Goal: Task Accomplishment & Management: Use online tool/utility

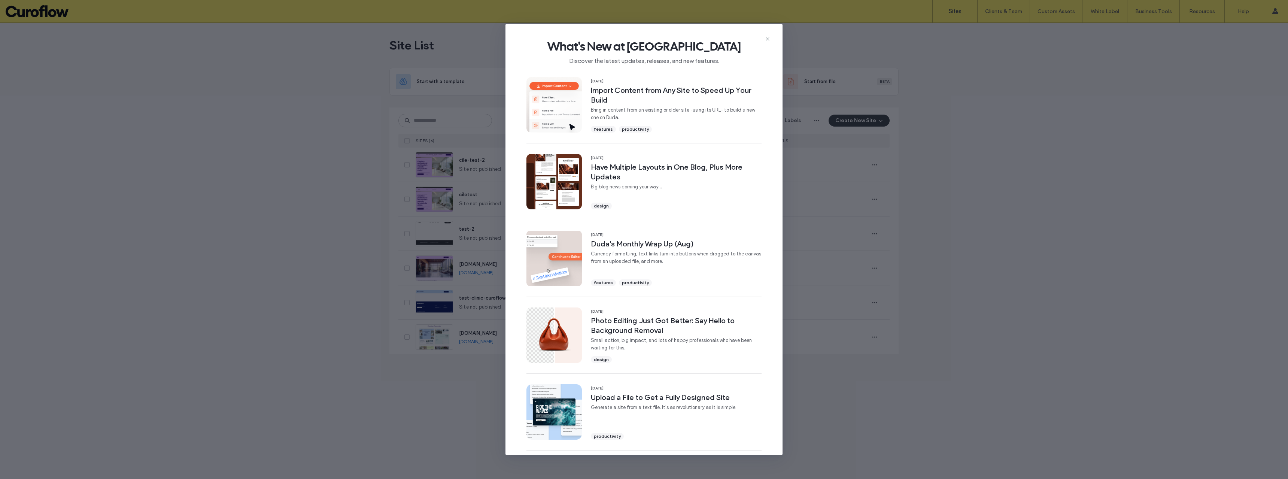
click at [766, 37] on icon at bounding box center [768, 39] width 6 height 6
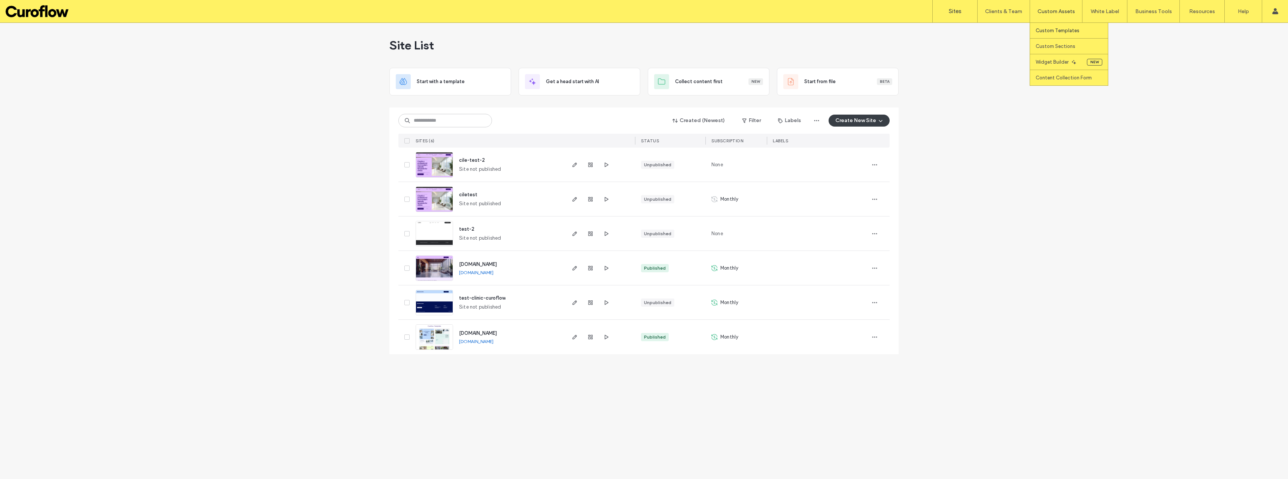
click at [1055, 31] on label "Custom Templates" at bounding box center [1058, 31] width 44 height 6
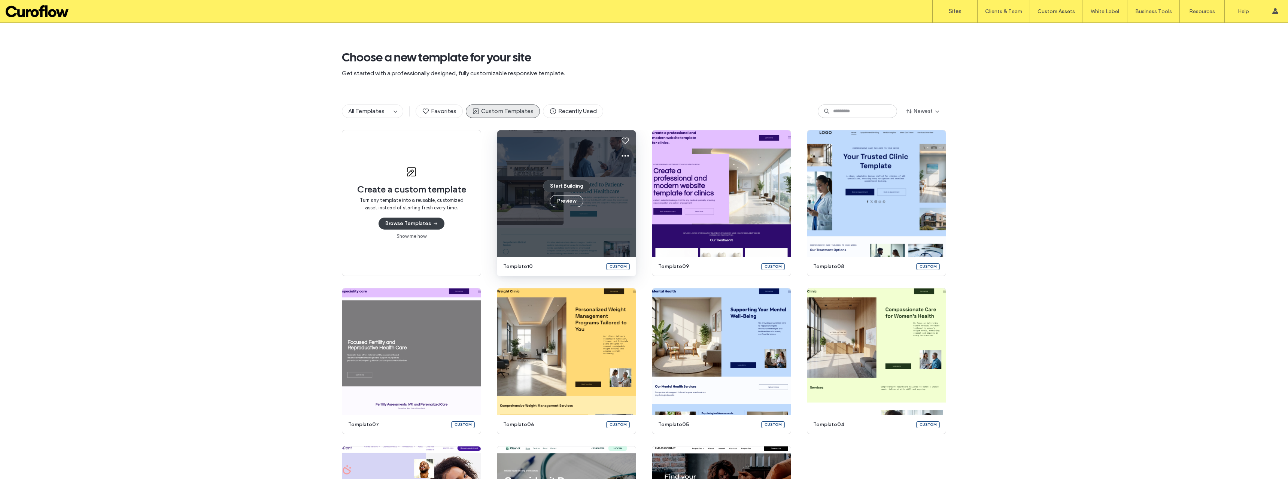
click at [622, 155] on use at bounding box center [625, 156] width 7 height 2
click at [636, 188] on span "Edit template" at bounding box center [646, 190] width 31 height 7
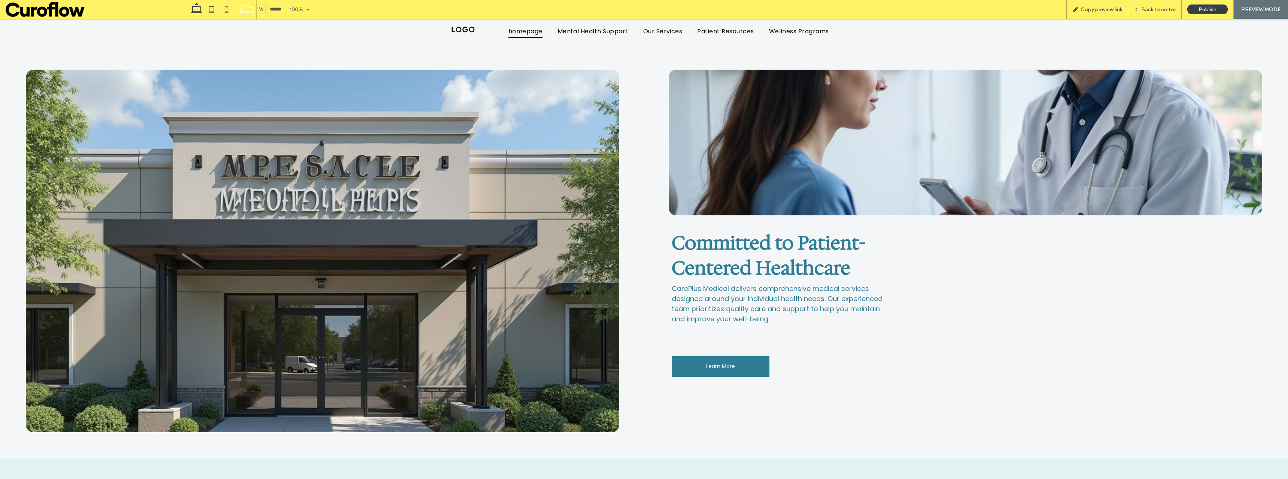
click at [1079, 9] on icon at bounding box center [1076, 9] width 6 height 6
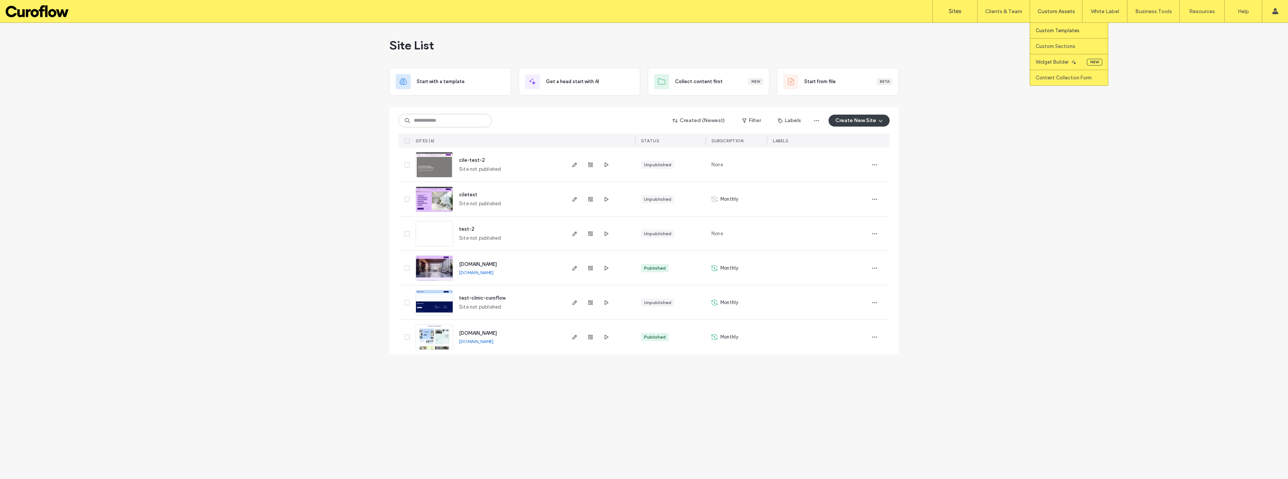
click at [1044, 28] on label "Custom Templates" at bounding box center [1058, 31] width 44 height 6
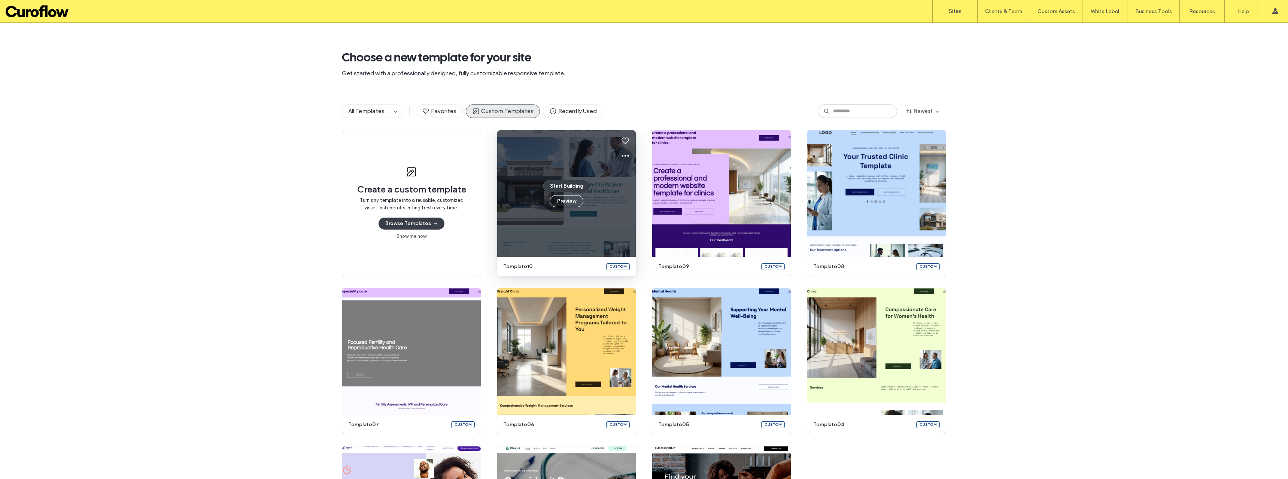
click at [622, 154] on icon at bounding box center [625, 155] width 9 height 9
click at [627, 188] on icon at bounding box center [625, 191] width 6 height 6
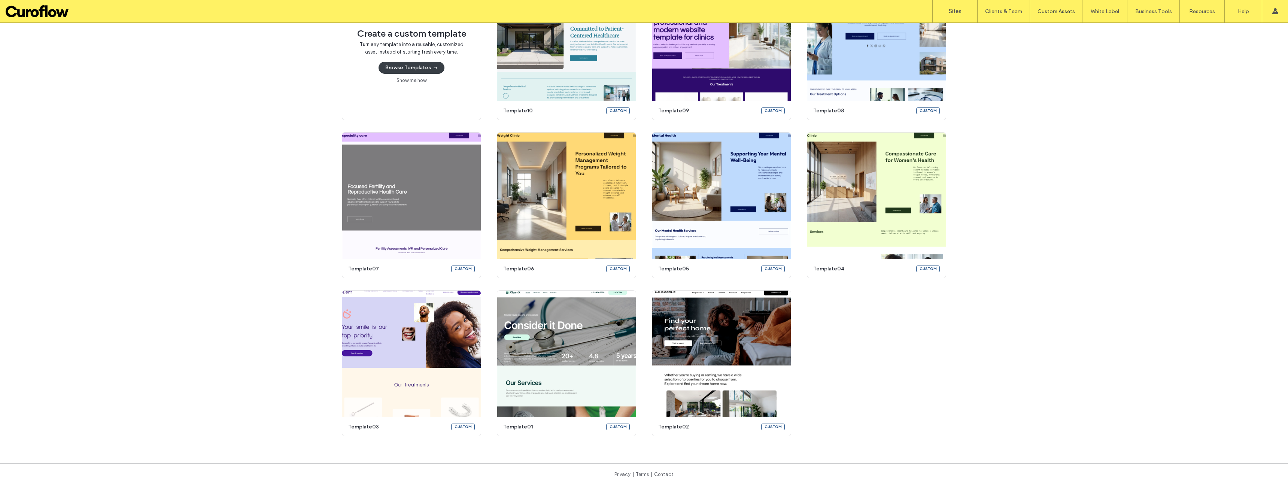
scroll to position [125, 0]
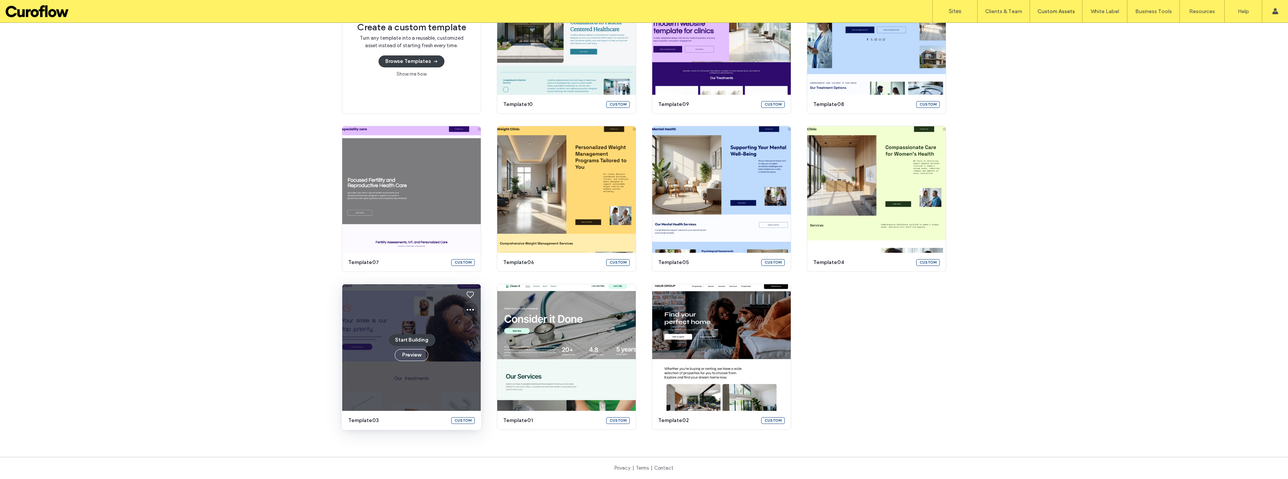
click at [466, 308] on icon at bounding box center [470, 309] width 9 height 9
click at [479, 373] on span "Delete" at bounding box center [483, 373] width 14 height 7
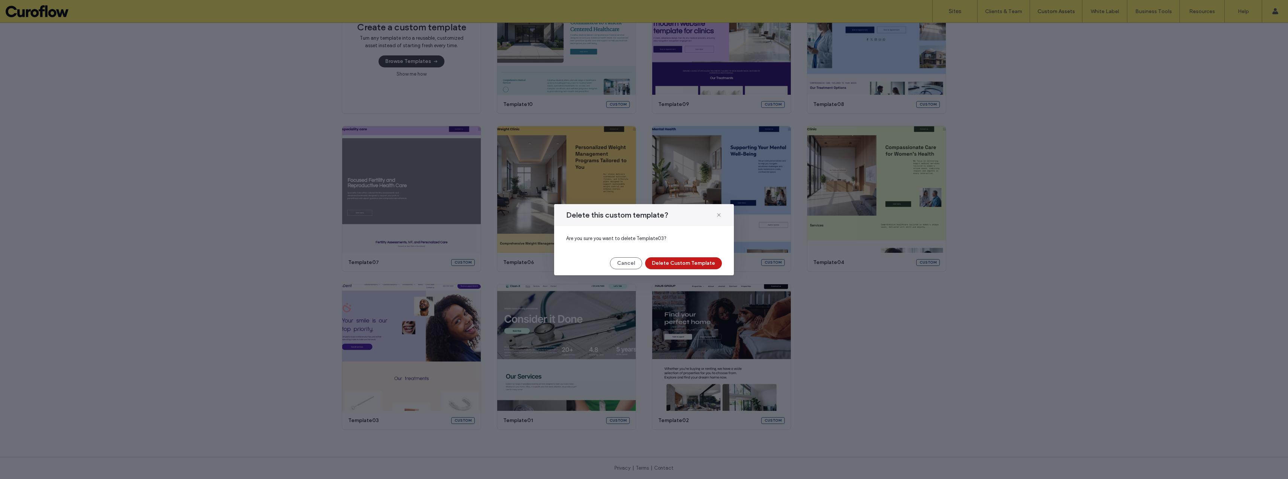
click at [679, 261] on button "Delete Custom Template" at bounding box center [683, 263] width 77 height 12
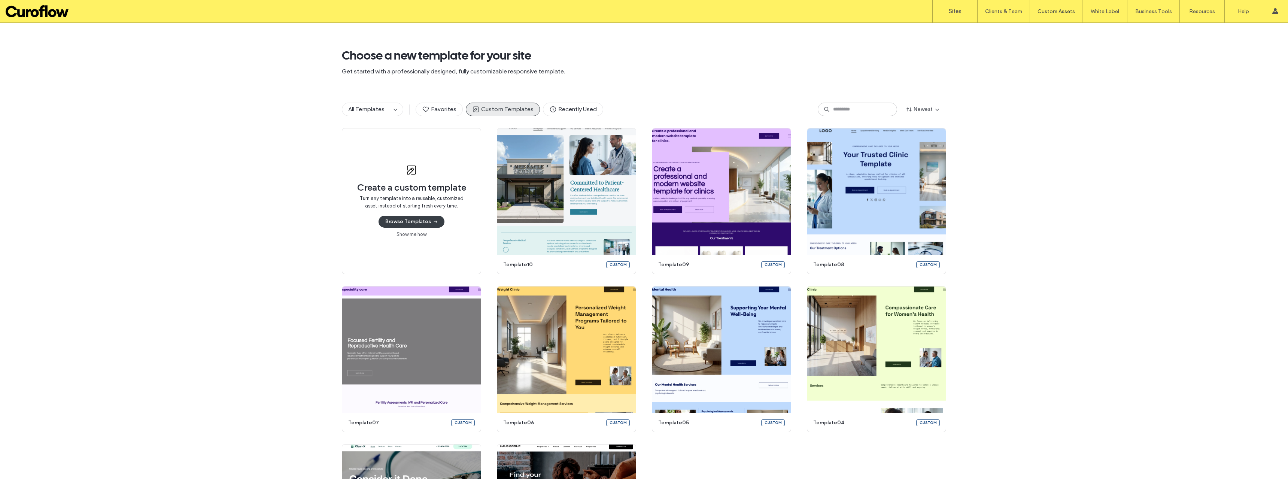
scroll to position [0, 0]
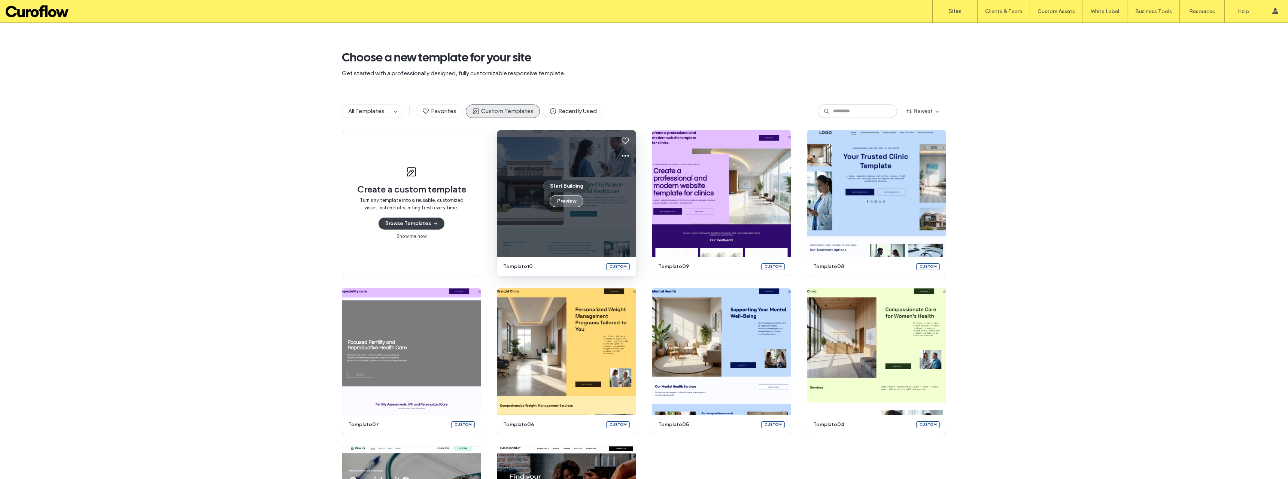
click at [561, 200] on button "Preview" at bounding box center [567, 201] width 34 height 12
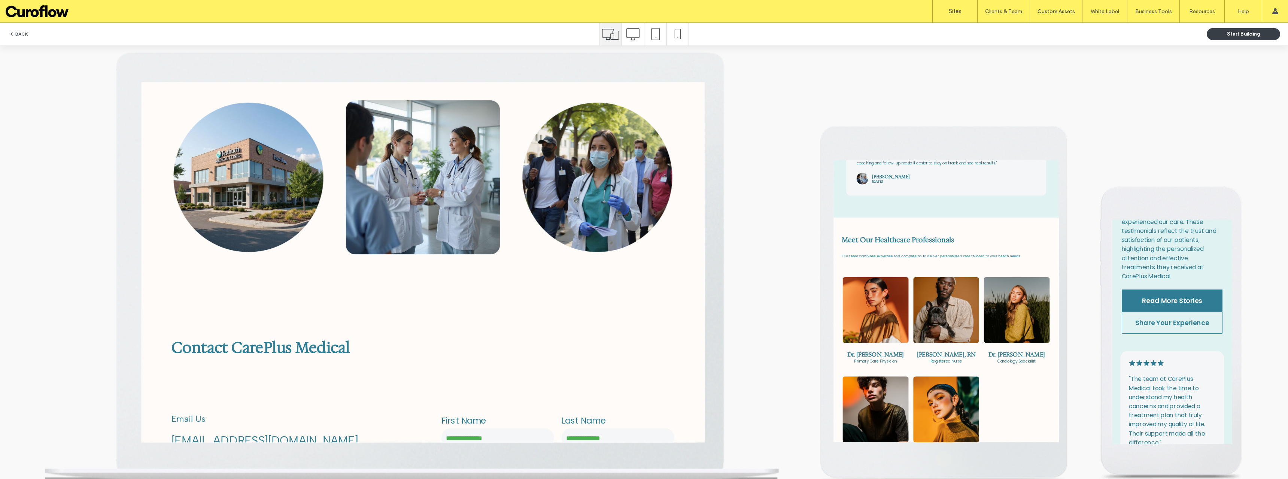
scroll to position [1098, 0]
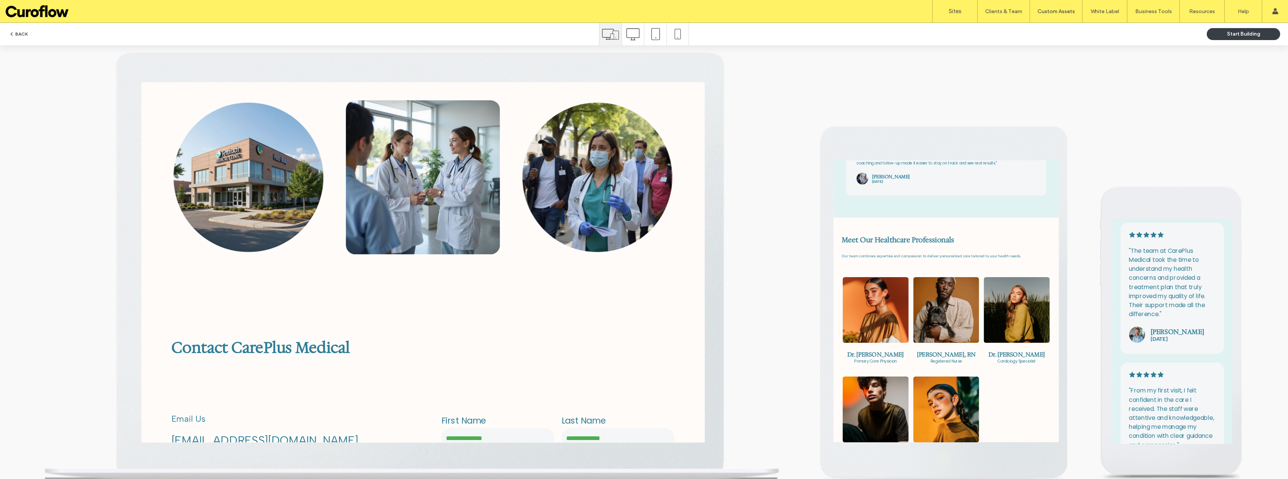
click at [22, 31] on button "BACK" at bounding box center [18, 34] width 19 height 9
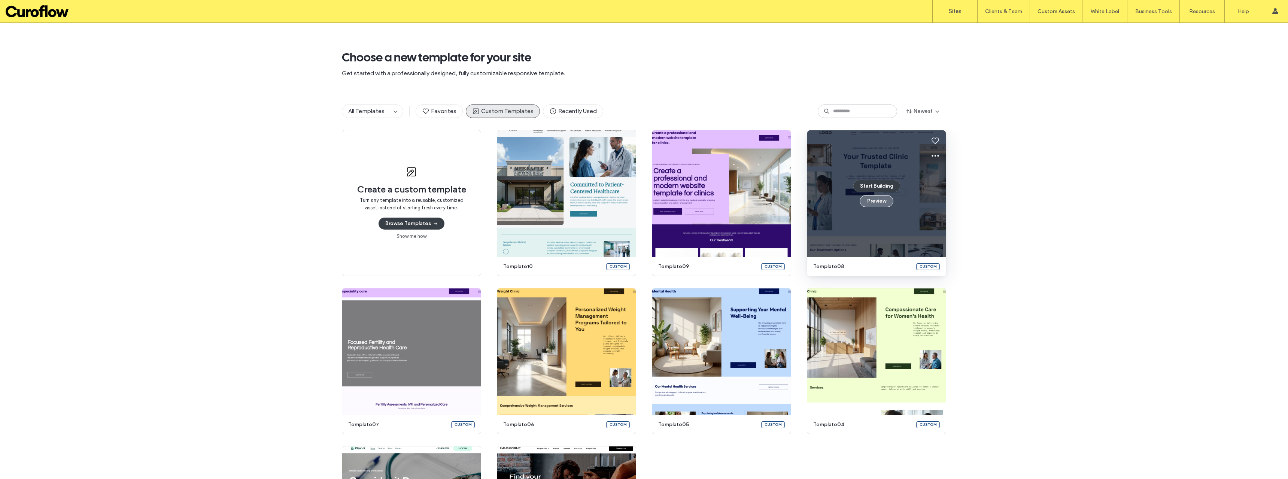
click at [878, 200] on button "Preview" at bounding box center [877, 201] width 34 height 12
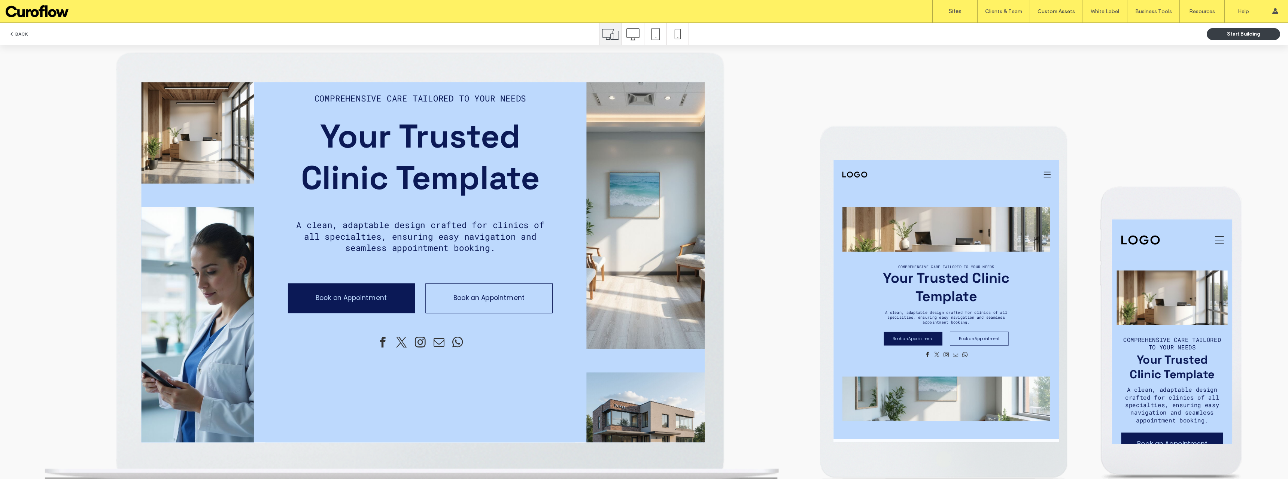
scroll to position [0, 0]
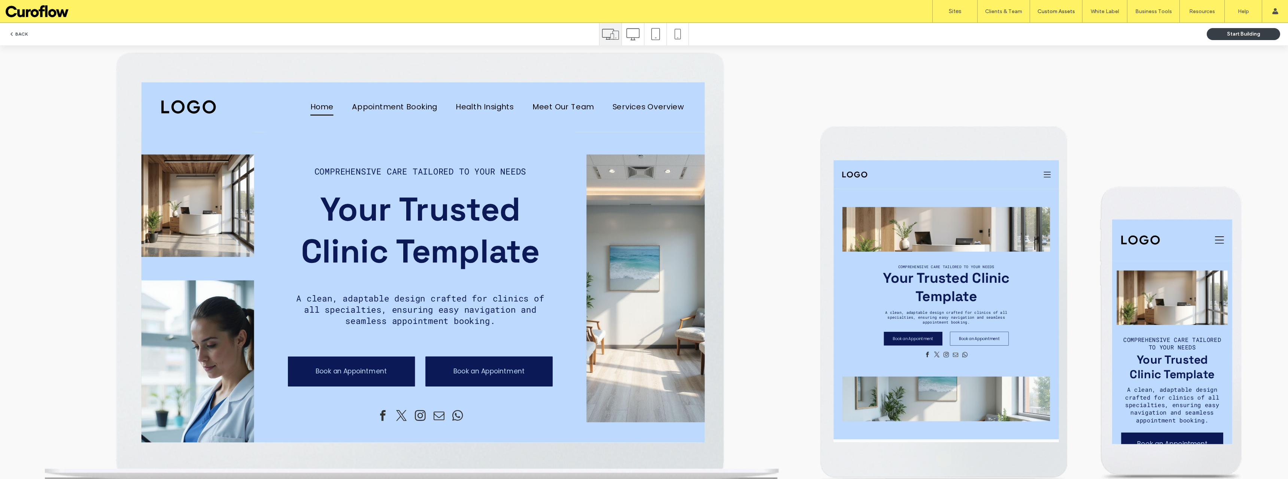
click at [407, 308] on span "Book an Appointment" at bounding box center [418, 312] width 57 height 8
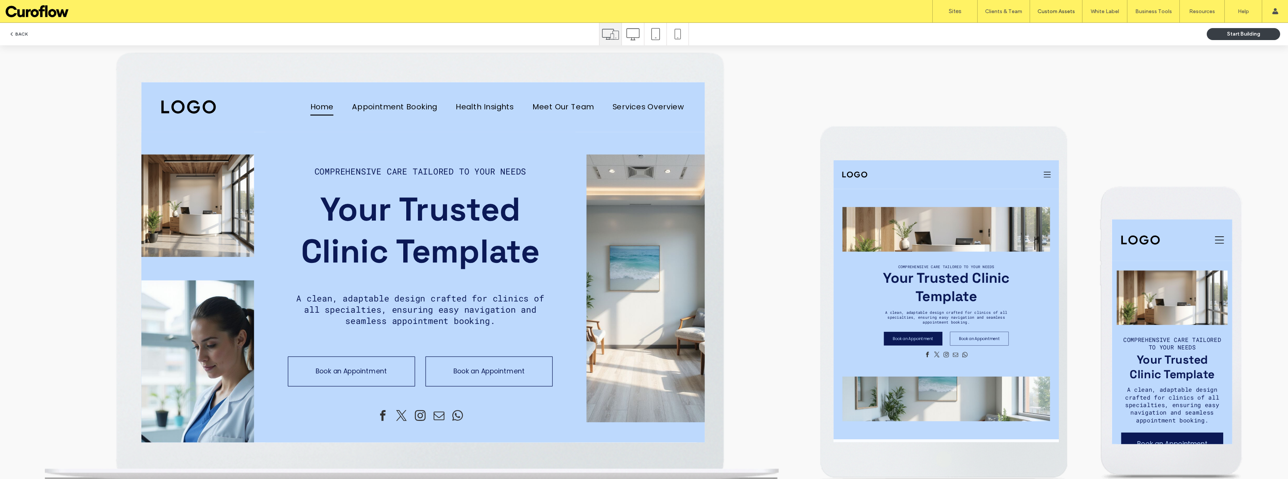
click at [328, 303] on link "Book an Appointment" at bounding box center [308, 312] width 101 height 24
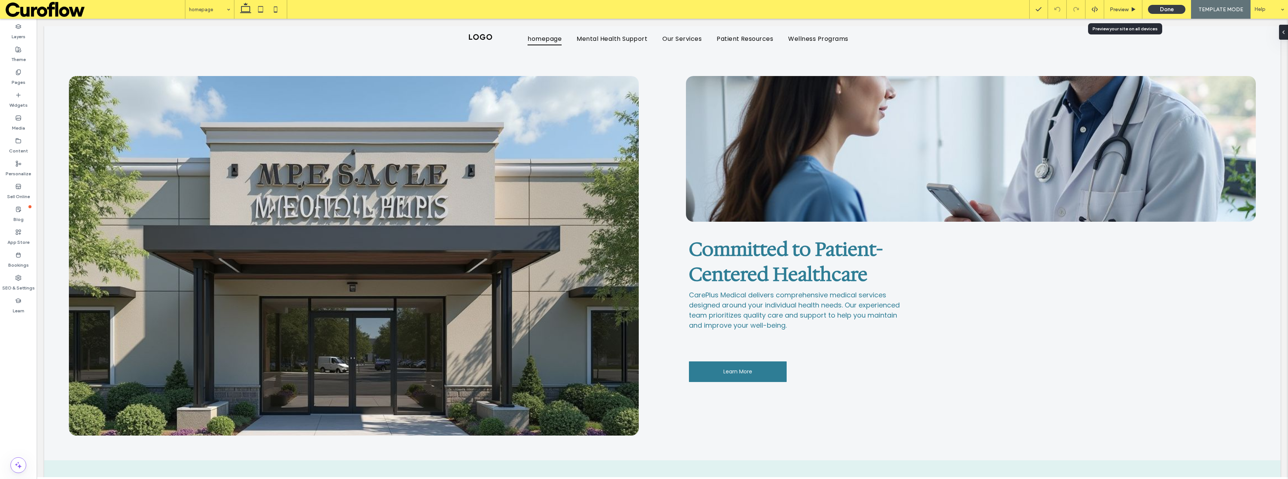
click at [1113, 8] on span "Preview" at bounding box center [1119, 9] width 19 height 6
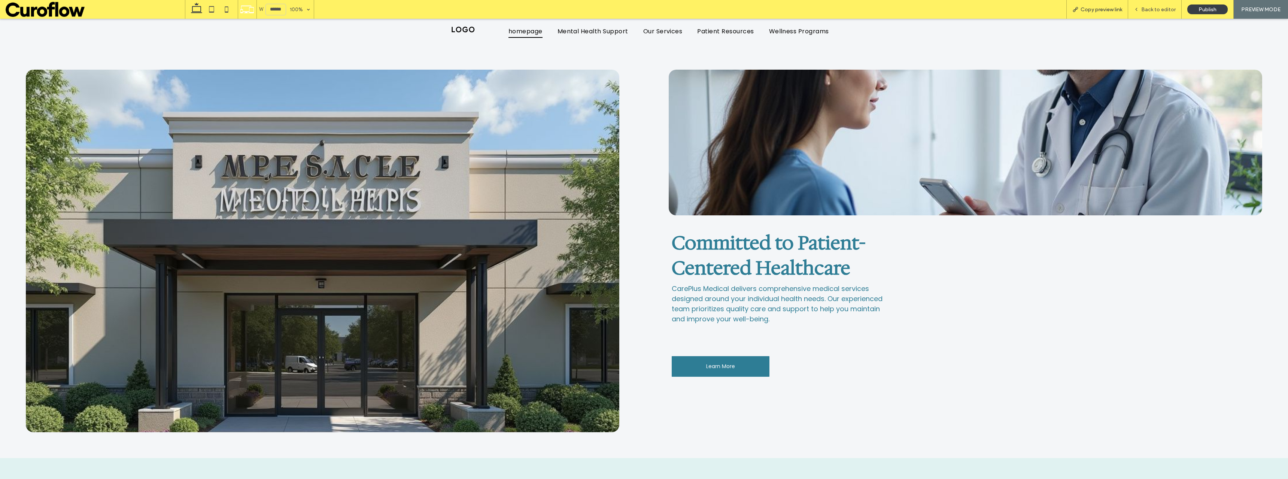
click at [1098, 9] on span "Copy preview link" at bounding box center [1102, 9] width 42 height 6
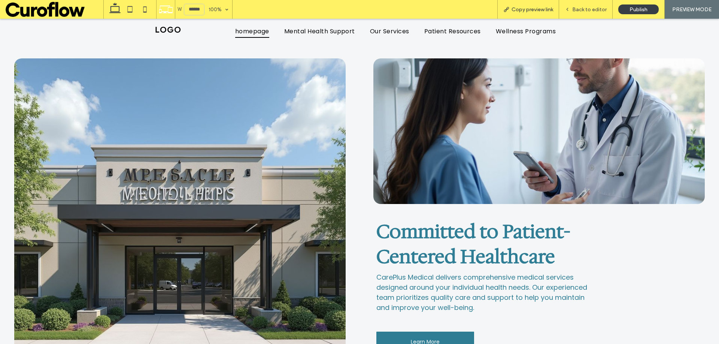
click at [526, 7] on span "Copy preview link" at bounding box center [533, 9] width 42 height 6
click at [527, 10] on span "Copy preview link" at bounding box center [533, 9] width 42 height 6
click at [54, 12] on span at bounding box center [55, 9] width 98 height 15
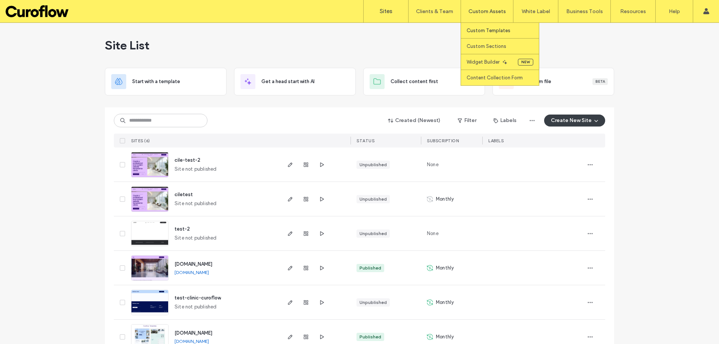
click at [487, 32] on label "Custom Templates" at bounding box center [489, 31] width 44 height 6
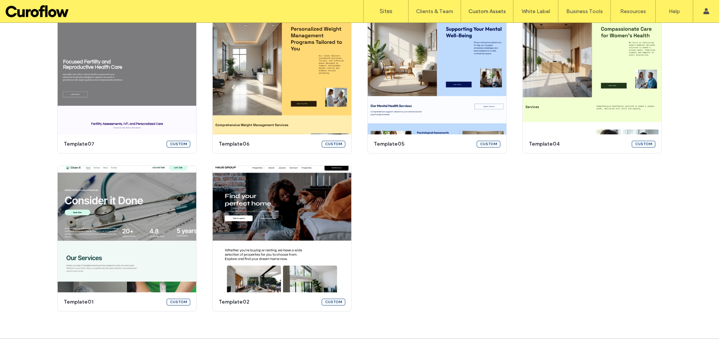
scroll to position [245, 0]
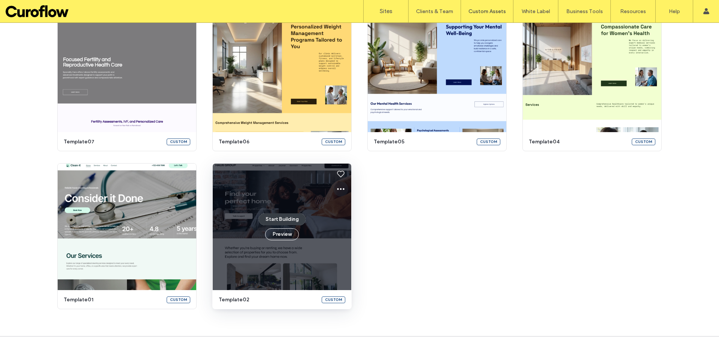
click at [337, 190] on icon at bounding box center [340, 189] width 9 height 9
click at [369, 255] on div "Delete" at bounding box center [364, 253] width 67 height 14
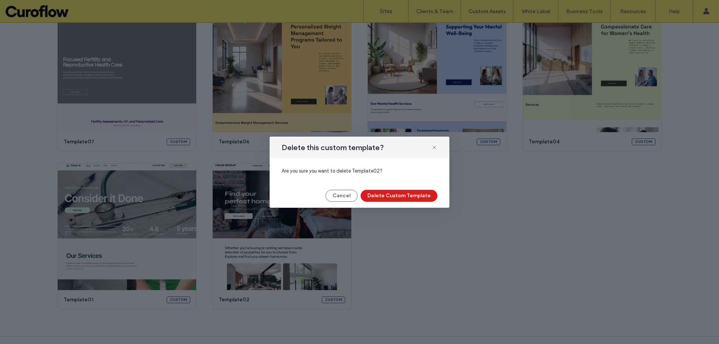
drag, startPoint x: 405, startPoint y: 200, endPoint x: 406, endPoint y: 195, distance: 4.1
click at [406, 195] on button "Delete Custom Template" at bounding box center [399, 196] width 77 height 12
click at [406, 195] on div "Cancel" at bounding box center [360, 196] width 156 height 12
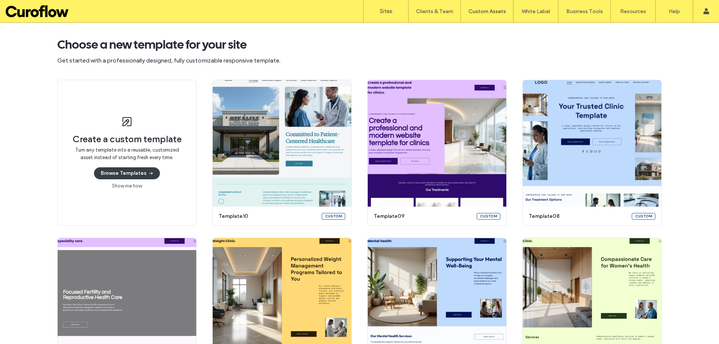
scroll to position [25, 0]
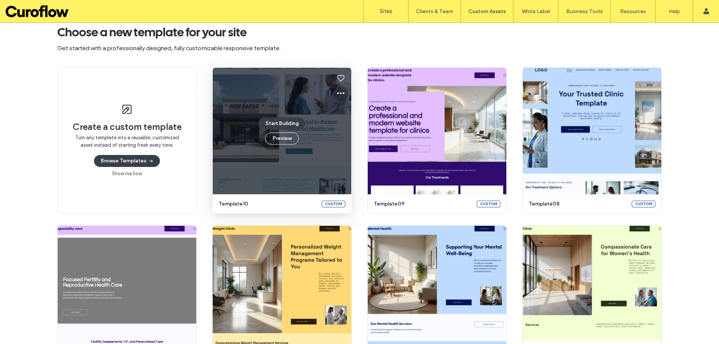
click at [336, 95] on icon at bounding box center [340, 93] width 9 height 9
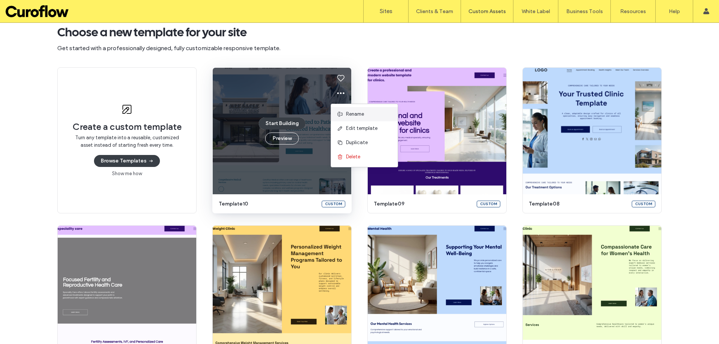
click at [354, 118] on div "Rename" at bounding box center [364, 114] width 67 height 14
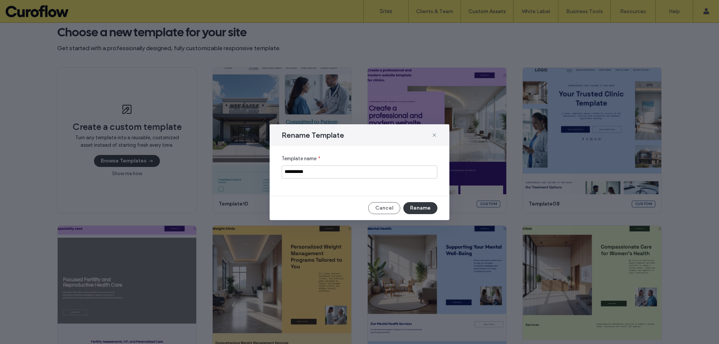
type input "**********"
click at [421, 210] on button "Rename" at bounding box center [420, 208] width 34 height 12
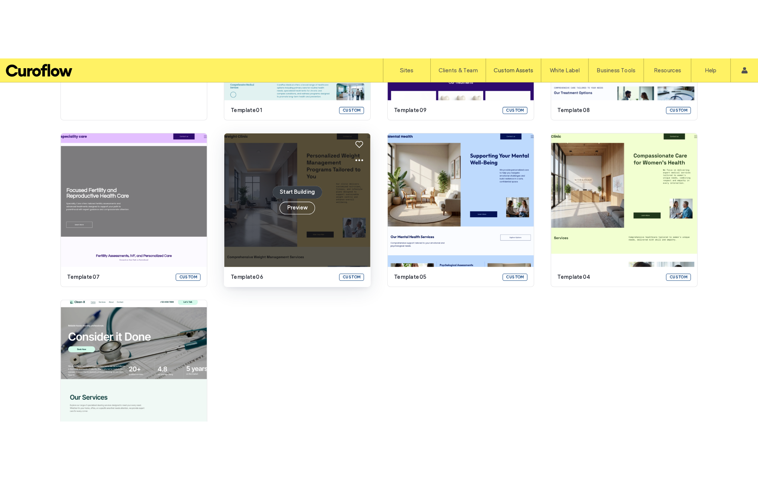
scroll to position [250, 0]
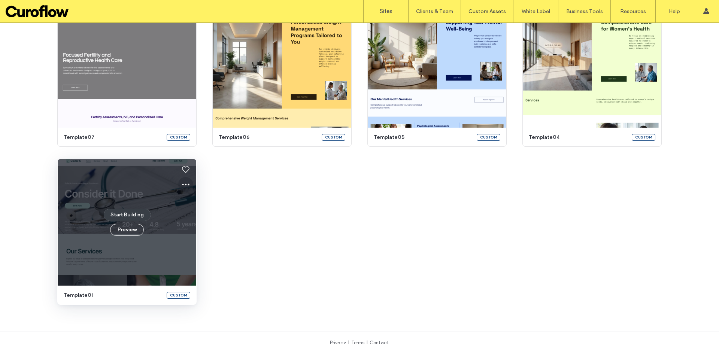
click at [185, 184] on icon at bounding box center [185, 184] width 9 height 9
click at [201, 203] on span "Rename" at bounding box center [200, 205] width 18 height 7
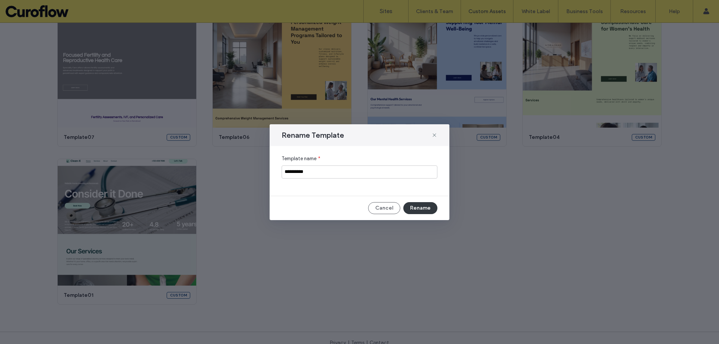
type input "**********"
click at [434, 210] on button "Rename" at bounding box center [420, 208] width 34 height 12
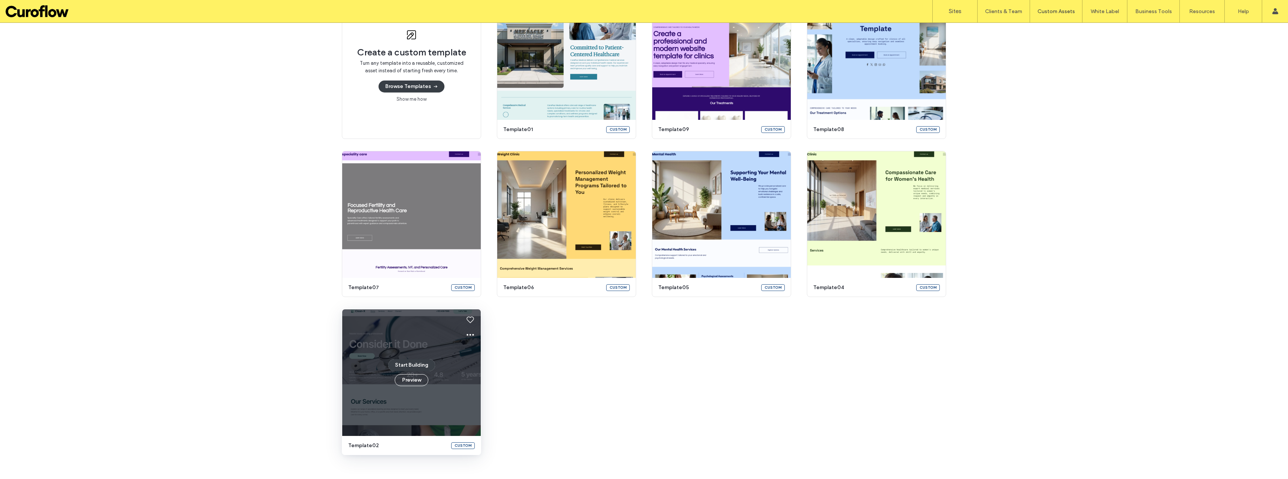
scroll to position [98, 0]
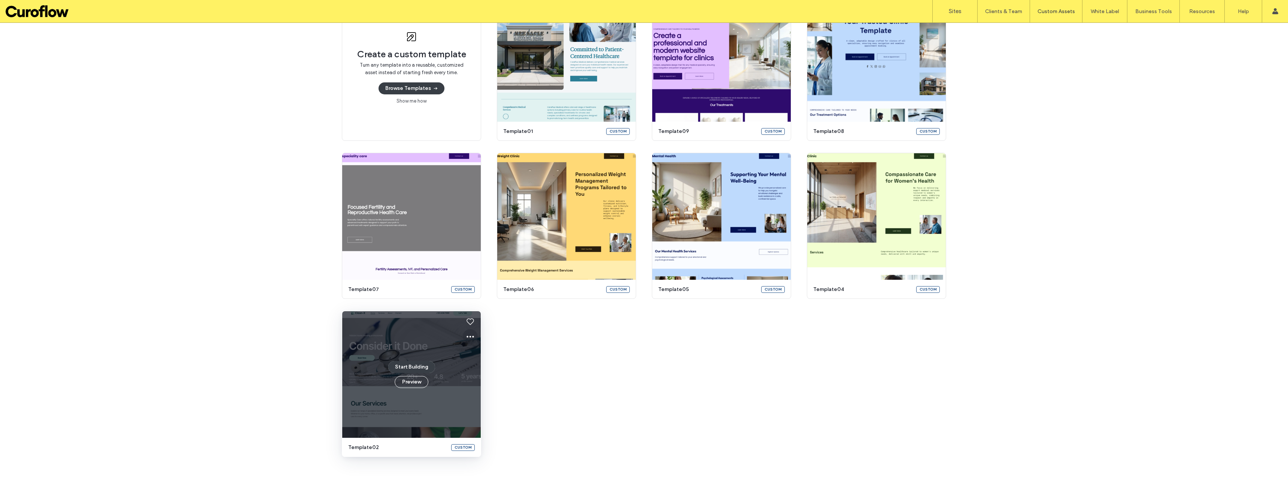
click at [472, 336] on button at bounding box center [470, 336] width 15 height 15
click at [615, 344] on div "Create a custom template Turn any template into a reusable, customized asset in…" at bounding box center [644, 226] width 604 height 462
click at [467, 338] on icon at bounding box center [470, 336] width 9 height 9
click at [512, 325] on div "Create a custom template Turn any template into a reusable, customized asset in…" at bounding box center [644, 226] width 604 height 462
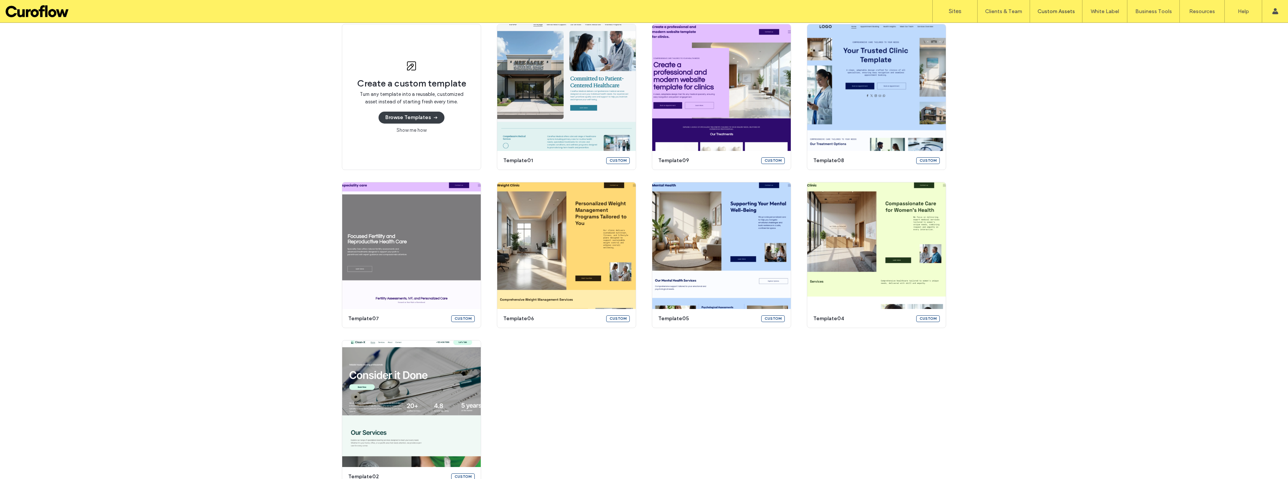
scroll to position [95, 0]
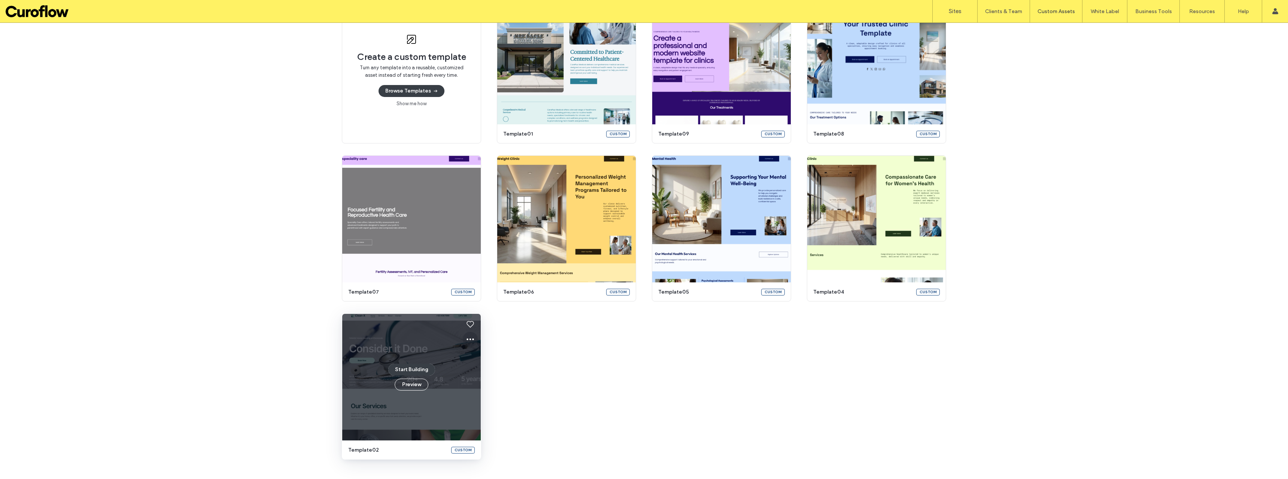
click at [470, 338] on icon at bounding box center [470, 339] width 9 height 9
click at [508, 344] on div "Edit template" at bounding box center [494, 374] width 67 height 14
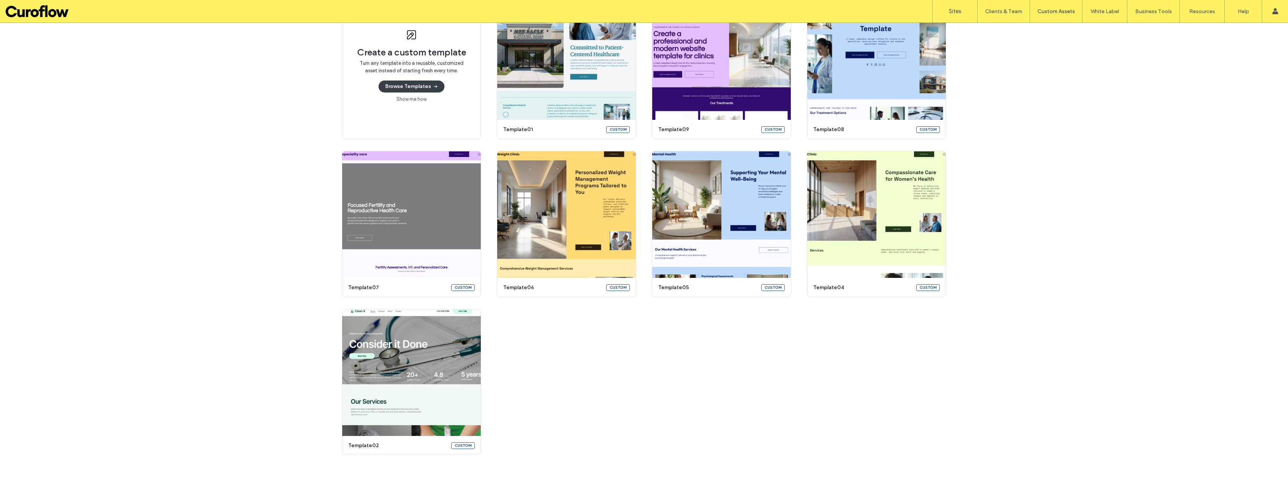
scroll to position [100, 0]
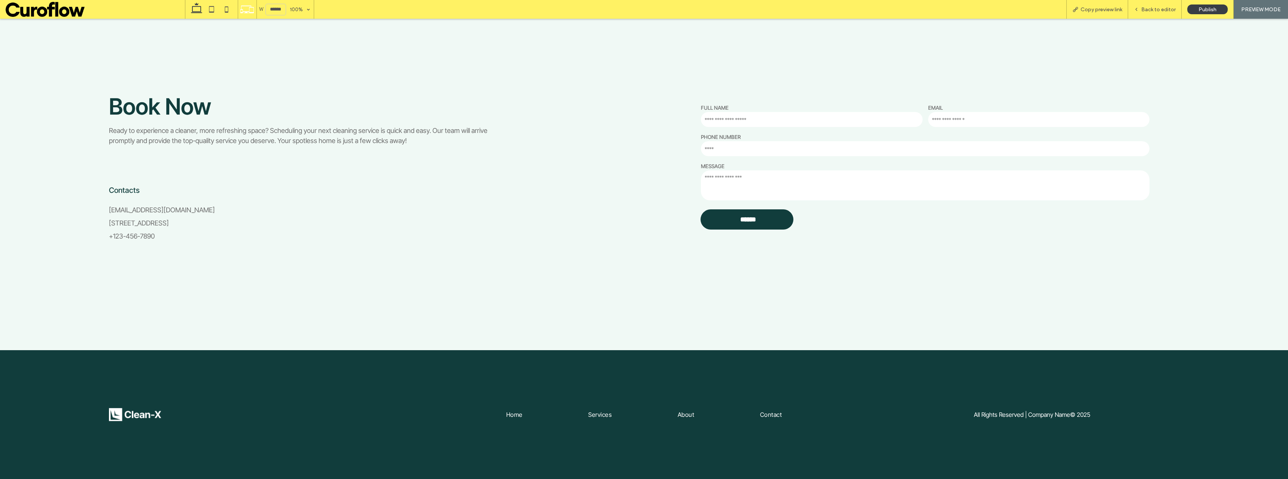
scroll to position [3087, 0]
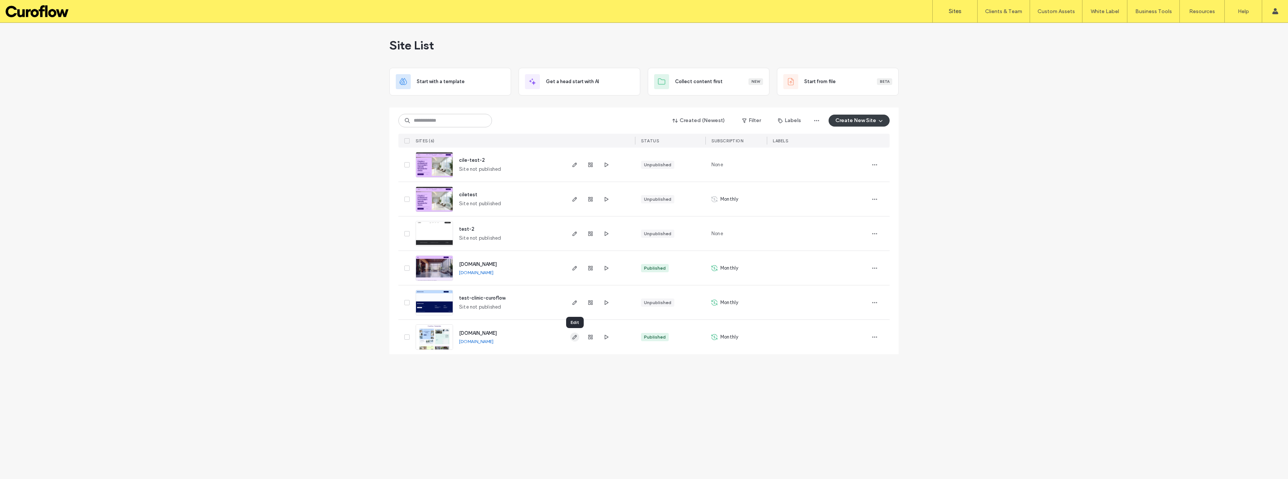
click at [573, 339] on use "button" at bounding box center [575, 337] width 4 height 4
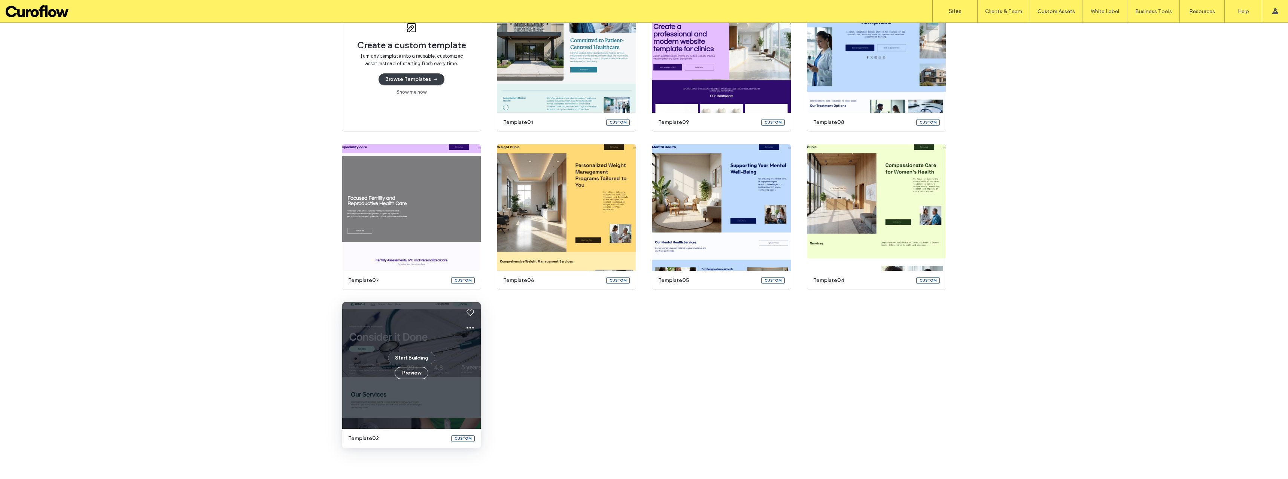
scroll to position [125, 0]
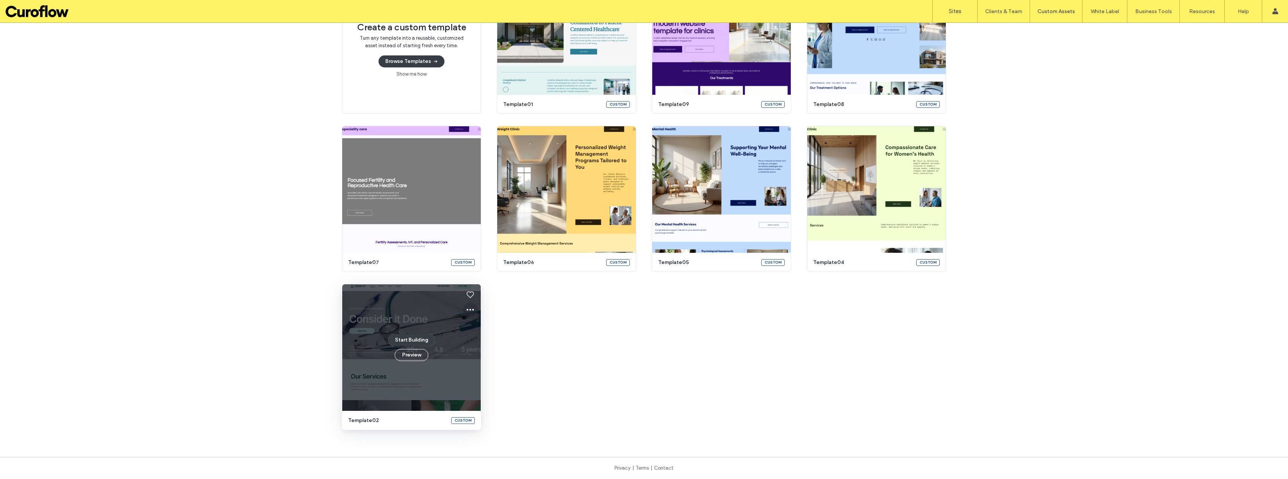
click at [463, 309] on button at bounding box center [470, 309] width 15 height 15
click at [487, 343] on span "Edit template" at bounding box center [491, 344] width 31 height 7
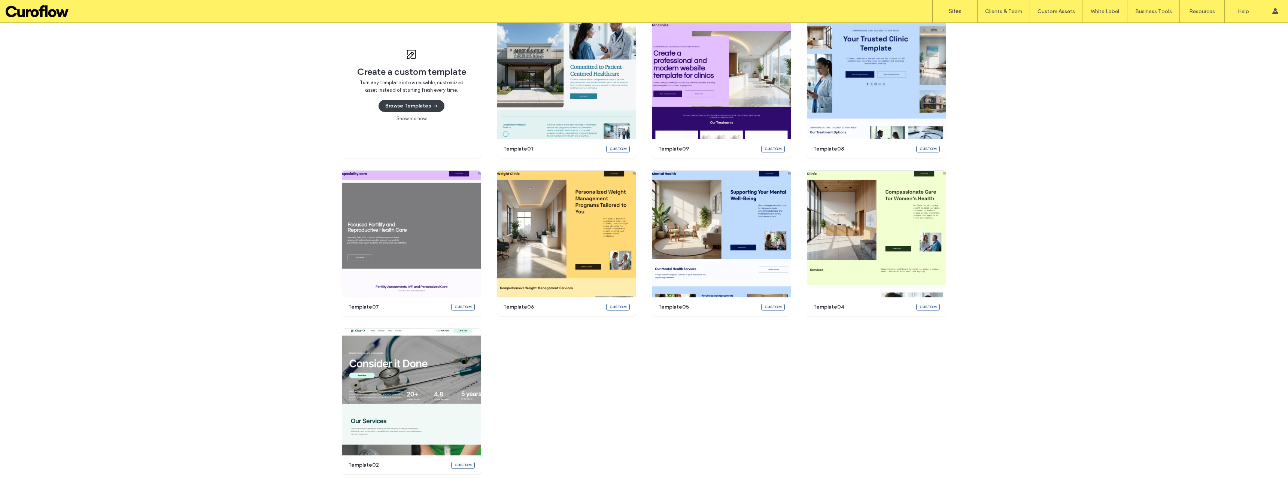
scroll to position [81, 0]
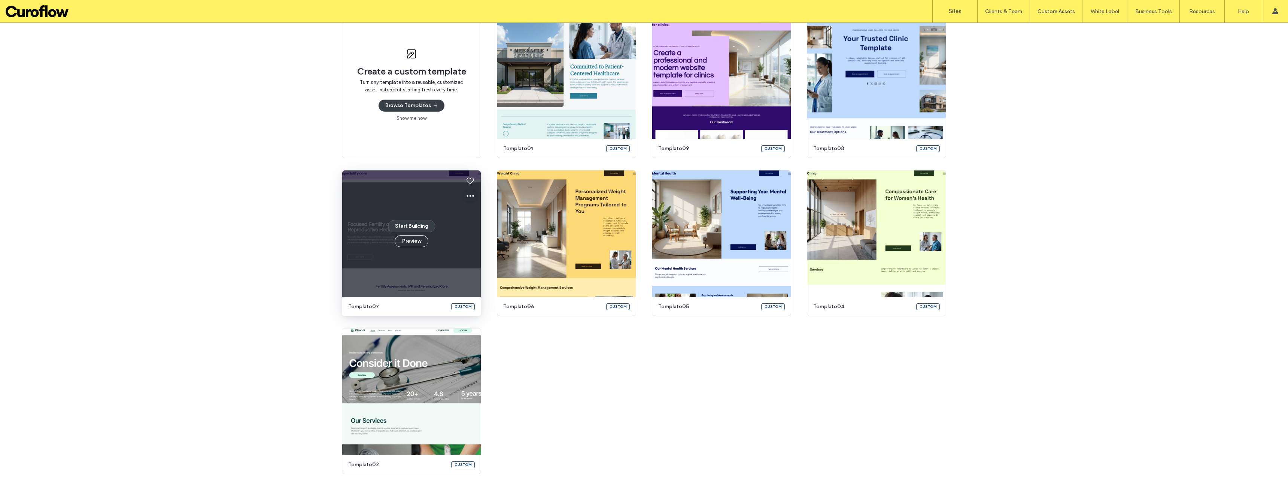
click at [468, 193] on icon at bounding box center [470, 195] width 9 height 9
click at [482, 259] on span "Delete" at bounding box center [483, 259] width 14 height 7
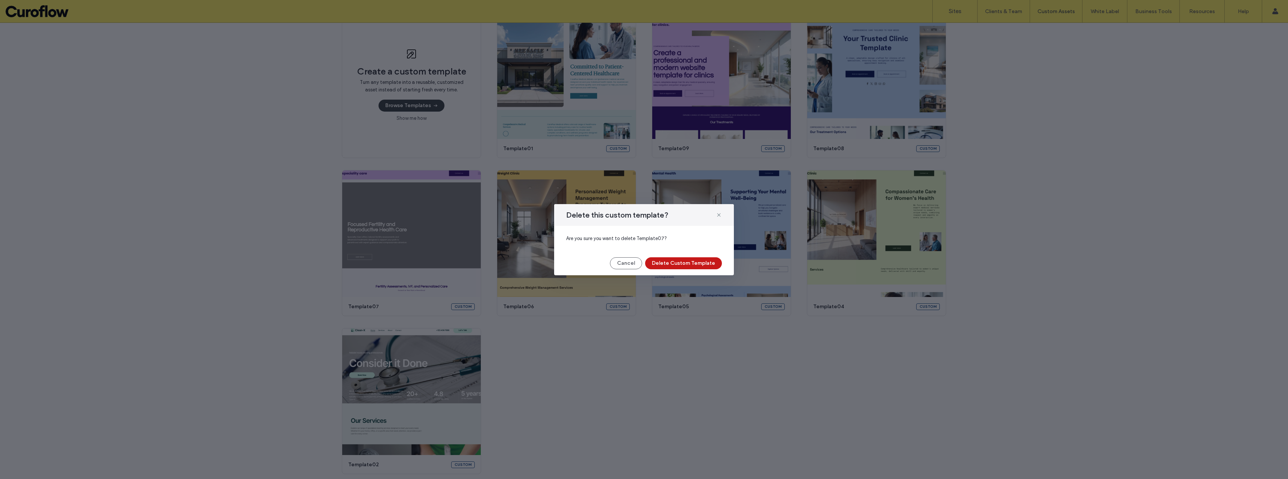
click at [683, 264] on button "Delete Custom Template" at bounding box center [683, 263] width 77 height 12
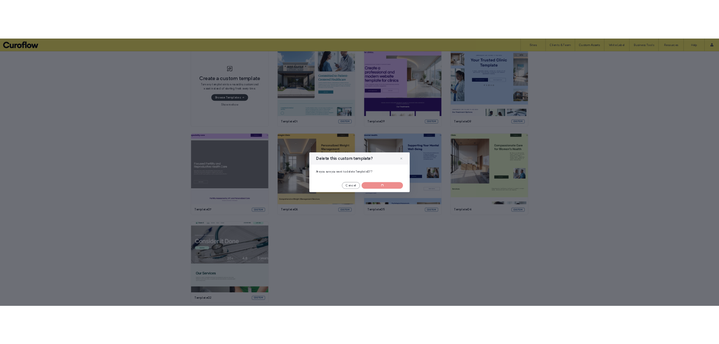
scroll to position [0, 0]
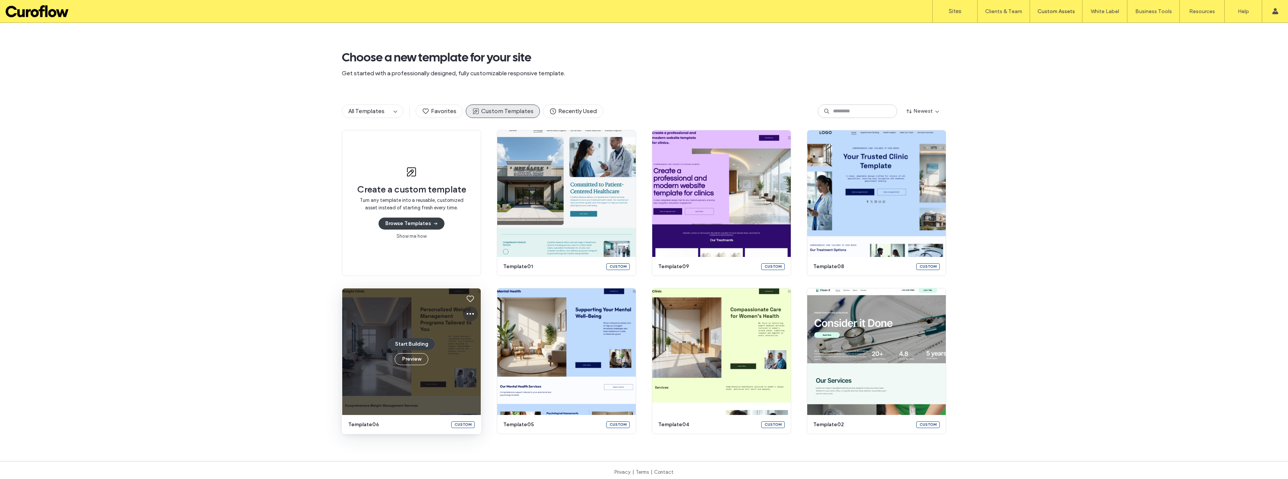
click at [463, 315] on button at bounding box center [470, 313] width 15 height 15
click at [484, 379] on span "Delete" at bounding box center [483, 377] width 14 height 7
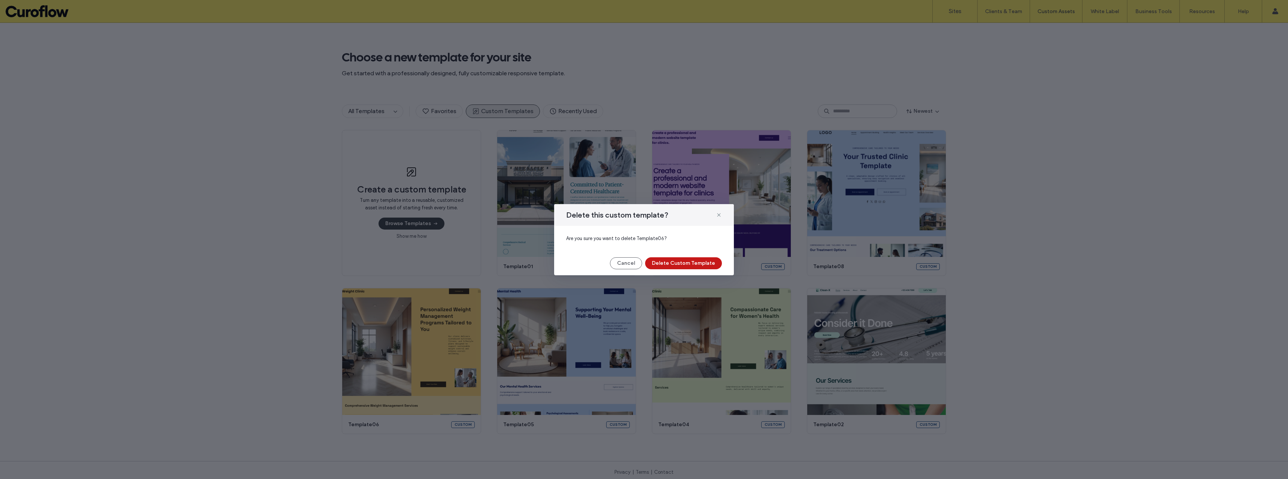
click at [669, 263] on button "Delete Custom Template" at bounding box center [683, 263] width 77 height 12
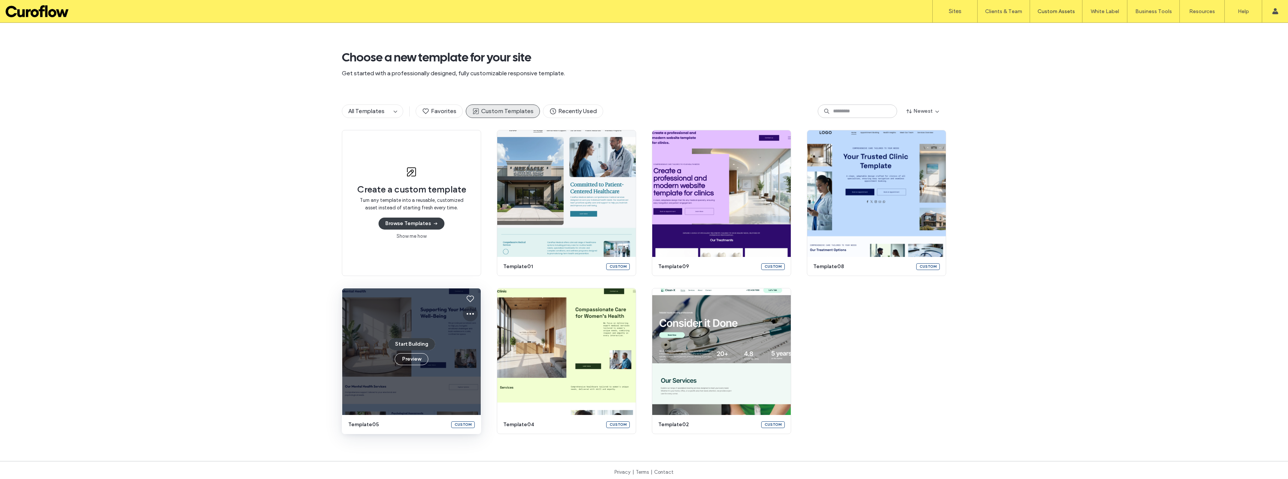
click at [466, 311] on icon at bounding box center [470, 313] width 9 height 9
click at [489, 377] on span "Delete" at bounding box center [483, 377] width 14 height 7
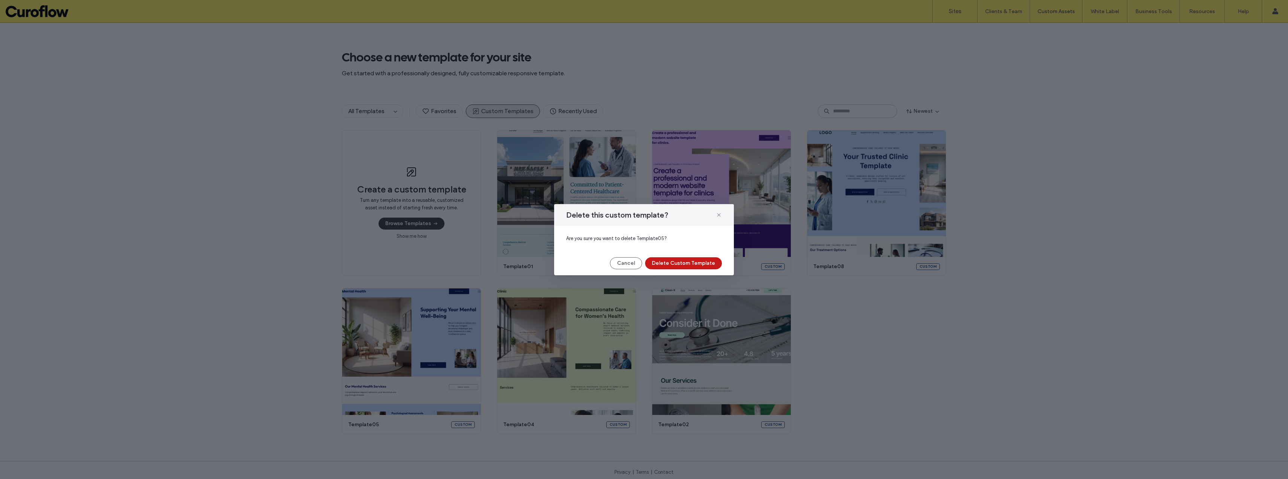
click at [689, 267] on button "Delete Custom Template" at bounding box center [683, 263] width 77 height 12
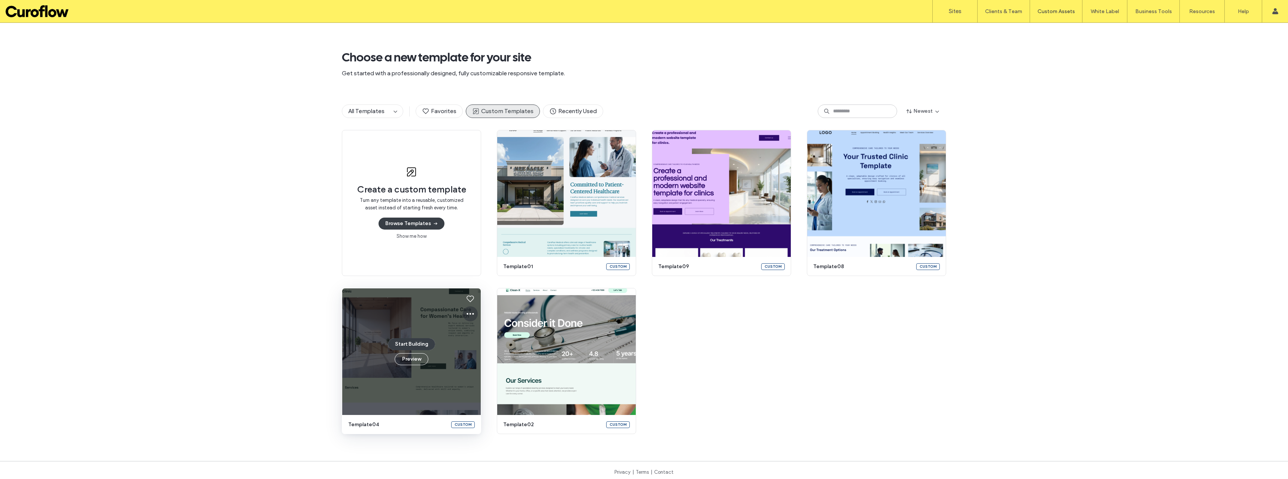
click at [467, 312] on icon at bounding box center [470, 313] width 9 height 9
click at [492, 375] on div "Delete" at bounding box center [494, 377] width 67 height 14
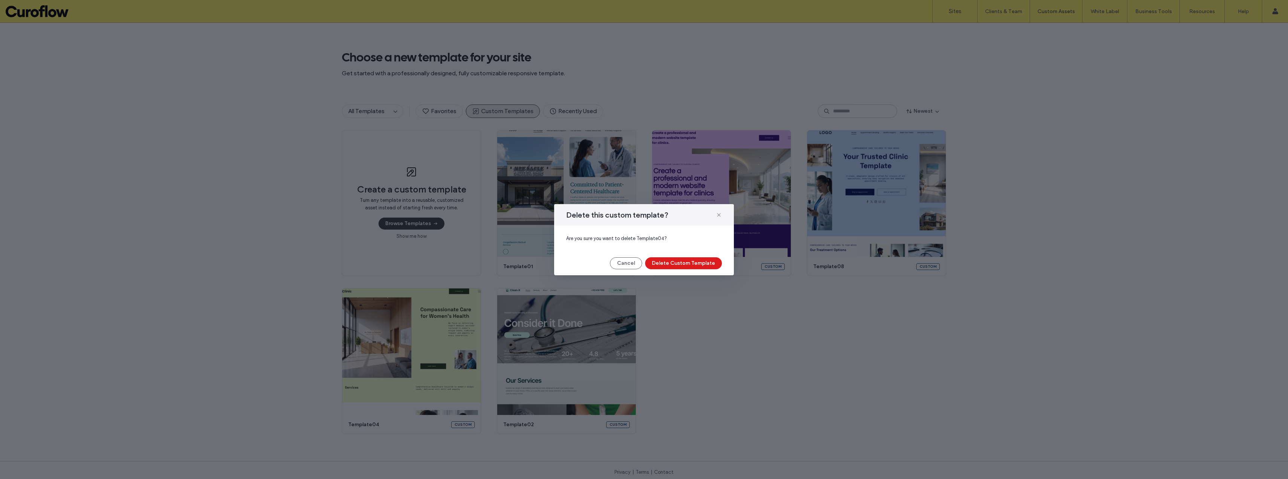
click at [687, 267] on button "Delete Custom Template" at bounding box center [683, 263] width 77 height 12
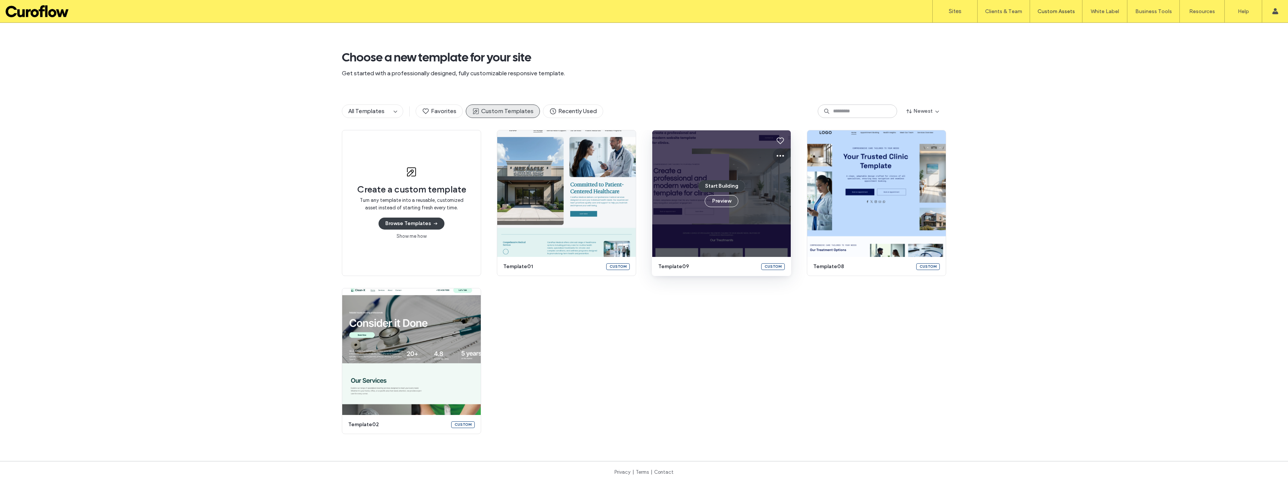
click at [776, 152] on icon at bounding box center [780, 155] width 9 height 9
click at [794, 215] on div "Delete" at bounding box center [804, 219] width 67 height 14
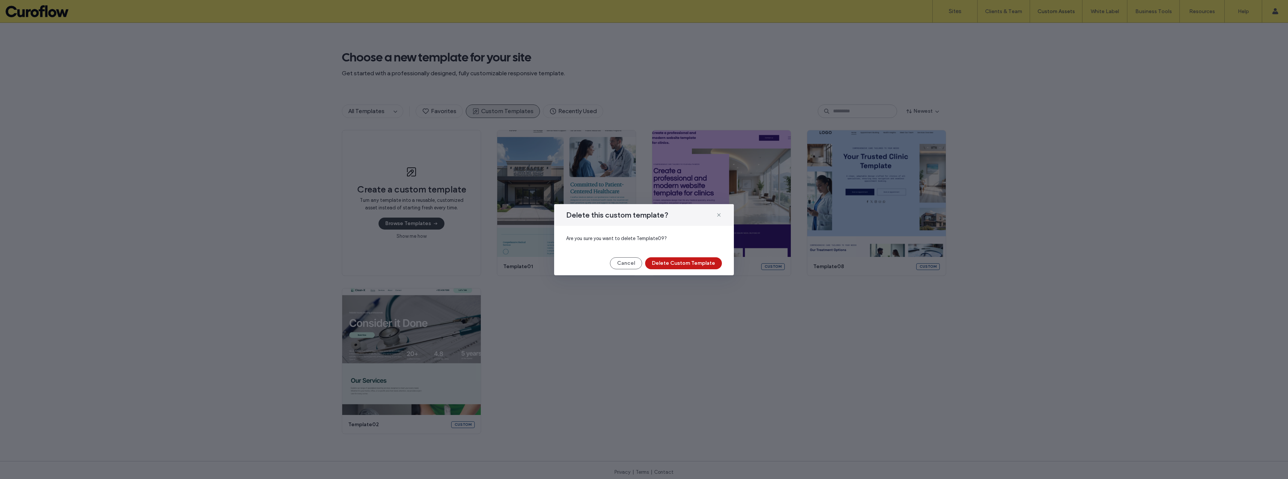
click at [693, 258] on button "Delete Custom Template" at bounding box center [683, 263] width 77 height 12
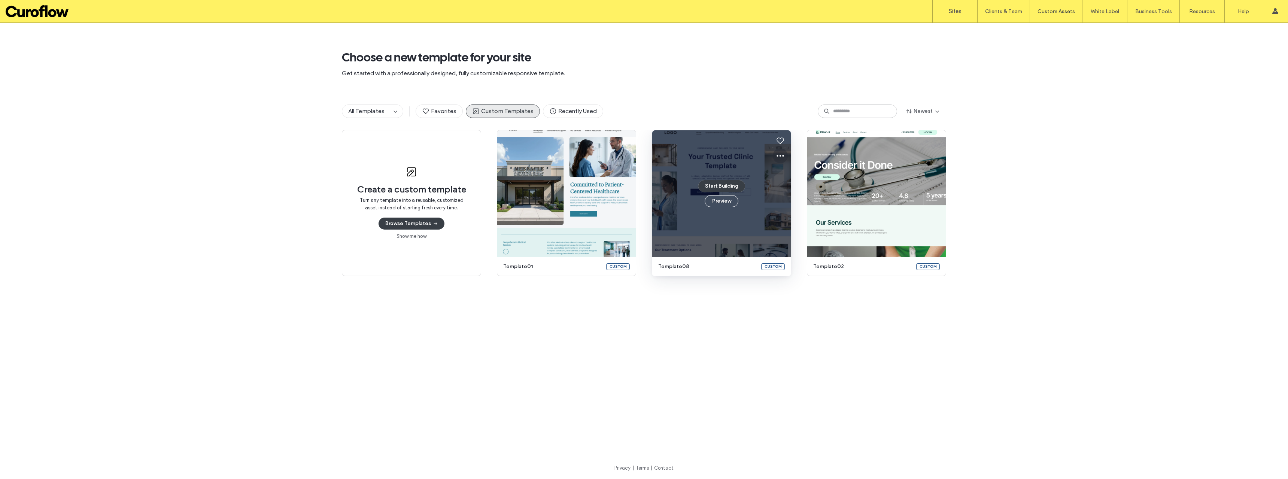
click at [776, 157] on icon at bounding box center [780, 155] width 9 height 9
click at [791, 218] on span "Delete" at bounding box center [793, 219] width 14 height 7
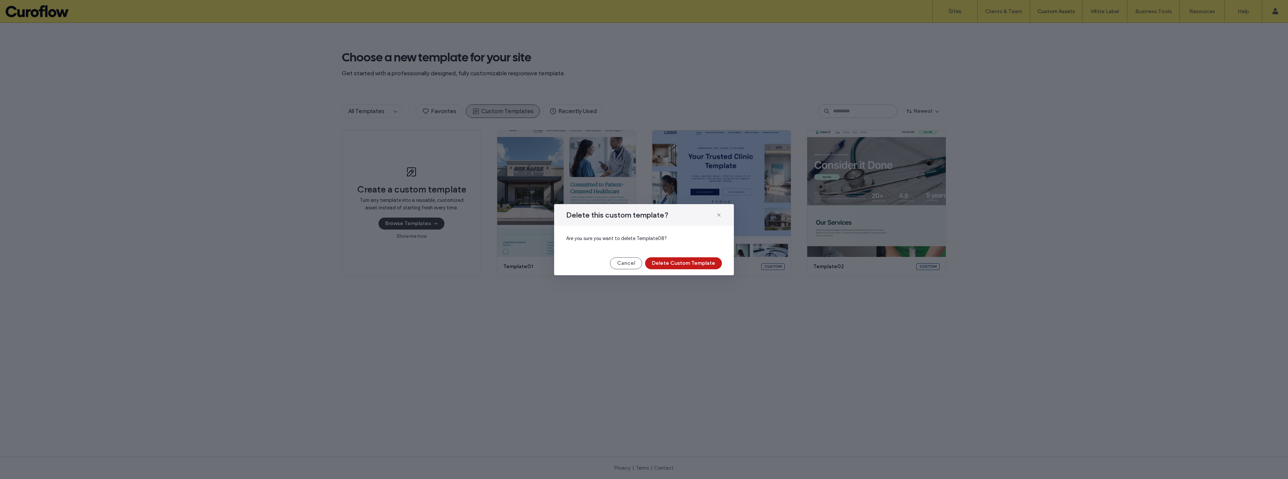
click at [703, 263] on button "Delete Custom Template" at bounding box center [683, 263] width 77 height 12
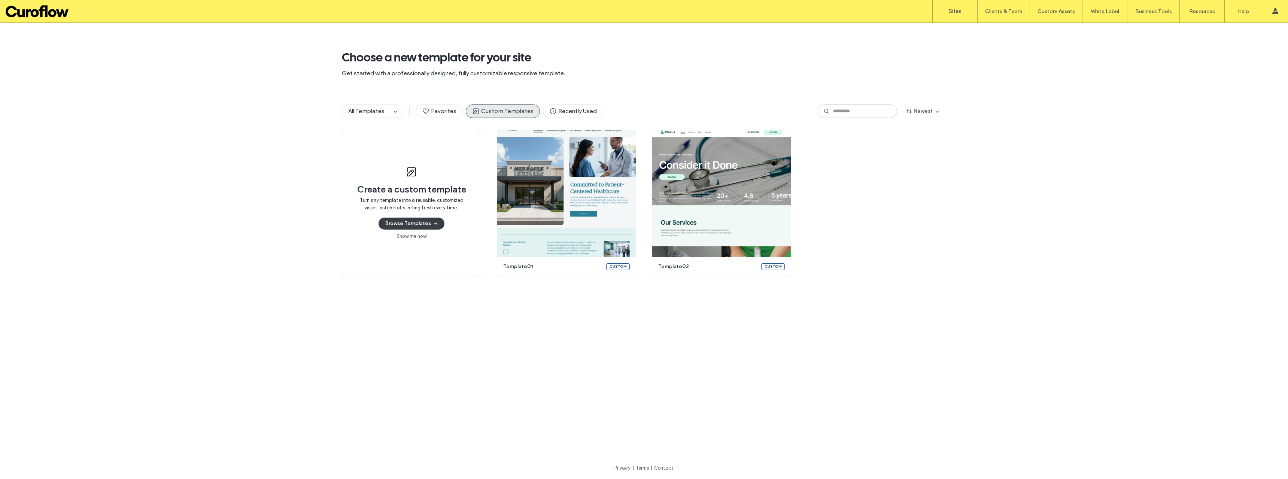
click at [972, 257] on div "Create a custom template Turn any template into a reusable, customized asset in…" at bounding box center [644, 280] width 1288 height 300
click at [954, 12] on label "Sites" at bounding box center [955, 11] width 13 height 7
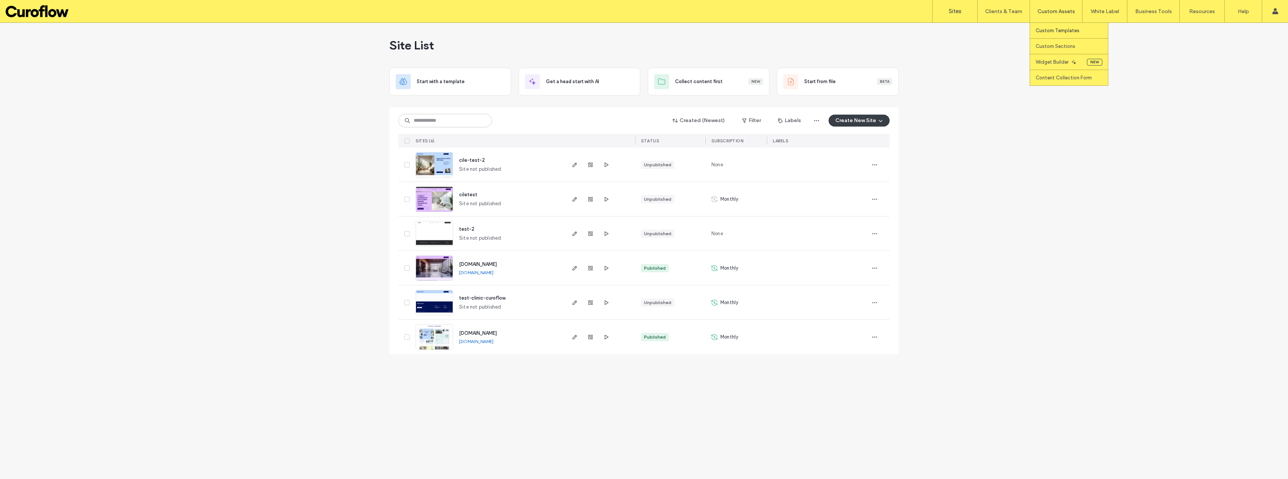
click at [1072, 30] on label "Custom Templates" at bounding box center [1058, 31] width 44 height 6
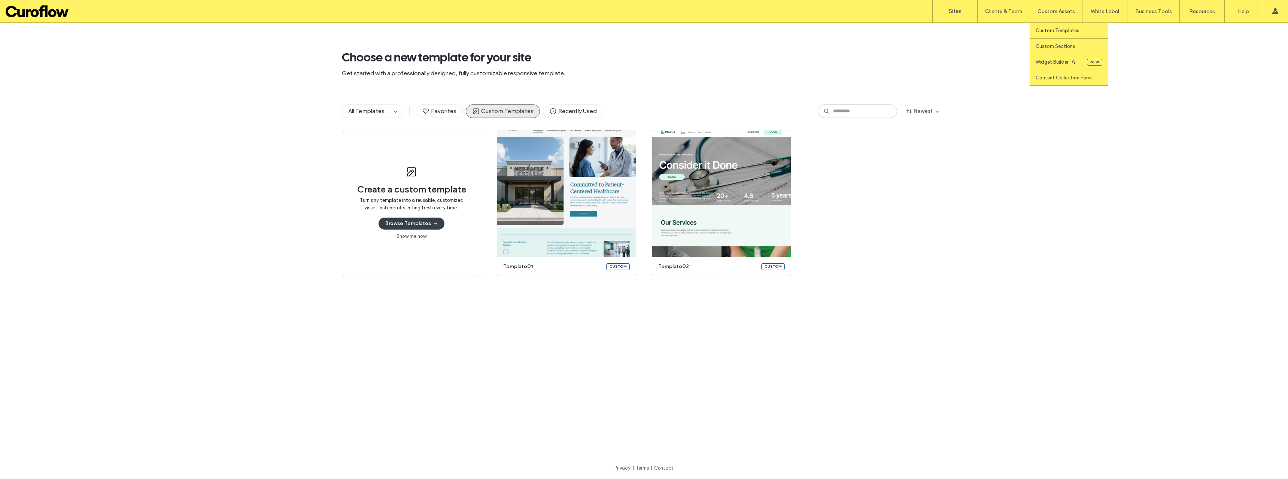
click at [1059, 27] on link "Custom Templates" at bounding box center [1072, 30] width 72 height 15
click at [1053, 30] on label "Custom Templates" at bounding box center [1058, 31] width 44 height 6
click at [404, 224] on button "Browse Templates" at bounding box center [412, 224] width 66 height 12
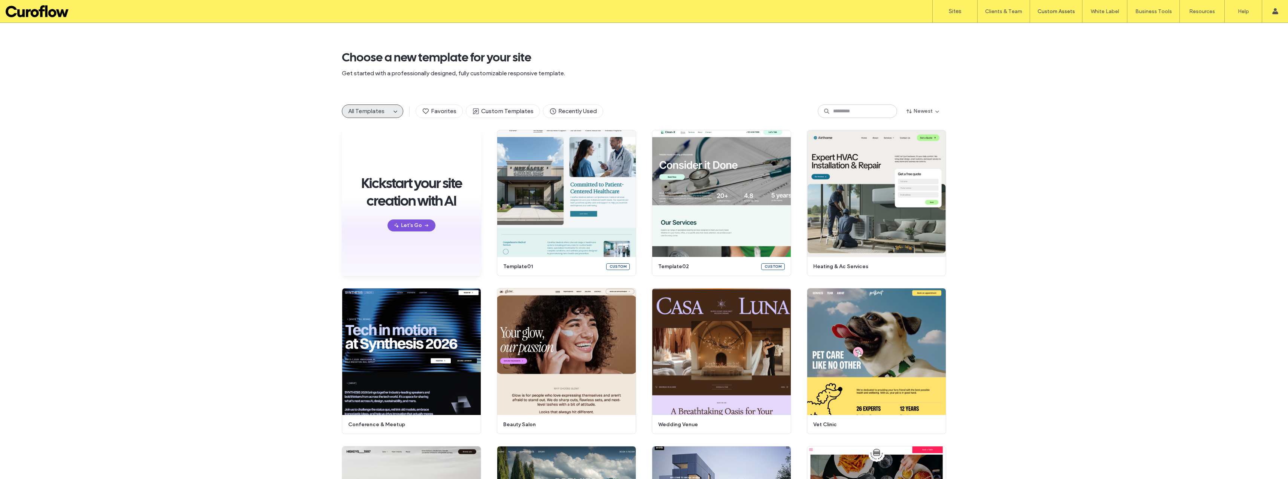
click at [424, 223] on icon "button" at bounding box center [427, 225] width 6 height 6
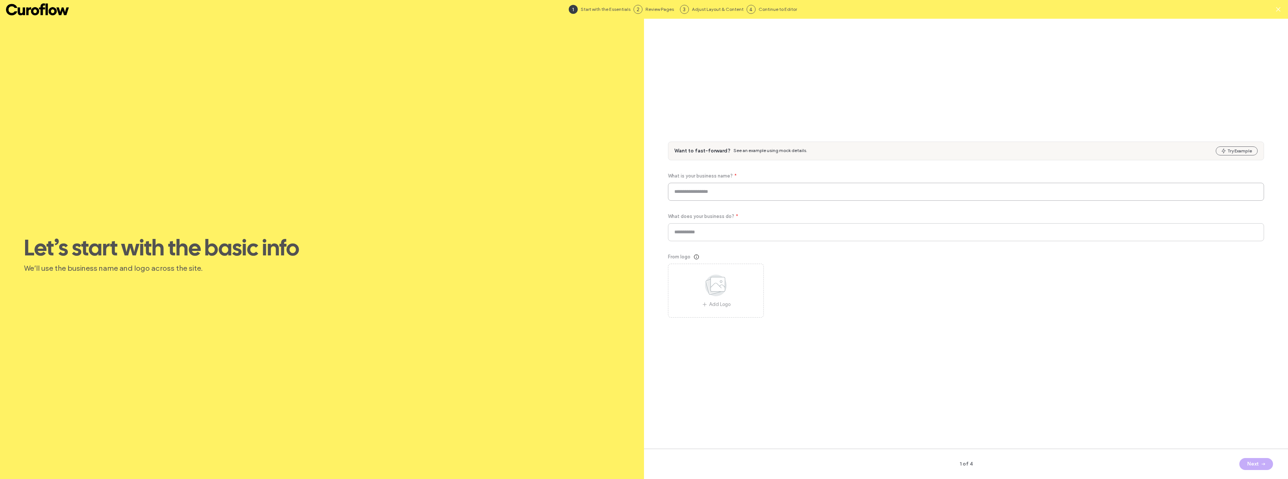
click at [730, 193] on input at bounding box center [966, 192] width 596 height 18
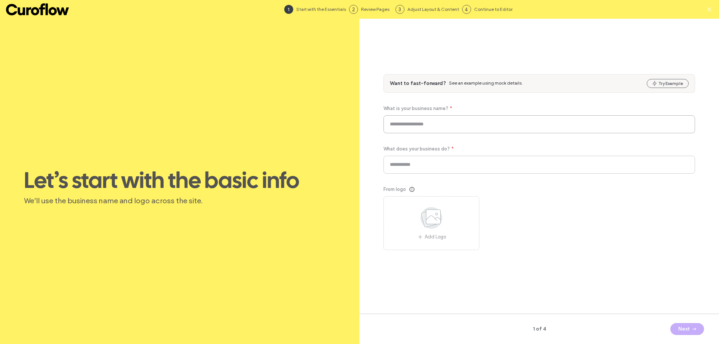
click at [415, 120] on input at bounding box center [539, 124] width 312 height 18
paste input "**********"
type input "**********"
click at [441, 160] on input at bounding box center [539, 165] width 312 height 18
paste input "**********"
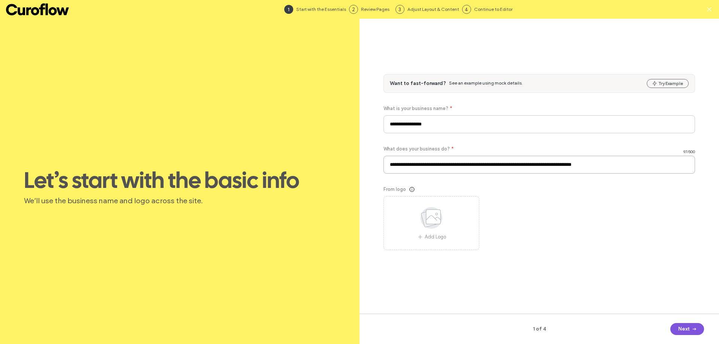
type input "**********"
click at [677, 328] on button "Next" at bounding box center [687, 329] width 34 height 12
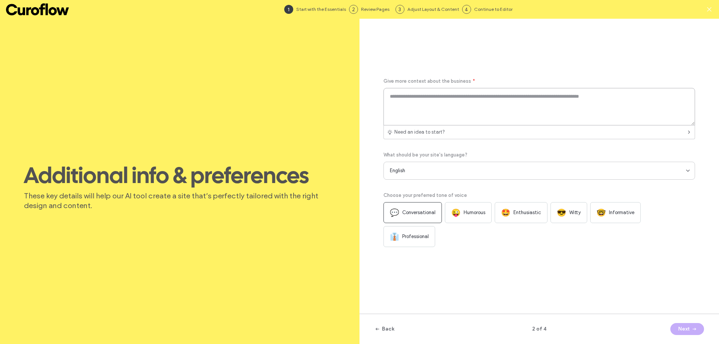
click at [469, 104] on textarea at bounding box center [539, 106] width 312 height 37
paste textarea "**********"
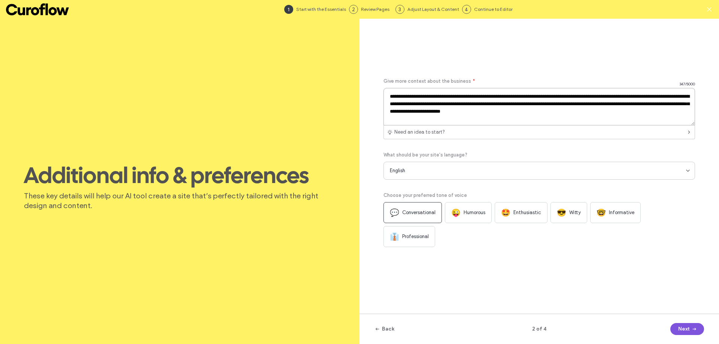
type textarea "**********"
click at [675, 329] on button "Next" at bounding box center [687, 329] width 34 height 12
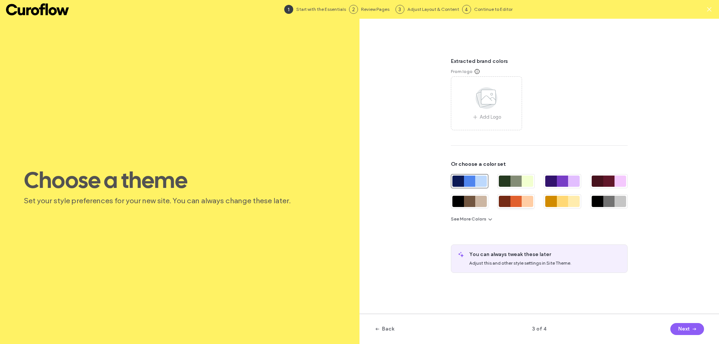
click at [519, 201] on div at bounding box center [516, 201] width 12 height 11
click at [676, 327] on button "Next" at bounding box center [687, 329] width 34 height 12
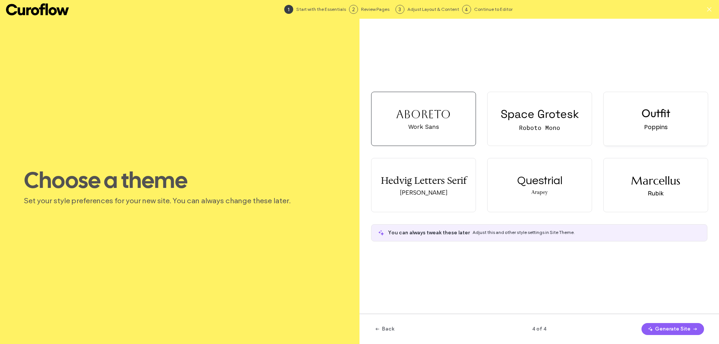
click at [644, 117] on div "Outfit" at bounding box center [656, 113] width 29 height 14
click at [663, 330] on button "Generate Site" at bounding box center [673, 329] width 63 height 12
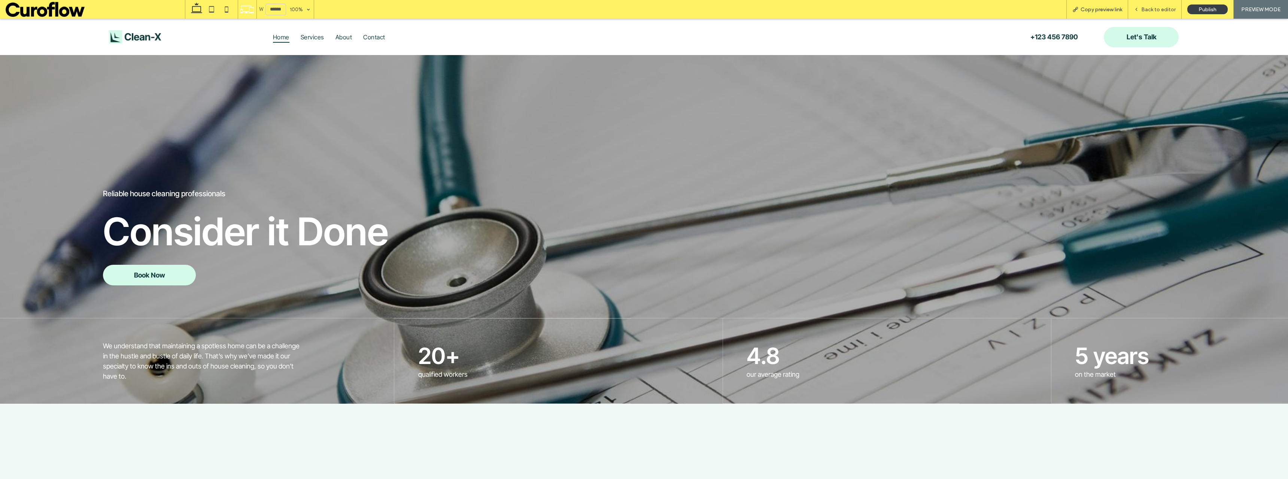
click at [1090, 9] on span "Copy preview link" at bounding box center [1102, 9] width 42 height 6
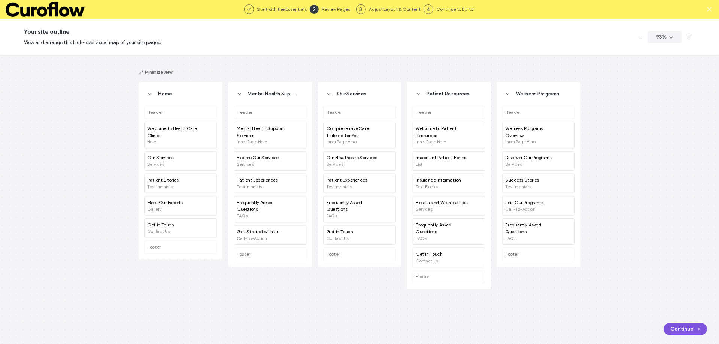
click at [676, 328] on button "Continue" at bounding box center [685, 329] width 43 height 12
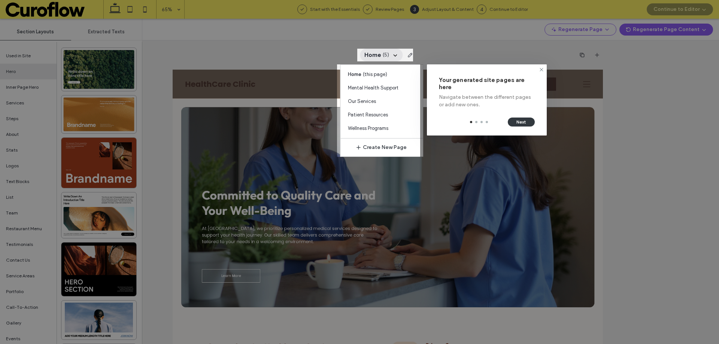
click at [522, 124] on button "Next" at bounding box center [521, 122] width 27 height 9
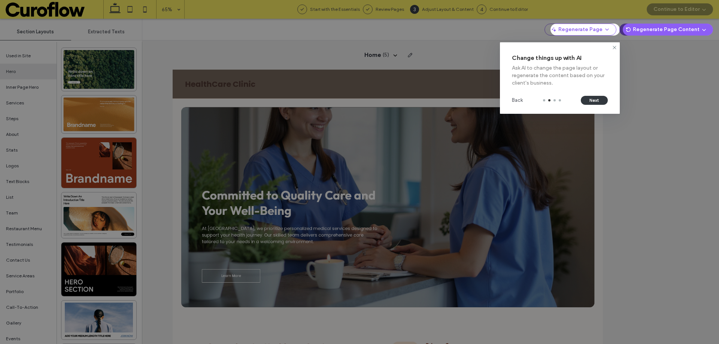
click at [597, 102] on button "Next" at bounding box center [594, 100] width 27 height 9
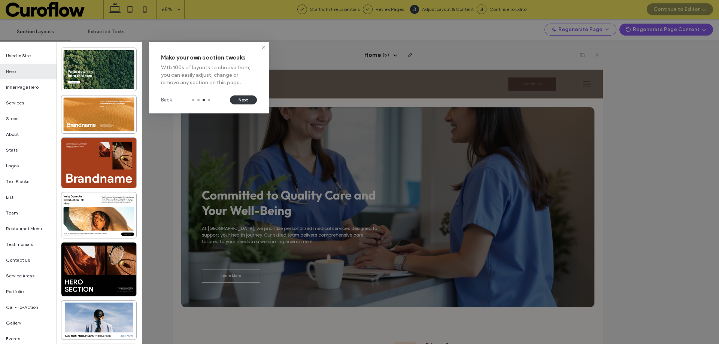
click at [241, 101] on button "Next" at bounding box center [243, 99] width 27 height 9
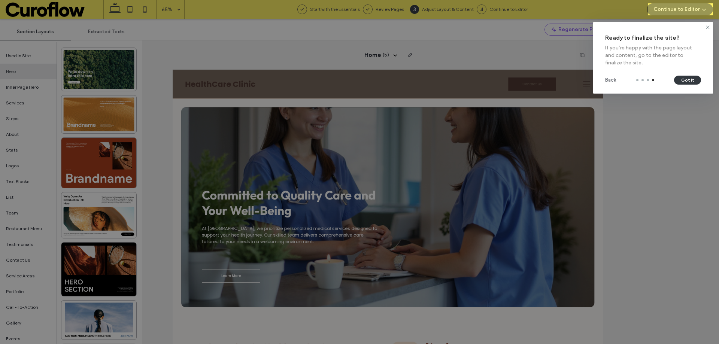
click at [682, 83] on button "Got It" at bounding box center [687, 80] width 27 height 9
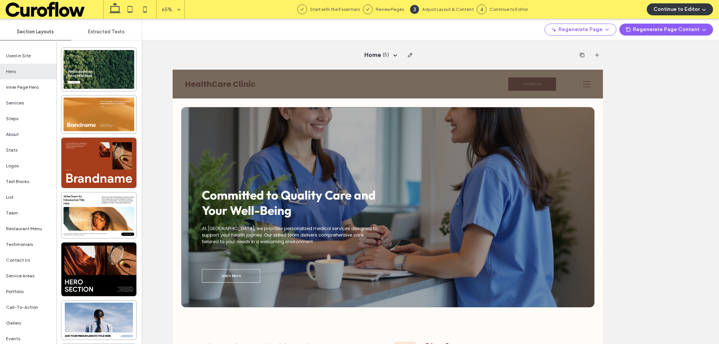
click at [668, 11] on button "Continue to Editor" at bounding box center [680, 9] width 66 height 12
click at [664, 30] on span "With All Pages" at bounding box center [664, 31] width 31 height 7
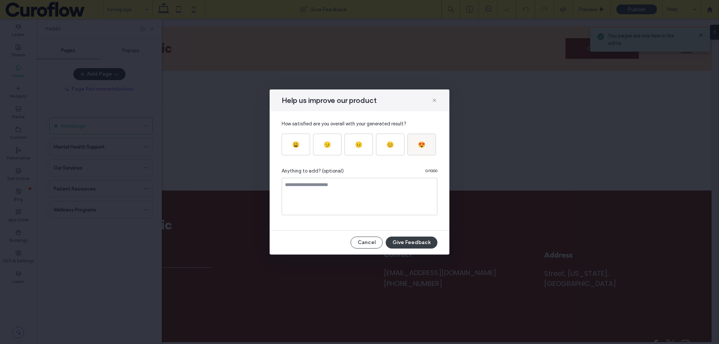
click at [421, 141] on div "😍" at bounding box center [421, 144] width 7 height 7
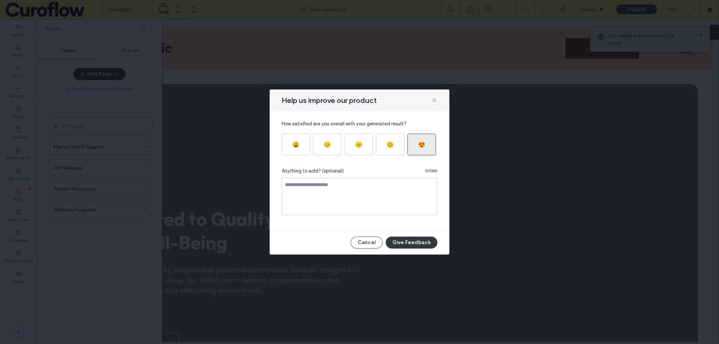
click at [405, 241] on button "Give Feedback" at bounding box center [412, 243] width 52 height 12
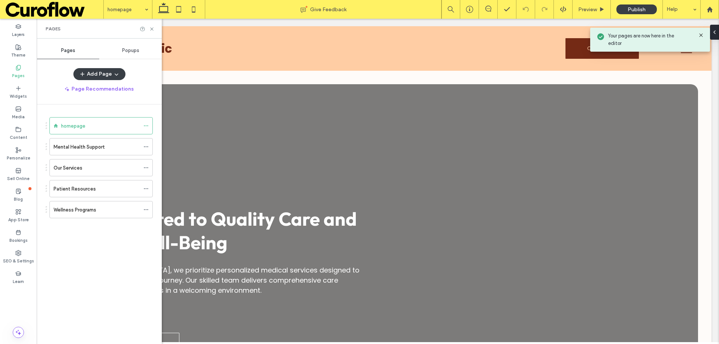
click at [700, 33] on icon at bounding box center [701, 35] width 6 height 6
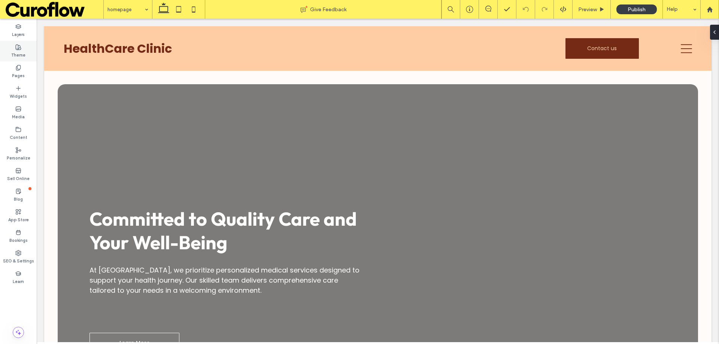
click at [19, 52] on label "Theme" at bounding box center [18, 54] width 14 height 8
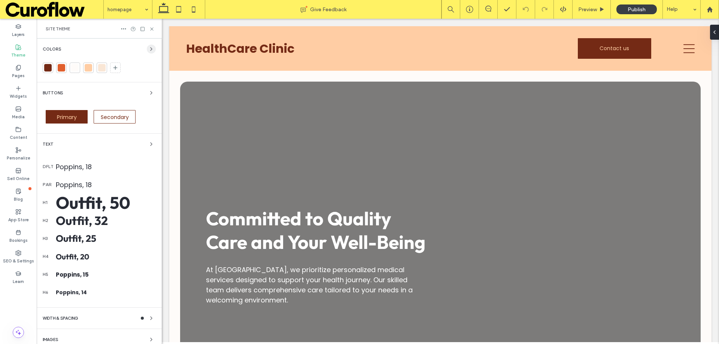
click at [148, 50] on icon "button" at bounding box center [151, 49] width 6 height 6
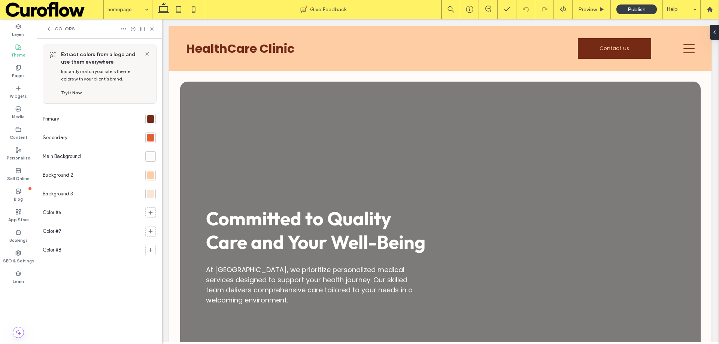
click at [148, 119] on div at bounding box center [150, 118] width 7 height 7
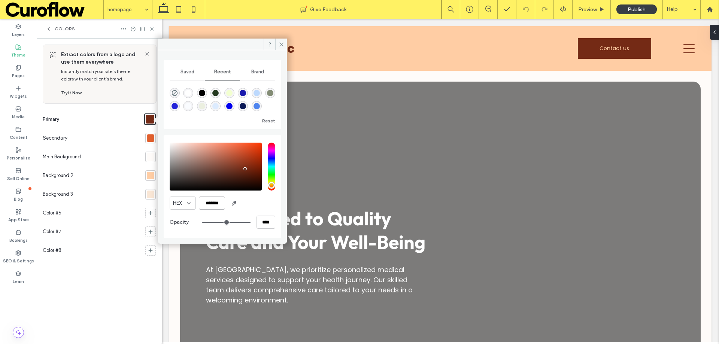
drag, startPoint x: 214, startPoint y: 203, endPoint x: 205, endPoint y: 202, distance: 9.4
click at [205, 202] on input "*******" at bounding box center [212, 203] width 26 height 13
paste input "color picker textbox"
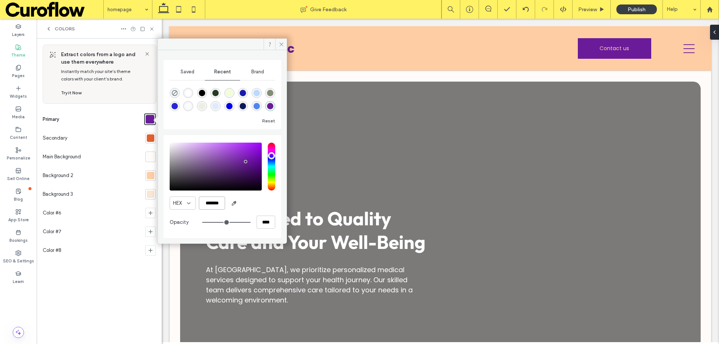
type input "*******"
click at [279, 45] on icon at bounding box center [282, 45] width 6 height 6
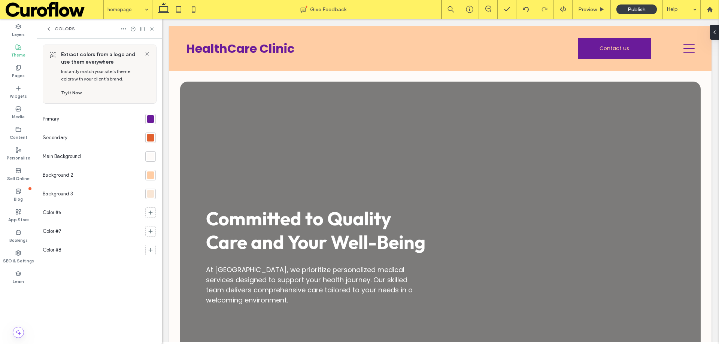
click at [154, 139] on div at bounding box center [150, 137] width 7 height 7
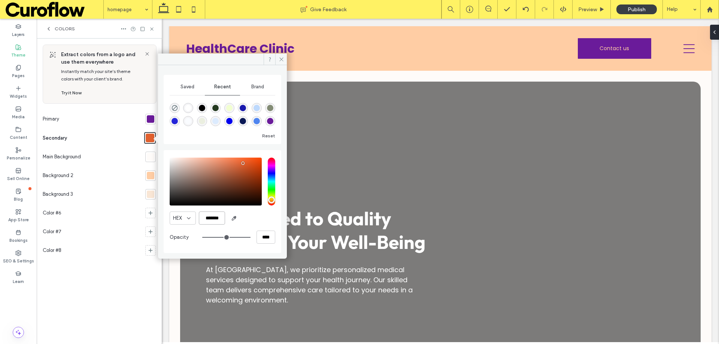
drag, startPoint x: 222, startPoint y: 219, endPoint x: 206, endPoint y: 217, distance: 16.3
click at [206, 217] on input "*******" at bounding box center [212, 218] width 26 height 13
paste input "color picker textbox"
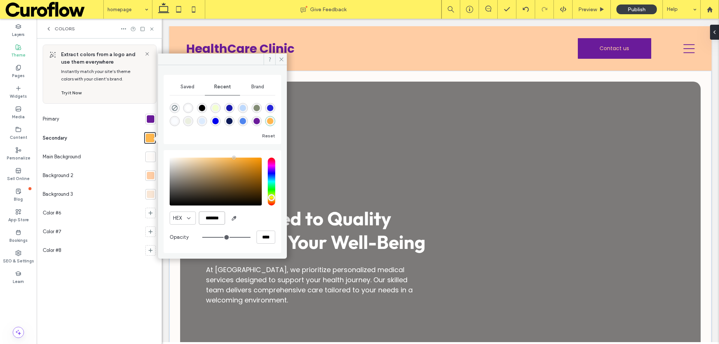
type input "*******"
click at [150, 177] on div at bounding box center [150, 175] width 7 height 7
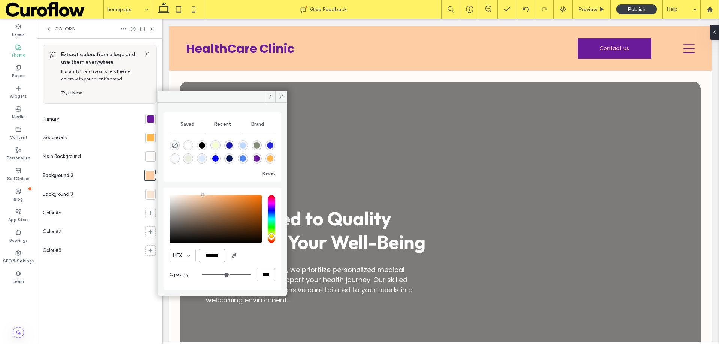
drag, startPoint x: 223, startPoint y: 256, endPoint x: 206, endPoint y: 255, distance: 16.5
click at [206, 255] on input "*******" at bounding box center [212, 255] width 26 height 13
paste input "color picker textbox"
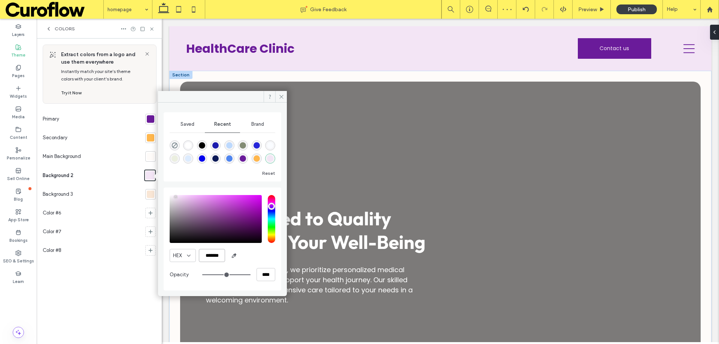
type input "*******"
click at [286, 94] on span at bounding box center [281, 96] width 12 height 11
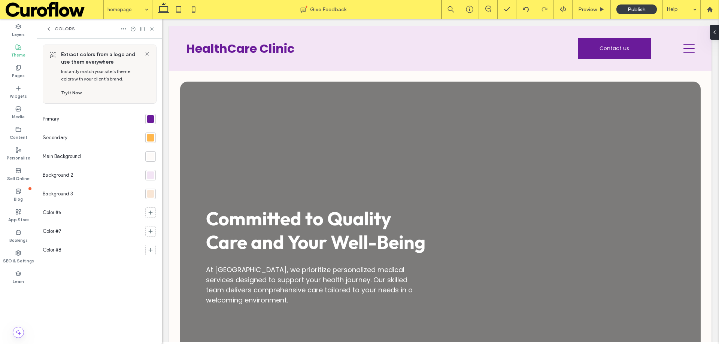
click at [152, 191] on div at bounding box center [150, 193] width 7 height 7
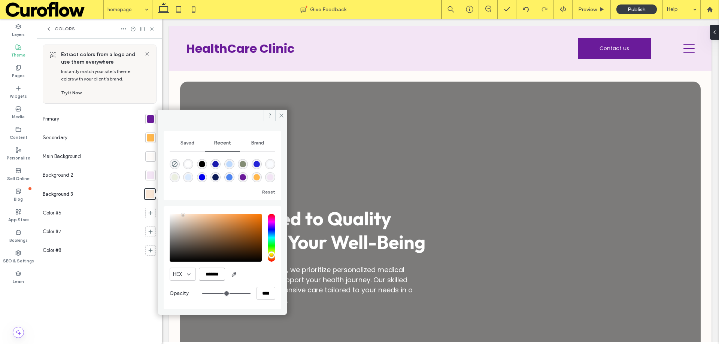
drag, startPoint x: 222, startPoint y: 273, endPoint x: 206, endPoint y: 272, distance: 15.4
click at [206, 272] on input "*******" at bounding box center [212, 274] width 26 height 13
paste input "color picker textbox"
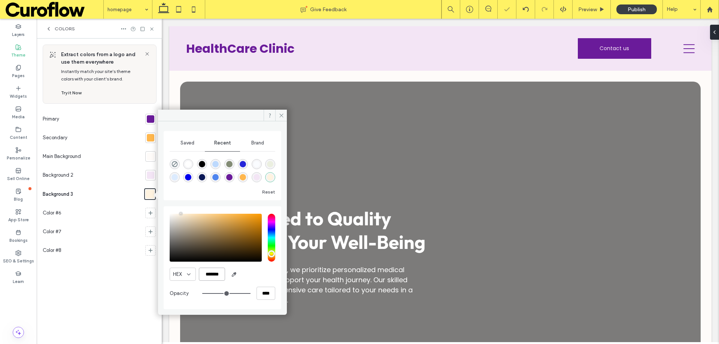
type input "*******"
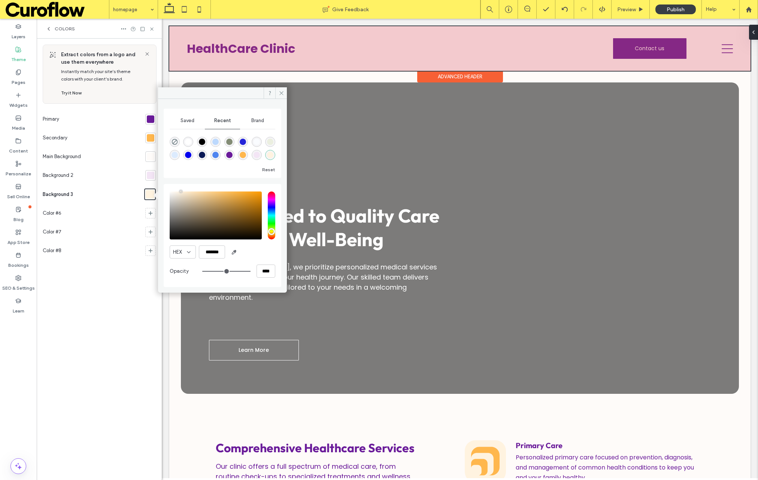
click at [457, 75] on div "Advanced Header" at bounding box center [460, 77] width 86 height 12
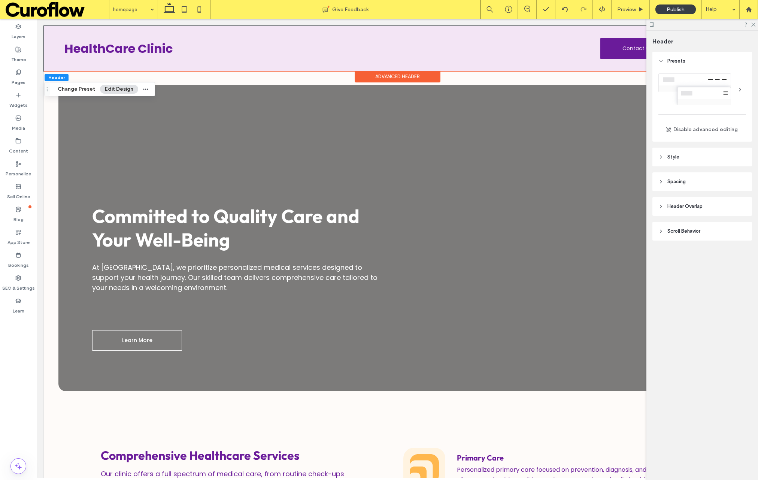
click at [719, 84] on div at bounding box center [702, 89] width 88 height 32
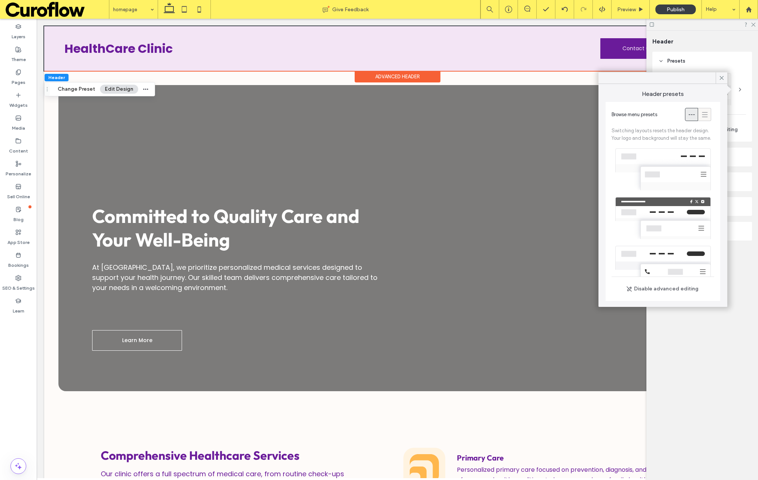
click at [702, 112] on use at bounding box center [705, 114] width 6 height 5
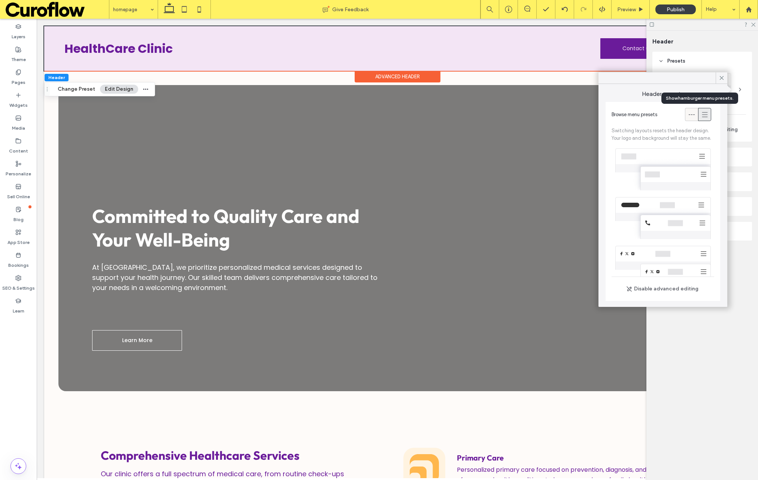
click at [692, 113] on div at bounding box center [698, 114] width 26 height 13
click at [688, 115] on use at bounding box center [691, 114] width 6 height 1
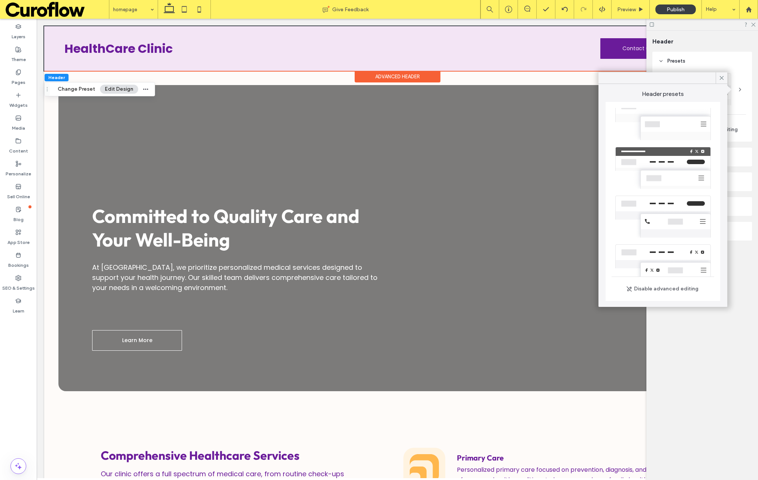
scroll to position [50, 0]
click at [662, 181] on div at bounding box center [663, 168] width 103 height 49
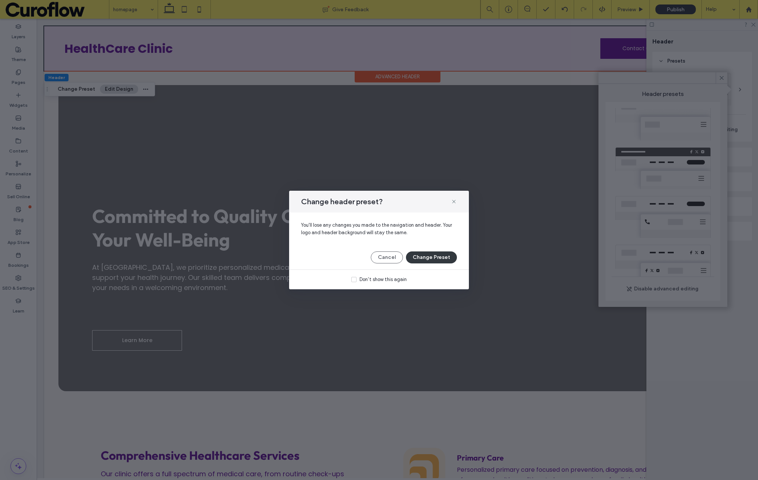
click at [450, 256] on button "Change Preset" at bounding box center [431, 257] width 51 height 12
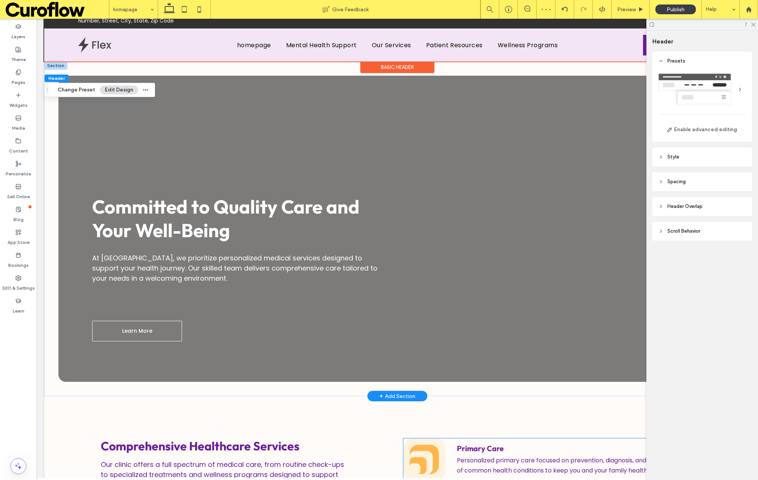
scroll to position [0, 0]
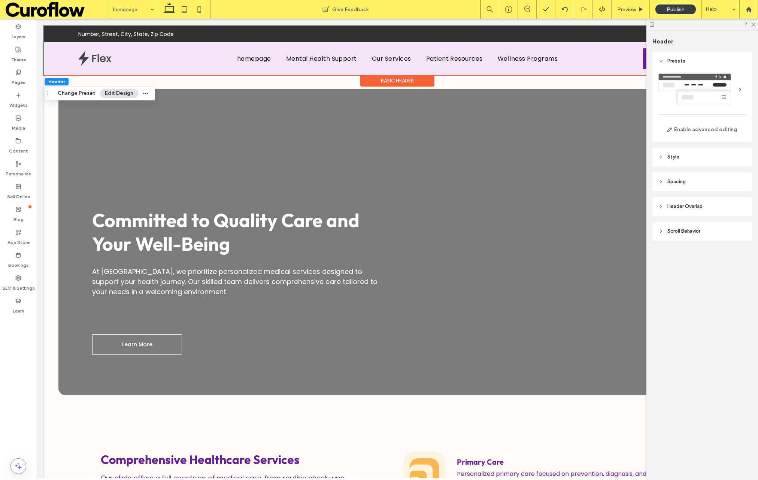
click at [719, 25] on div at bounding box center [702, 25] width 112 height 12
click at [719, 25] on icon at bounding box center [753, 24] width 5 height 5
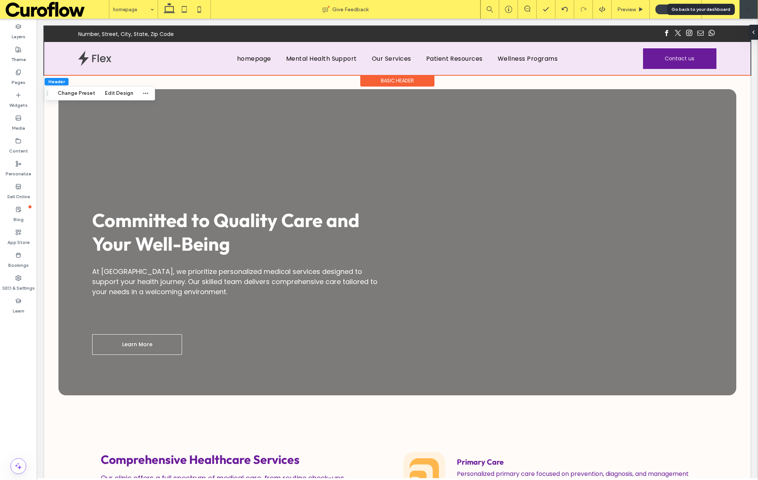
click at [719, 12] on use at bounding box center [749, 9] width 6 height 6
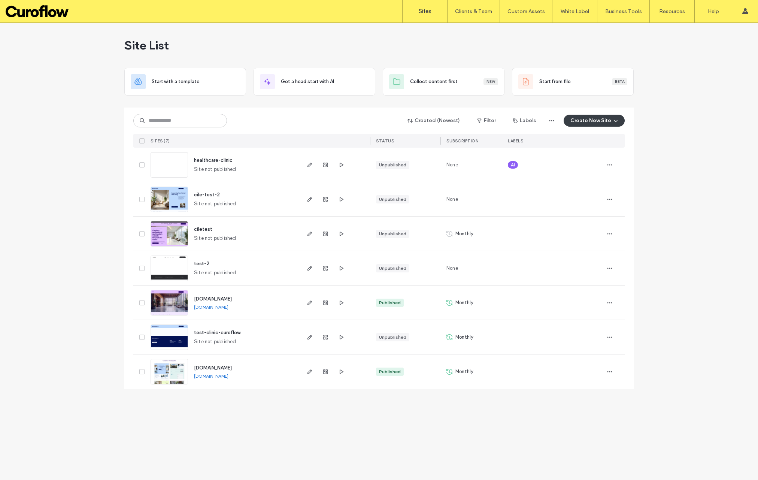
click at [513, 166] on span "AI" at bounding box center [513, 164] width 4 height 7
click at [517, 158] on icon at bounding box center [517, 159] width 3 height 3
click at [610, 164] on icon "button" at bounding box center [610, 165] width 6 height 6
click at [586, 209] on div "Save as Template" at bounding box center [582, 213] width 67 height 14
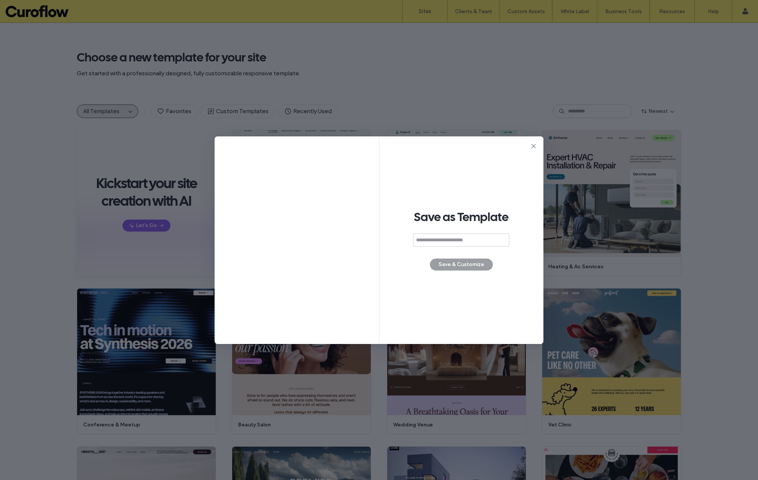
click at [442, 240] on input at bounding box center [461, 239] width 96 height 13
type input "**********"
click at [453, 264] on button "Save & Customize" at bounding box center [461, 264] width 63 height 12
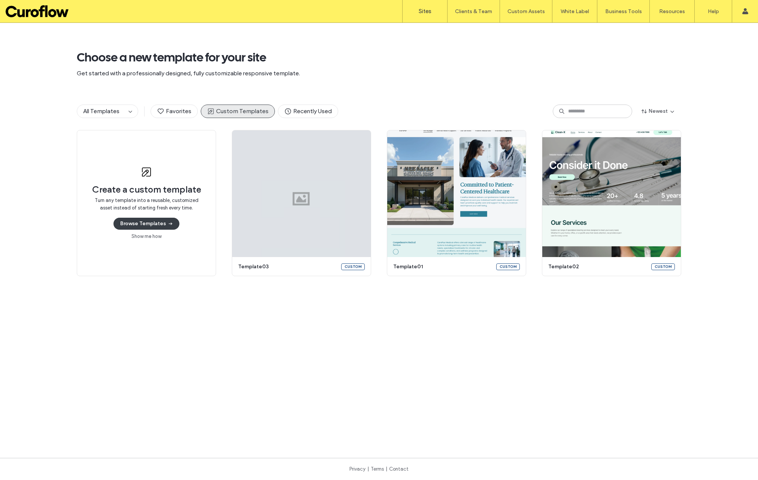
click at [425, 13] on label "Sites" at bounding box center [425, 11] width 13 height 7
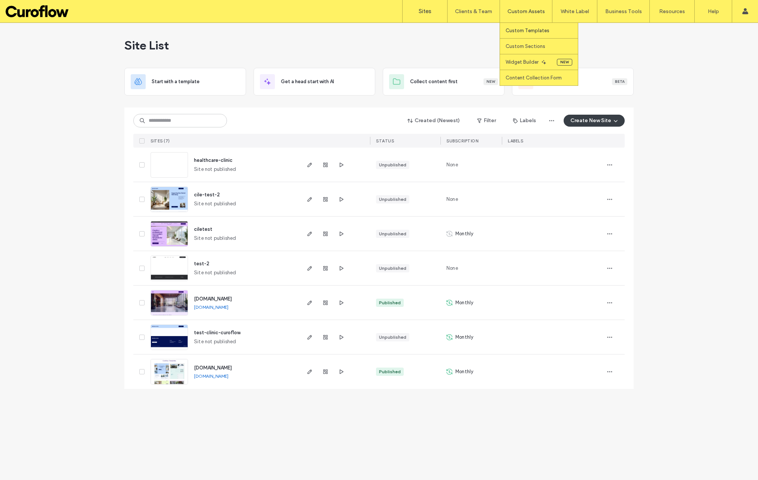
click at [519, 29] on label "Custom Templates" at bounding box center [528, 31] width 44 height 6
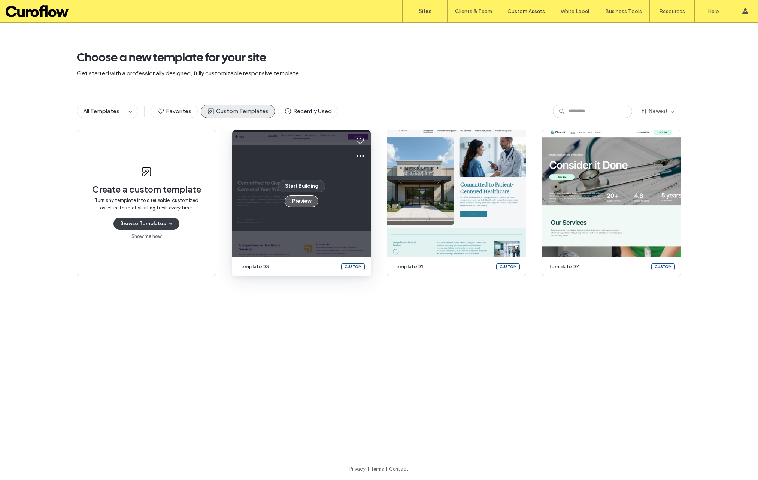
click at [292, 200] on button "Preview" at bounding box center [302, 201] width 34 height 12
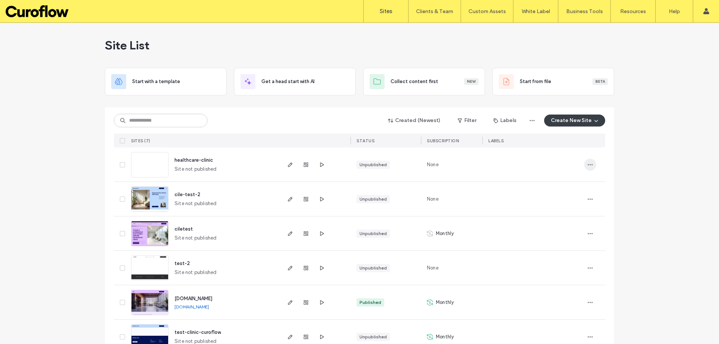
click at [590, 167] on icon "button" at bounding box center [590, 165] width 6 height 6
click at [552, 257] on span "Delete Site" at bounding box center [553, 259] width 25 height 7
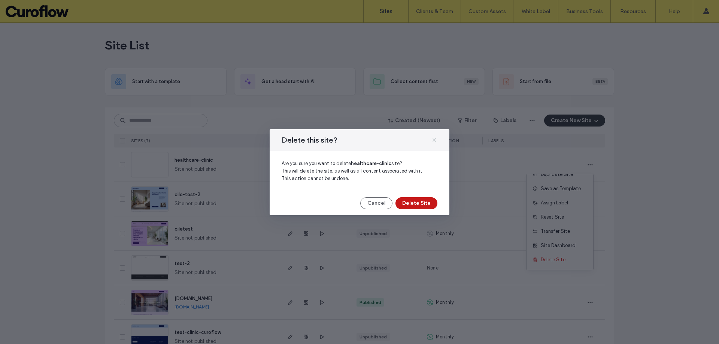
click at [426, 204] on button "Delete Site" at bounding box center [416, 203] width 42 height 12
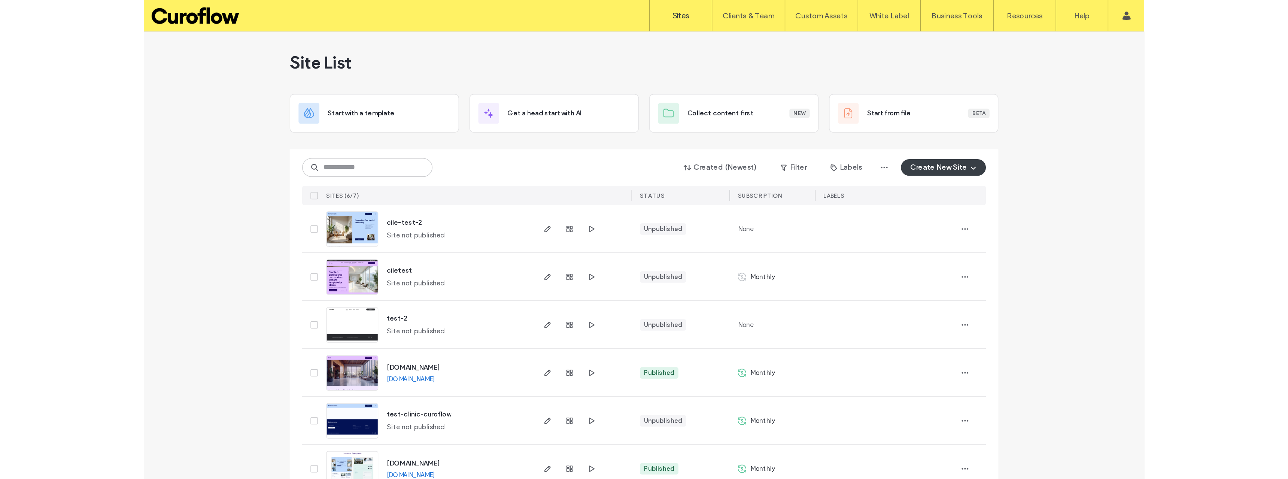
scroll to position [0, 0]
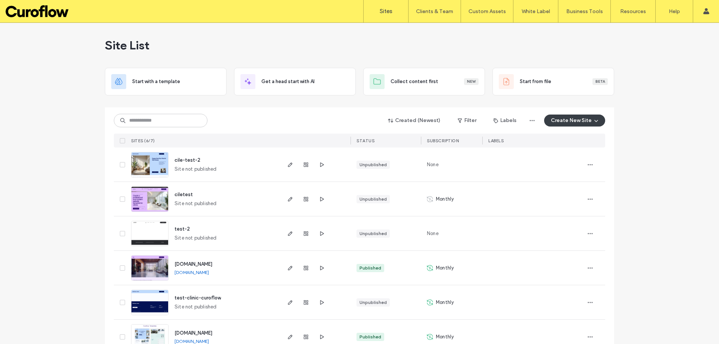
click at [385, 11] on label "Sites" at bounding box center [386, 11] width 13 height 7
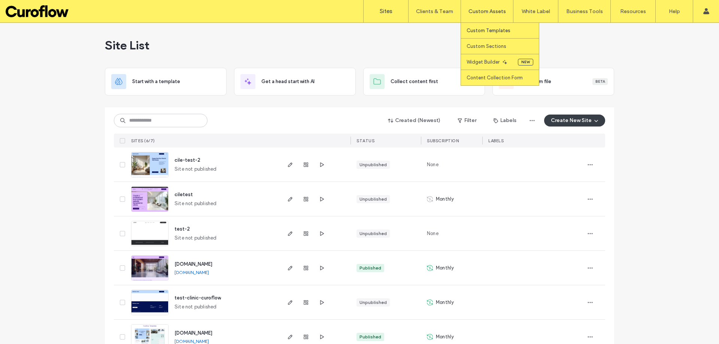
click at [489, 28] on label "Custom Templates" at bounding box center [489, 31] width 44 height 6
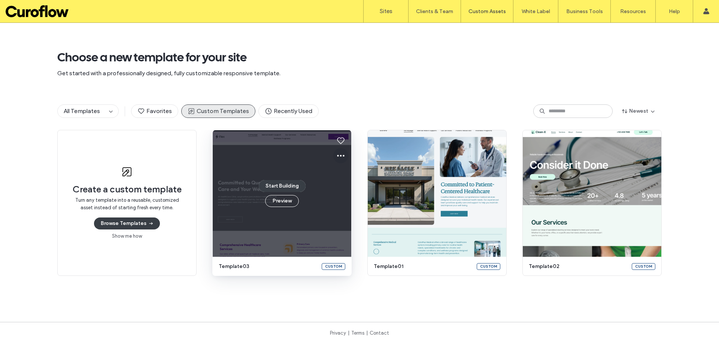
click at [338, 154] on icon at bounding box center [340, 155] width 9 height 9
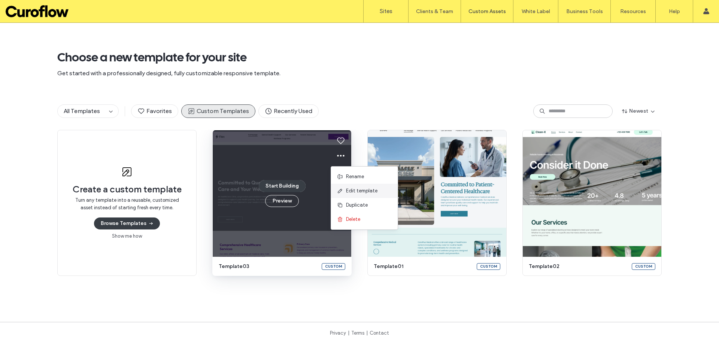
click at [352, 188] on span "Edit template" at bounding box center [361, 190] width 31 height 7
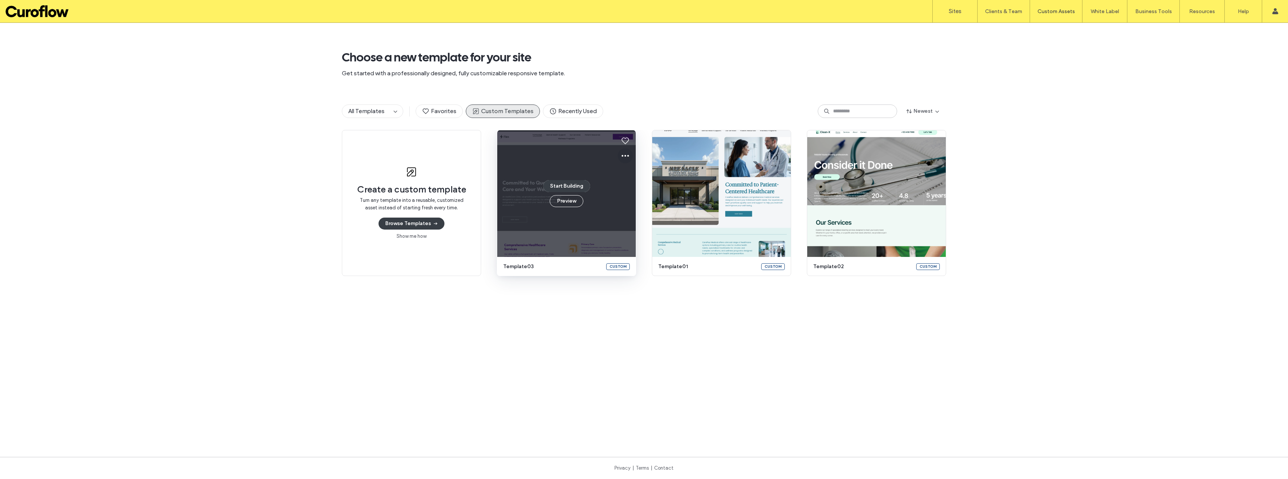
click at [624, 156] on icon at bounding box center [625, 155] width 9 height 9
click at [639, 191] on span "Edit template" at bounding box center [646, 190] width 31 height 7
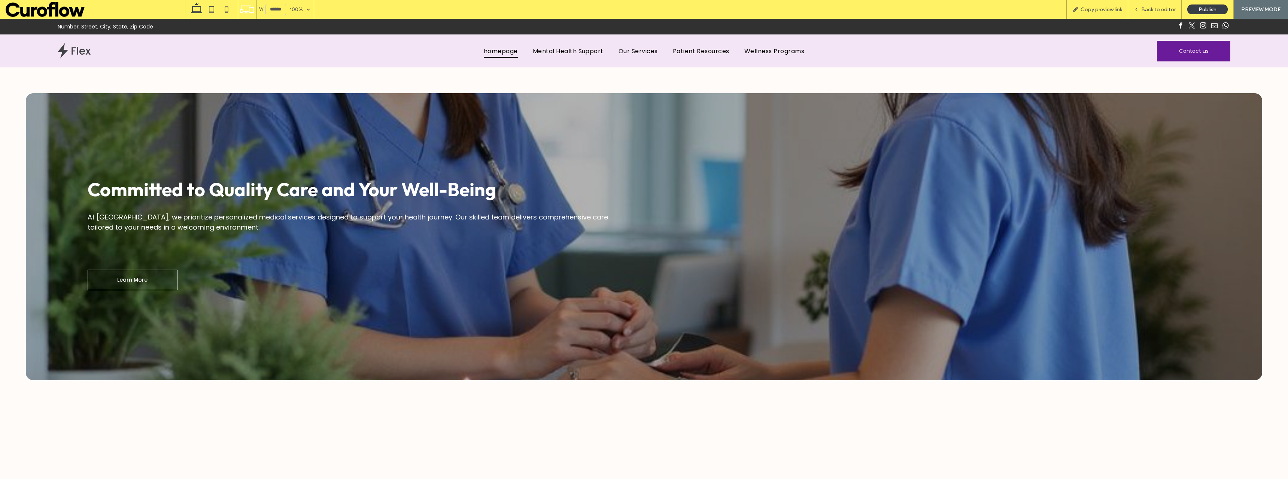
click at [1201, 28] on span "instagram" at bounding box center [1203, 25] width 9 height 9
click at [1106, 25] on div at bounding box center [940, 27] width 592 height 16
click at [146, 24] on span "Number, Street, City, State, Zip Code" at bounding box center [105, 26] width 95 height 7
click at [103, 22] on div "Number, Street, City, State, Zip Code" at bounding box center [348, 27] width 592 height 16
click at [99, 23] on span "Number, Street, City, State, Zip Code" at bounding box center [105, 26] width 95 height 7
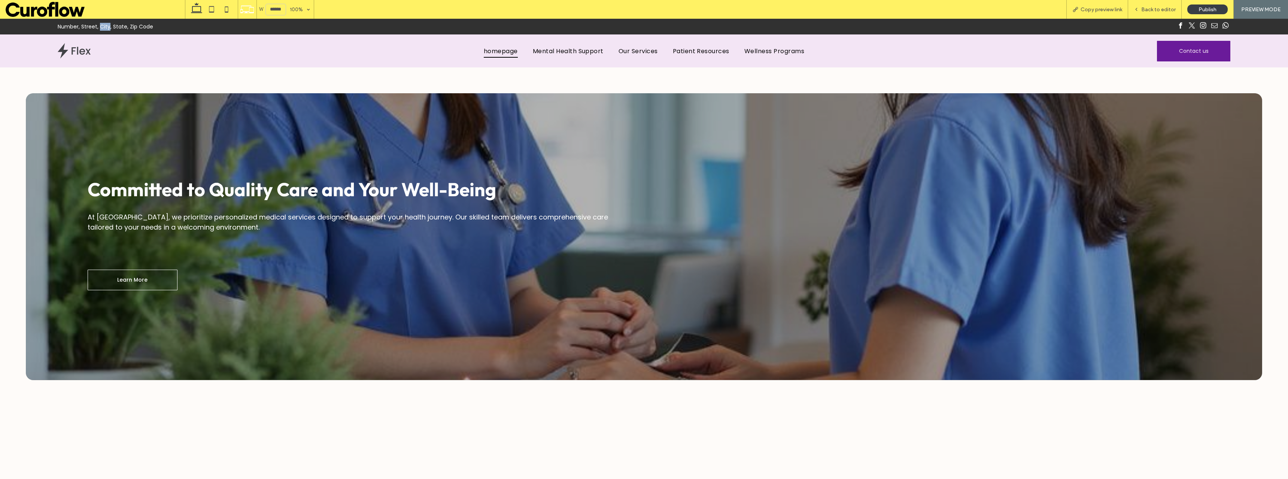
click at [99, 23] on span "Number, Street, City, State, Zip Code" at bounding box center [105, 26] width 95 height 7
click at [527, 72] on div "Committed to Quality Care and Your Well-Being At HealthCare Clinic, we prioriti…" at bounding box center [644, 236] width 1288 height 339
click at [533, 104] on div at bounding box center [644, 236] width 1237 height 287
click at [1262, 8] on span "PREVIEW MODE" at bounding box center [1260, 9] width 39 height 6
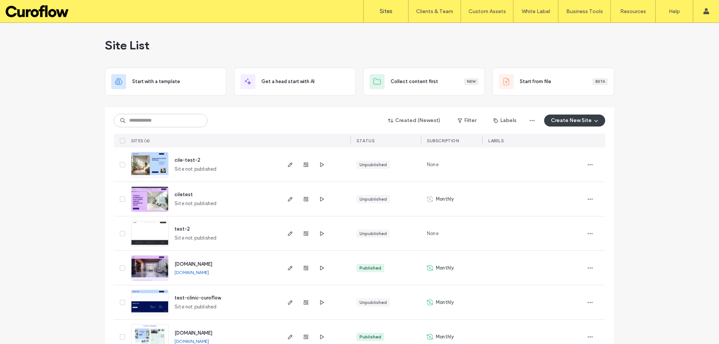
scroll to position [19, 0]
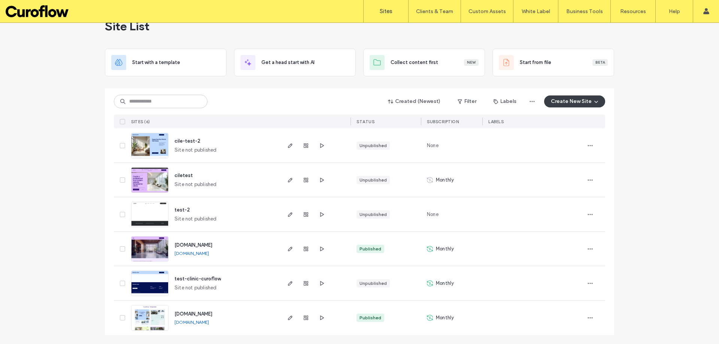
click at [195, 321] on link "[DOMAIN_NAME]" at bounding box center [192, 322] width 34 height 6
click at [288, 320] on icon "button" at bounding box center [290, 318] width 6 height 6
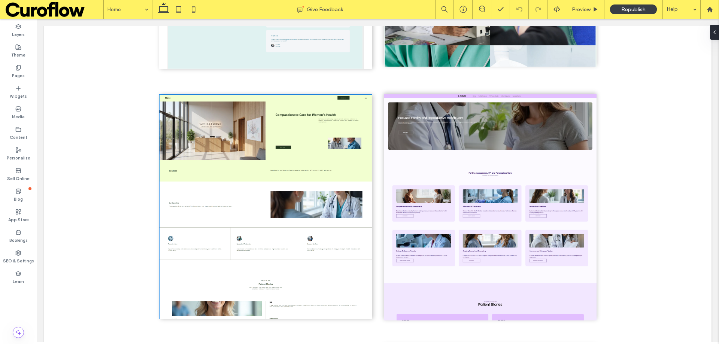
click at [279, 141] on img at bounding box center [266, 207] width 212 height 224
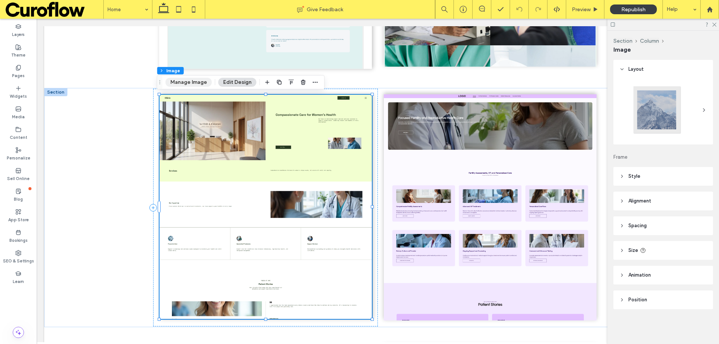
click at [194, 85] on button "Manage Image" at bounding box center [189, 82] width 46 height 9
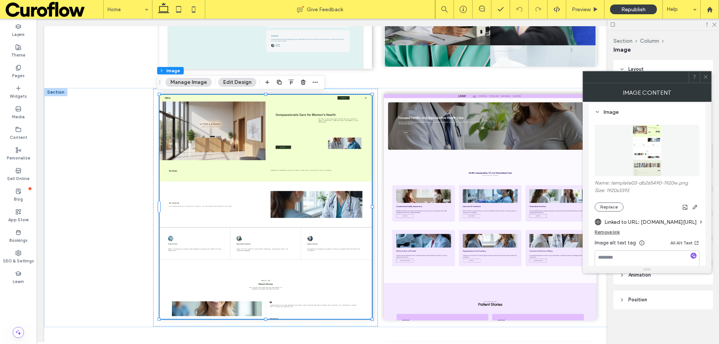
scroll to position [75, 0]
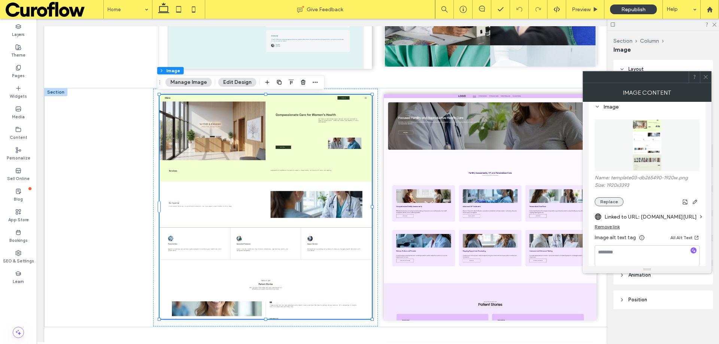
click at [607, 200] on button "Replace" at bounding box center [609, 201] width 29 height 9
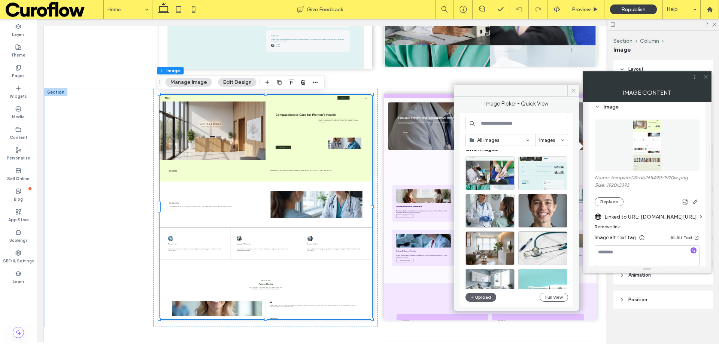
scroll to position [0, 0]
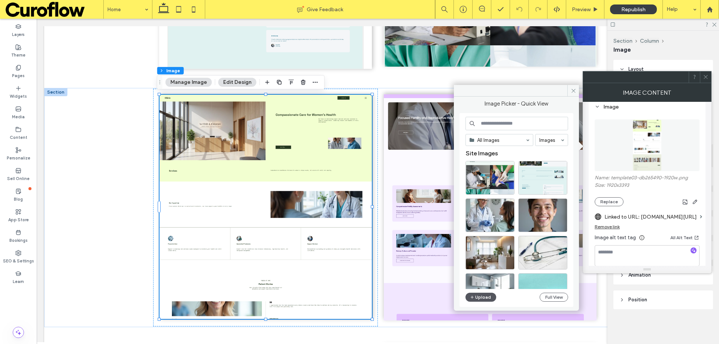
click at [484, 294] on button "Upload" at bounding box center [481, 297] width 31 height 9
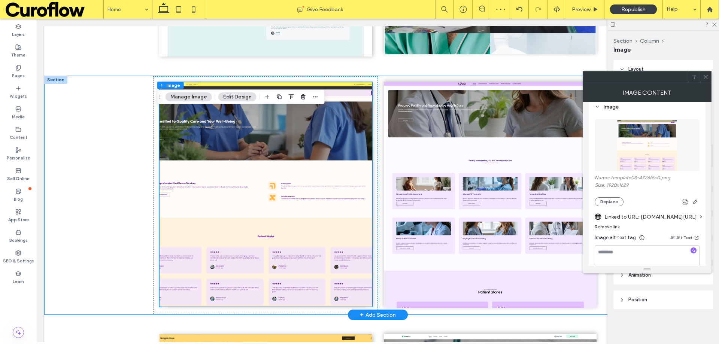
scroll to position [275, 0]
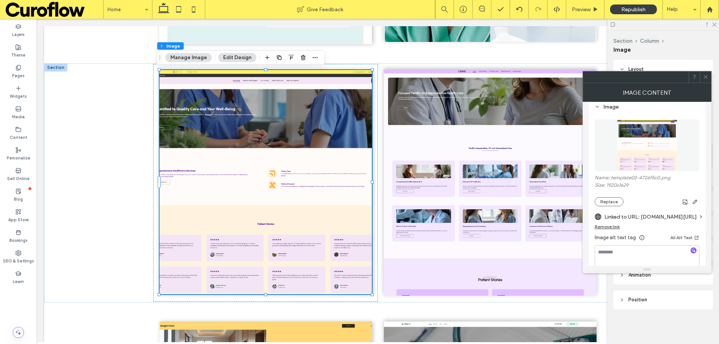
click at [649, 151] on img at bounding box center [647, 145] width 61 height 52
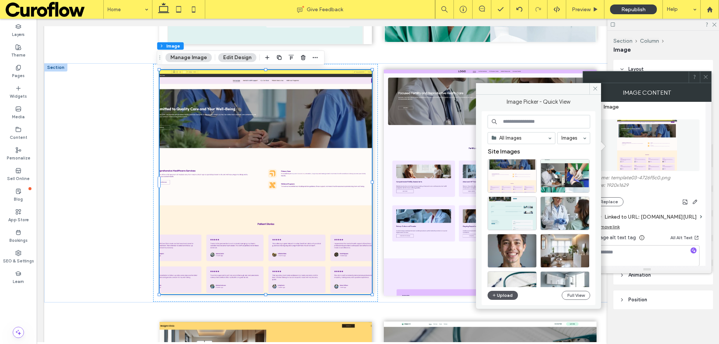
click at [502, 294] on button "Upload" at bounding box center [503, 295] width 31 height 9
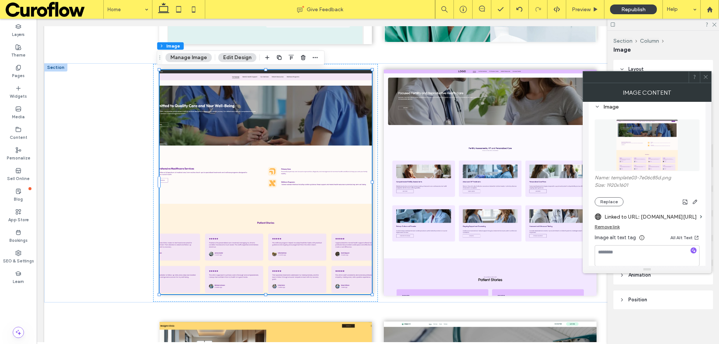
click at [613, 227] on div "Remove link" at bounding box center [607, 227] width 25 height 6
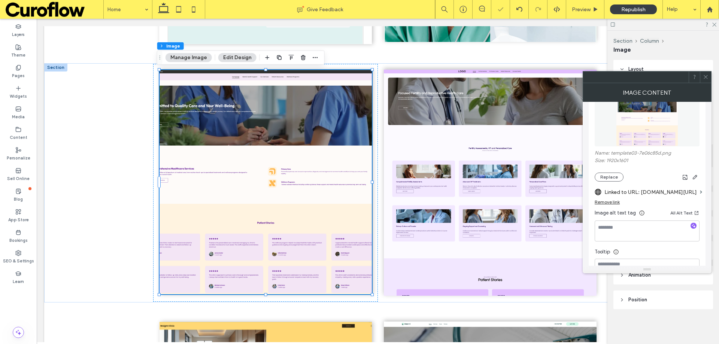
scroll to position [100, 0]
click at [611, 192] on label "Link image" at bounding box center [645, 192] width 100 height 14
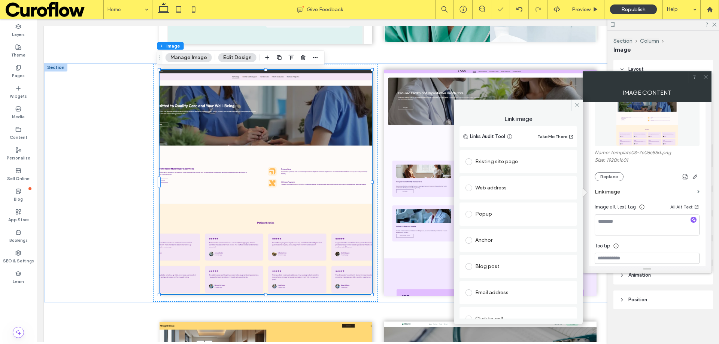
click at [469, 187] on span at bounding box center [469, 188] width 7 height 7
click at [502, 205] on input "url" at bounding box center [519, 203] width 106 height 10
paste input "**********"
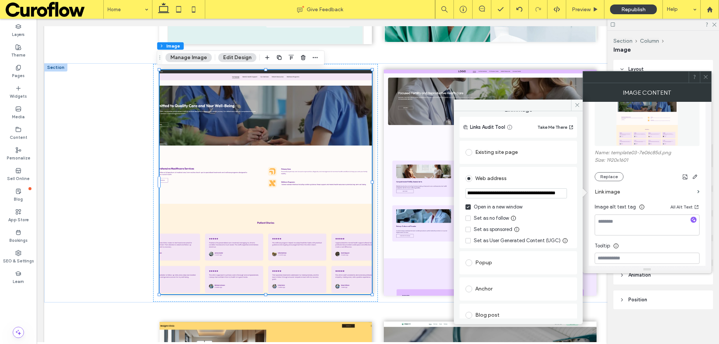
scroll to position [0, 0]
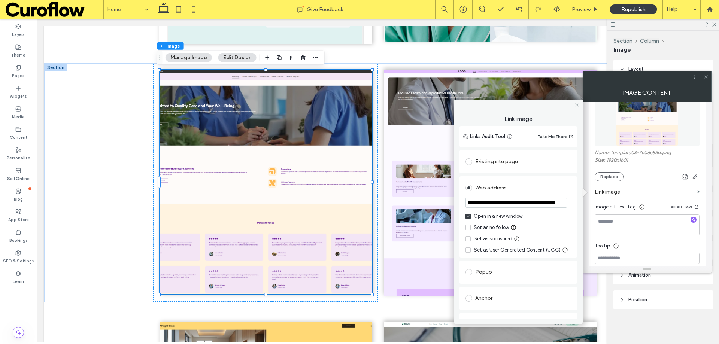
type input "**********"
click at [579, 107] on icon at bounding box center [577, 105] width 6 height 6
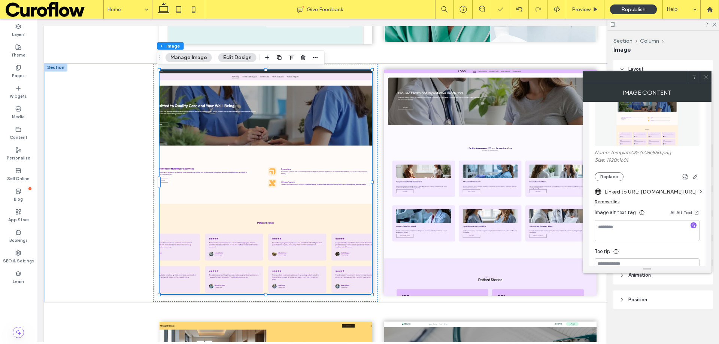
click at [705, 78] on icon at bounding box center [706, 77] width 6 height 6
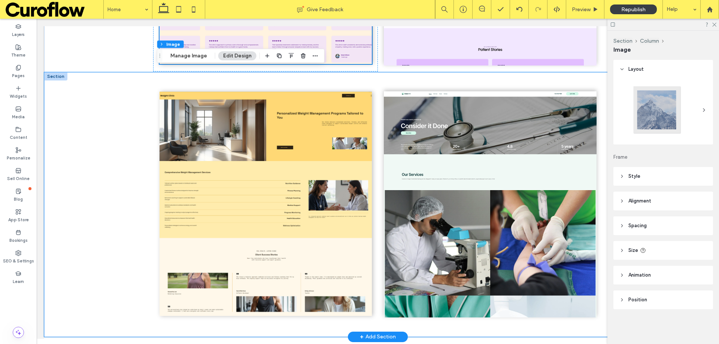
scroll to position [510, 0]
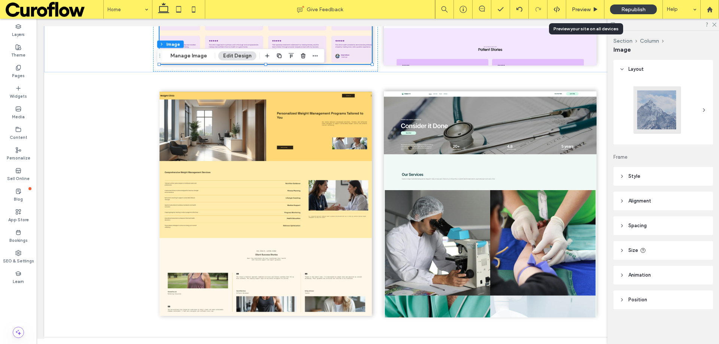
click at [582, 9] on span "Preview" at bounding box center [581, 9] width 19 height 6
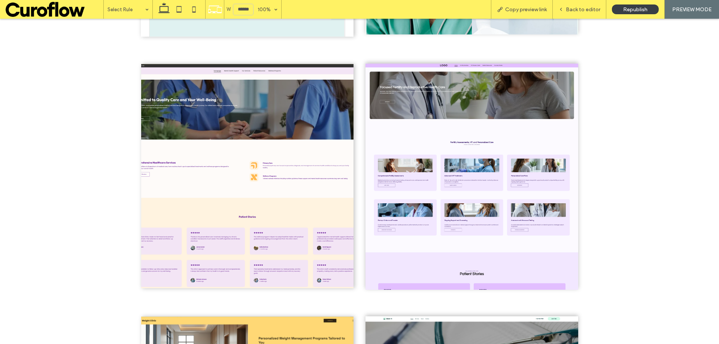
scroll to position [274, 0]
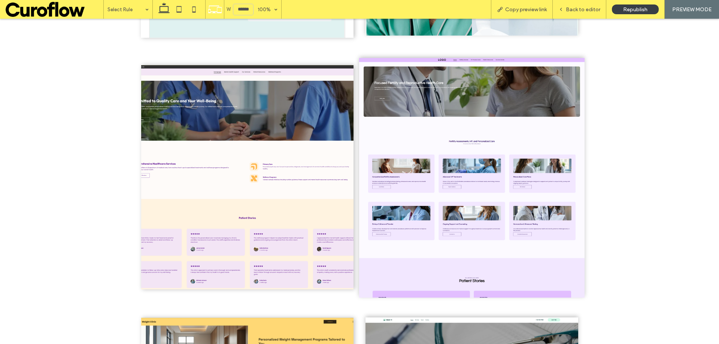
click at [477, 146] on img at bounding box center [471, 178] width 225 height 240
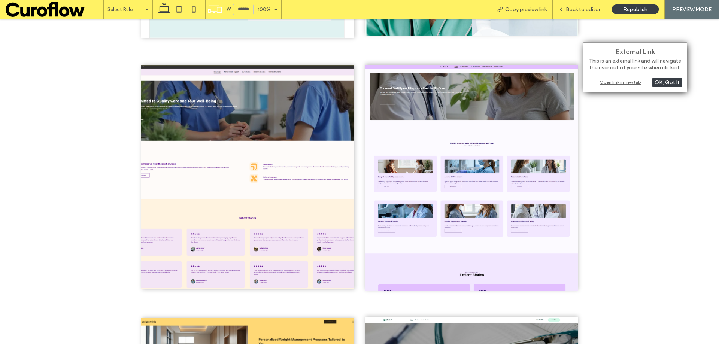
click at [637, 142] on div at bounding box center [359, 177] width 719 height 239
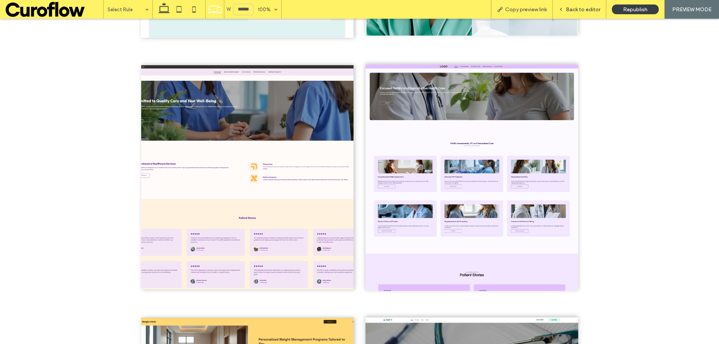
click at [581, 12] on span "Back to editor" at bounding box center [583, 9] width 34 height 6
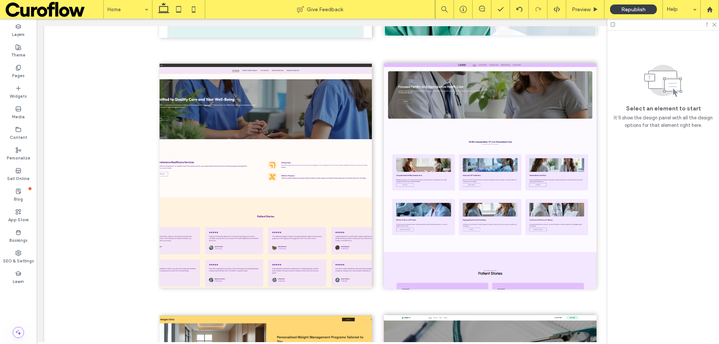
scroll to position [281, 0]
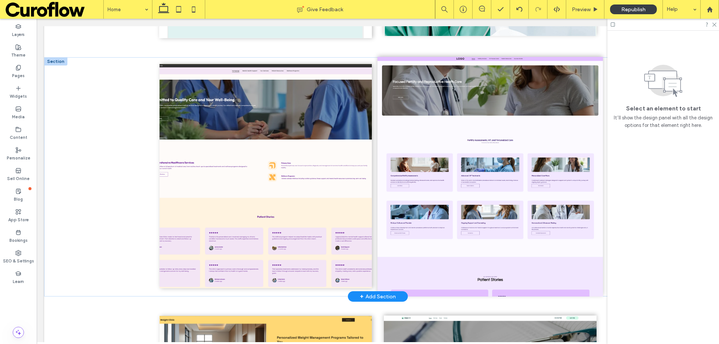
click at [515, 139] on img at bounding box center [490, 177] width 225 height 240
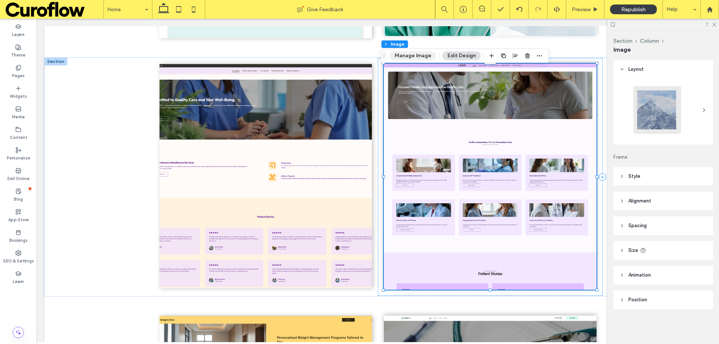
click at [422, 56] on button "Manage Image" at bounding box center [413, 55] width 46 height 9
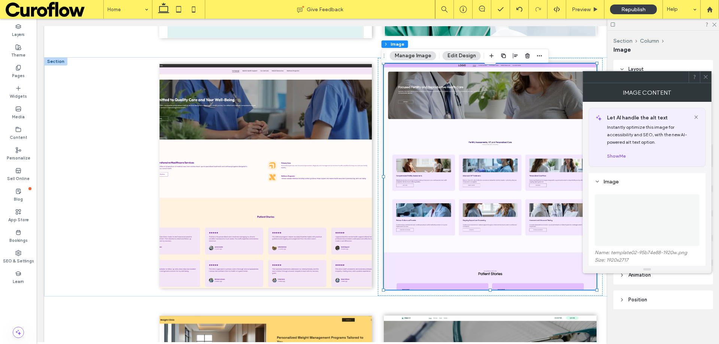
scroll to position [25, 0]
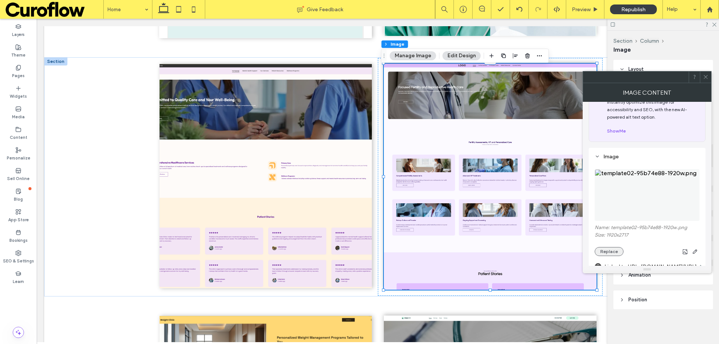
click at [609, 255] on button "Replace" at bounding box center [609, 251] width 29 height 9
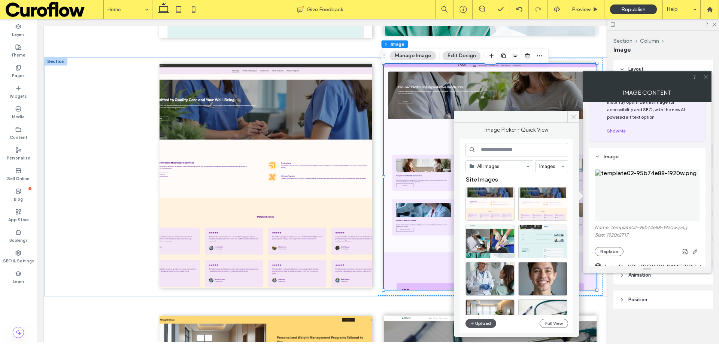
click at [476, 320] on button "Upload" at bounding box center [481, 323] width 31 height 9
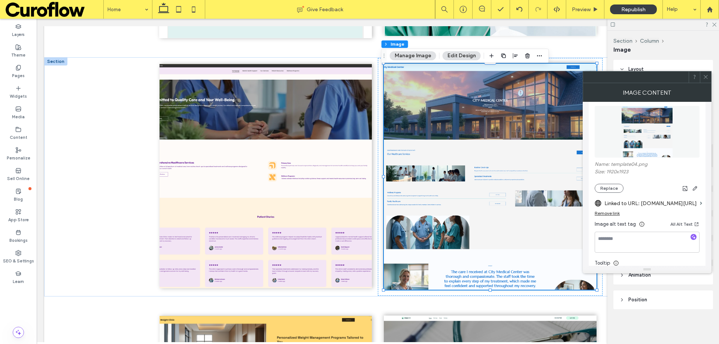
scroll to position [100, 0]
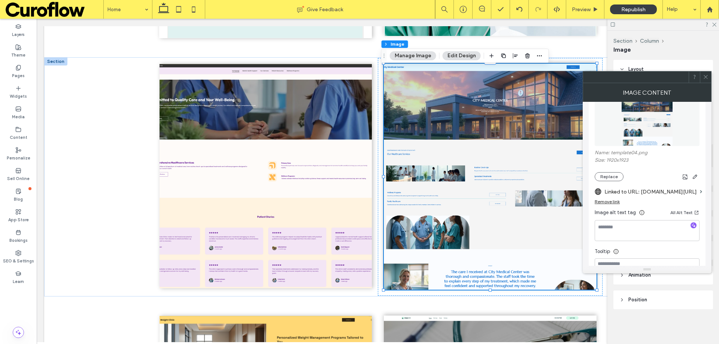
click at [606, 202] on div "Remove link" at bounding box center [607, 202] width 25 height 6
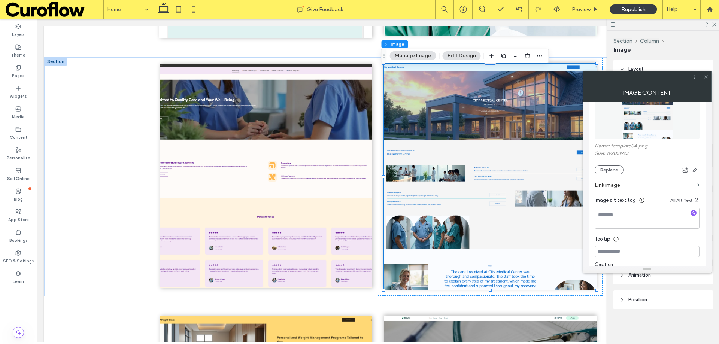
scroll to position [106, 0]
click at [619, 183] on label "Link image" at bounding box center [645, 186] width 100 height 14
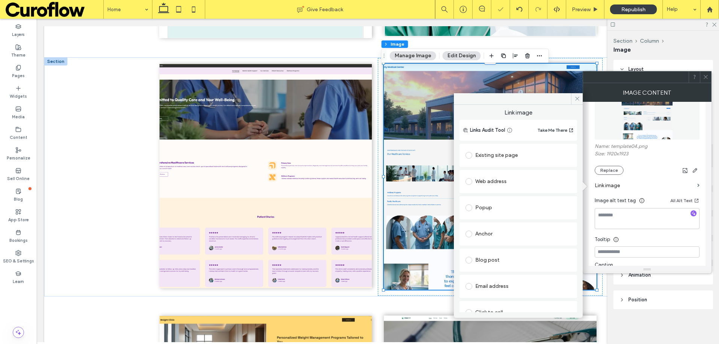
click at [467, 178] on span at bounding box center [469, 181] width 7 height 7
click at [506, 196] on input "url" at bounding box center [519, 196] width 106 height 10
paste input "**********"
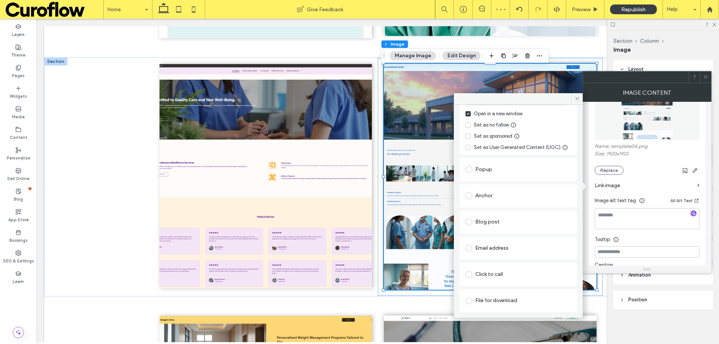
scroll to position [0, 0]
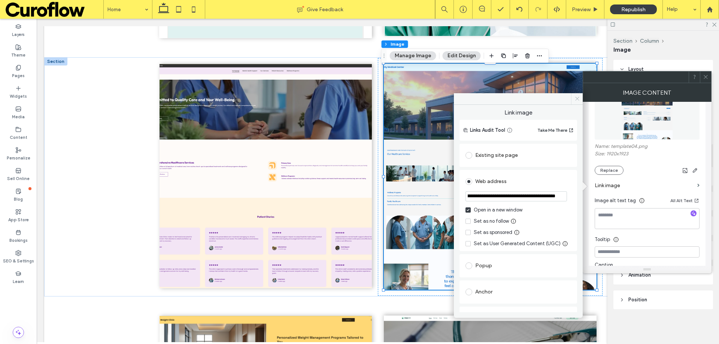
type input "**********"
click at [578, 101] on icon at bounding box center [577, 99] width 6 height 6
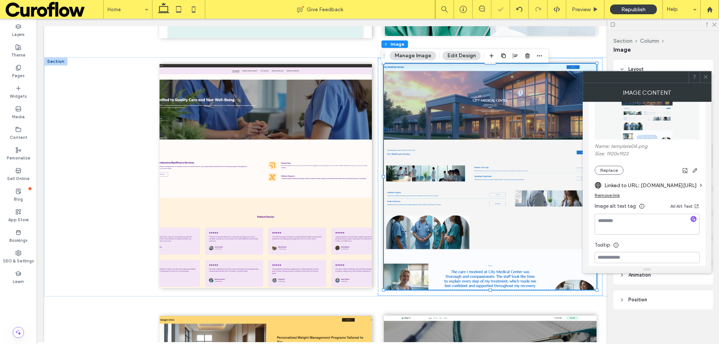
click at [704, 81] on span at bounding box center [706, 77] width 6 height 11
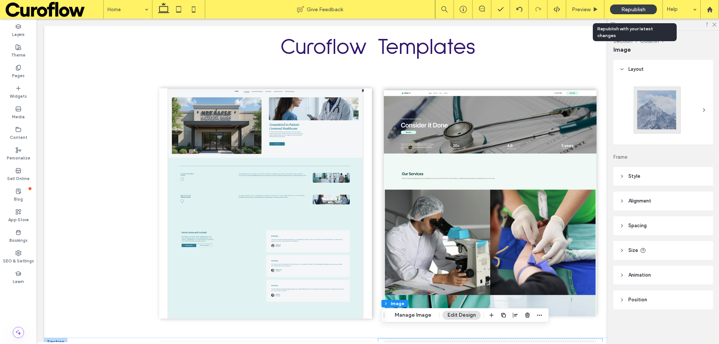
click at [628, 9] on span "Republish" at bounding box center [633, 9] width 24 height 6
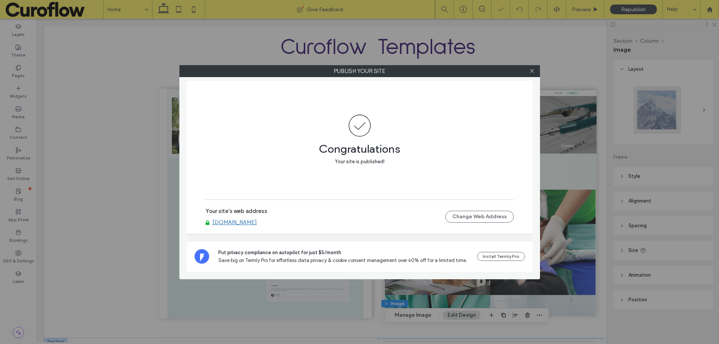
click at [243, 220] on link "templates.curoflow.com" at bounding box center [234, 222] width 45 height 7
click at [531, 67] on span at bounding box center [532, 71] width 6 height 11
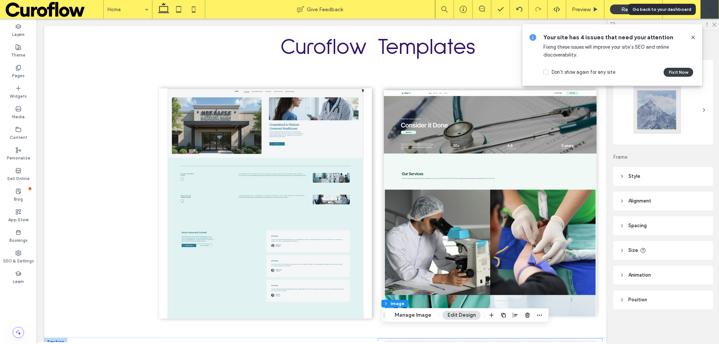
click at [716, 7] on div at bounding box center [710, 9] width 18 height 6
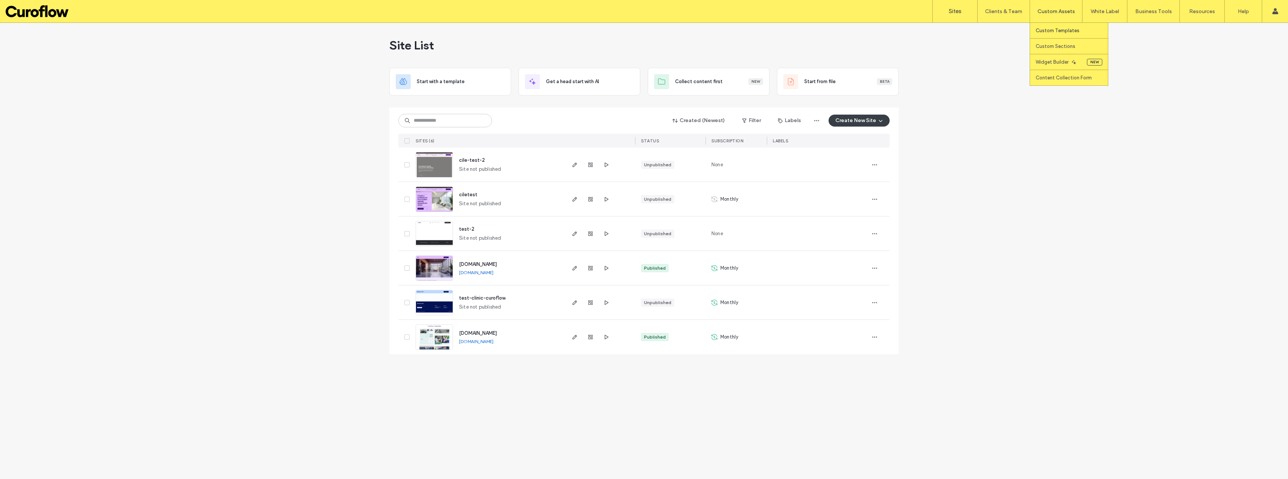
click at [1055, 28] on label "Custom Templates" at bounding box center [1058, 31] width 44 height 6
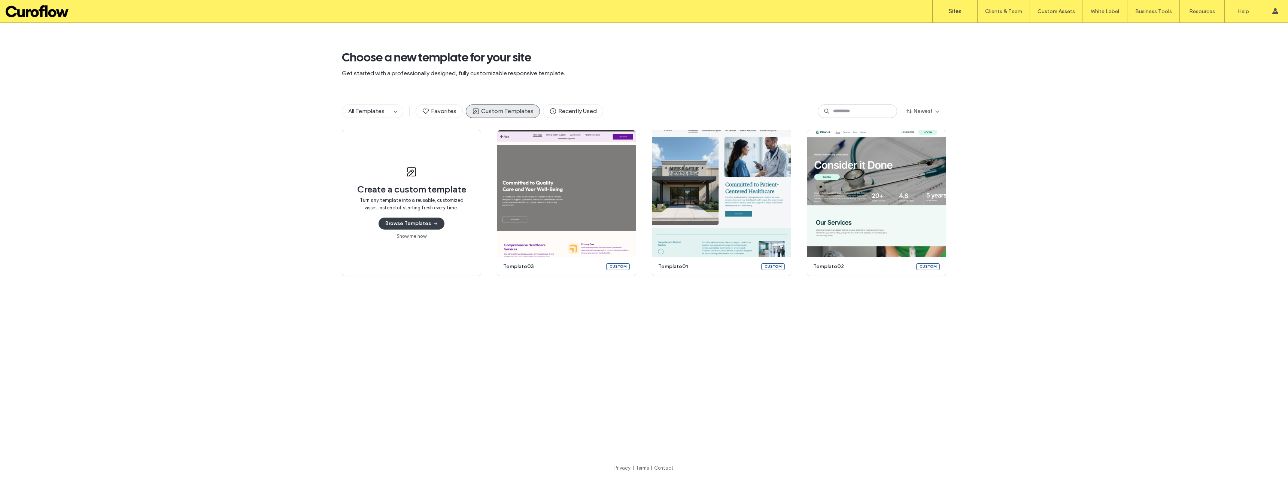
click at [960, 14] on label "Sites" at bounding box center [955, 11] width 13 height 7
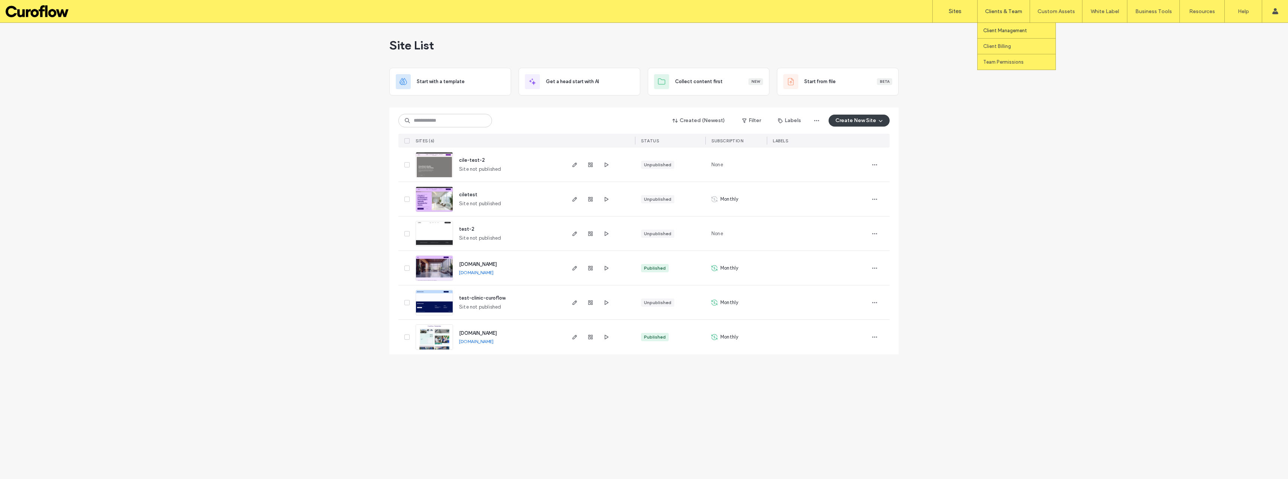
click at [1000, 31] on label "Client Management" at bounding box center [1005, 31] width 44 height 6
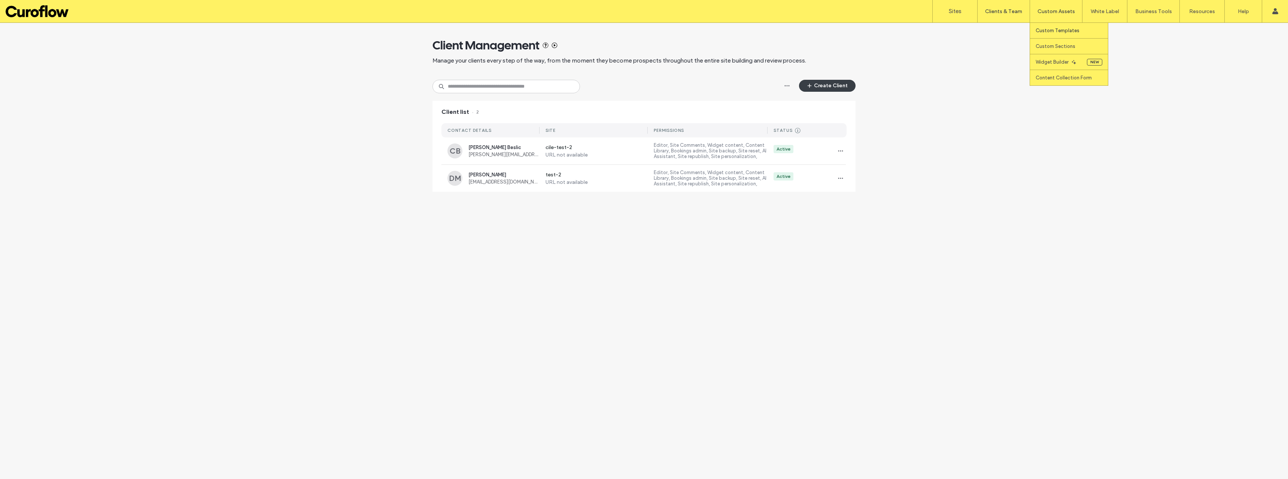
click at [1055, 30] on label "Custom Templates" at bounding box center [1058, 31] width 44 height 6
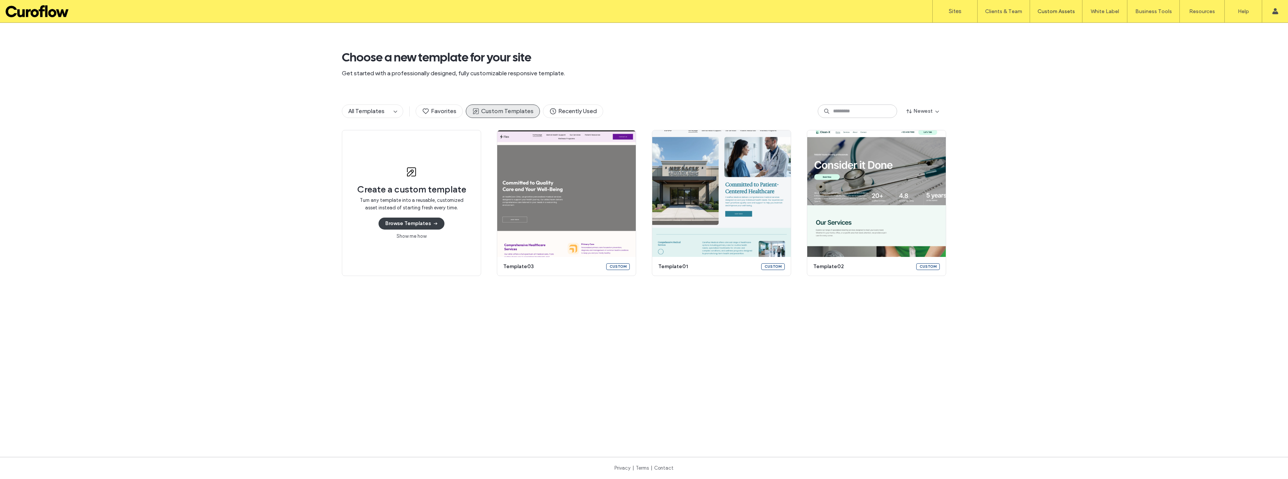
click at [1099, 275] on div "Create a custom template Turn any template into a reusable, customized asset in…" at bounding box center [644, 280] width 1288 height 300
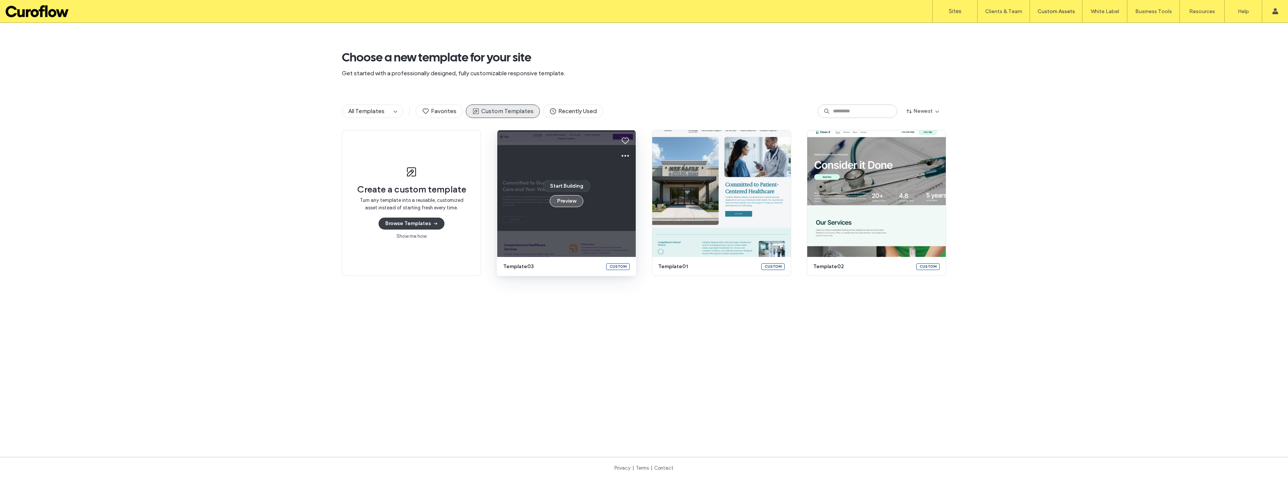
click at [562, 204] on button "Preview" at bounding box center [567, 201] width 34 height 12
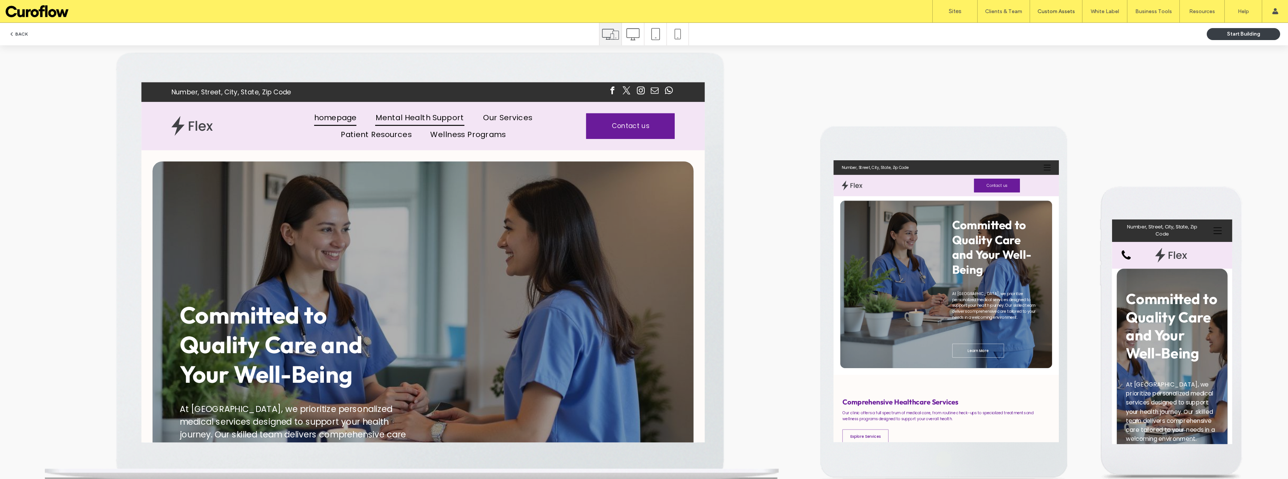
click at [357, 111] on span "Mental Health Support" at bounding box center [362, 109] width 71 height 13
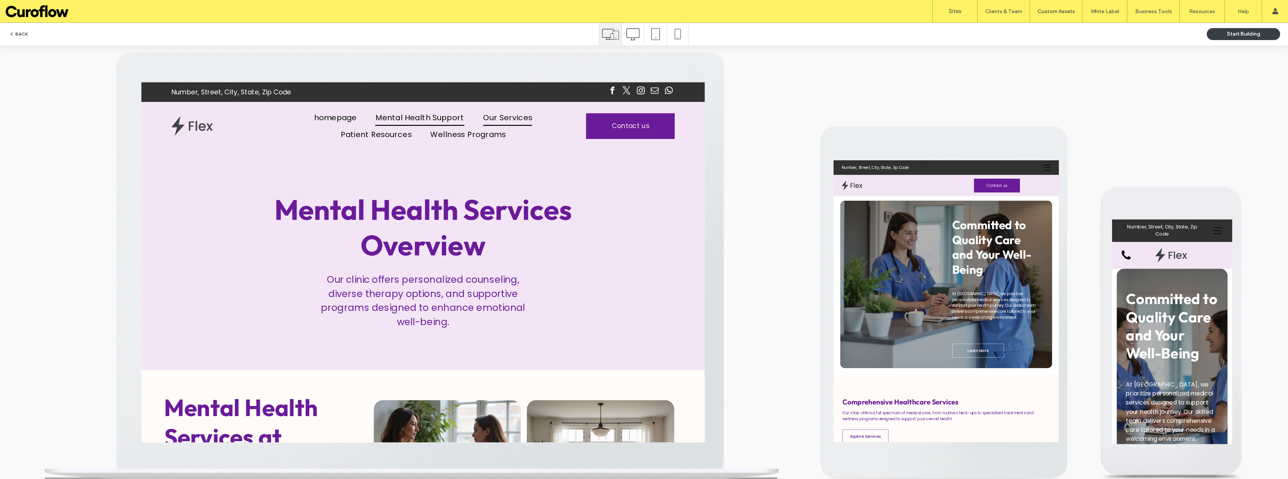
click at [420, 104] on span "Our Services" at bounding box center [432, 109] width 39 height 13
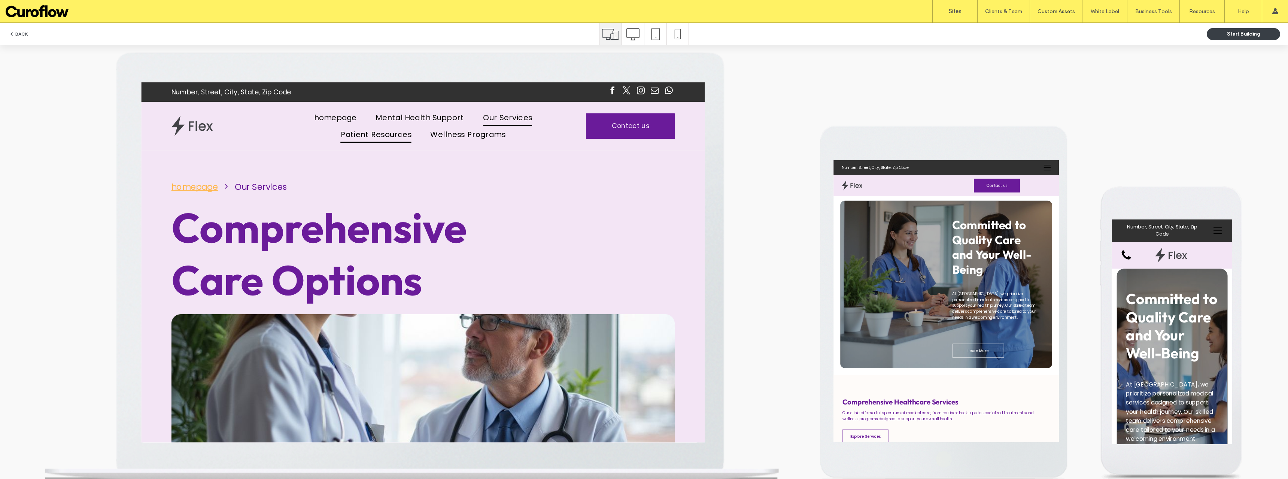
click at [323, 125] on span "Patient Resources" at bounding box center [328, 122] width 57 height 13
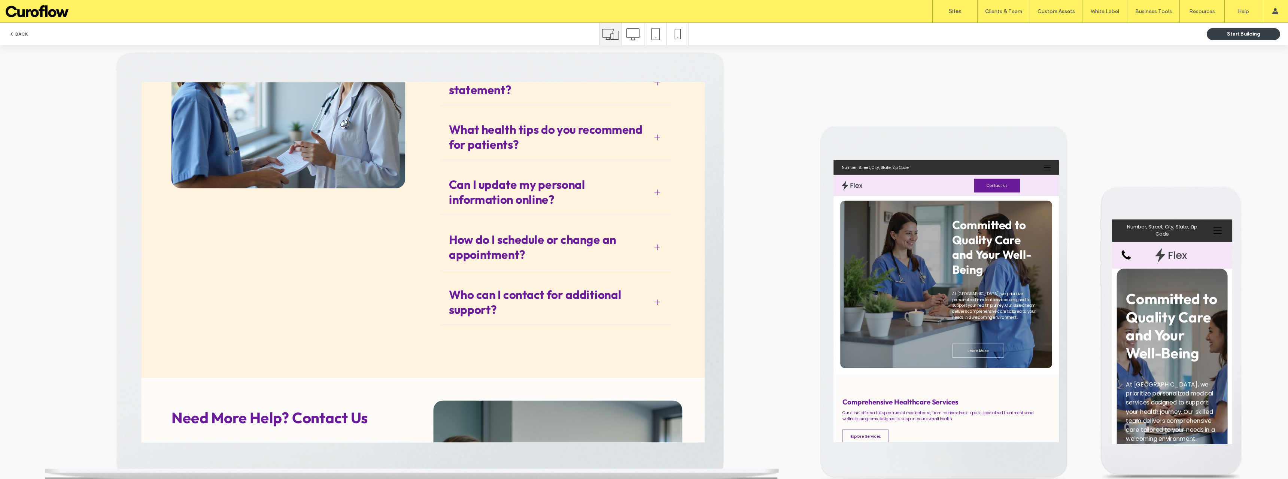
scroll to position [1224, 0]
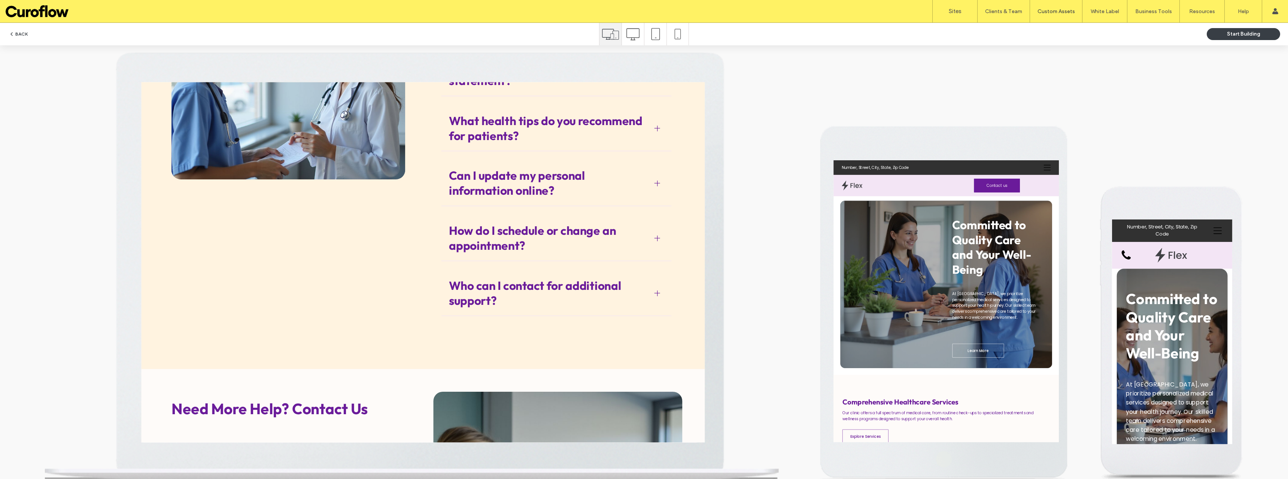
click at [25, 31] on button "BACK" at bounding box center [18, 34] width 19 height 9
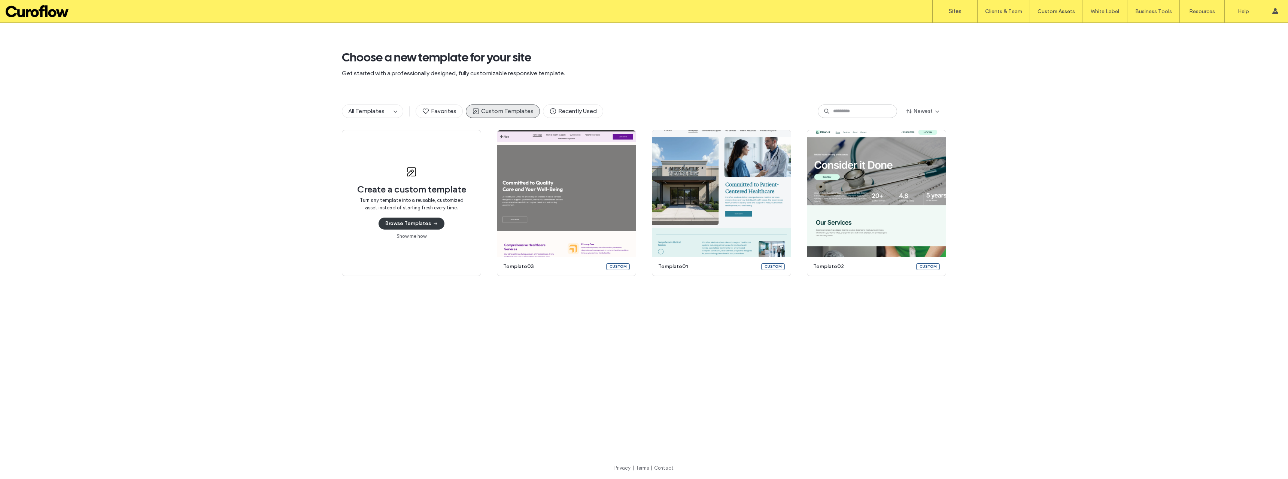
click at [395, 225] on button "Browse Templates" at bounding box center [412, 224] width 66 height 12
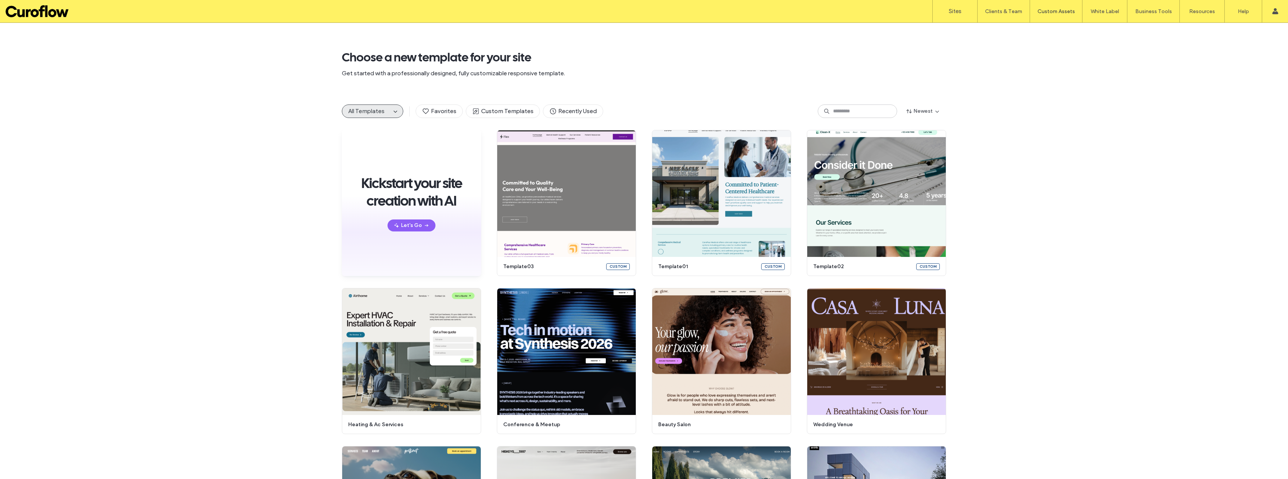
click at [395, 225] on icon "button" at bounding box center [397, 225] width 6 height 6
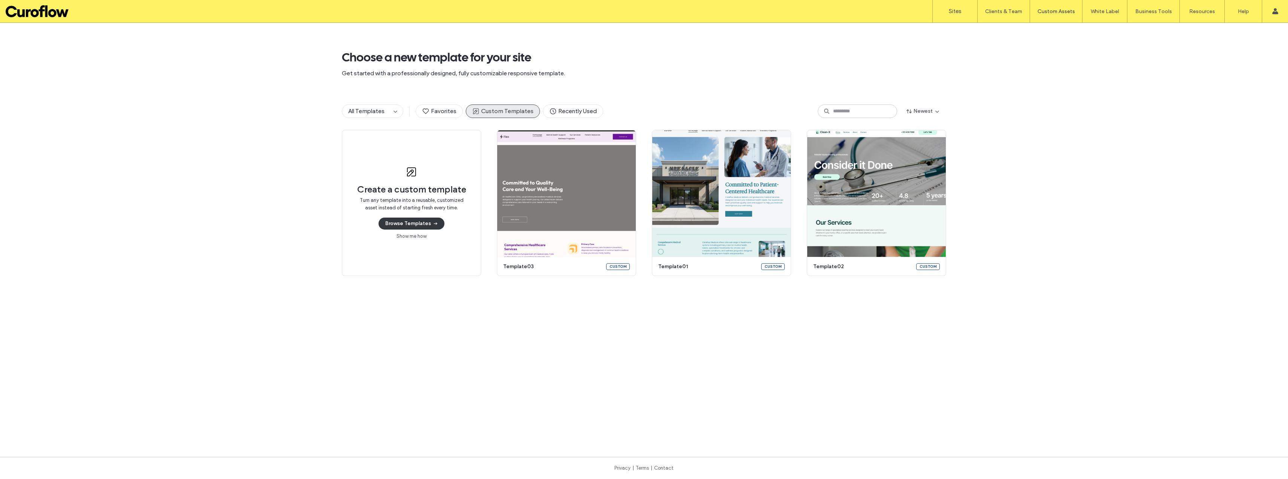
click at [422, 227] on button "Browse Templates" at bounding box center [412, 224] width 66 height 12
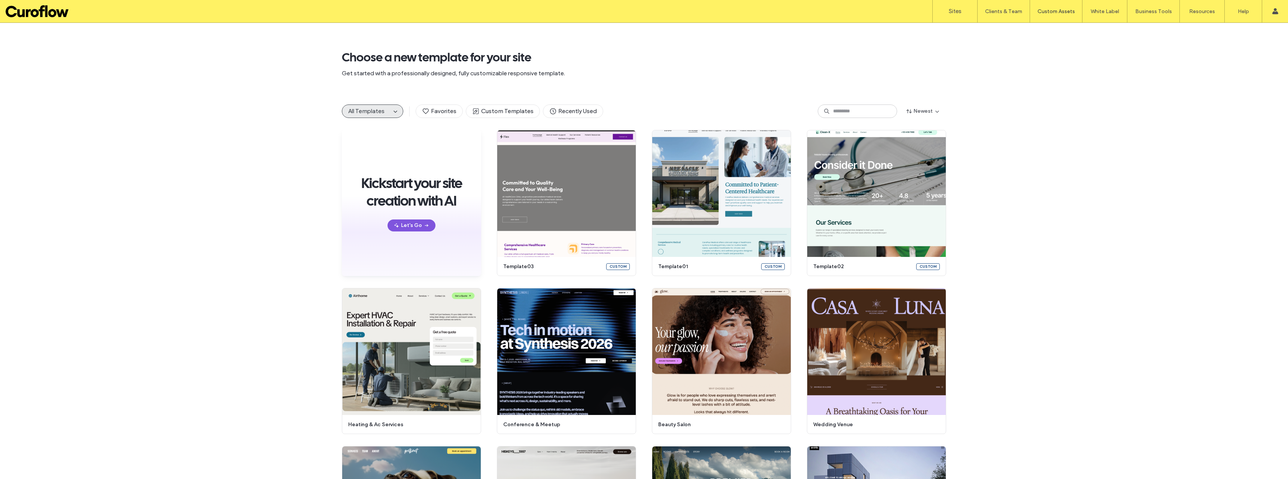
click at [403, 228] on button "Let's Go" at bounding box center [412, 225] width 48 height 12
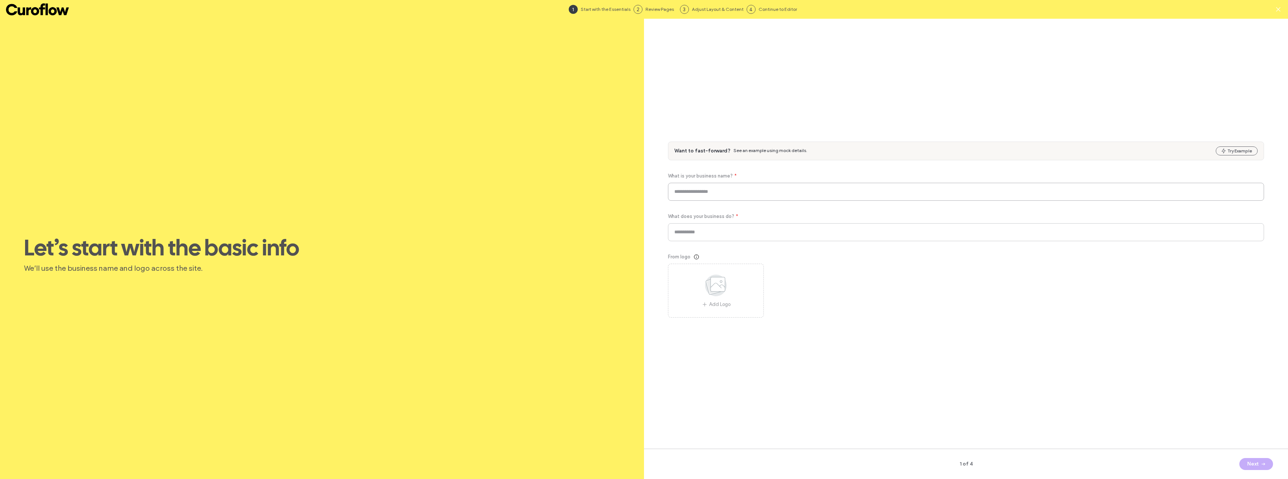
click at [706, 189] on input at bounding box center [966, 192] width 596 height 18
paste input "**********"
type input "**********"
click at [717, 235] on input at bounding box center [966, 232] width 596 height 18
paste input "**********"
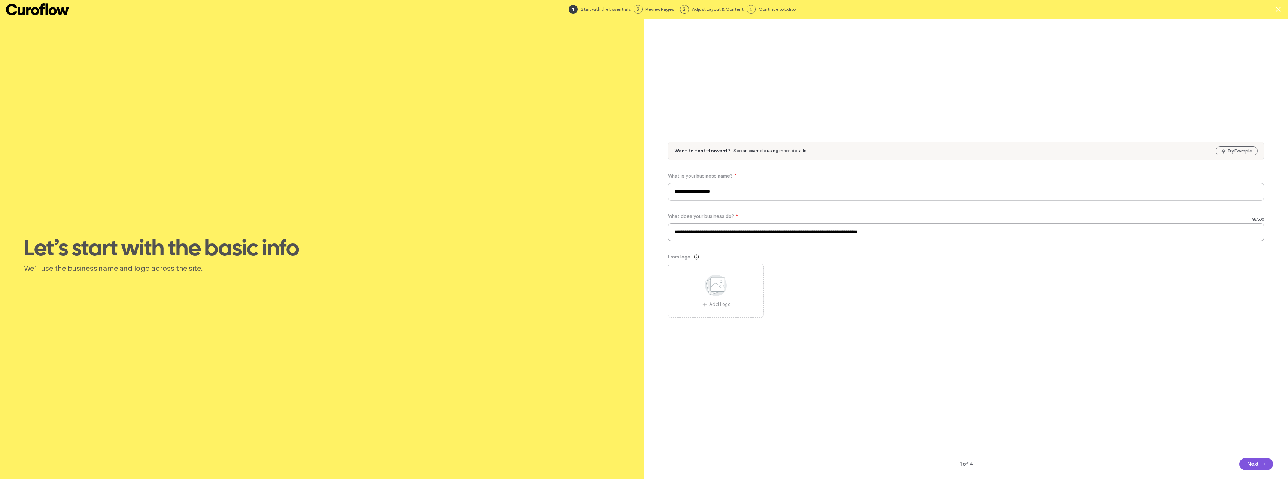
type input "**********"
click at [1246, 462] on button "Next" at bounding box center [1257, 464] width 34 height 12
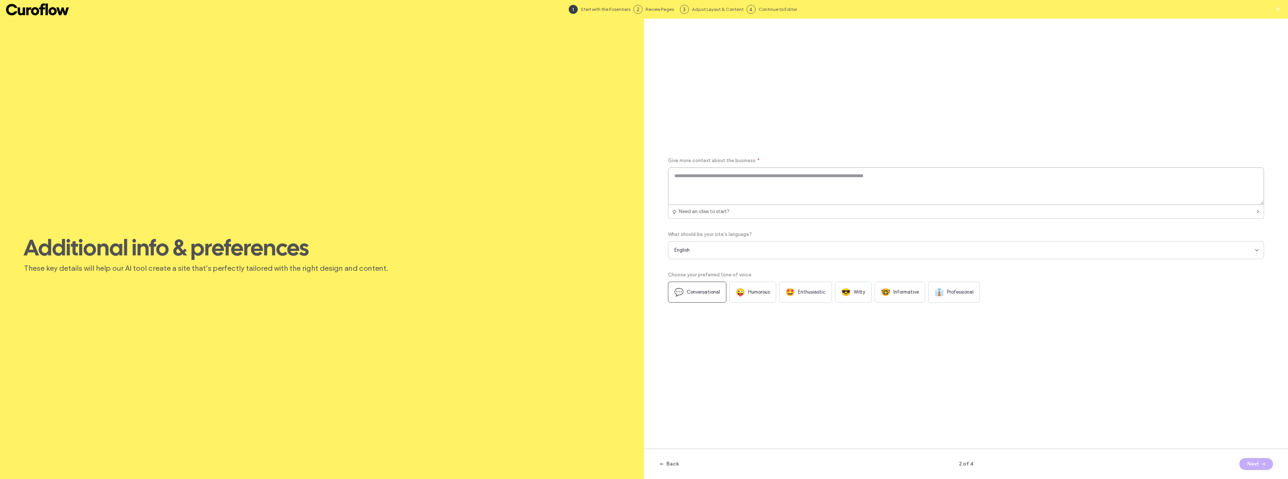
click at [762, 189] on textarea at bounding box center [966, 185] width 596 height 37
paste textarea "**********"
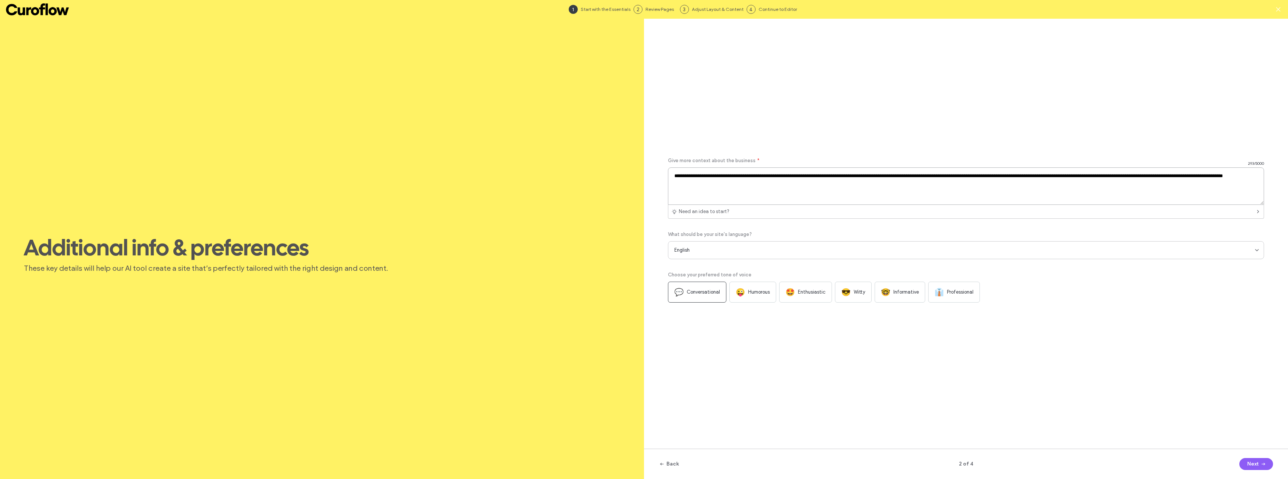
type textarea "**********"
click at [952, 294] on span "Professional" at bounding box center [960, 291] width 27 height 7
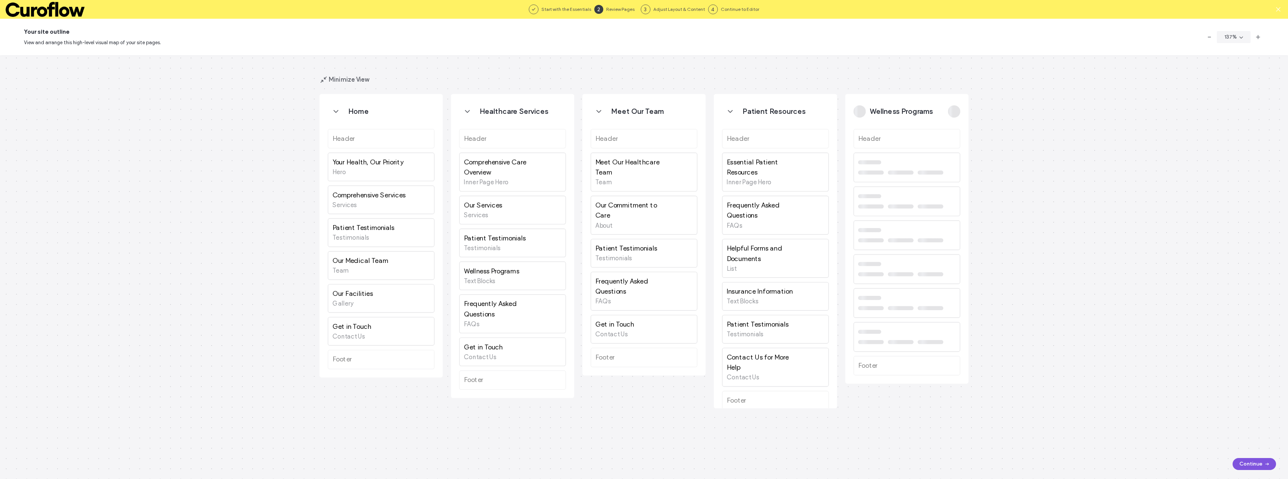
click at [1243, 464] on button "Continue" at bounding box center [1254, 464] width 43 height 12
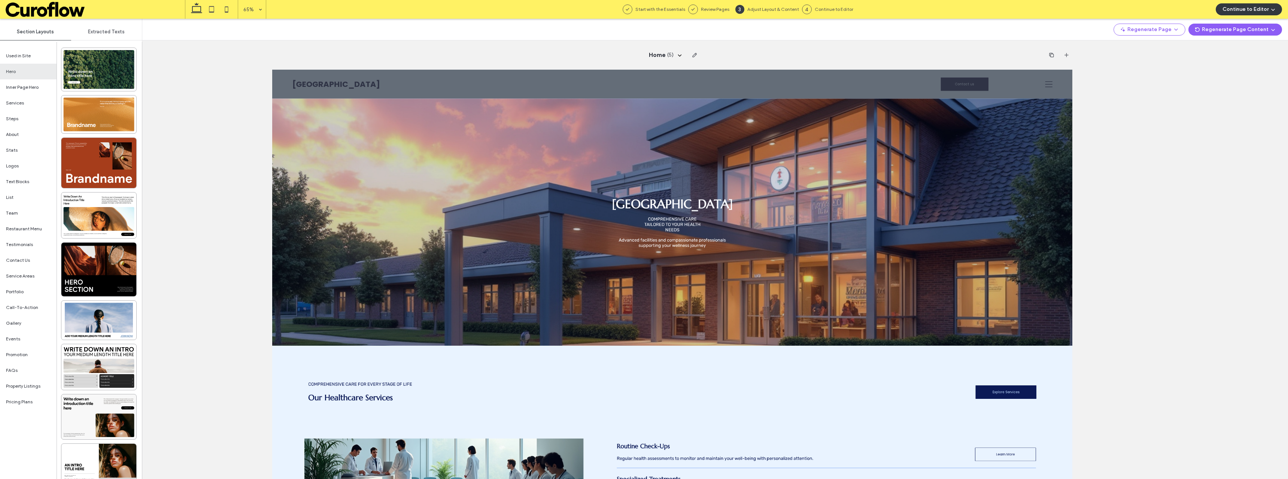
click at [1237, 6] on button "Continue to Editor" at bounding box center [1249, 9] width 66 height 12
click at [1231, 30] on span "With All Pages" at bounding box center [1233, 31] width 31 height 7
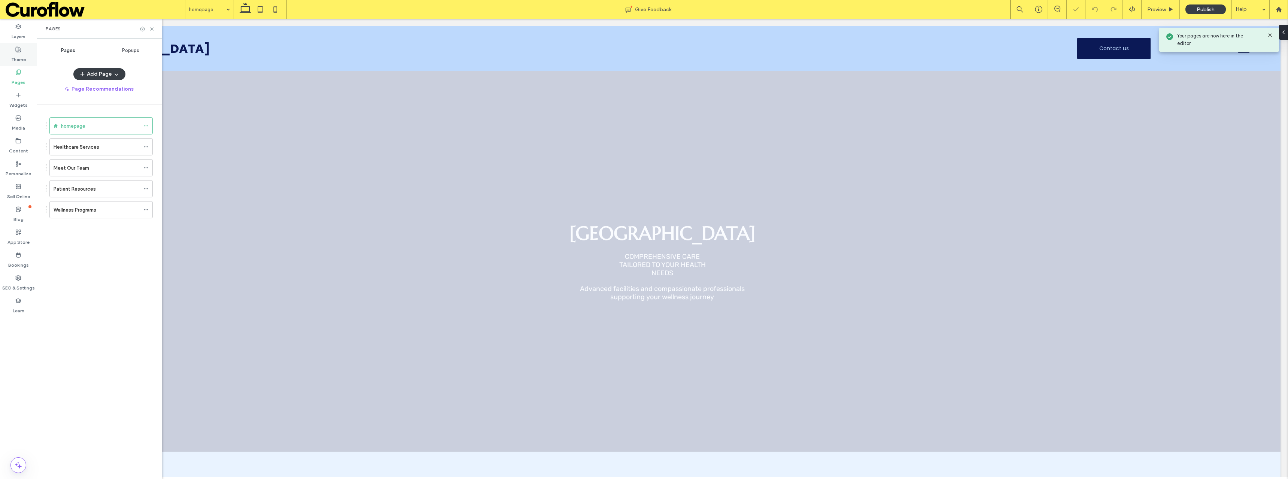
click at [23, 52] on label "Theme" at bounding box center [18, 57] width 15 height 10
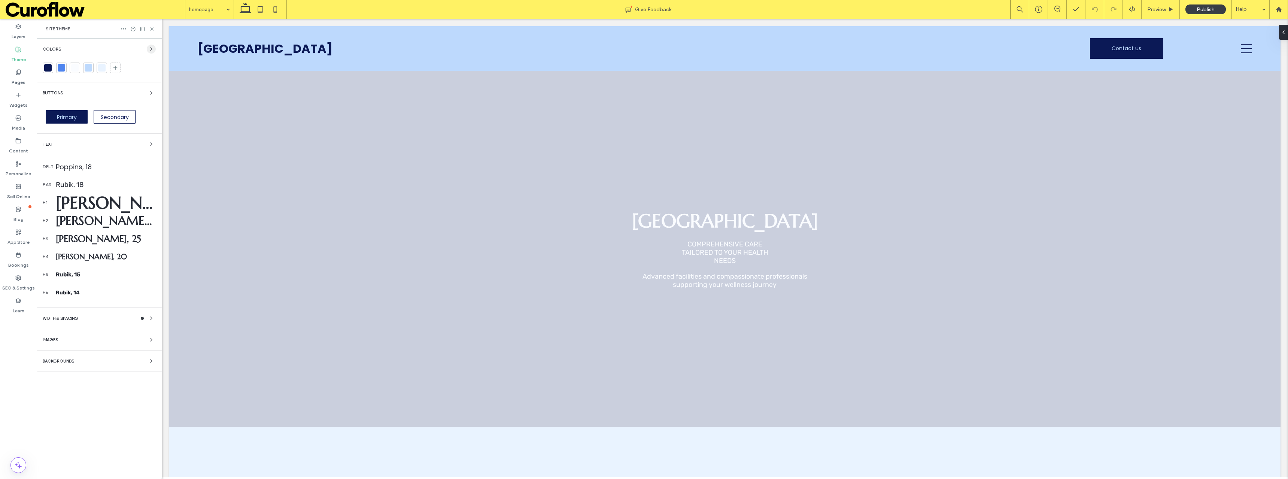
click at [151, 48] on use "button" at bounding box center [151, 49] width 1 height 3
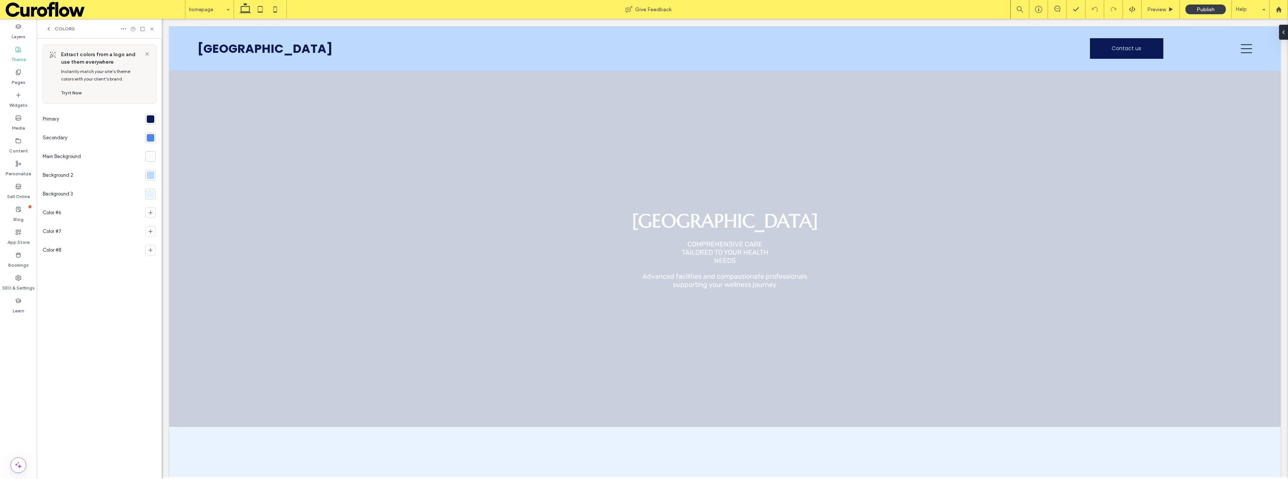
click at [148, 117] on div at bounding box center [150, 118] width 7 height 7
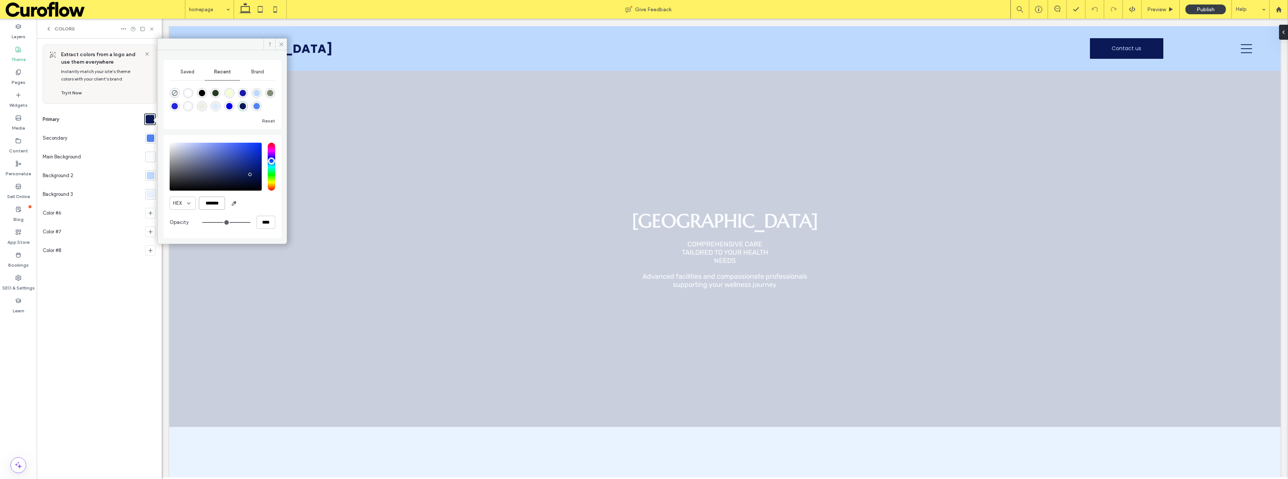
drag, startPoint x: 219, startPoint y: 201, endPoint x: 205, endPoint y: 202, distance: 14.3
click at [205, 202] on input "*******" at bounding box center [212, 203] width 26 height 13
drag, startPoint x: 222, startPoint y: 203, endPoint x: 207, endPoint y: 204, distance: 15.0
click at [207, 204] on input "*******" at bounding box center [212, 203] width 26 height 13
paste input "color picker textbox"
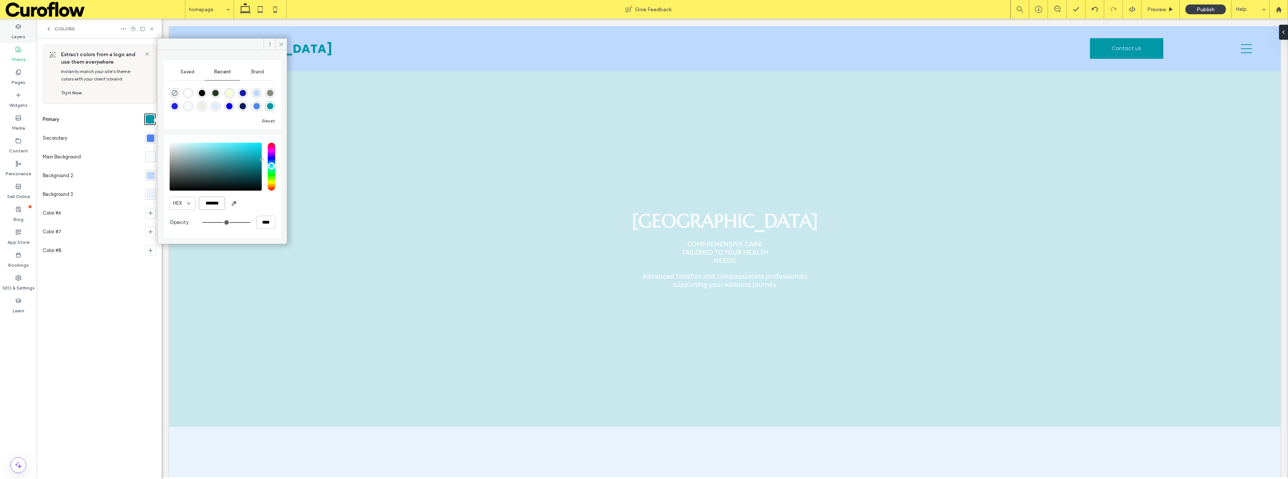
type input "*******"
click at [281, 46] on icon at bounding box center [282, 45] width 6 height 6
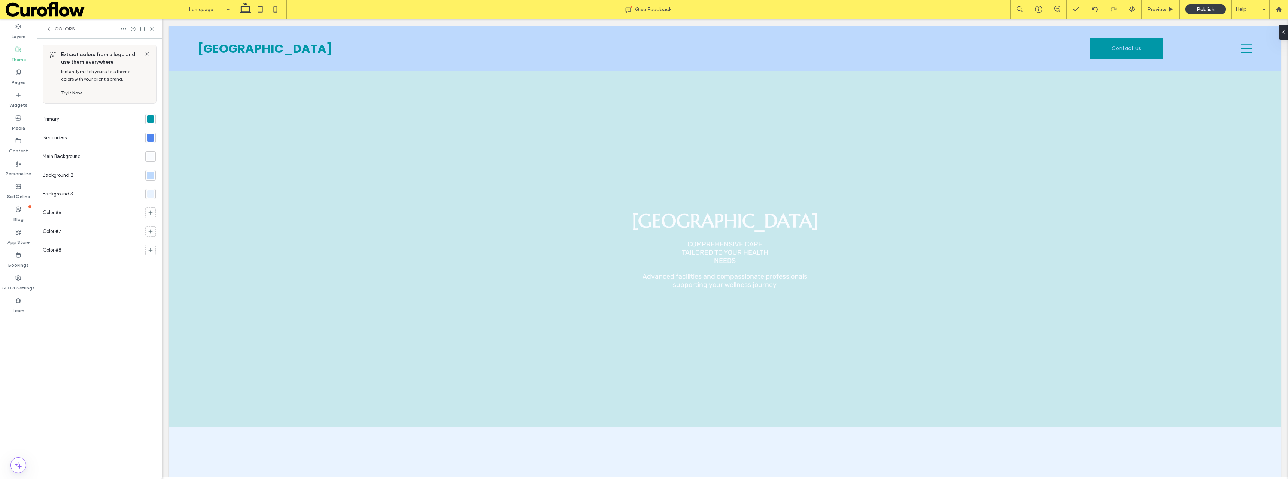
click at [152, 137] on div at bounding box center [150, 137] width 7 height 7
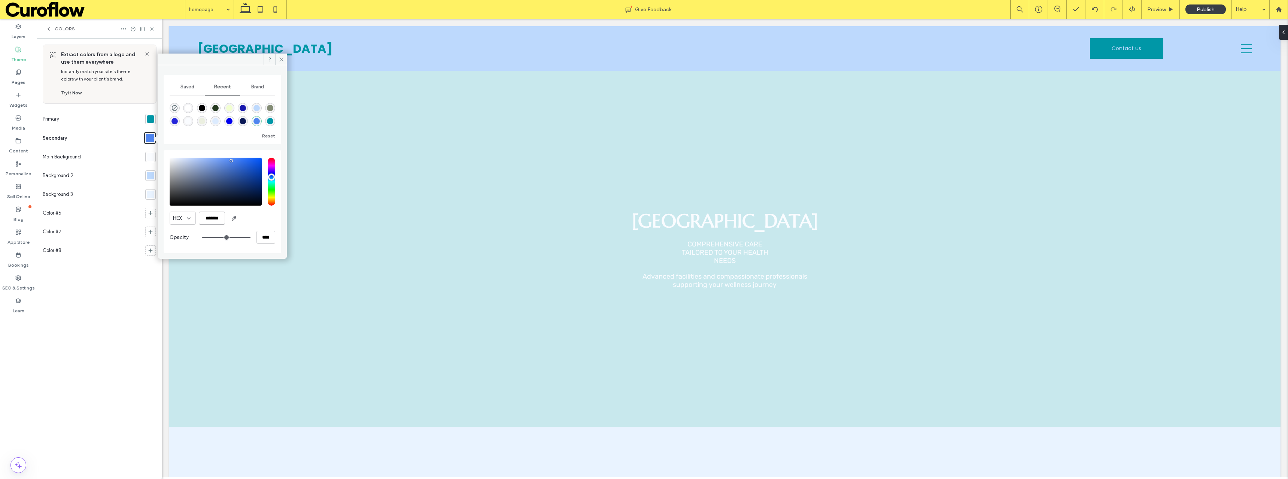
drag, startPoint x: 222, startPoint y: 218, endPoint x: 207, endPoint y: 219, distance: 14.7
click at [207, 219] on input "*******" at bounding box center [212, 218] width 26 height 13
paste input "color picker textbox"
type input "*******"
click at [281, 59] on icon at bounding box center [282, 60] width 6 height 6
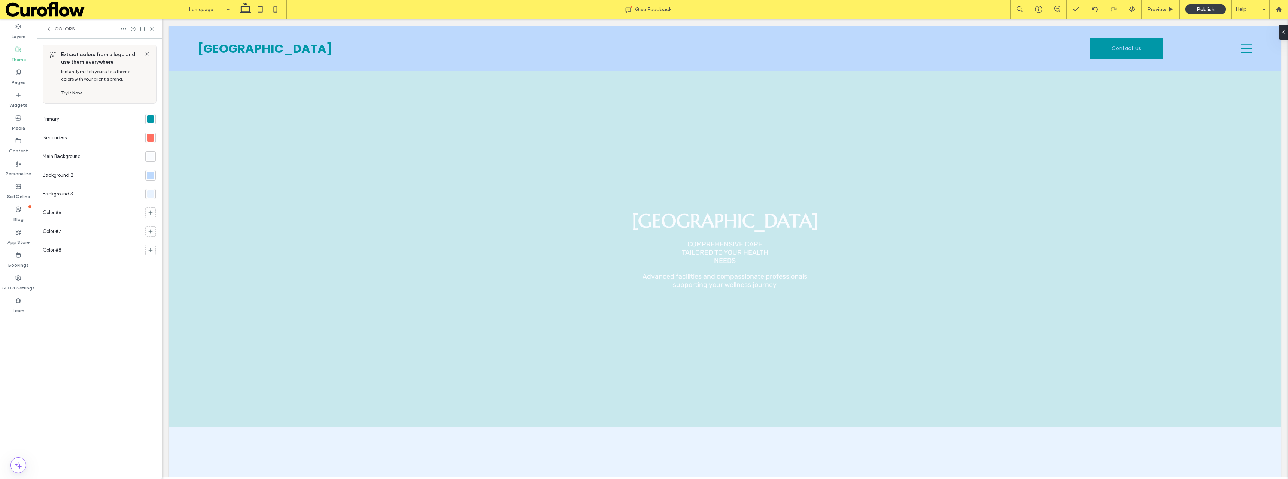
click at [155, 174] on div at bounding box center [150, 175] width 10 height 10
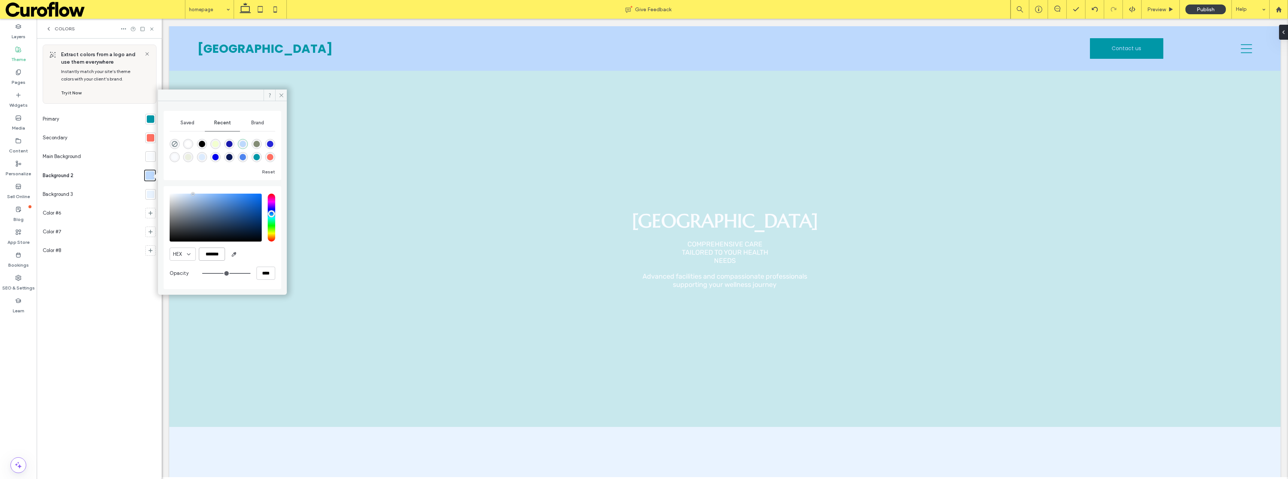
drag, startPoint x: 222, startPoint y: 255, endPoint x: 205, endPoint y: 254, distance: 17.3
click at [205, 254] on input "*******" at bounding box center [212, 254] width 26 height 13
paste input "color picker textbox"
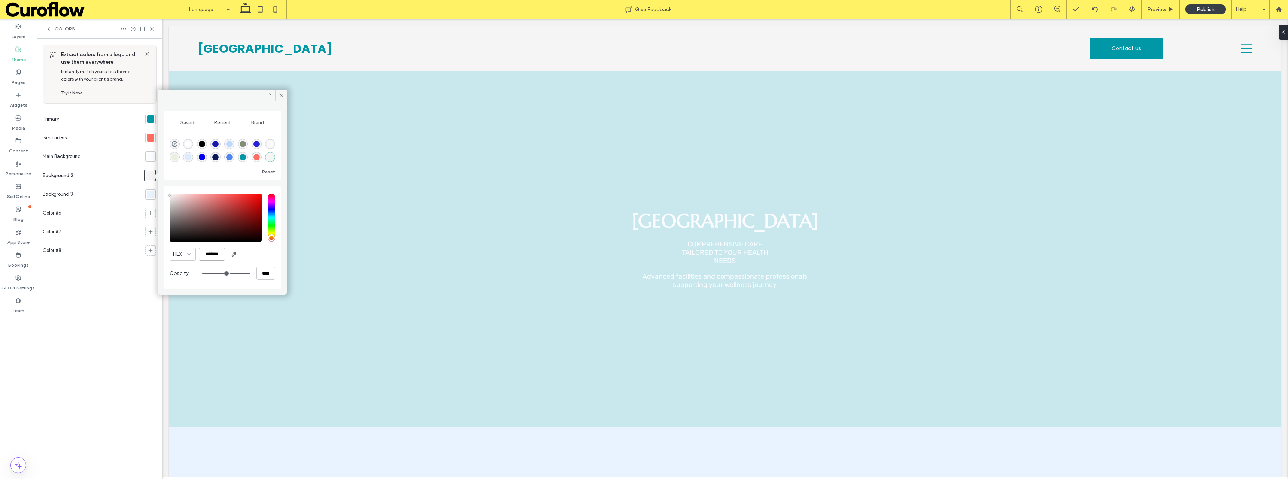
type input "*******"
drag, startPoint x: 279, startPoint y: 95, endPoint x: 29, endPoint y: 155, distance: 256.3
click at [279, 95] on icon at bounding box center [282, 96] width 6 height 6
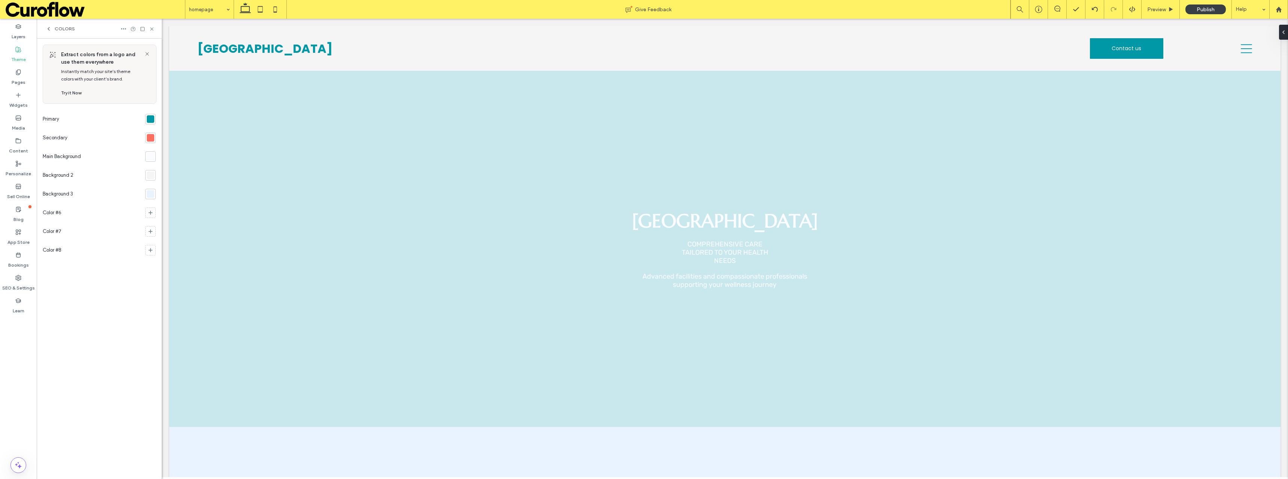
click at [151, 197] on div at bounding box center [150, 193] width 7 height 7
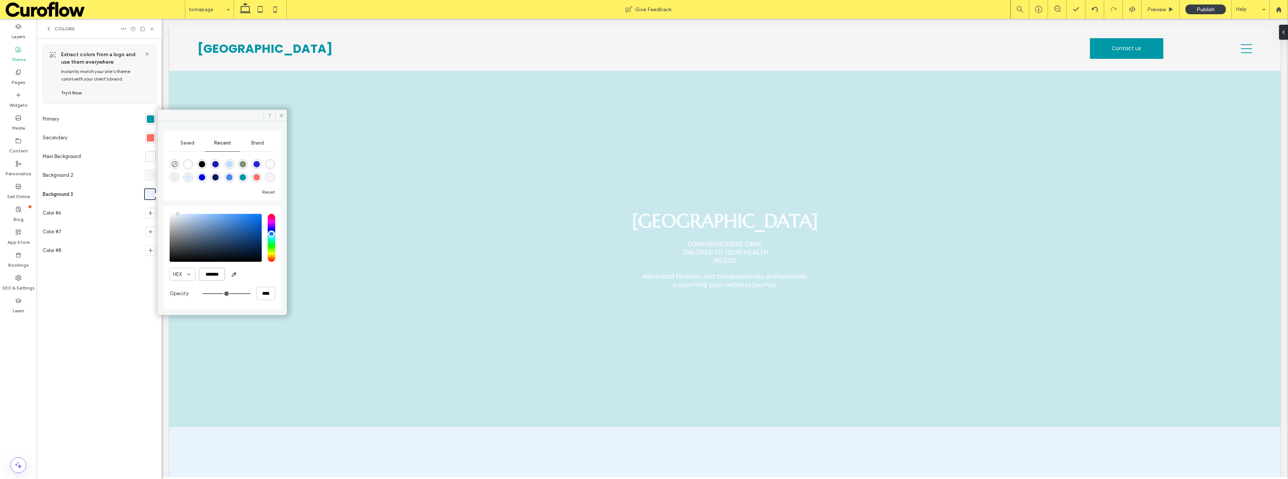
drag, startPoint x: 222, startPoint y: 274, endPoint x: 207, endPoint y: 273, distance: 14.6
click at [207, 273] on input "*******" at bounding box center [212, 274] width 26 height 13
paste input "color picker textbox"
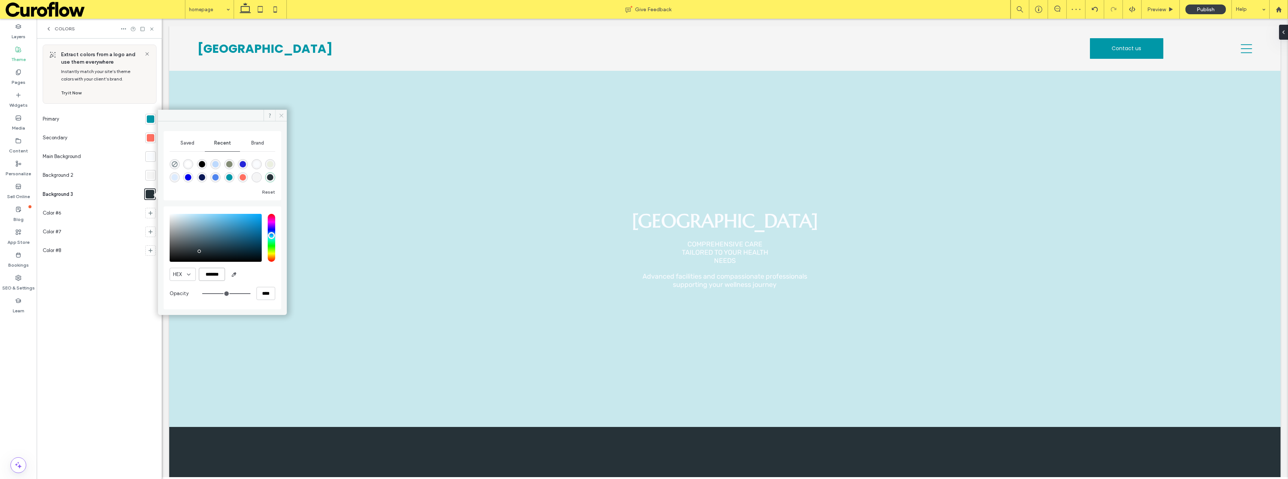
type input "*******"
click at [283, 116] on icon at bounding box center [282, 116] width 6 height 6
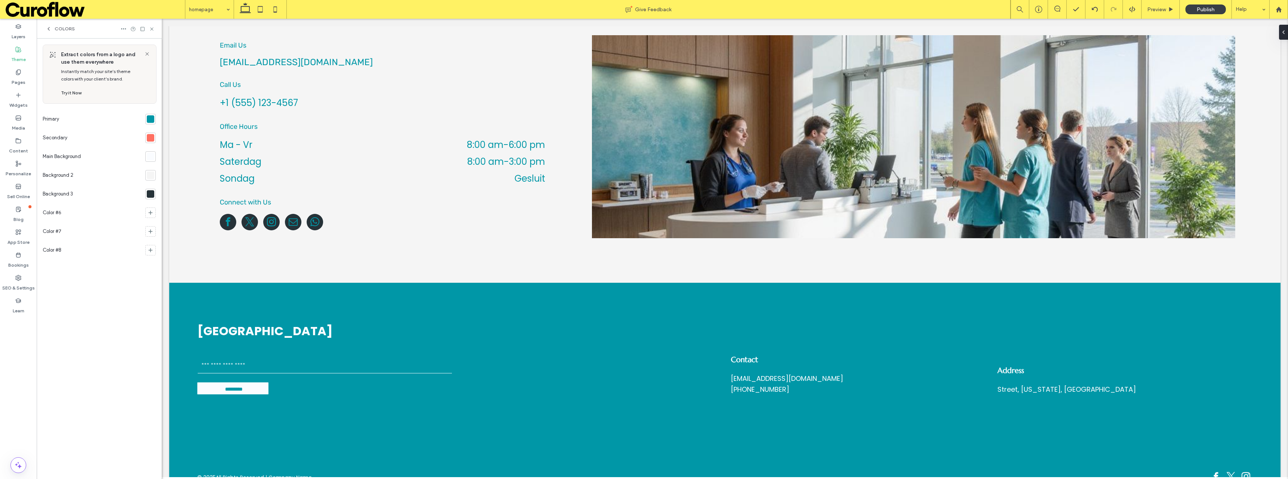
scroll to position [3058, 0]
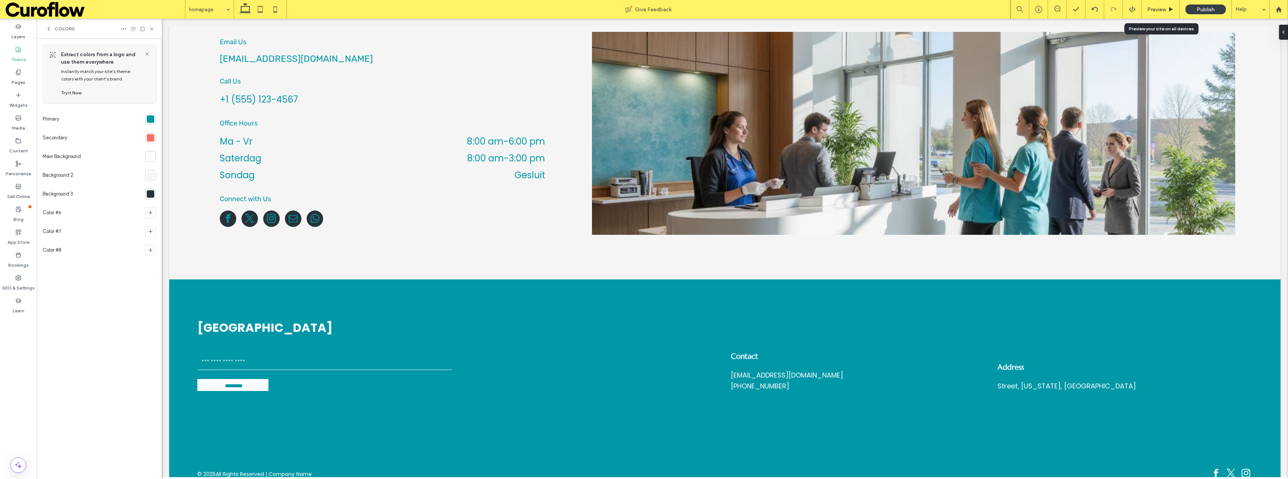
click at [1154, 7] on span "Preview" at bounding box center [1156, 9] width 19 height 6
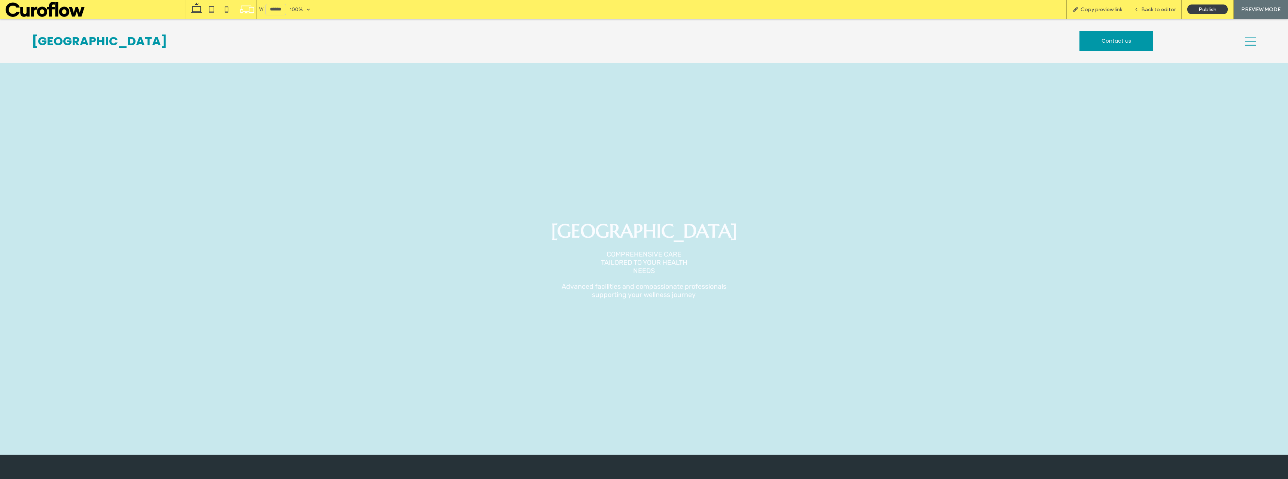
click at [73, 13] on span at bounding box center [82, 9] width 153 height 15
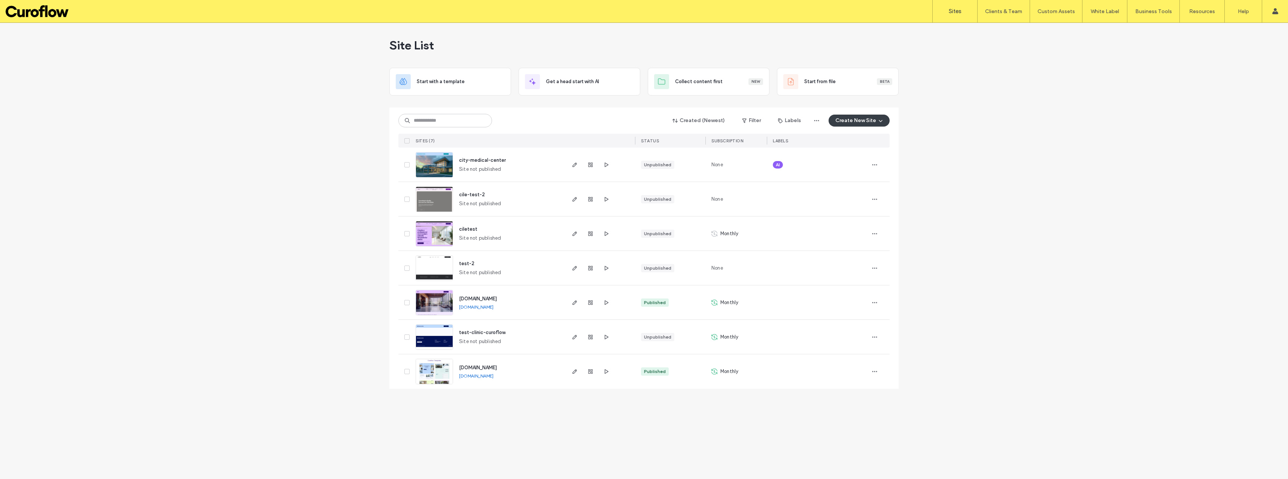
click at [780, 163] on span "AI" at bounding box center [778, 164] width 4 height 7
click at [783, 158] on icon at bounding box center [783, 159] width 3 height 3
click at [879, 166] on span "button" at bounding box center [875, 165] width 12 height 12
click at [854, 210] on span "Save as Template" at bounding box center [848, 212] width 40 height 7
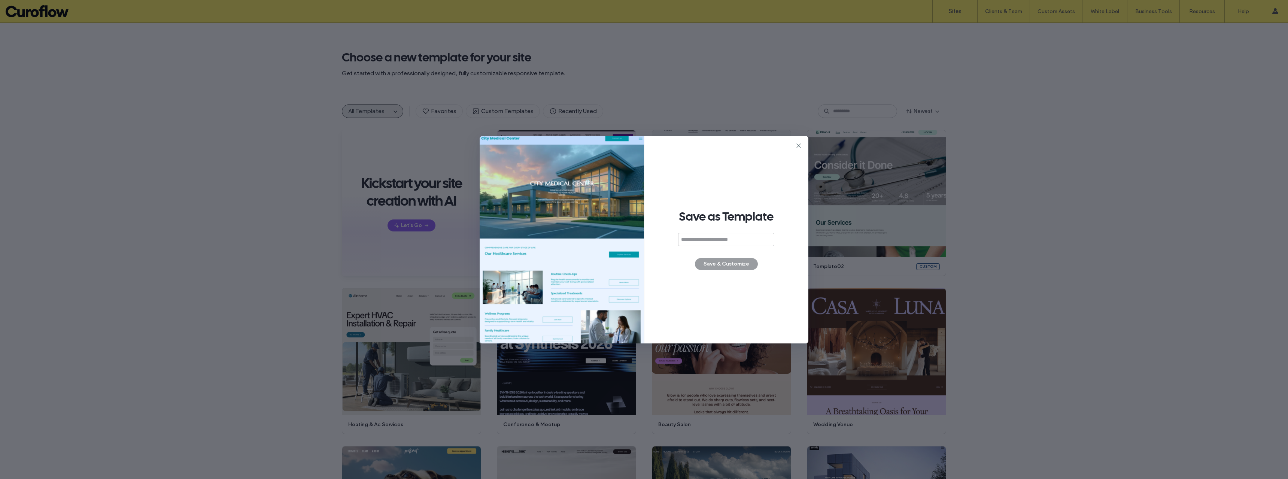
click at [709, 241] on input at bounding box center [726, 239] width 96 height 13
type input "**********"
click at [715, 265] on button "Save & Customize" at bounding box center [726, 264] width 63 height 12
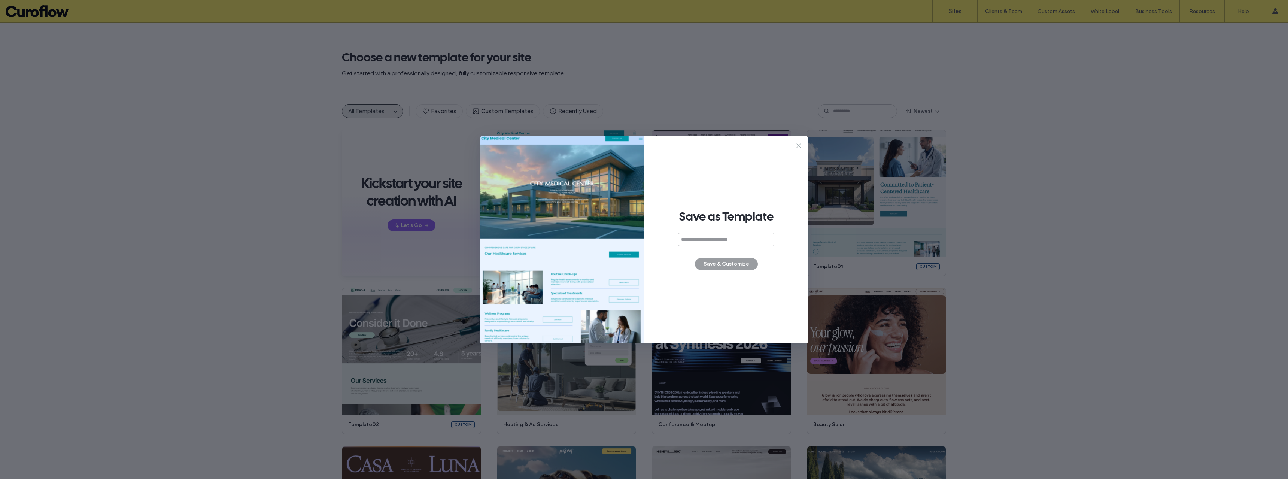
click at [799, 146] on use at bounding box center [799, 145] width 4 height 4
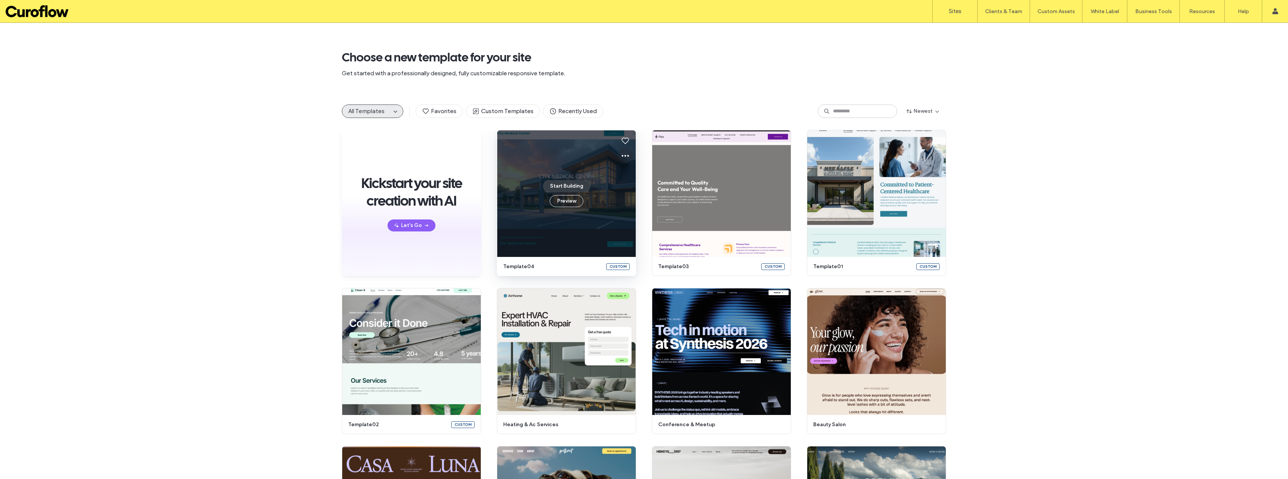
click at [621, 154] on icon at bounding box center [625, 155] width 9 height 9
click at [1145, 199] on div "Kickstart your site creation with AI Let's Go Start Building Preview template04…" at bounding box center [644, 440] width 1288 height 620
click at [624, 156] on icon at bounding box center [625, 155] width 9 height 9
click at [1050, 192] on div "Kickstart your site creation with AI Let's Go Start Building Preview template04…" at bounding box center [644, 440] width 1288 height 620
click at [623, 157] on use at bounding box center [625, 156] width 7 height 2
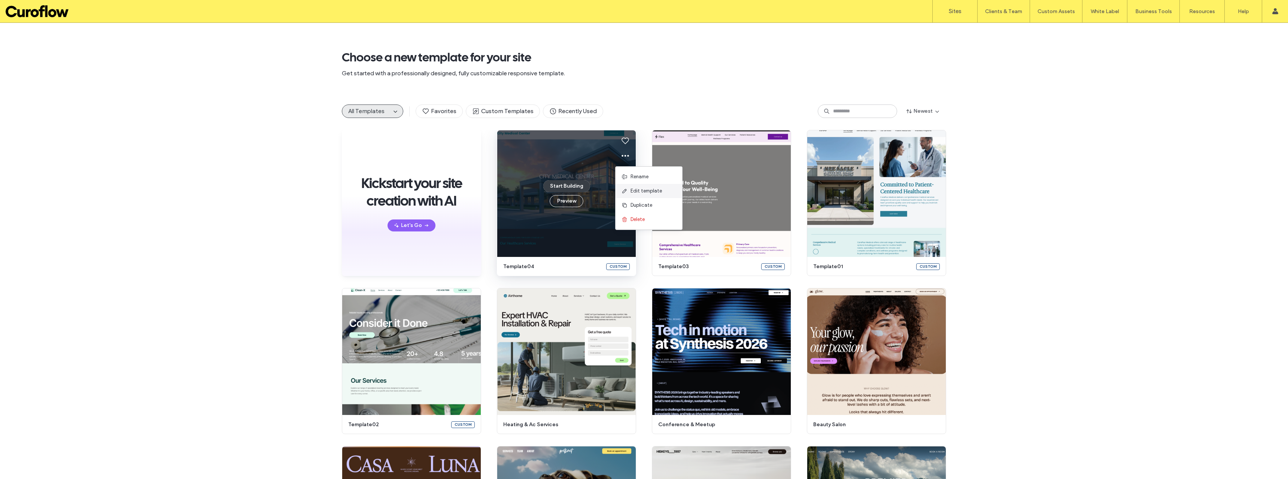
click at [637, 189] on span "Edit template" at bounding box center [646, 190] width 31 height 7
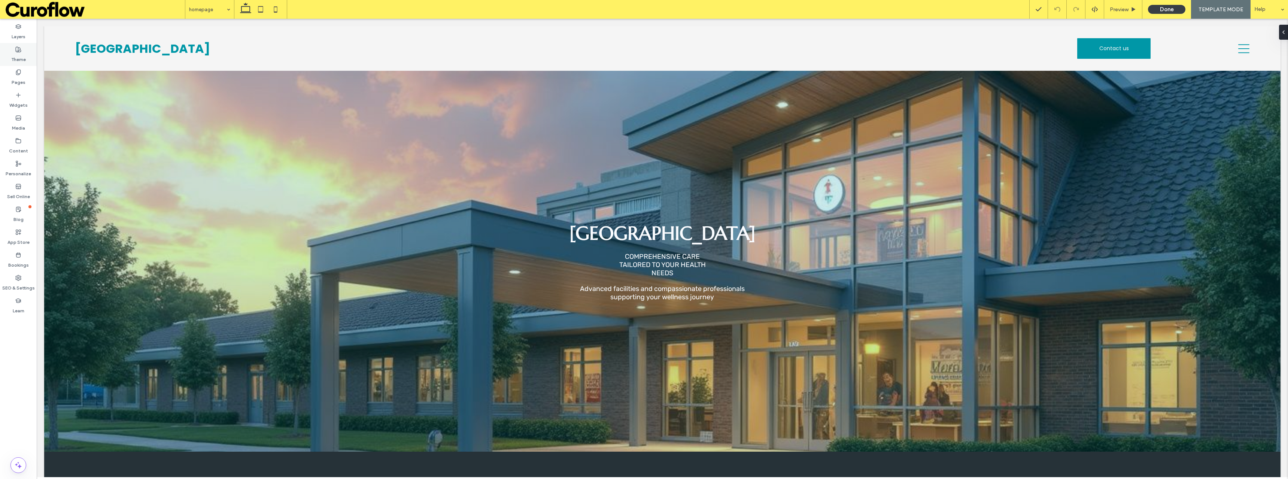
click at [15, 51] on div "Theme" at bounding box center [18, 54] width 37 height 23
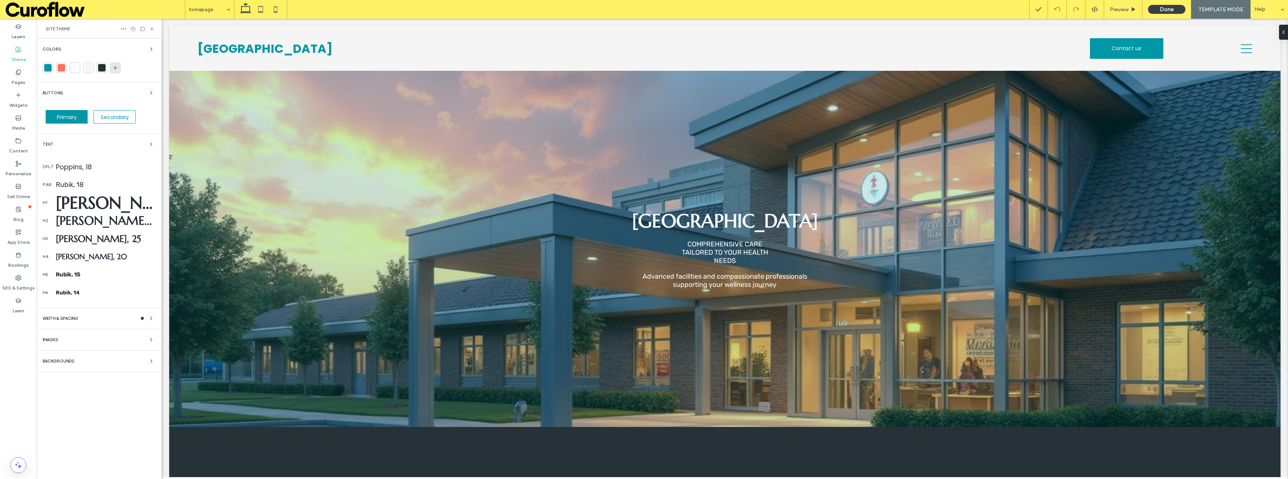
click at [118, 67] on icon at bounding box center [115, 68] width 6 height 6
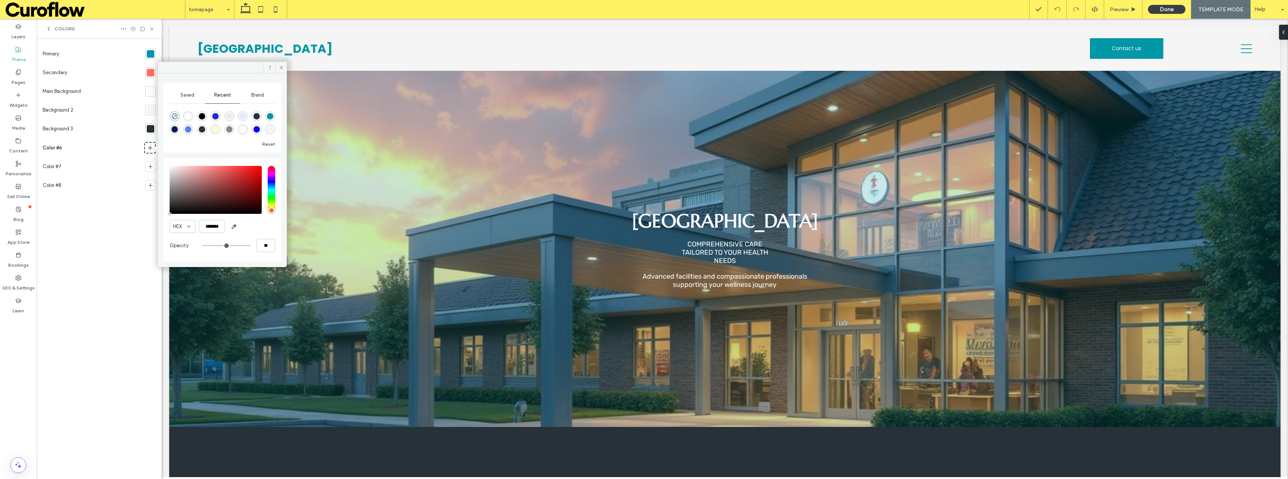
click at [153, 53] on div at bounding box center [150, 53] width 7 height 7
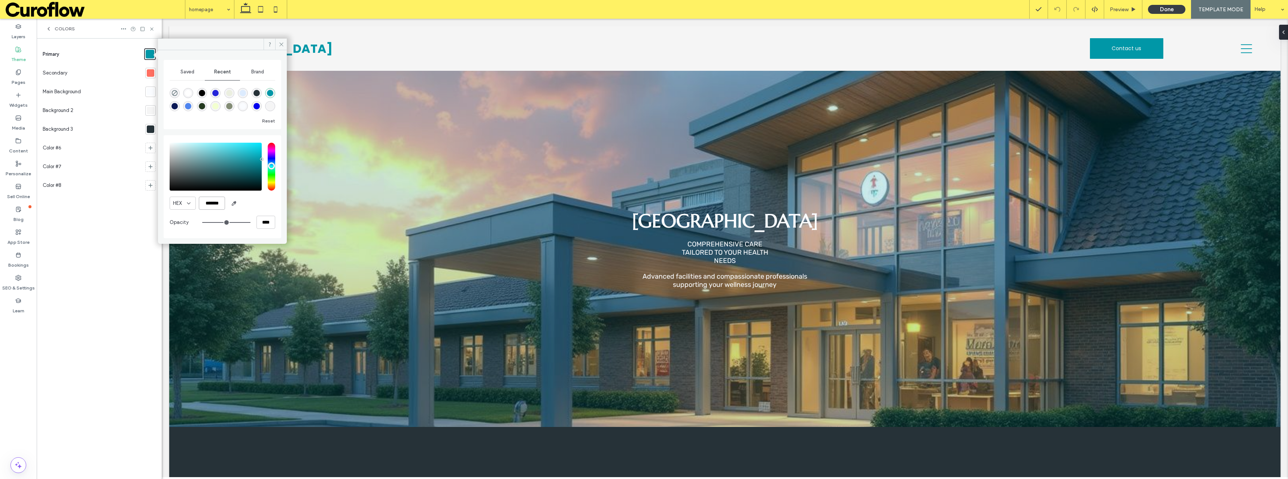
drag, startPoint x: 219, startPoint y: 202, endPoint x: 206, endPoint y: 203, distance: 12.7
click at [206, 203] on input "*******" at bounding box center [212, 203] width 26 height 13
paste input "color picker textbox"
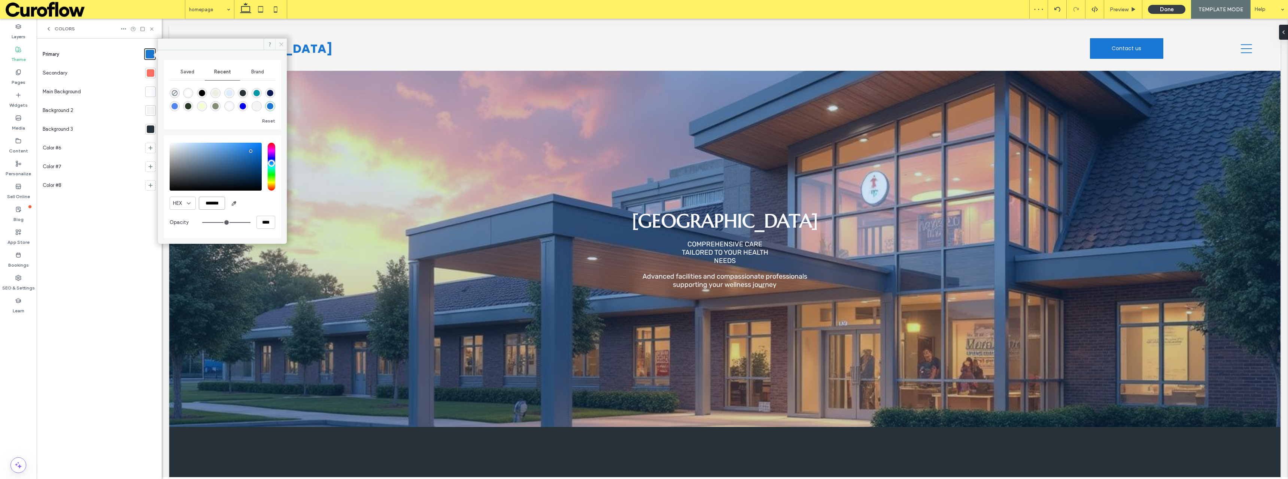
type input "*******"
click at [286, 41] on span at bounding box center [281, 44] width 12 height 11
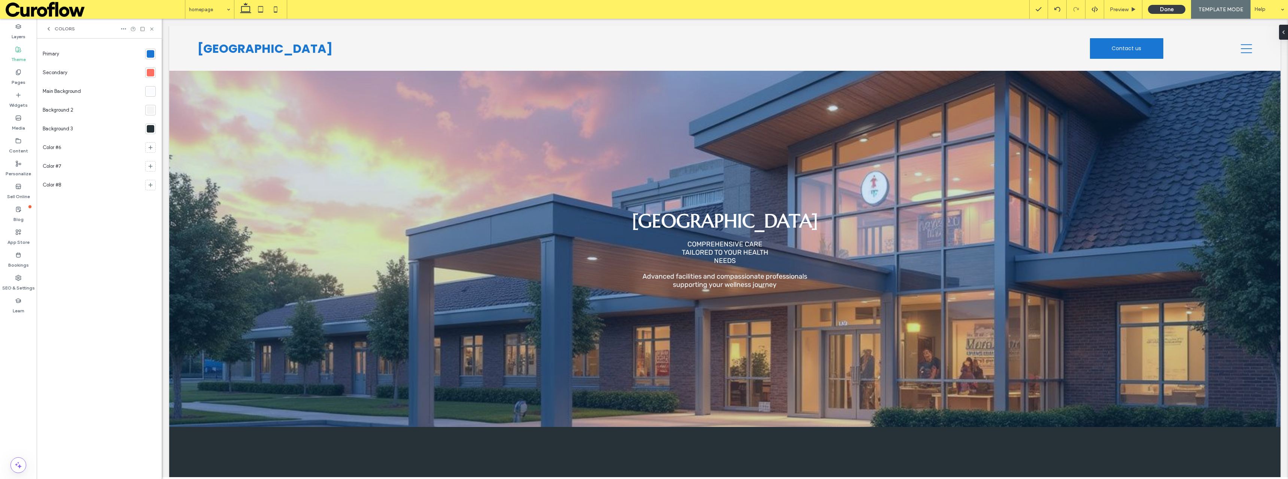
click at [154, 73] on div at bounding box center [150, 72] width 7 height 7
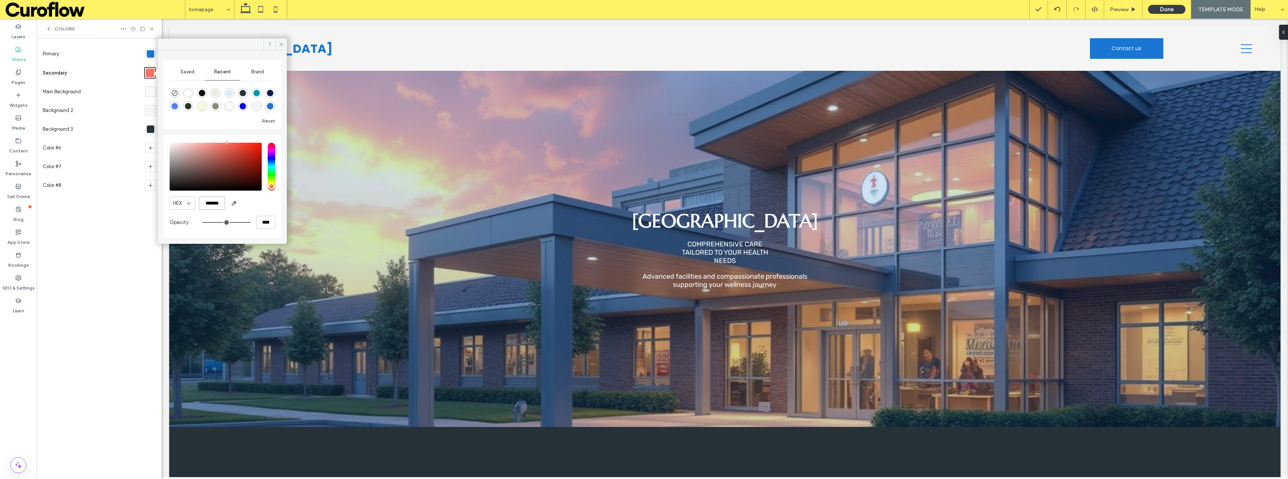
drag, startPoint x: 220, startPoint y: 203, endPoint x: 207, endPoint y: 202, distance: 12.4
click at [207, 202] on input "*******" at bounding box center [212, 203] width 26 height 13
paste input "color picker textbox"
type input "*******"
click at [151, 111] on div at bounding box center [150, 110] width 7 height 7
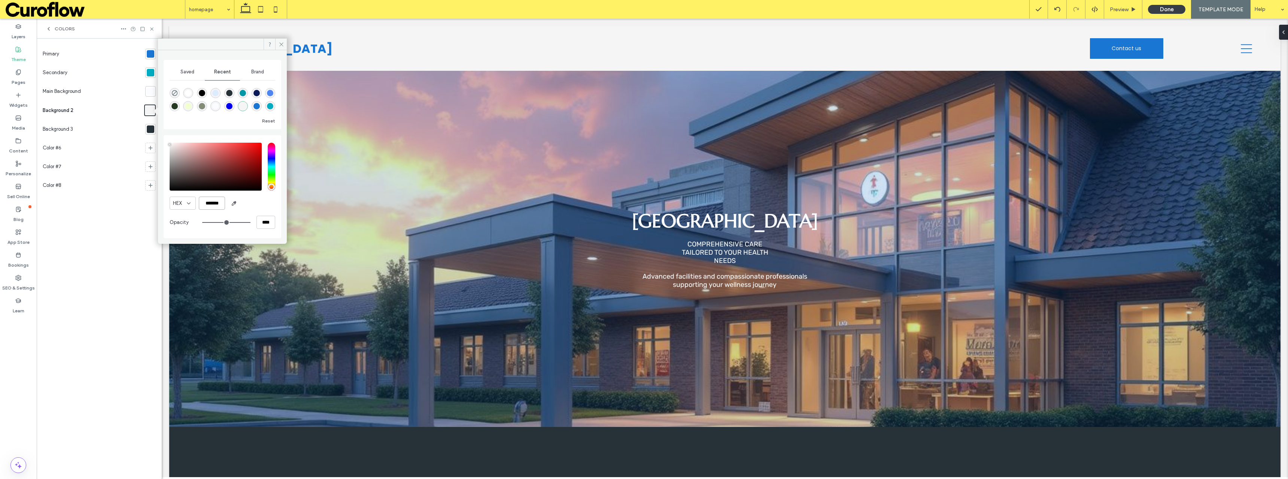
drag, startPoint x: 222, startPoint y: 203, endPoint x: 207, endPoint y: 203, distance: 14.2
click at [207, 203] on input "*******" at bounding box center [212, 203] width 26 height 13
click at [222, 203] on input "*******" at bounding box center [212, 203] width 26 height 13
click at [213, 203] on input "*******" at bounding box center [212, 203] width 26 height 13
paste input "color picker textbox"
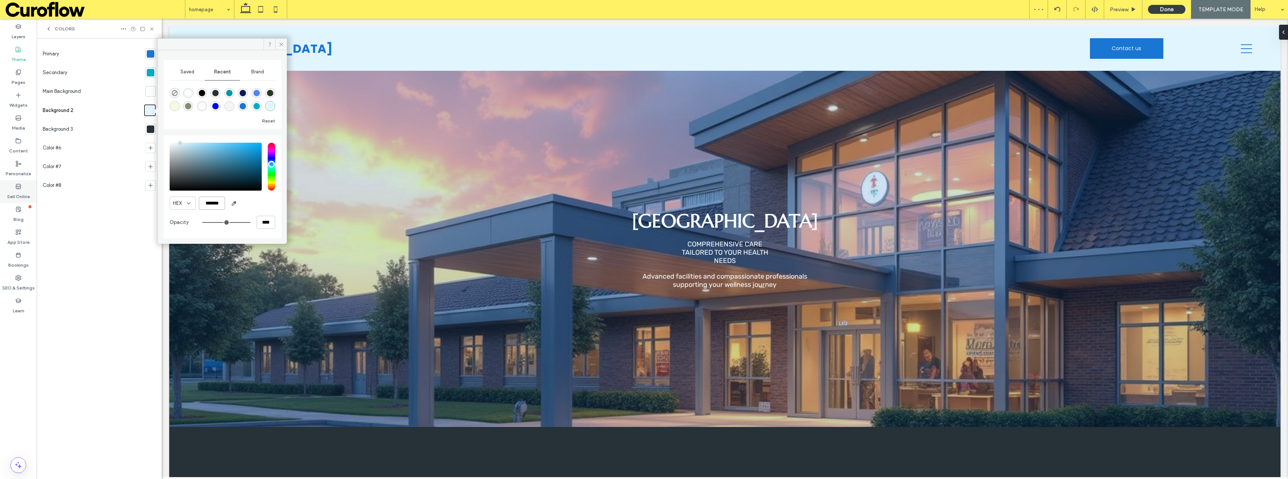
type input "*******"
click at [152, 131] on div at bounding box center [150, 128] width 7 height 7
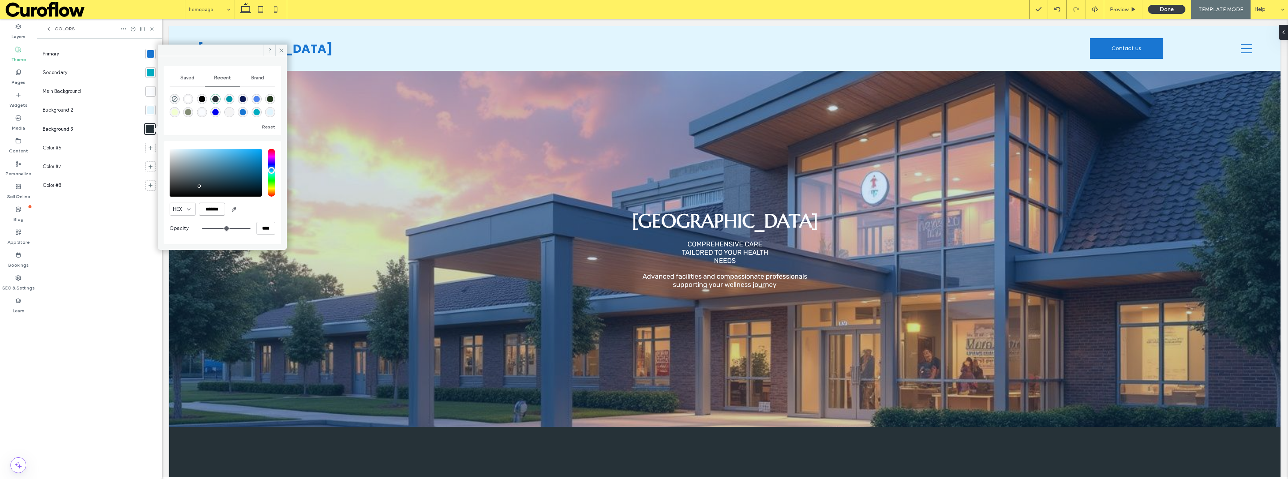
drag, startPoint x: 222, startPoint y: 210, endPoint x: 207, endPoint y: 210, distance: 15.0
click at [207, 210] on input "*******" at bounding box center [212, 209] width 26 height 13
paste input "color picker textbox"
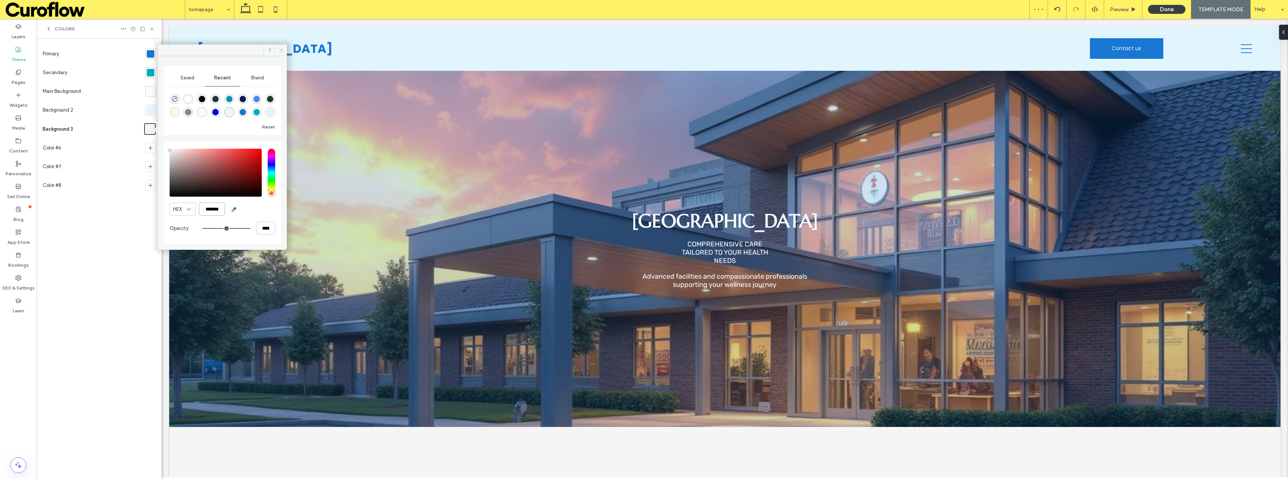
type input "*******"
click at [281, 51] on icon at bounding box center [282, 51] width 6 height 6
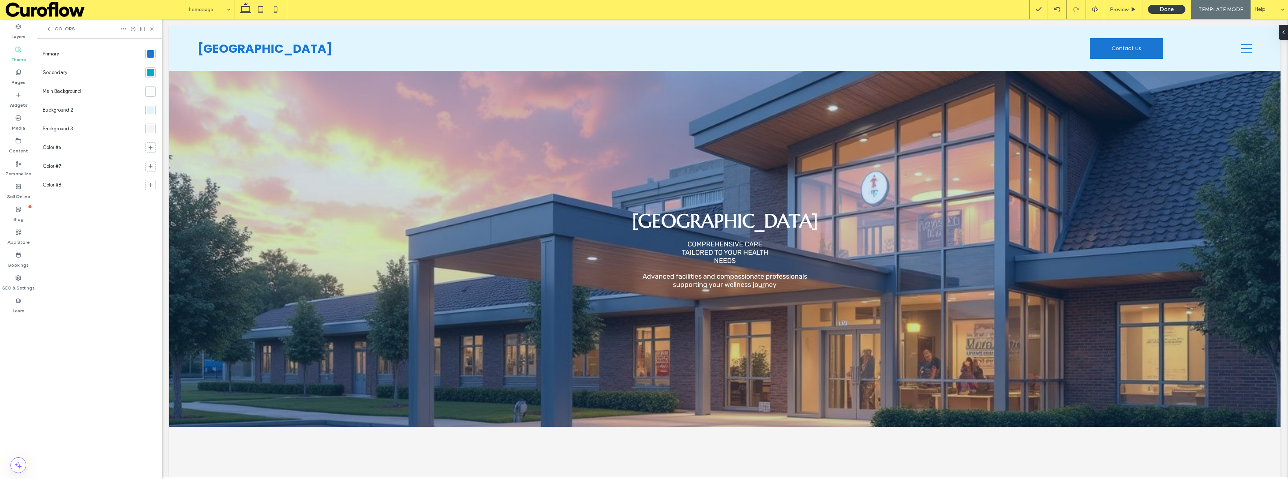
click at [156, 27] on div "Colors" at bounding box center [99, 29] width 125 height 20
click at [152, 29] on use at bounding box center [151, 28] width 3 height 3
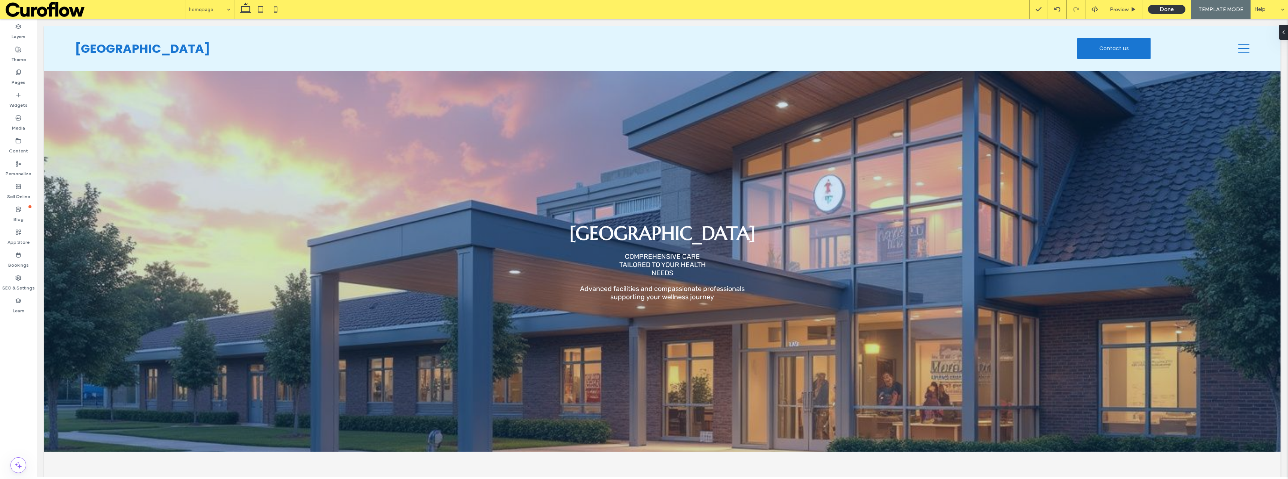
click at [1169, 10] on button "Done" at bounding box center [1166, 9] width 37 height 9
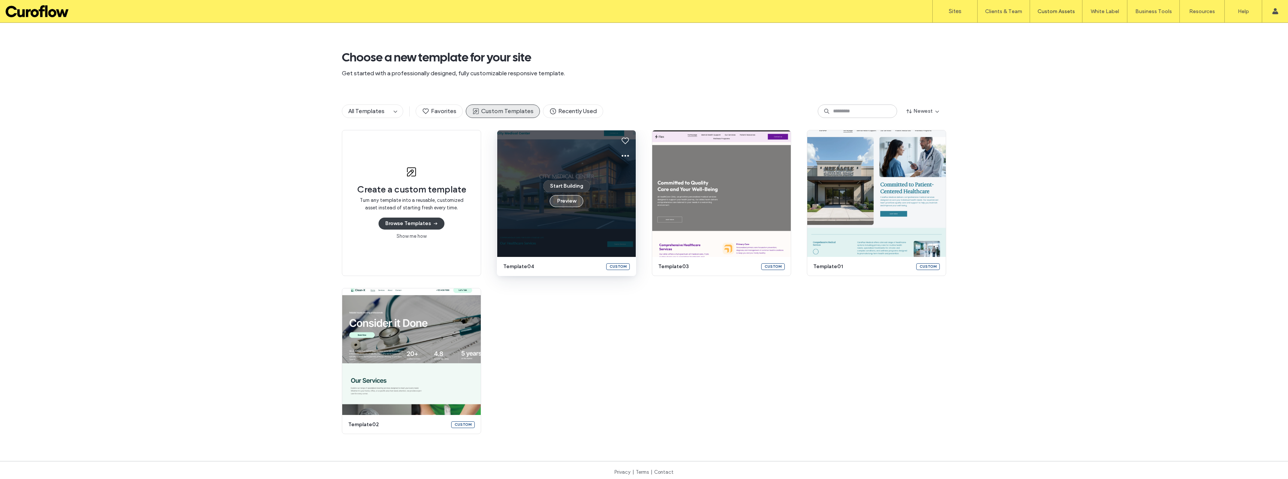
click at [556, 202] on button "Preview" at bounding box center [567, 201] width 34 height 12
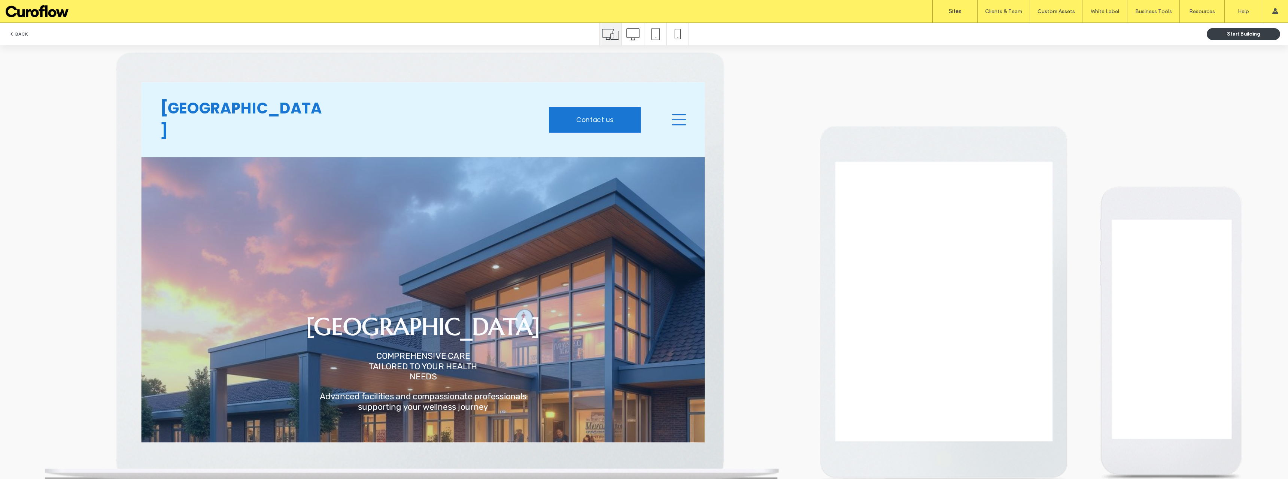
click at [962, 13] on link "Sites" at bounding box center [955, 11] width 45 height 22
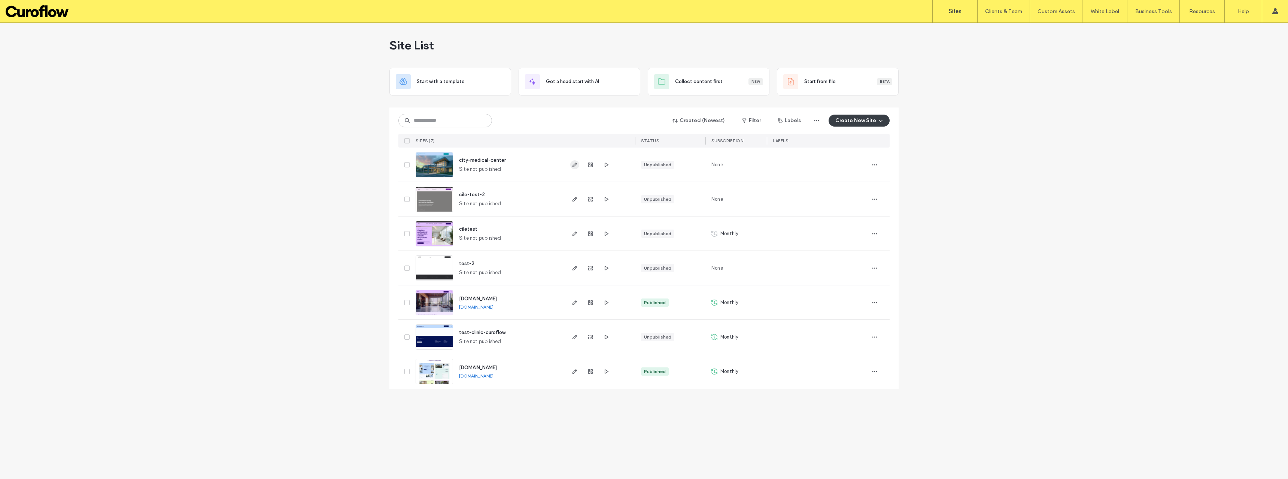
click at [572, 164] on icon "button" at bounding box center [575, 165] width 6 height 6
click at [1055, 29] on label "Custom Templates" at bounding box center [1058, 31] width 44 height 6
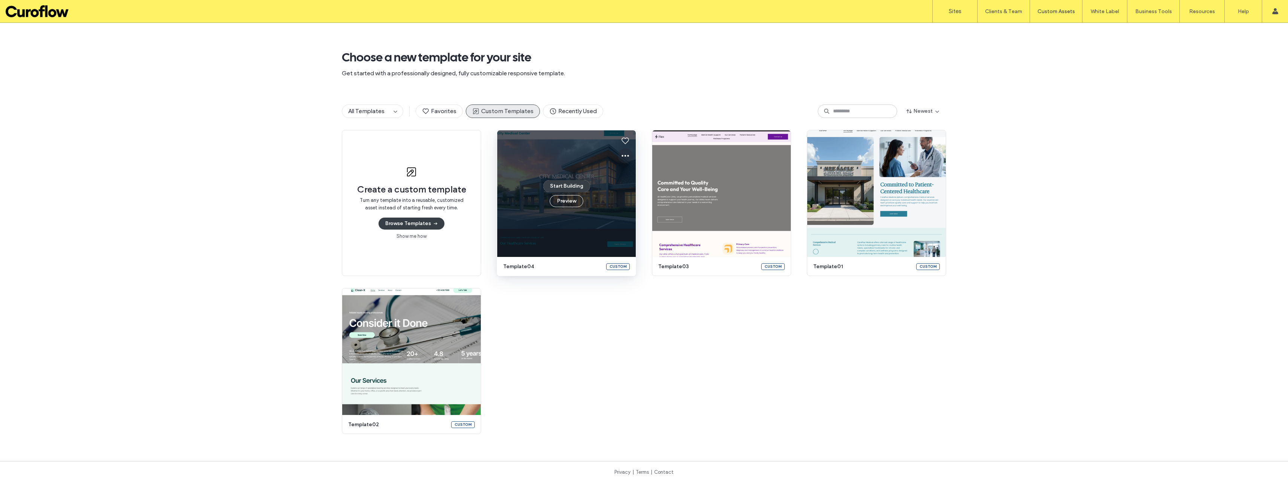
click at [621, 155] on icon at bounding box center [625, 155] width 9 height 9
click at [633, 187] on div "Edit template" at bounding box center [649, 191] width 67 height 14
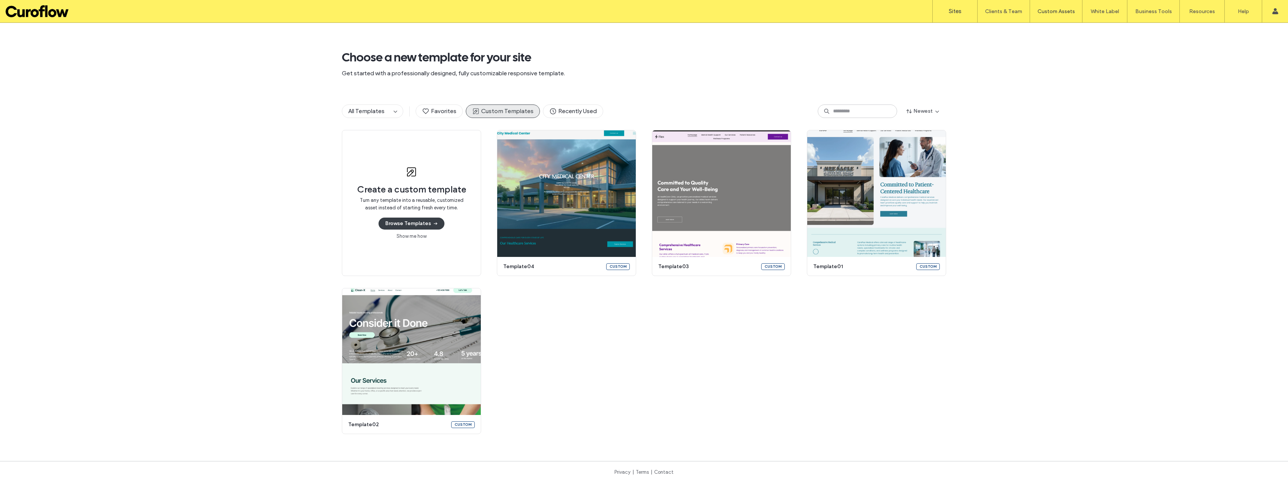
click at [951, 10] on label "Sites" at bounding box center [955, 11] width 13 height 7
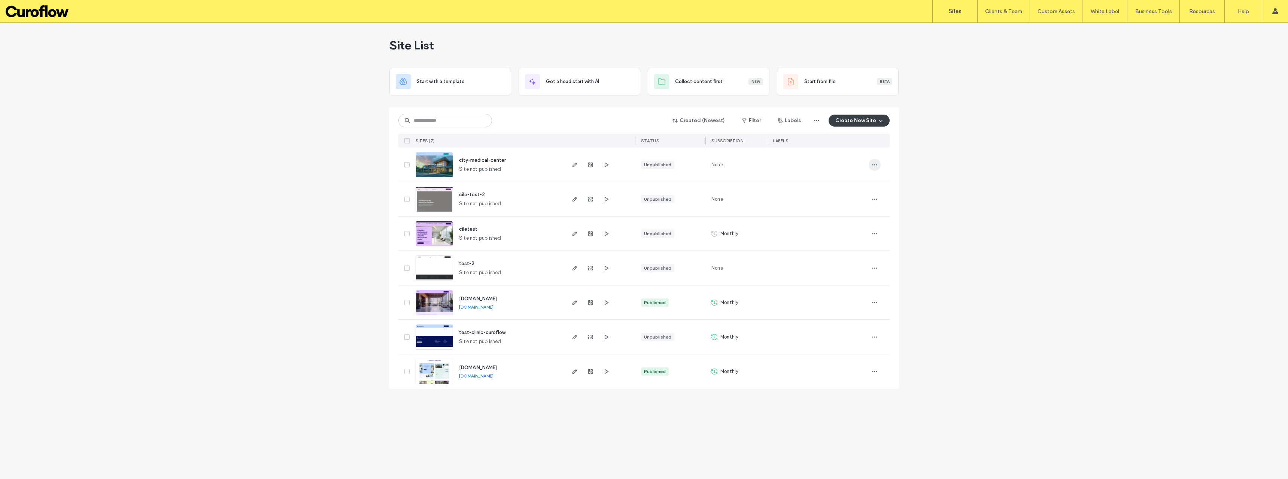
click at [876, 165] on icon "button" at bounding box center [875, 165] width 6 height 6
click at [836, 257] on span "Delete Site" at bounding box center [840, 259] width 25 height 7
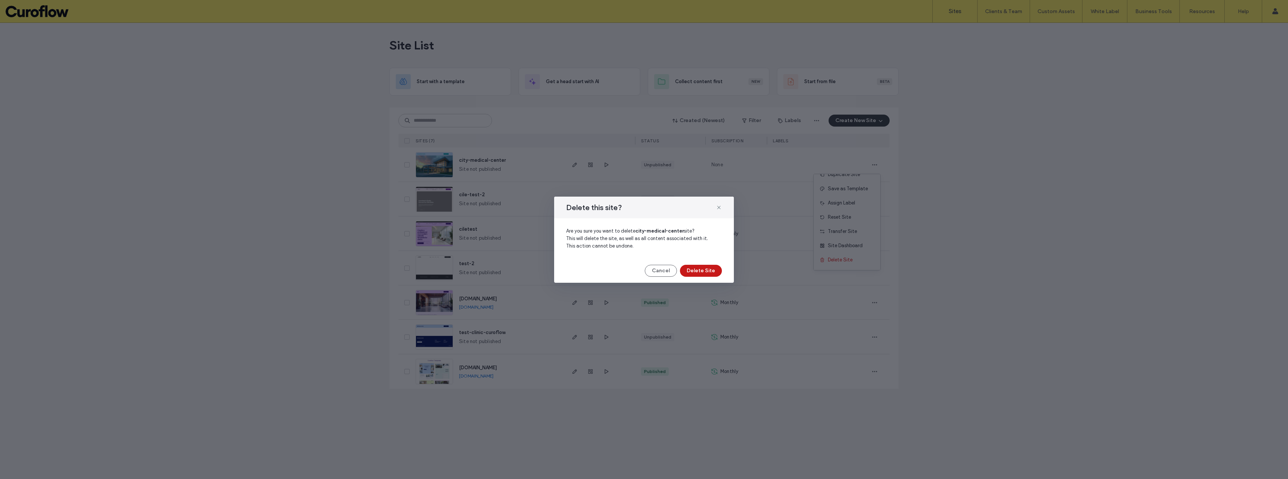
click at [712, 273] on button "Delete Site" at bounding box center [701, 271] width 42 height 12
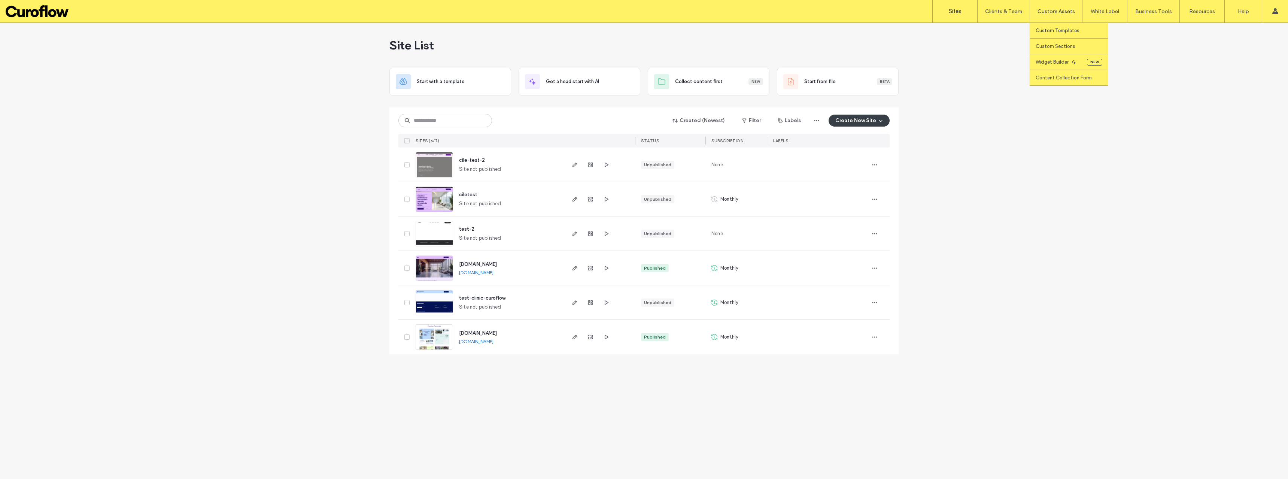
click at [1053, 31] on label "Custom Templates" at bounding box center [1058, 31] width 44 height 6
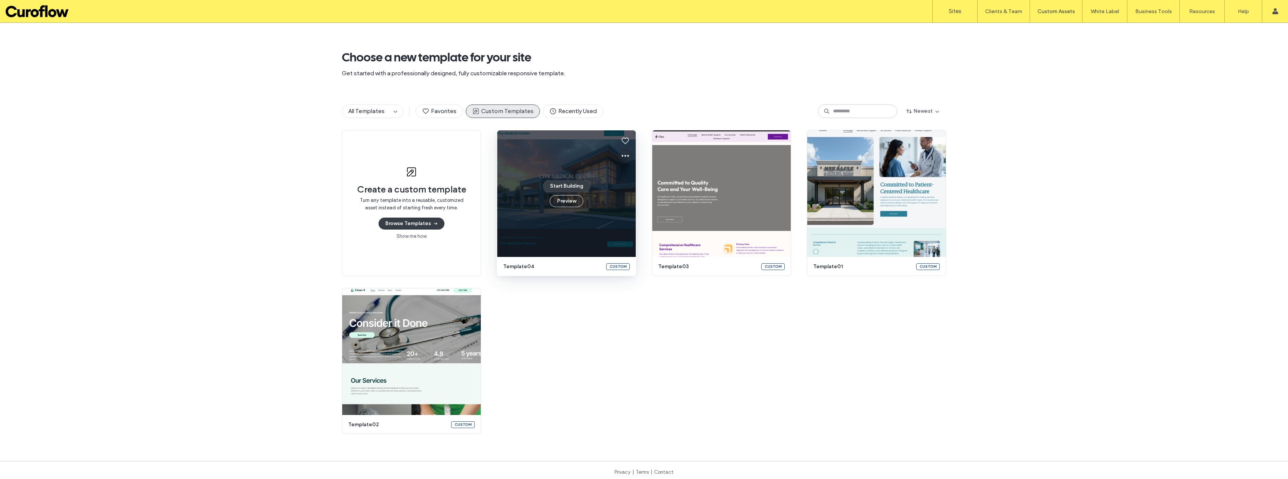
click at [622, 155] on use at bounding box center [625, 156] width 7 height 2
click at [714, 379] on div "Create a custom template Turn any template into a reusable, customized asset in…" at bounding box center [644, 282] width 604 height 304
click at [622, 155] on icon at bounding box center [625, 155] width 9 height 9
click at [636, 193] on span "Edit template" at bounding box center [646, 190] width 31 height 7
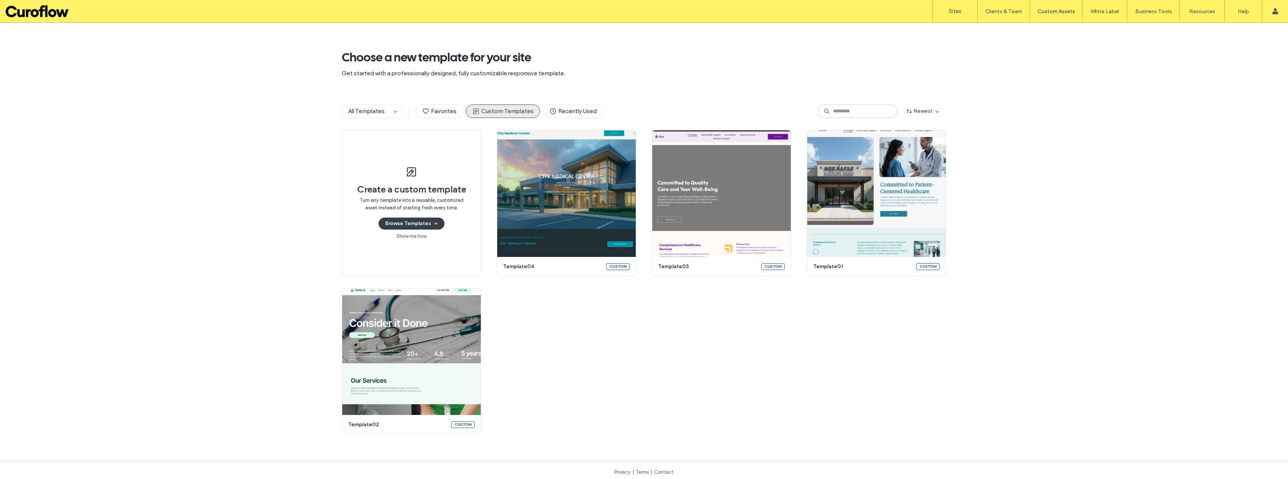
scroll to position [4, 0]
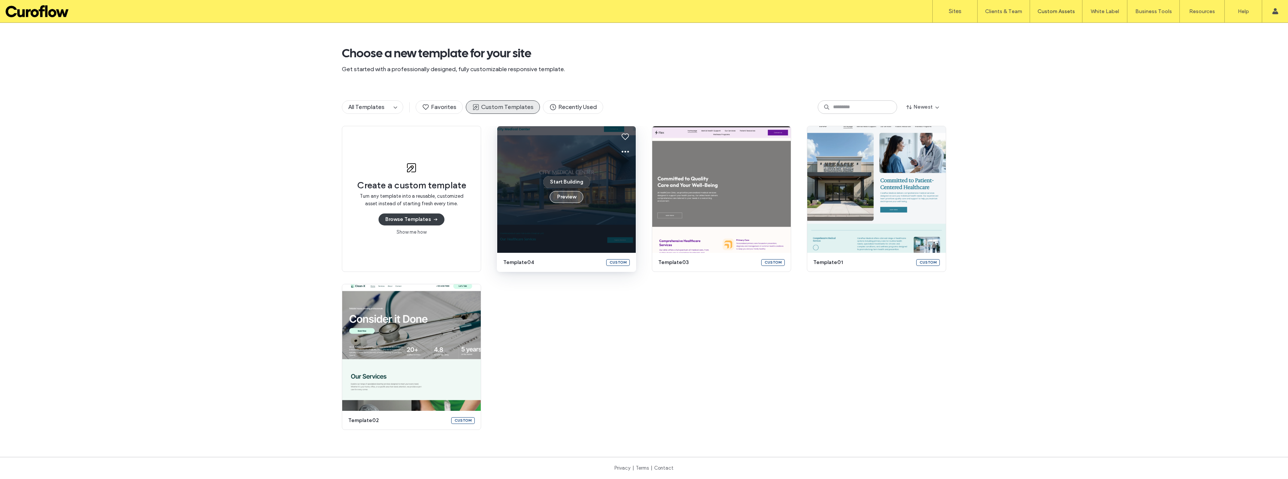
click at [563, 197] on button "Preview" at bounding box center [567, 197] width 34 height 12
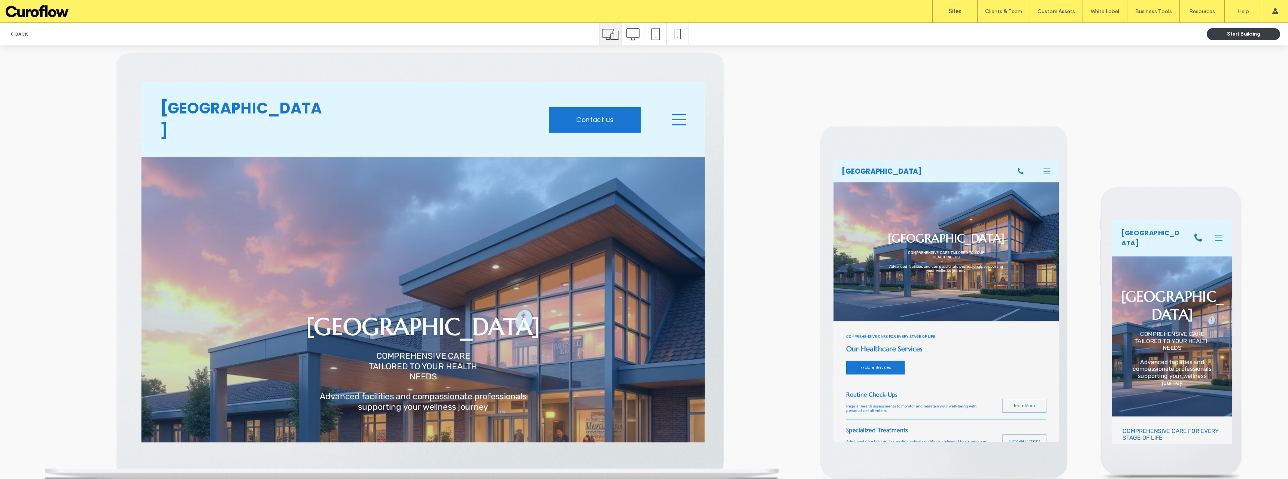
scroll to position [0, 0]
click at [20, 33] on button "BACK" at bounding box center [18, 34] width 19 height 9
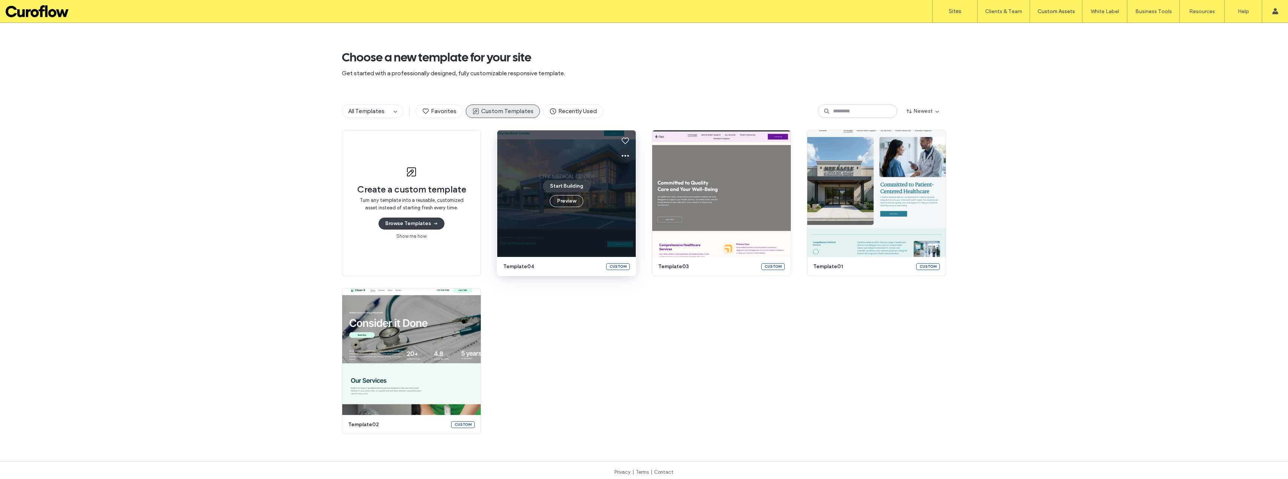
click at [621, 158] on icon at bounding box center [625, 155] width 9 height 9
click at [638, 186] on div "Edit template" at bounding box center [649, 191] width 67 height 14
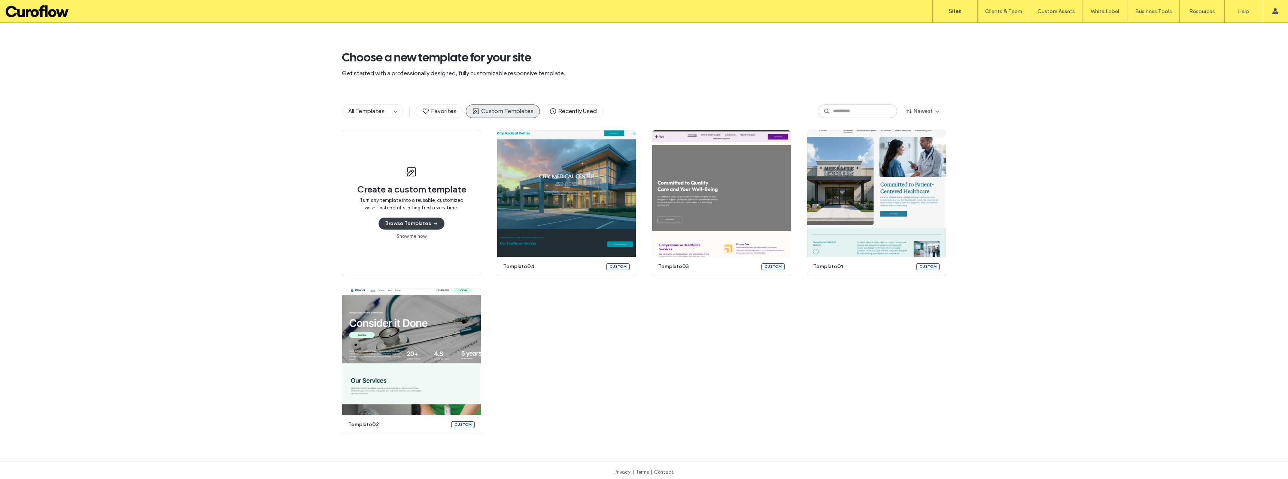
click at [959, 13] on label "Sites" at bounding box center [955, 11] width 13 height 7
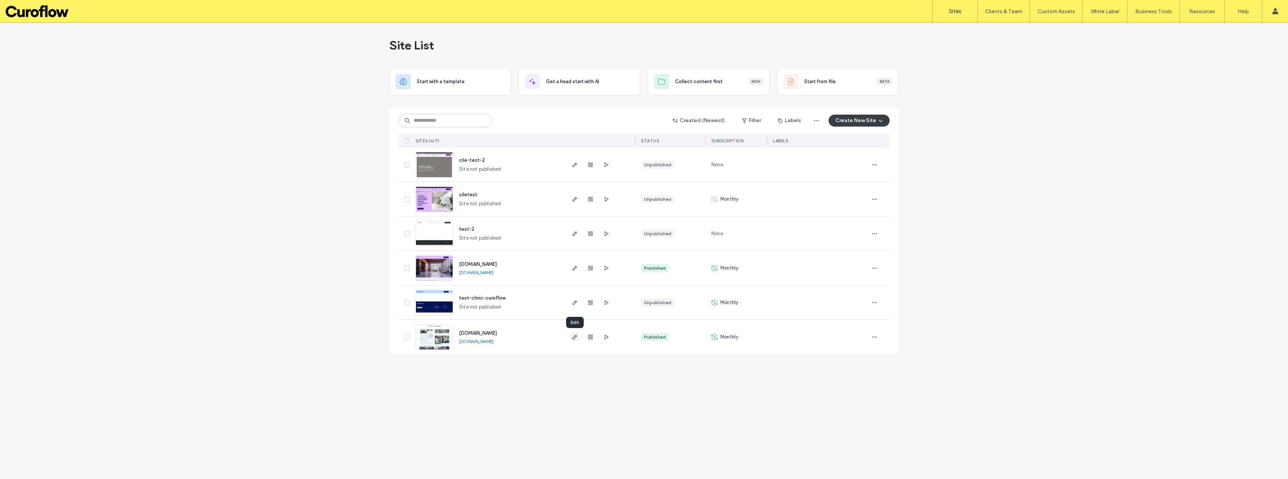
click at [571, 337] on span "button" at bounding box center [574, 337] width 9 height 9
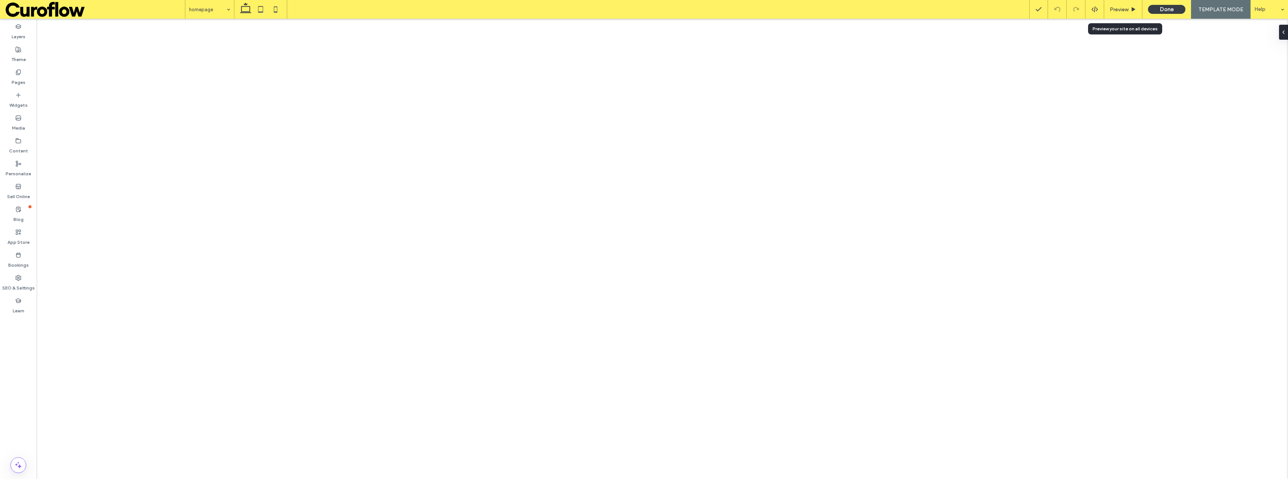
click at [1128, 9] on span "Preview" at bounding box center [1119, 9] width 19 height 6
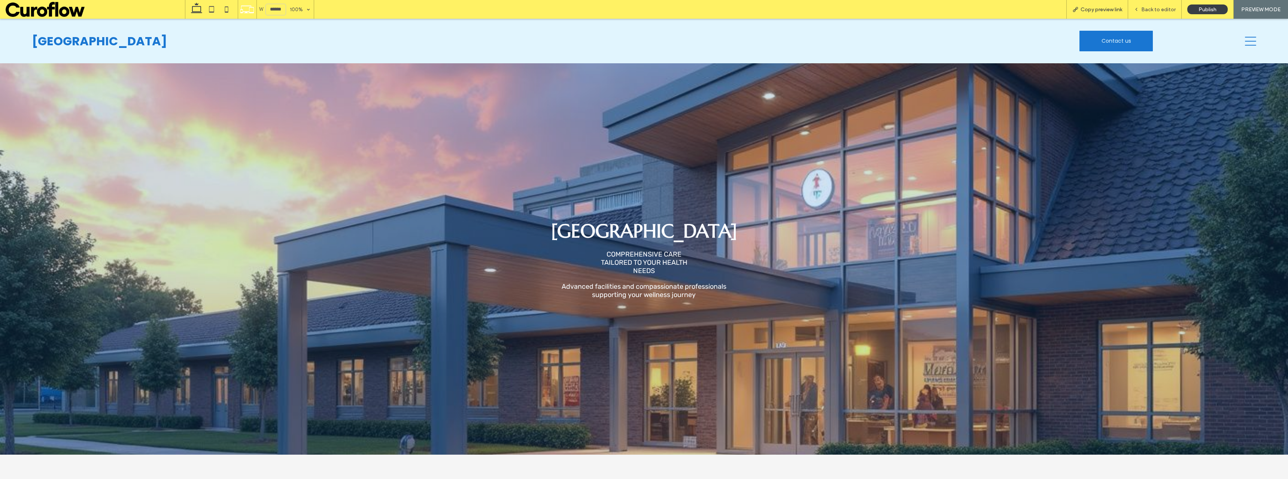
click at [1098, 7] on span "Copy preview link" at bounding box center [1102, 9] width 42 height 6
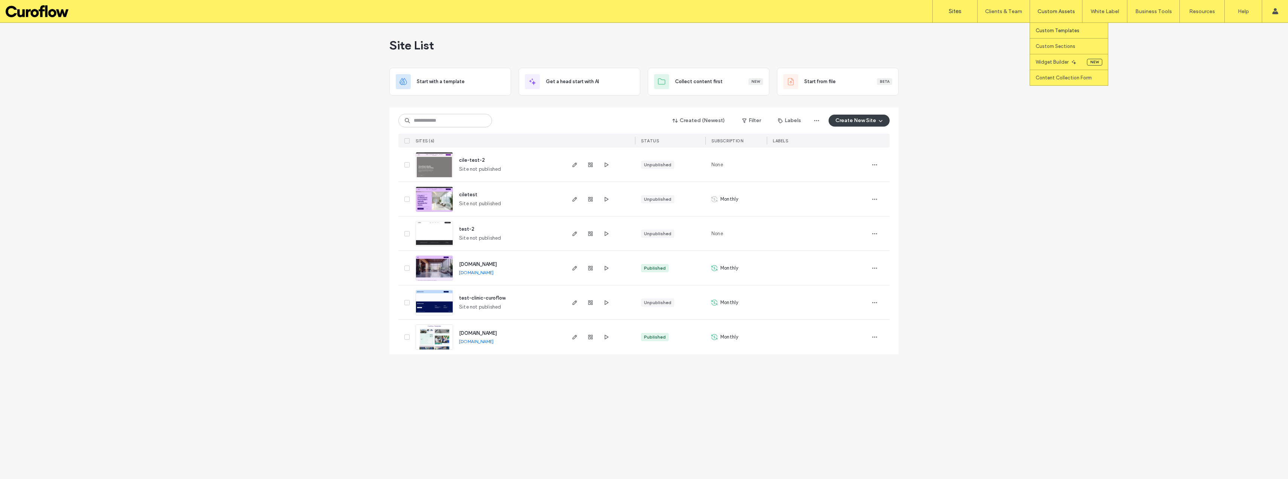
click at [1063, 30] on label "Custom Templates" at bounding box center [1058, 31] width 44 height 6
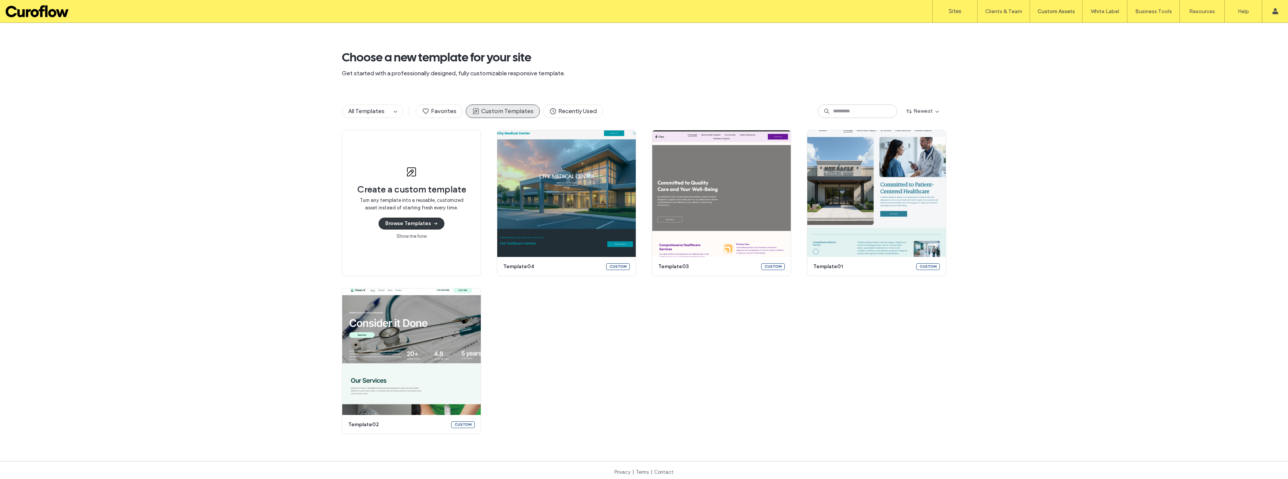
click at [413, 223] on button "Browse Templates" at bounding box center [412, 224] width 66 height 12
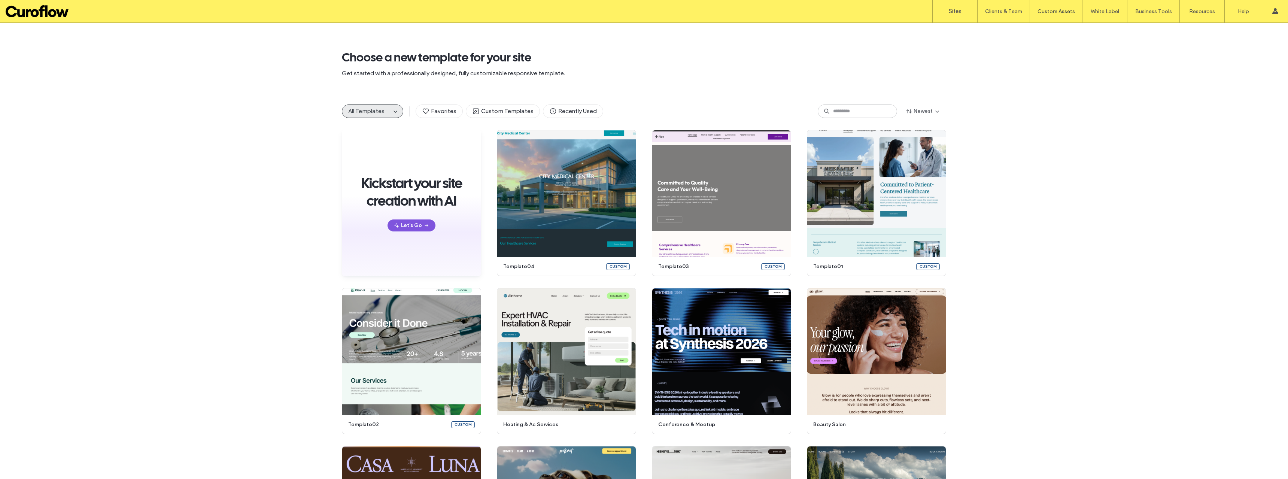
click at [404, 226] on button "Let's Go" at bounding box center [412, 225] width 48 height 12
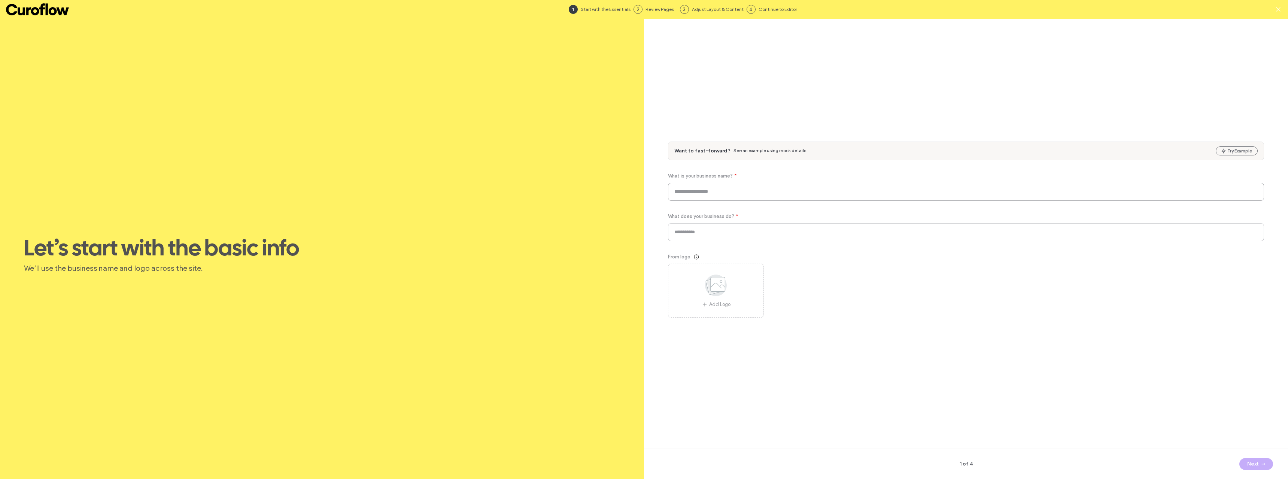
click at [724, 195] on input at bounding box center [966, 192] width 596 height 18
click at [762, 194] on input at bounding box center [966, 192] width 596 height 18
paste input "**********"
type input "**********"
click at [765, 228] on input at bounding box center [966, 232] width 596 height 18
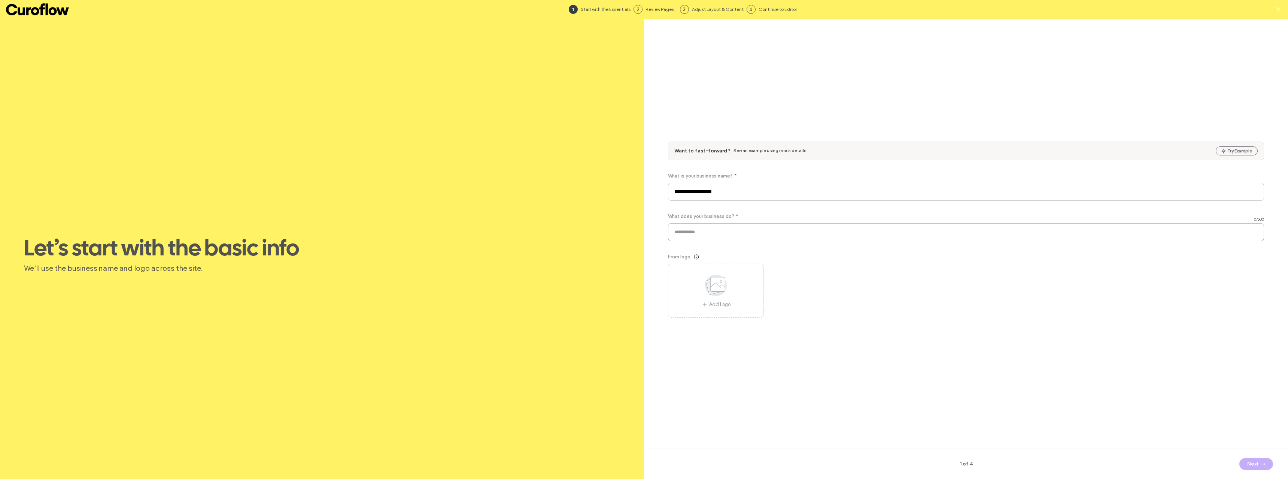
paste input "**********"
type input "**********"
click at [1257, 466] on button "Next" at bounding box center [1257, 464] width 34 height 12
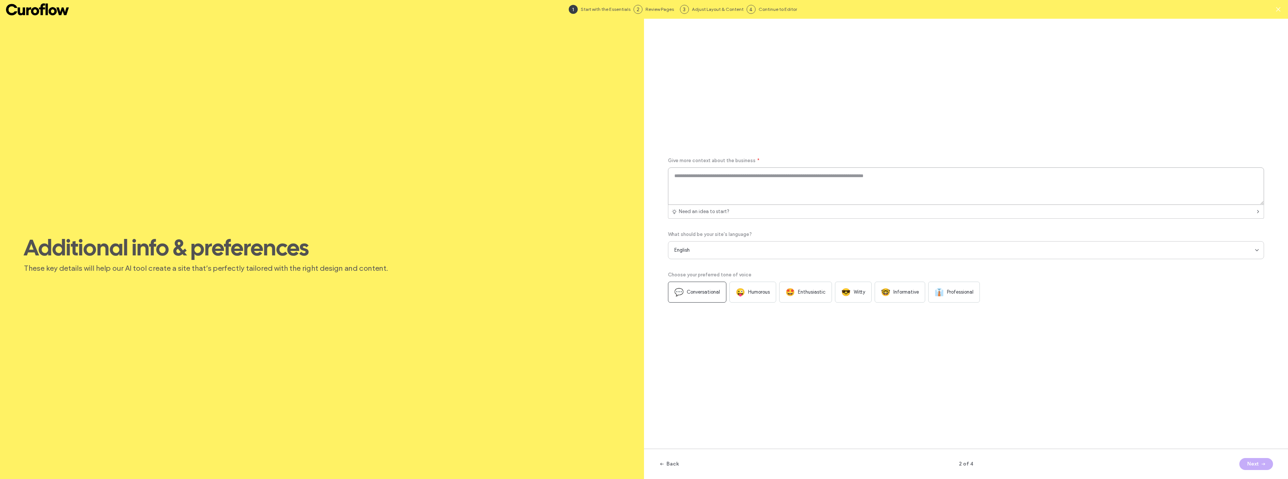
click at [794, 189] on textarea at bounding box center [966, 185] width 596 height 37
paste textarea "**********"
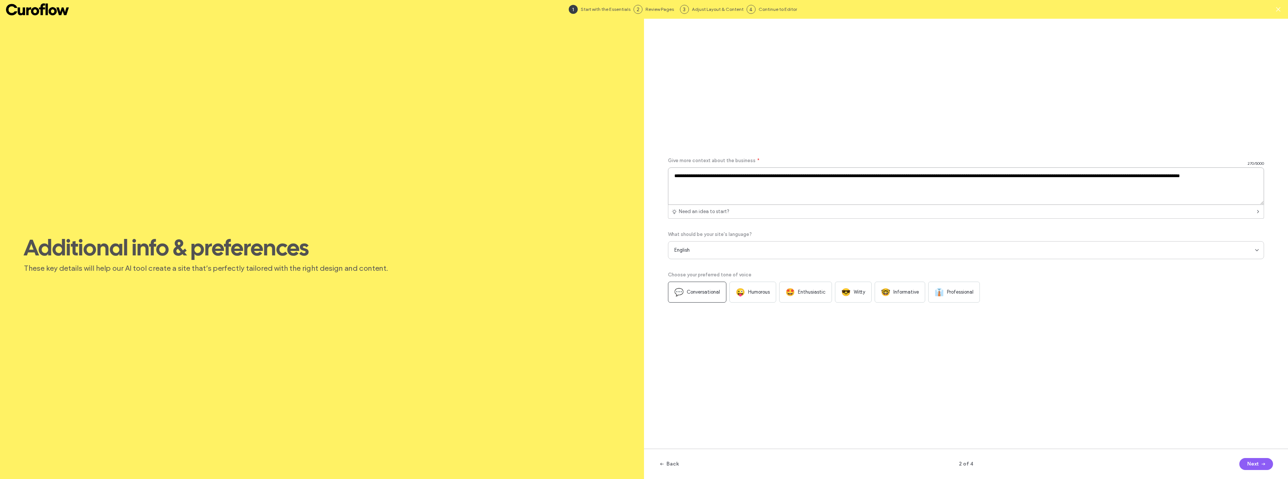
type textarea "**********"
click at [974, 287] on div "👔 Professional" at bounding box center [954, 292] width 52 height 21
click at [1244, 465] on button "Next" at bounding box center [1257, 464] width 34 height 12
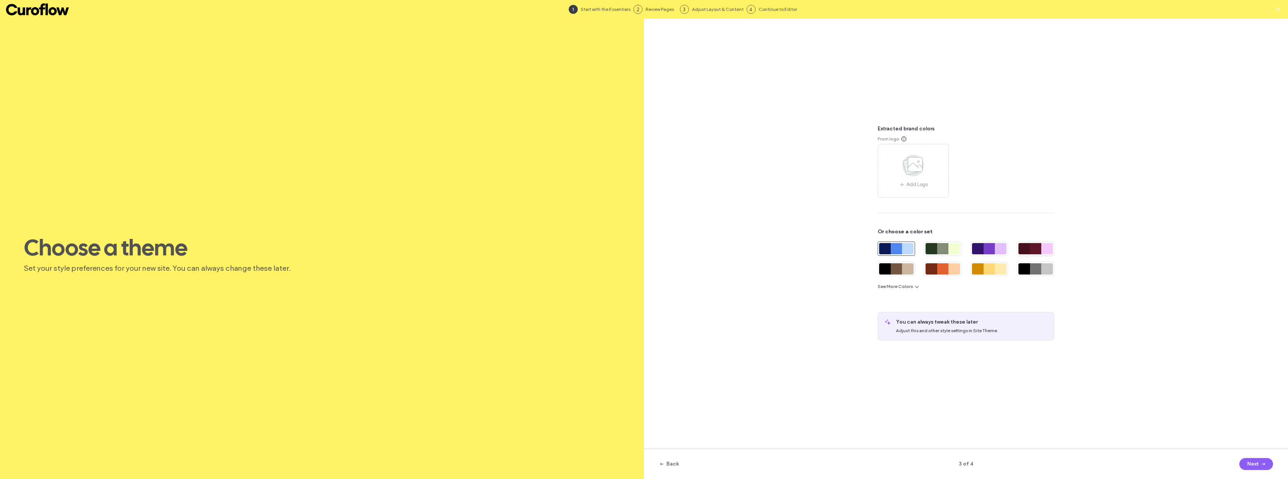
click at [1035, 248] on div at bounding box center [1036, 248] width 12 height 11
click at [1258, 464] on button "Next" at bounding box center [1257, 464] width 34 height 12
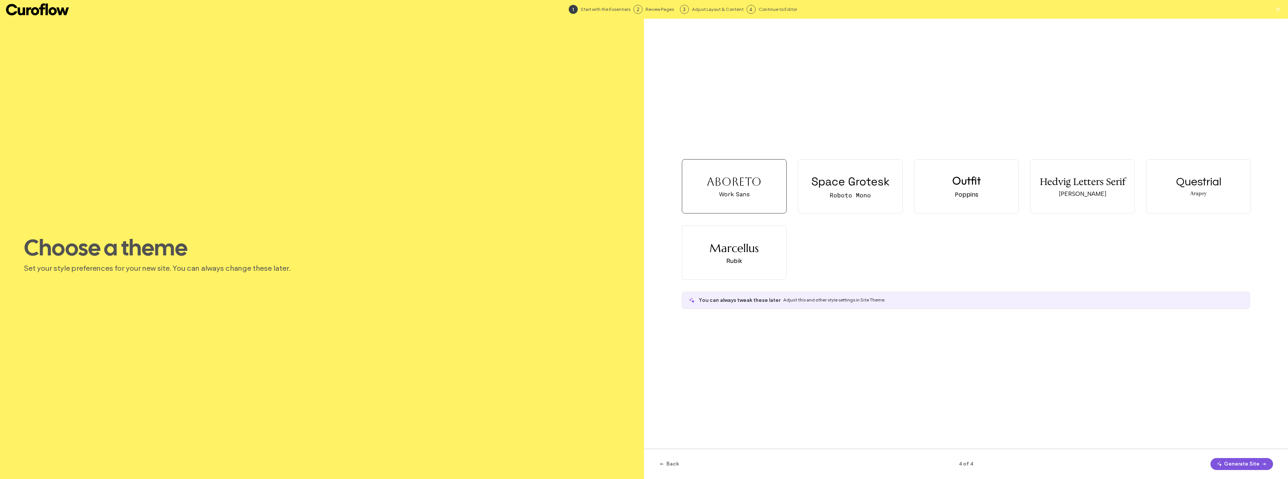
click at [1237, 468] on button "Generate Site" at bounding box center [1242, 464] width 63 height 12
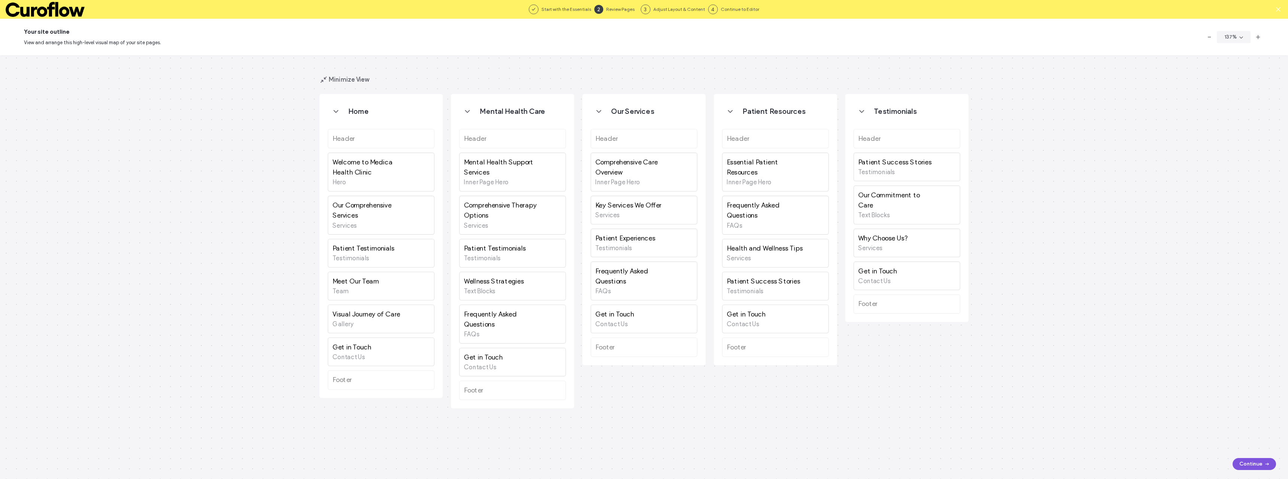
click at [1245, 466] on button "Continue" at bounding box center [1254, 464] width 43 height 12
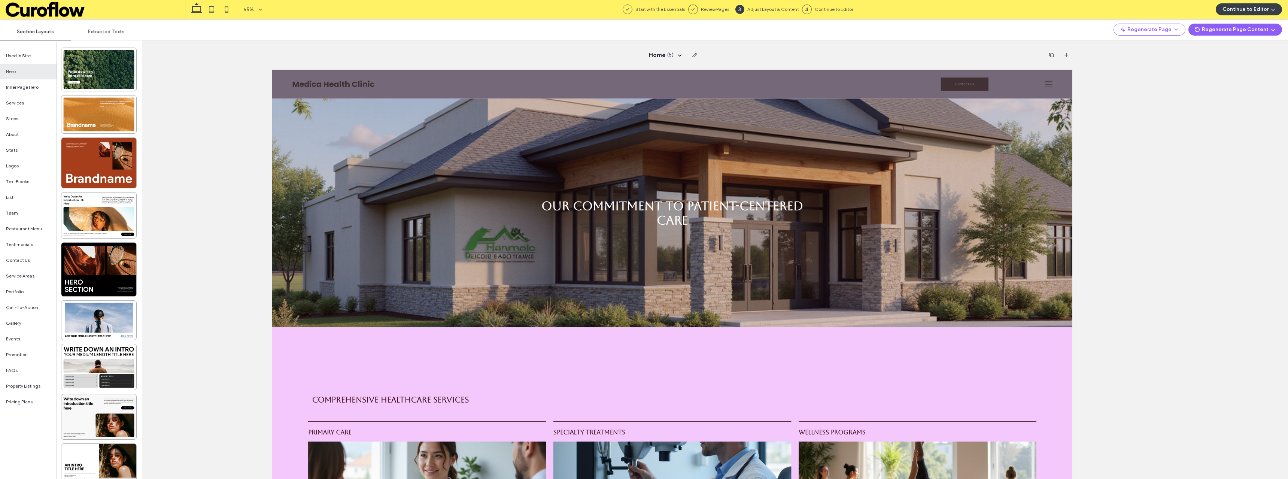
click at [976, 260] on div "Our Commitment to Patient-Centered Care" at bounding box center [887, 290] width 449 height 352
drag, startPoint x: 689, startPoint y: 80, endPoint x: 644, endPoint y: 16, distance: 77.7
click at [689, 80] on div "Home ( 5 )" at bounding box center [672, 65] width 800 height 29
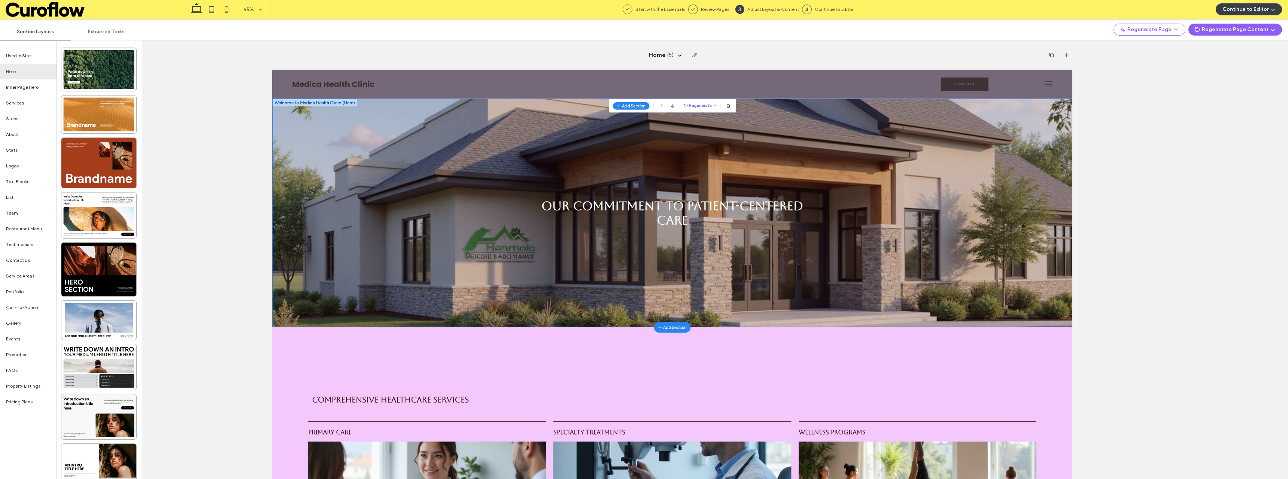
click at [337, 79] on div "Home ( 5 )" at bounding box center [672, 65] width 800 height 29
click at [1185, 33] on button "Regenerate Page" at bounding box center [1150, 30] width 72 height 12
click at [1257, 11] on button "Continue to Editor" at bounding box center [1249, 9] width 66 height 12
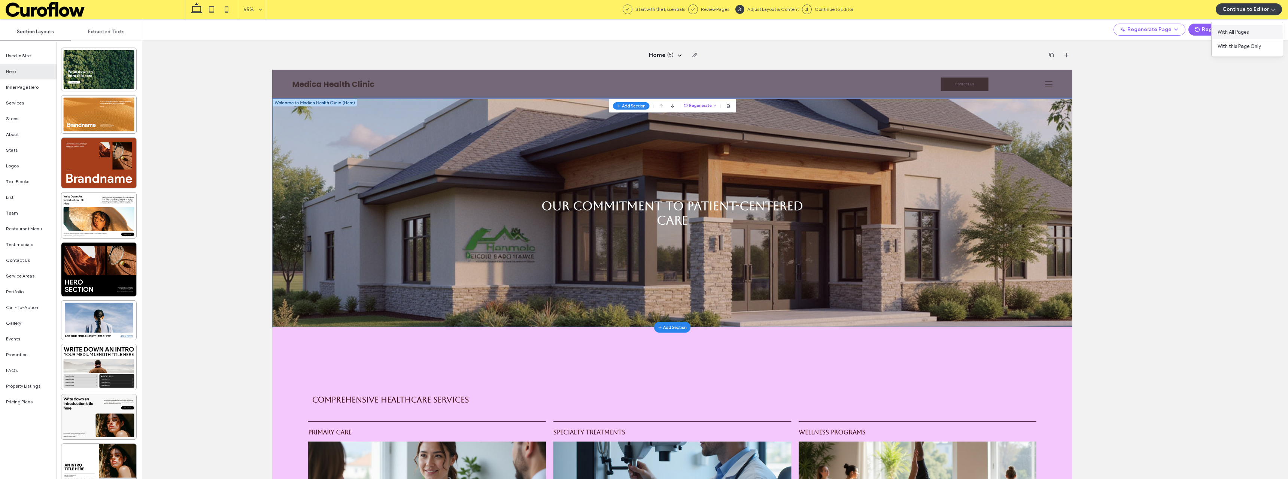
click at [1242, 34] on span "With All Pages" at bounding box center [1233, 31] width 31 height 7
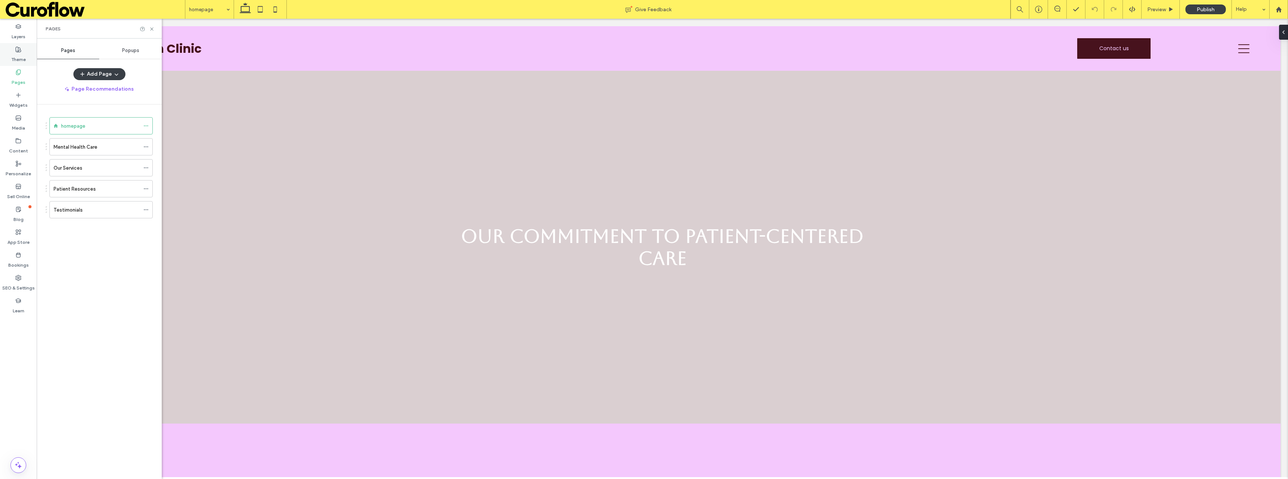
click at [25, 56] on label "Theme" at bounding box center [18, 57] width 15 height 10
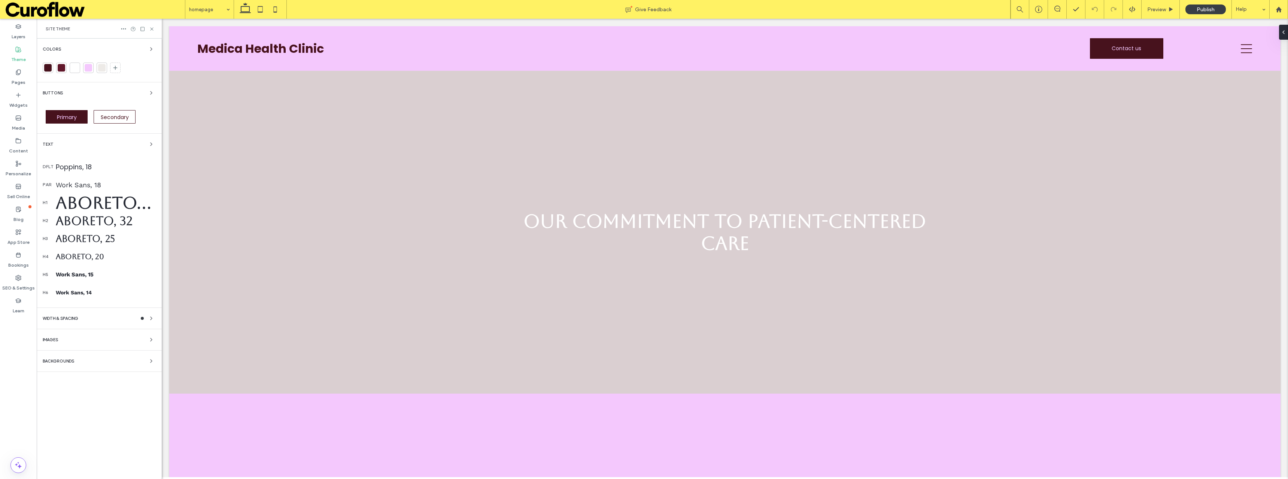
click at [50, 69] on div at bounding box center [47, 67] width 7 height 7
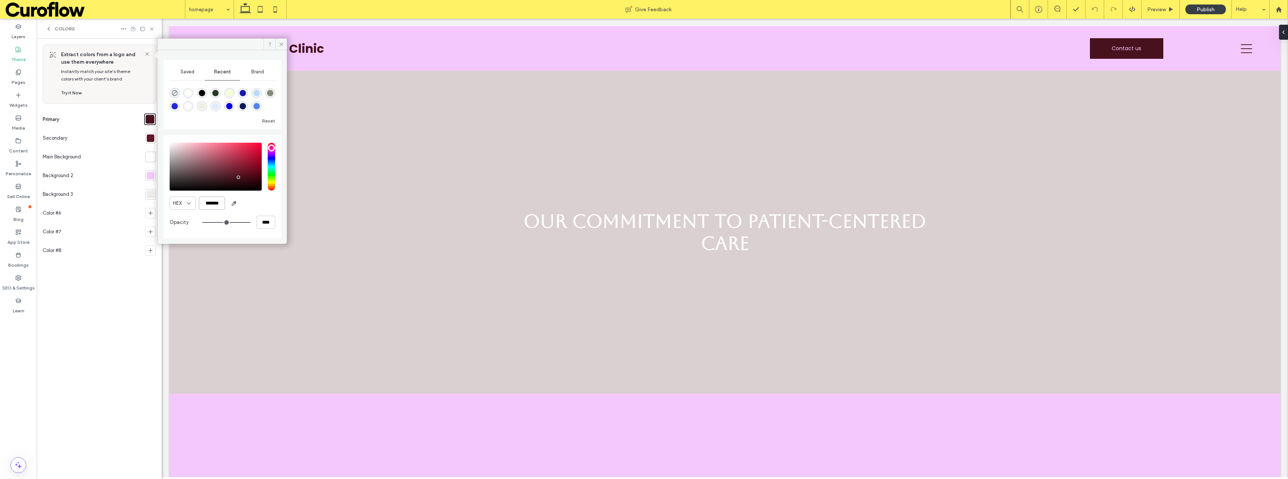
drag, startPoint x: 222, startPoint y: 204, endPoint x: 207, endPoint y: 203, distance: 15.4
click at [207, 203] on input "*******" at bounding box center [212, 203] width 26 height 13
paste input "color picker textbox"
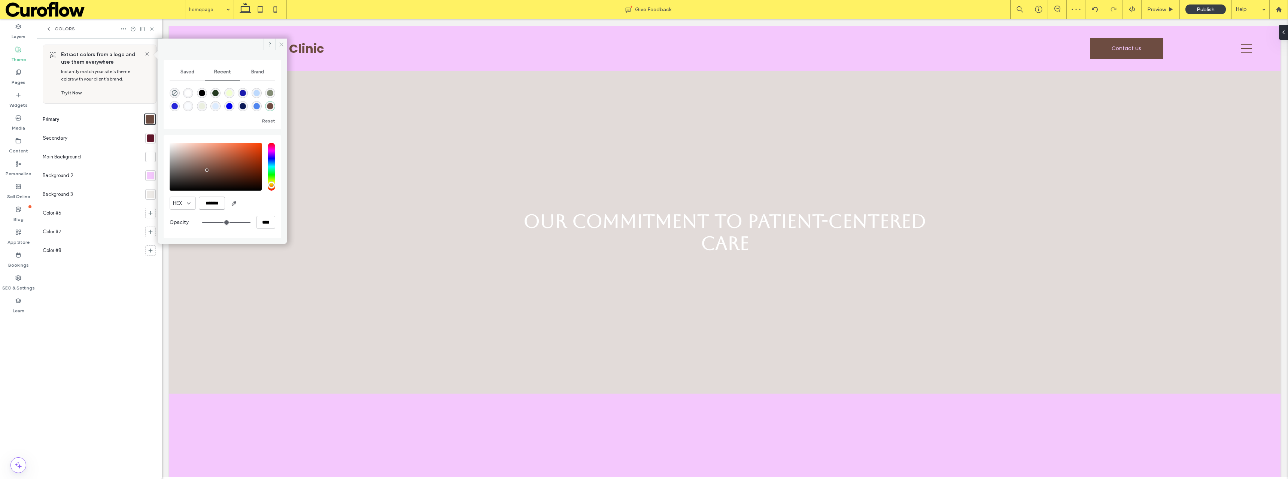
type input "*******"
click at [282, 43] on use at bounding box center [281, 44] width 4 height 4
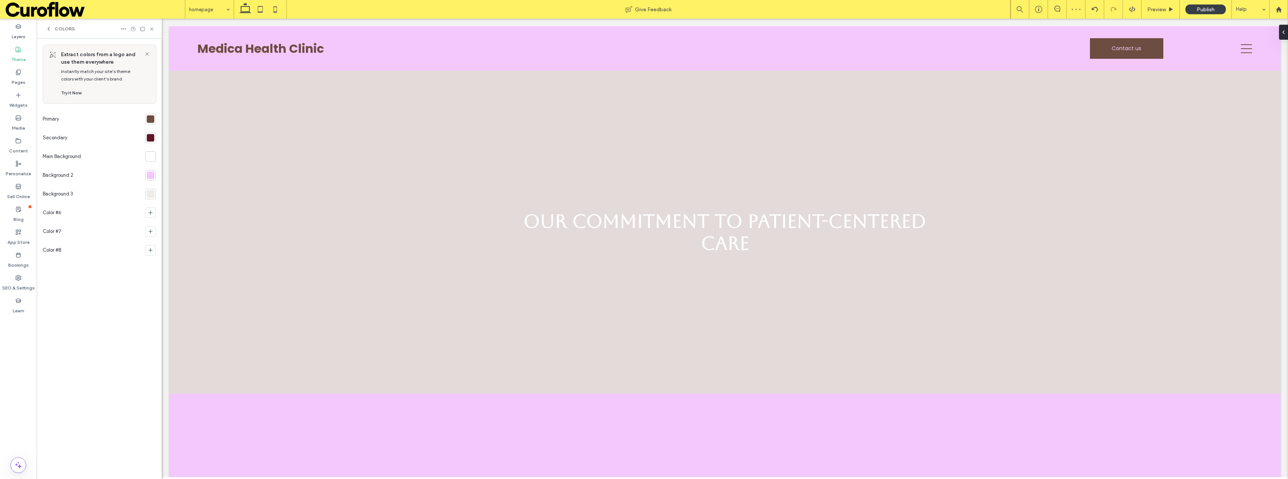
click at [153, 139] on div at bounding box center [150, 137] width 7 height 7
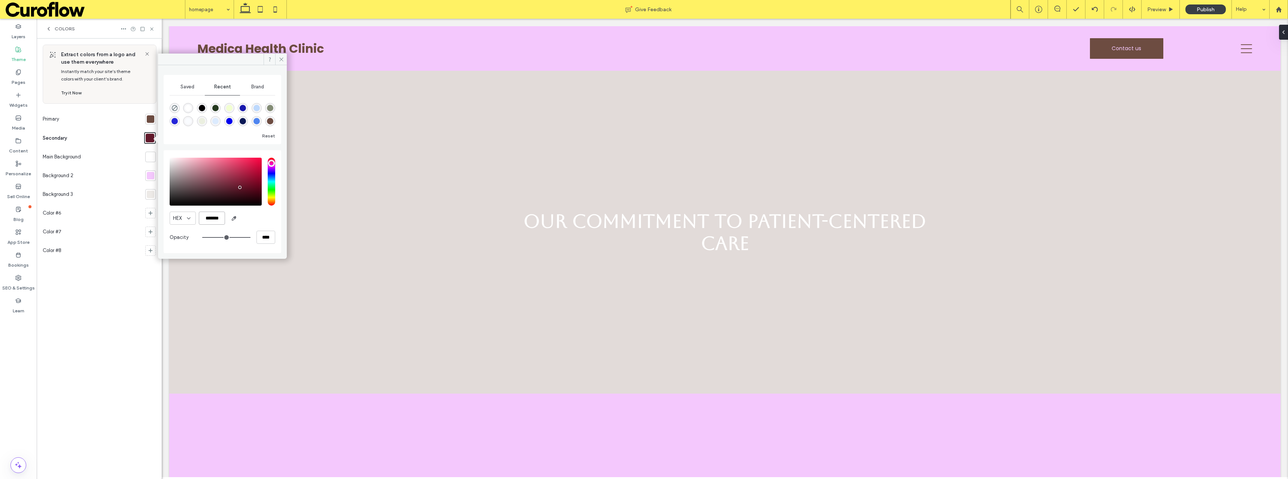
drag, startPoint x: 222, startPoint y: 219, endPoint x: 206, endPoint y: 219, distance: 16.5
click at [206, 219] on input "*******" at bounding box center [212, 218] width 26 height 13
paste input "color picker textbox"
type input "*******"
click at [150, 176] on div at bounding box center [150, 175] width 7 height 7
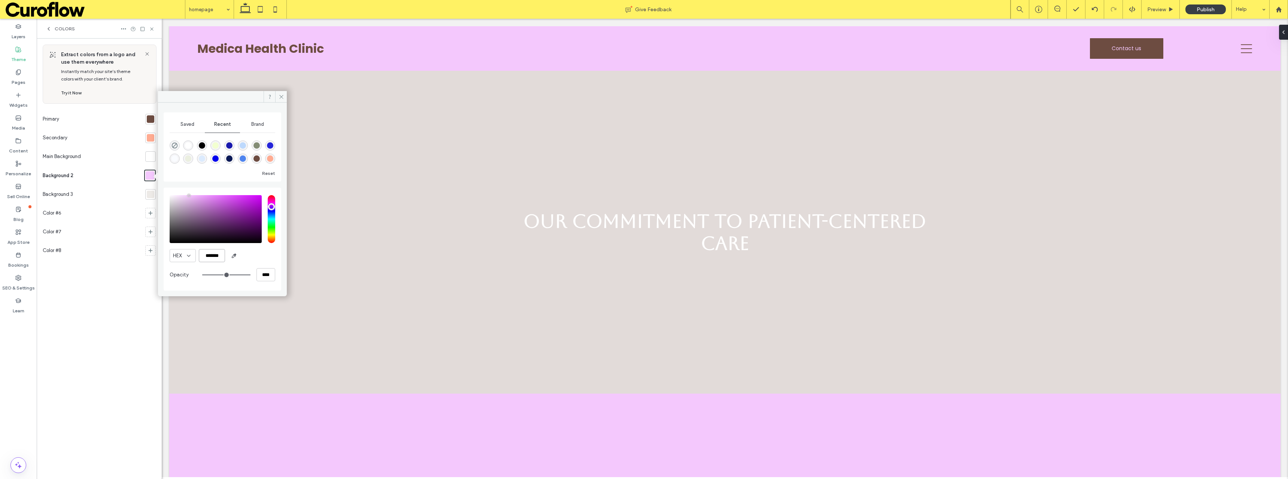
drag, startPoint x: 216, startPoint y: 255, endPoint x: 206, endPoint y: 257, distance: 9.9
click at [206, 257] on input "*******" at bounding box center [212, 255] width 26 height 13
paste input "color picker textbox"
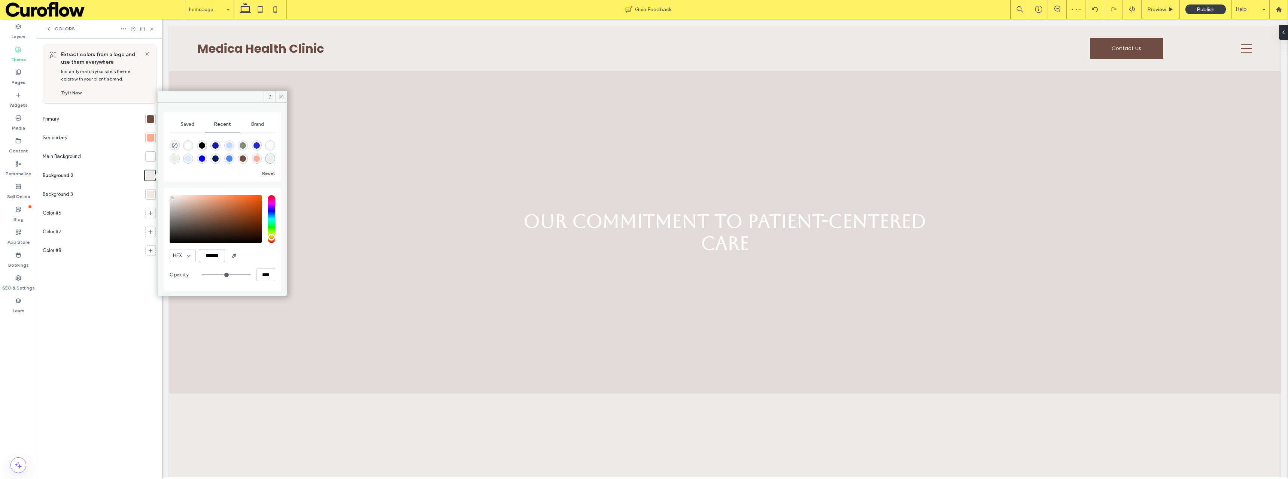
type input "*******"
click at [279, 97] on icon at bounding box center [282, 97] width 6 height 6
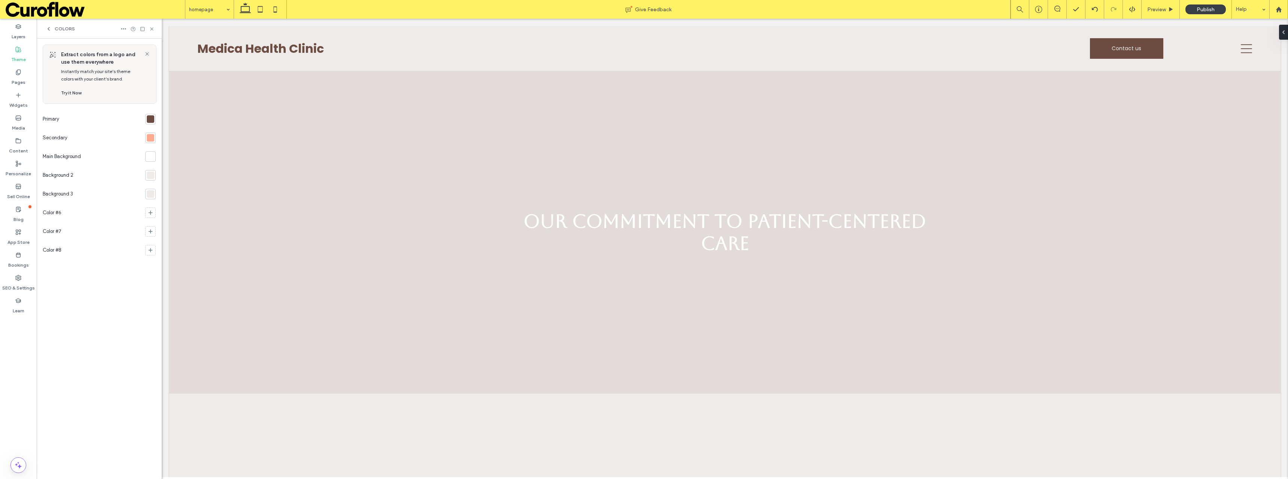
click at [150, 198] on div at bounding box center [150, 194] width 10 height 10
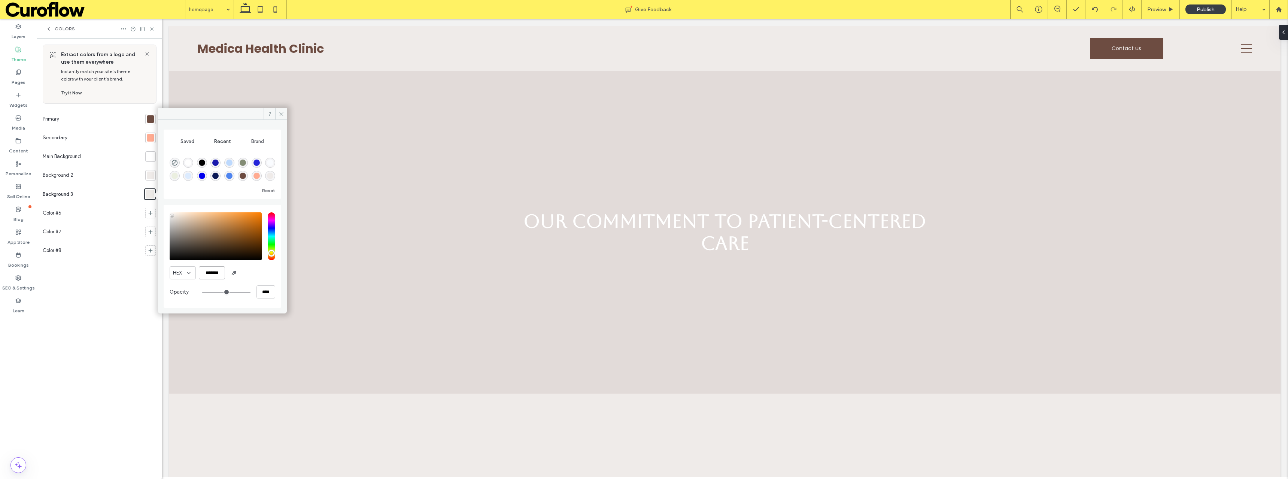
drag, startPoint x: 221, startPoint y: 272, endPoint x: 204, endPoint y: 272, distance: 16.9
click at [204, 272] on input "*******" at bounding box center [212, 272] width 26 height 13
paste input "color picker textbox"
type input "*******"
click at [281, 113] on icon at bounding box center [282, 114] width 6 height 6
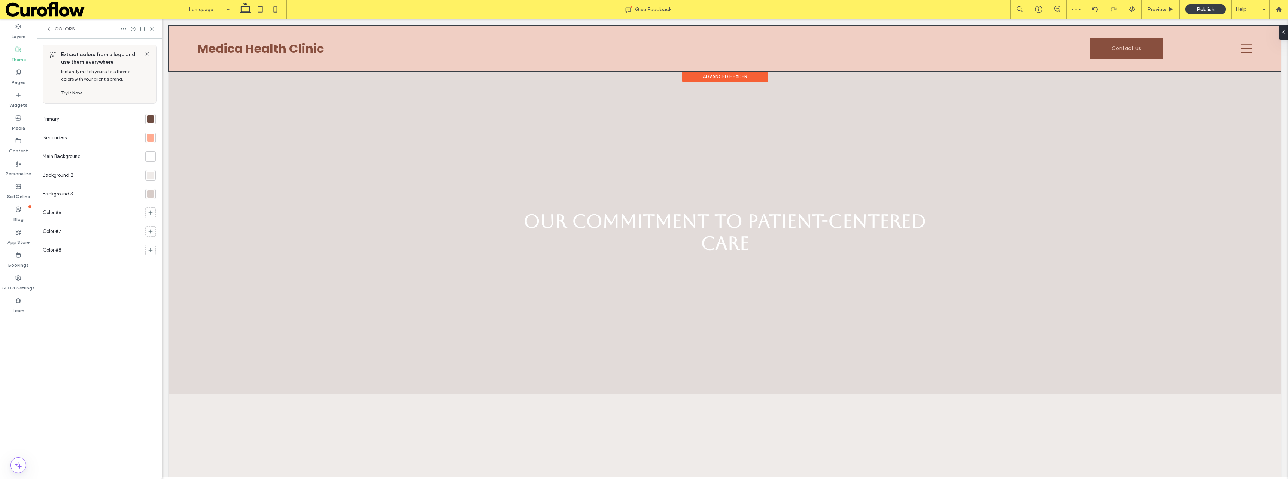
click at [926, 51] on div at bounding box center [725, 48] width 1112 height 45
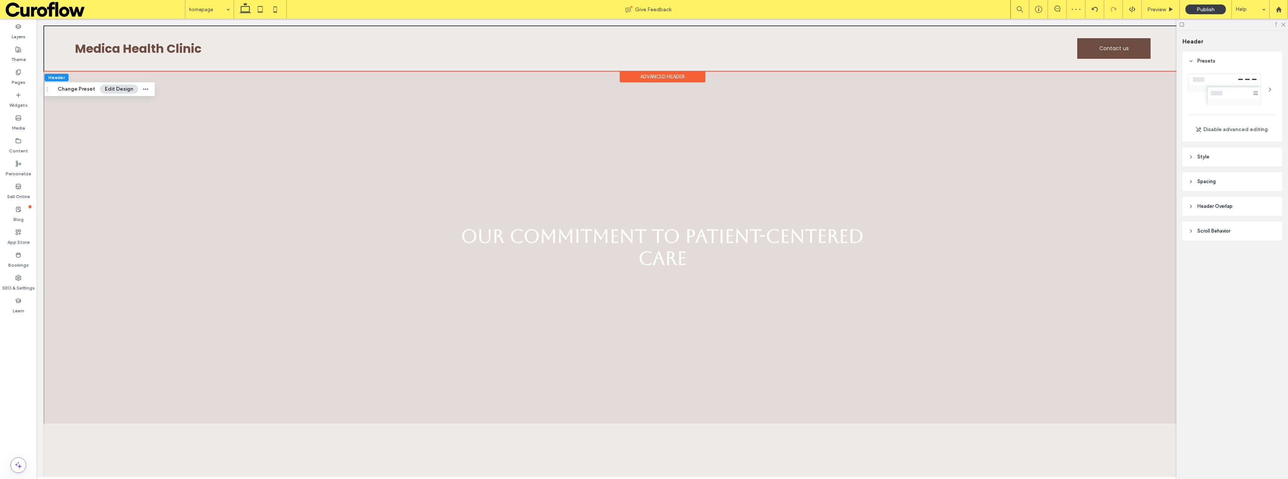
click at [677, 79] on div "Advanced Header" at bounding box center [663, 77] width 86 height 12
click at [1272, 87] on div at bounding box center [1270, 90] width 12 height 12
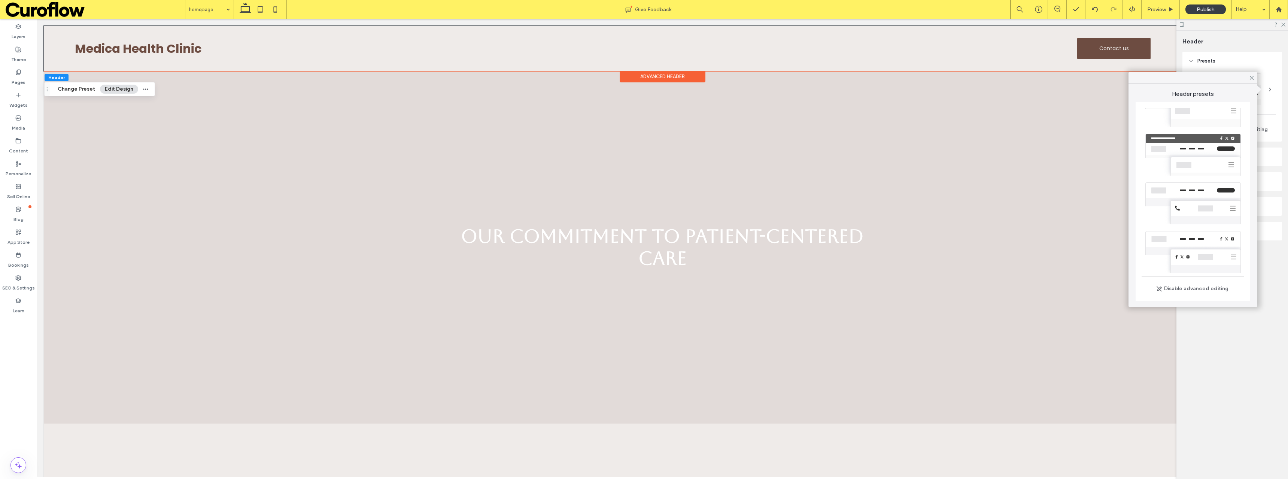
scroll to position [75, 0]
click at [1185, 203] on div at bounding box center [1193, 191] width 103 height 49
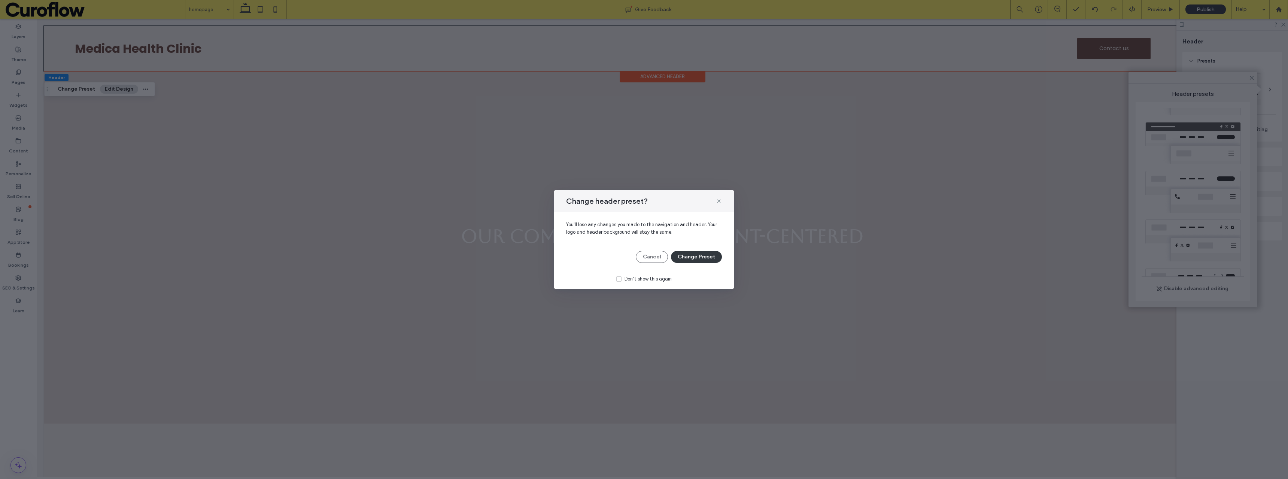
click at [715, 260] on button "Change Preset" at bounding box center [696, 257] width 51 height 12
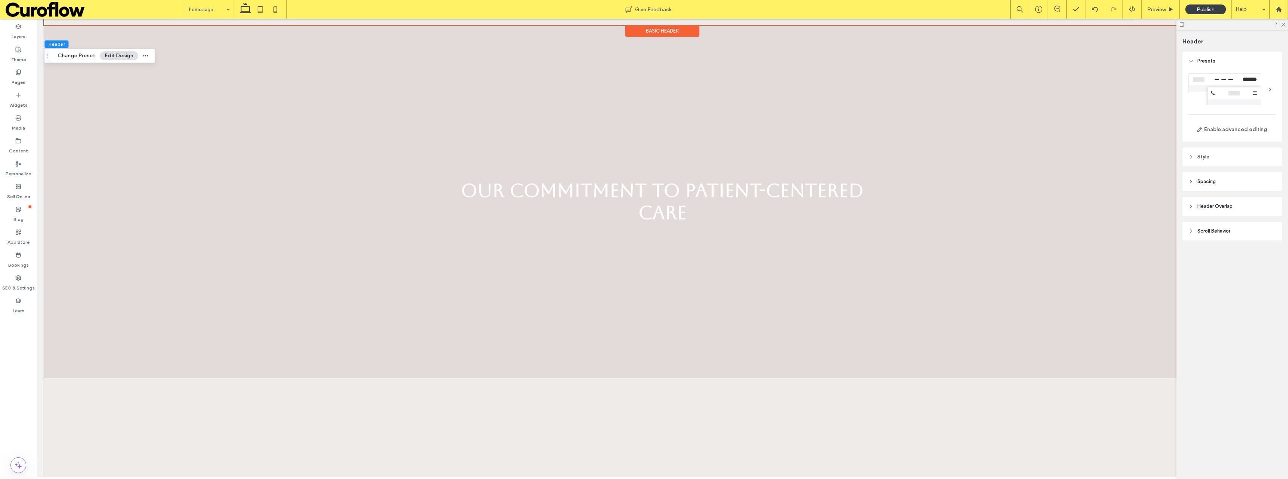
scroll to position [0, 0]
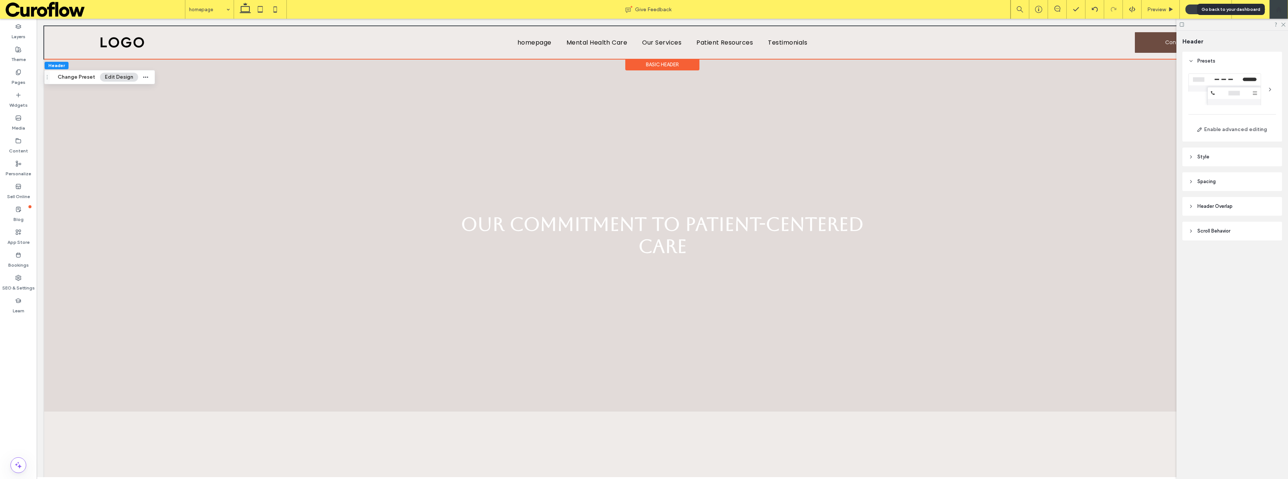
click at [1284, 10] on div at bounding box center [1279, 9] width 18 height 6
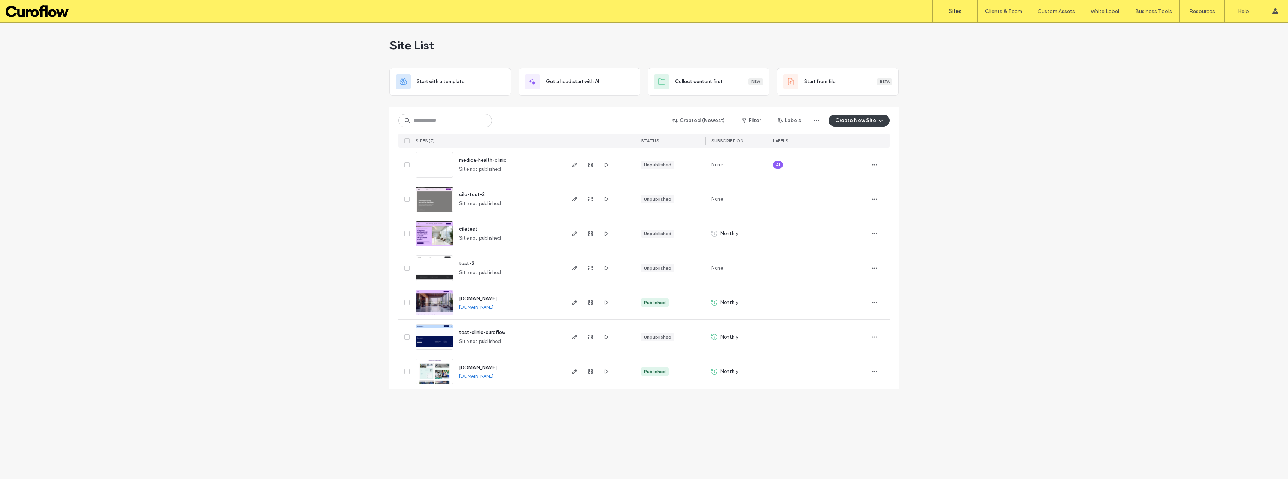
click at [780, 163] on span "AI" at bounding box center [778, 164] width 4 height 7
click at [785, 158] on icon at bounding box center [783, 159] width 3 height 3
click at [877, 166] on icon "button" at bounding box center [875, 165] width 6 height 6
click at [852, 210] on span "Save as Template" at bounding box center [848, 212] width 40 height 7
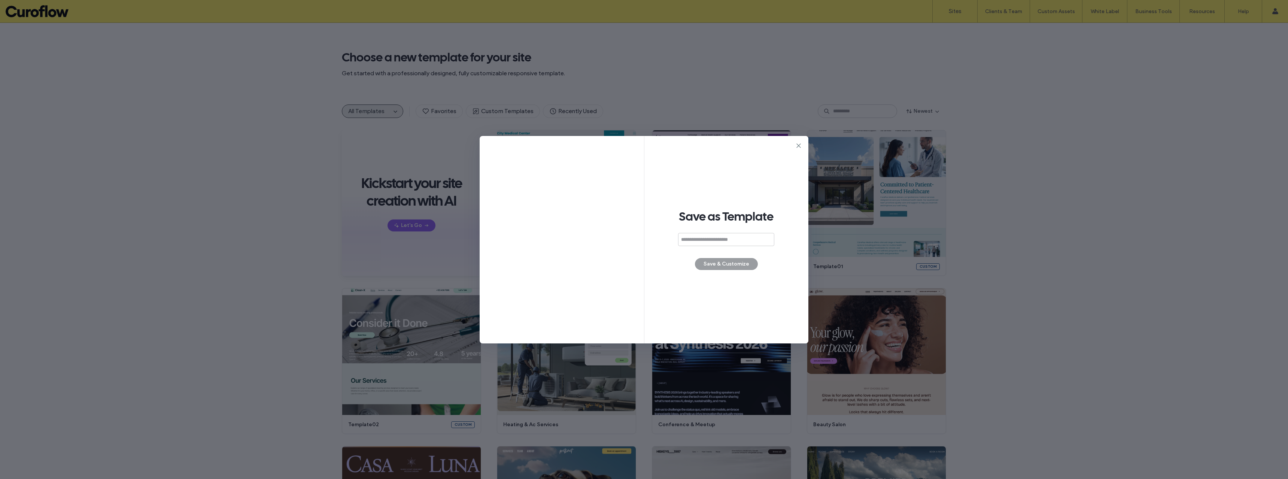
click at [727, 240] on input at bounding box center [726, 239] width 96 height 13
type input "**********"
click at [721, 263] on button "Save & Customize" at bounding box center [726, 264] width 63 height 12
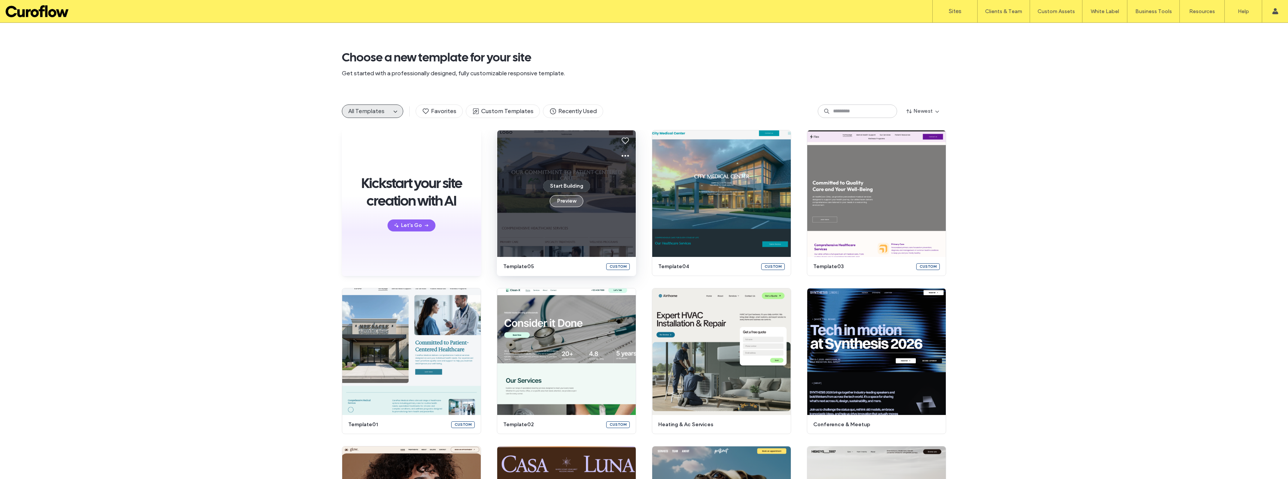
click at [558, 204] on button "Preview" at bounding box center [567, 201] width 34 height 12
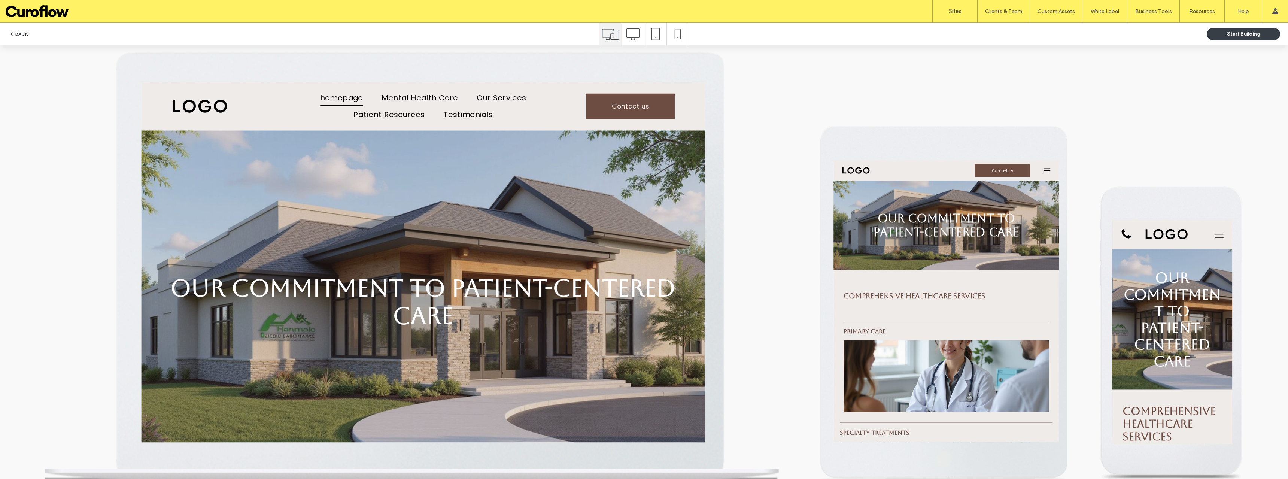
click at [17, 34] on button "BACK" at bounding box center [18, 34] width 19 height 9
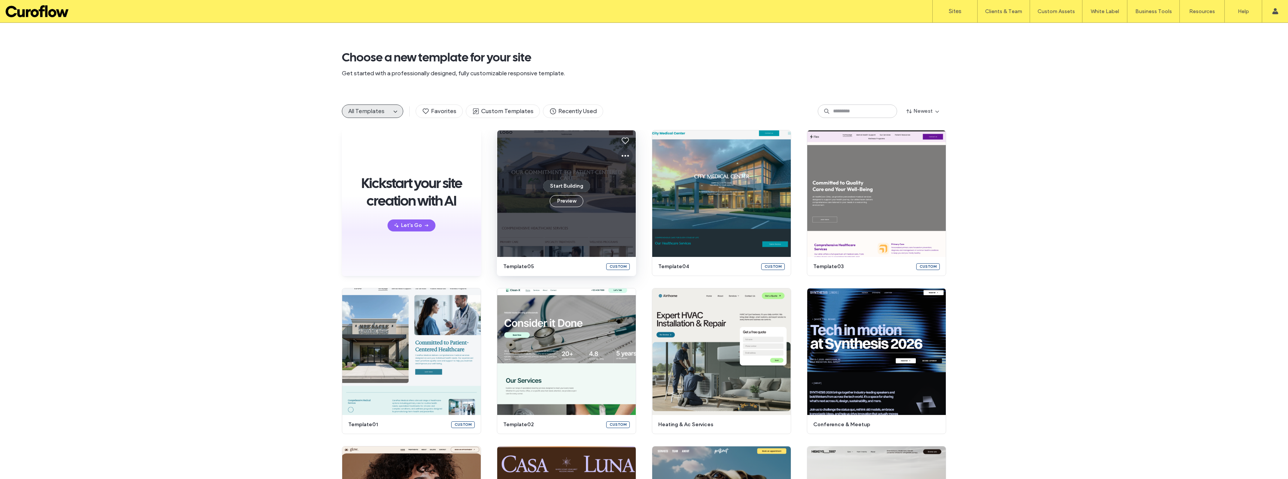
click at [621, 154] on icon at bounding box center [625, 155] width 9 height 9
click at [639, 193] on span "Edit template" at bounding box center [646, 190] width 31 height 7
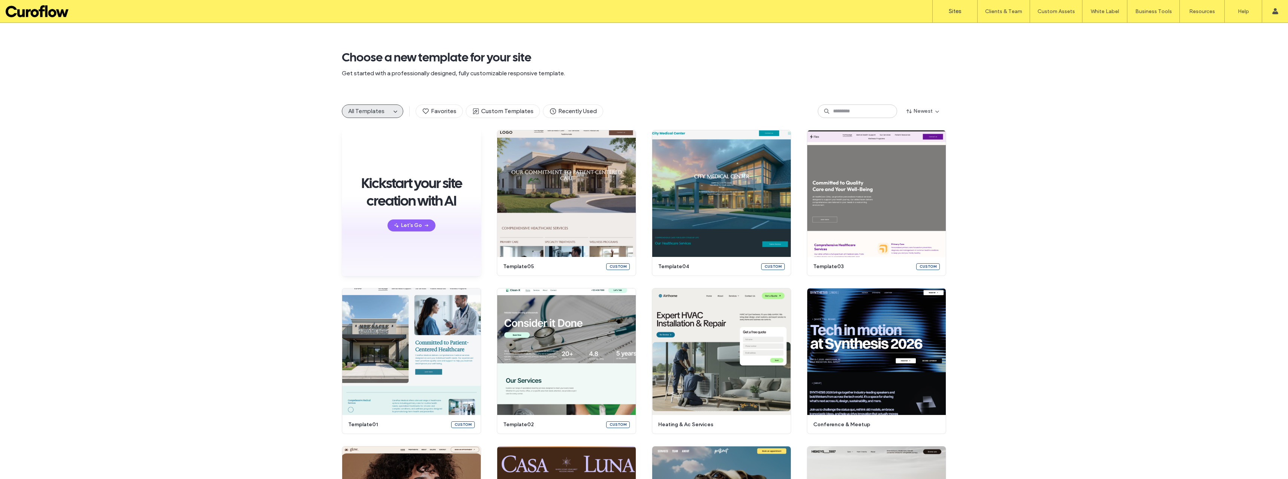
click at [955, 11] on label "Sites" at bounding box center [955, 11] width 13 height 7
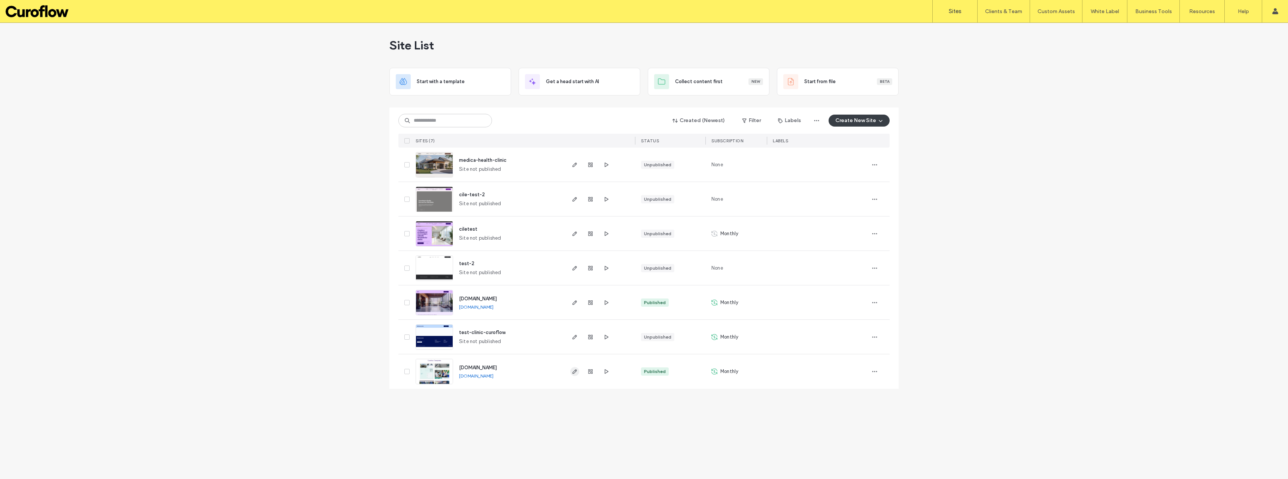
click at [575, 372] on icon "button" at bounding box center [575, 372] width 6 height 6
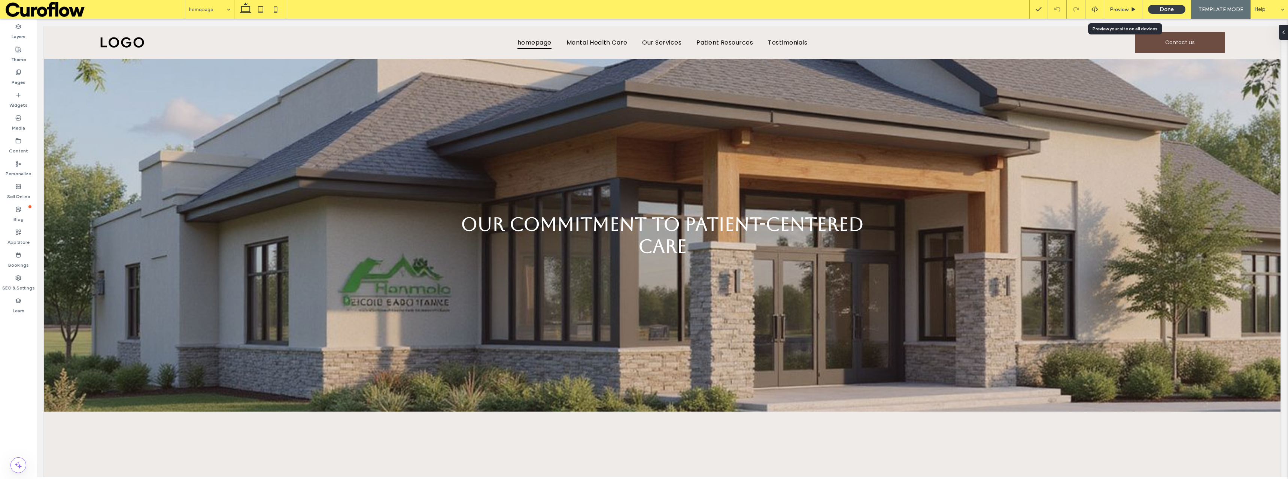
click at [1123, 5] on div "Preview" at bounding box center [1123, 9] width 38 height 19
click at [1124, 10] on span "Preview" at bounding box center [1119, 9] width 19 height 6
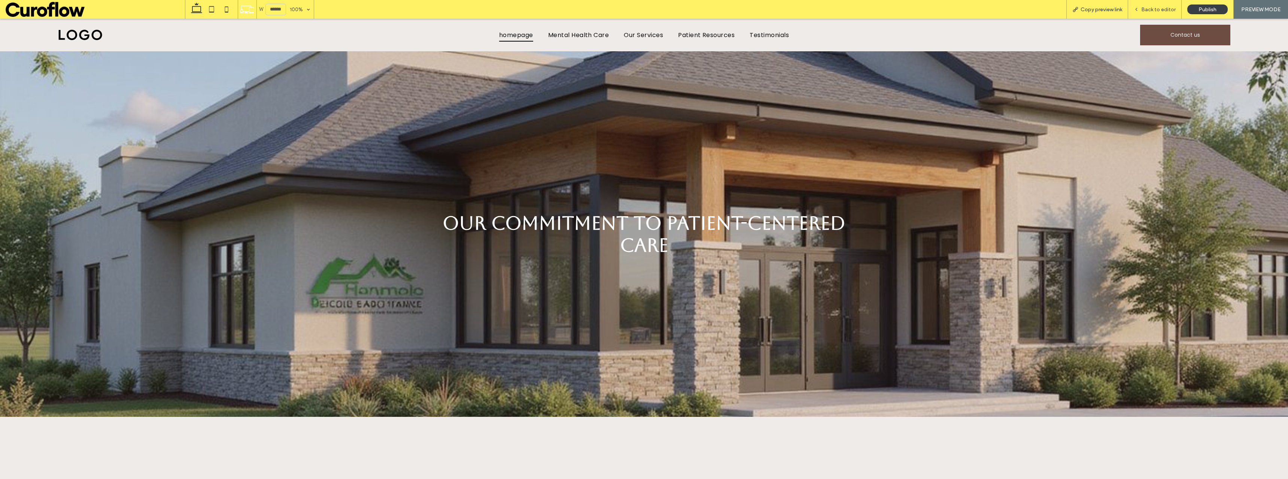
click at [1104, 10] on span "Copy preview link" at bounding box center [1102, 9] width 42 height 6
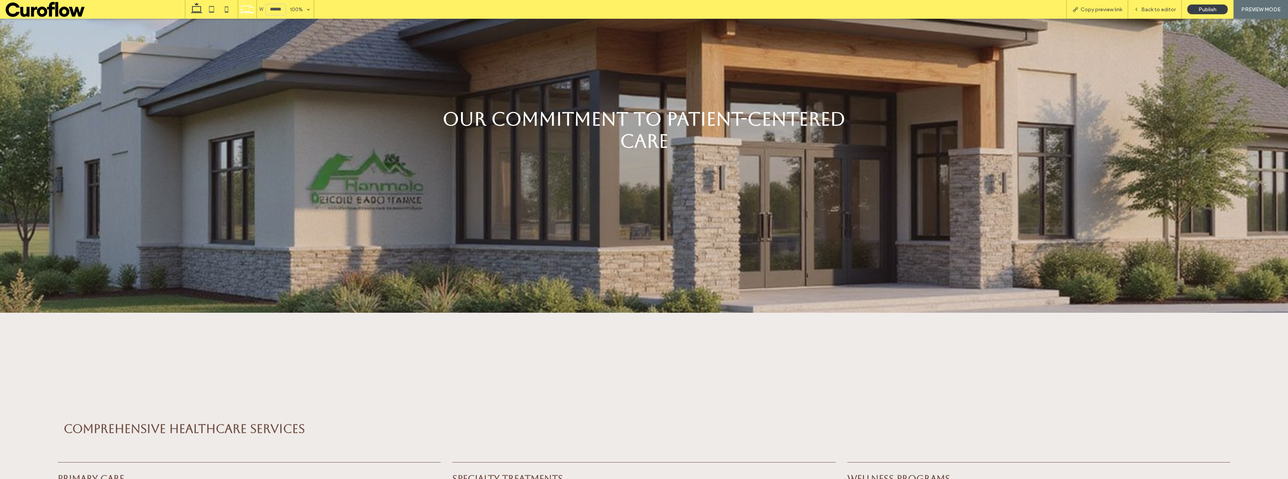
scroll to position [75, 0]
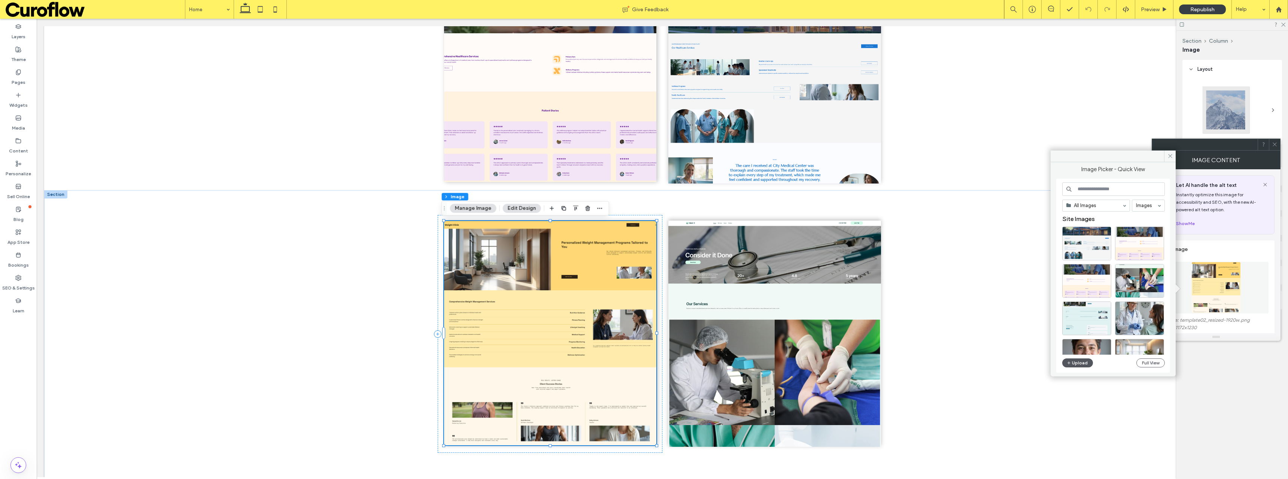
click at [1082, 361] on button "Upload" at bounding box center [1077, 362] width 31 height 9
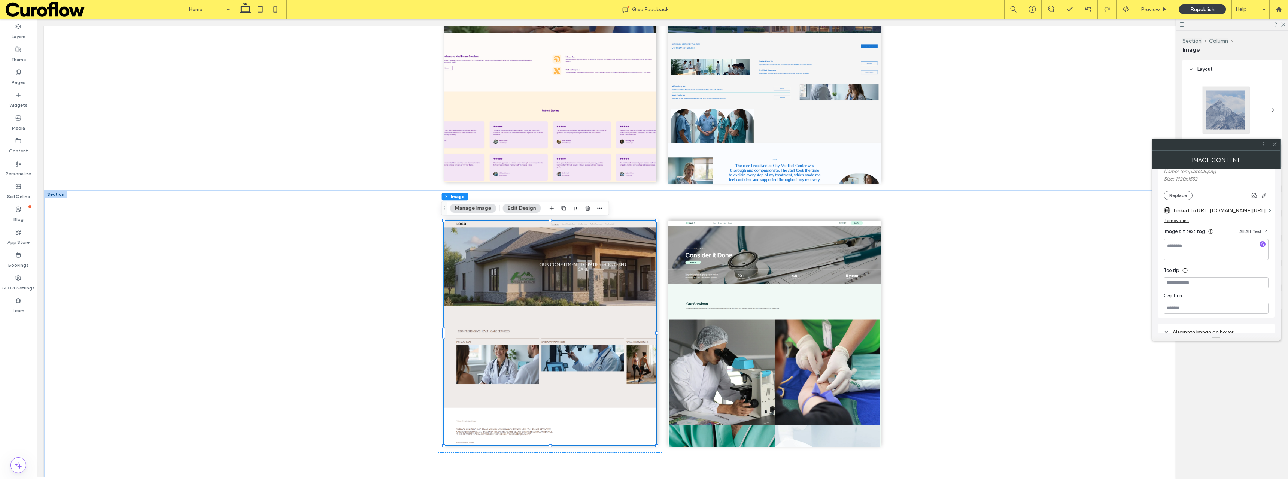
scroll to position [150, 0]
click at [1180, 217] on div "Remove link" at bounding box center [1176, 219] width 25 height 6
click at [1192, 212] on label "Link image" at bounding box center [1214, 210] width 100 height 14
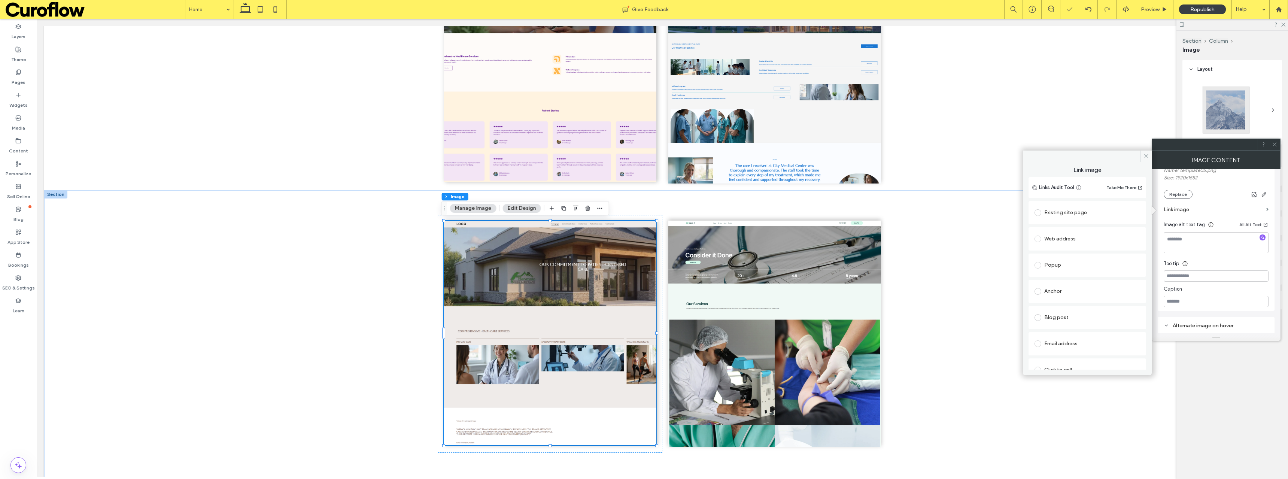
click at [1038, 237] on span at bounding box center [1038, 239] width 7 height 7
click at [1069, 253] on input "url" at bounding box center [1088, 254] width 106 height 10
paste input "**********"
type input "**********"
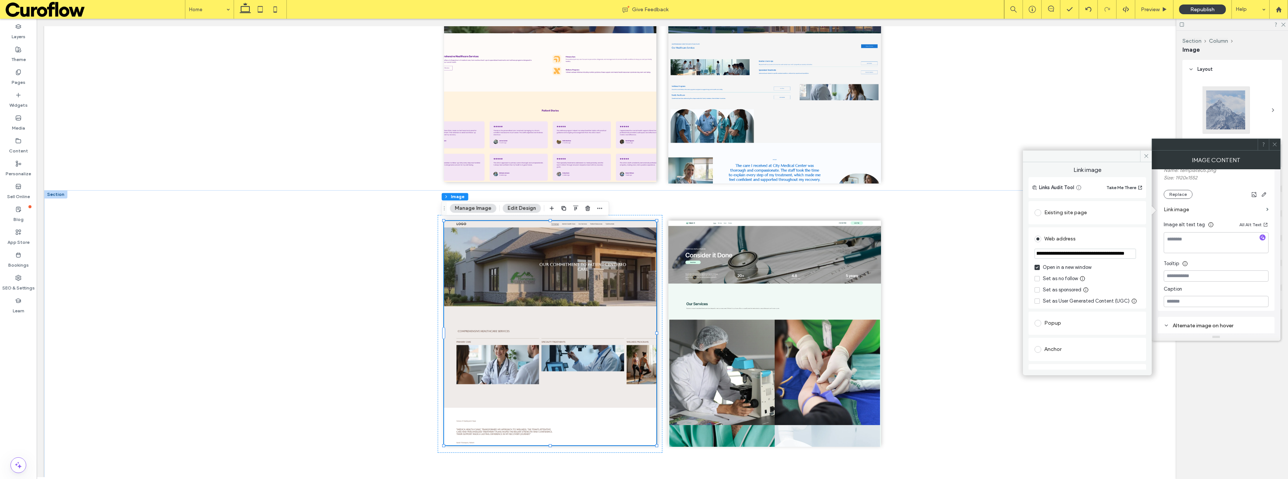
click at [1277, 146] on use at bounding box center [1275, 145] width 4 height 4
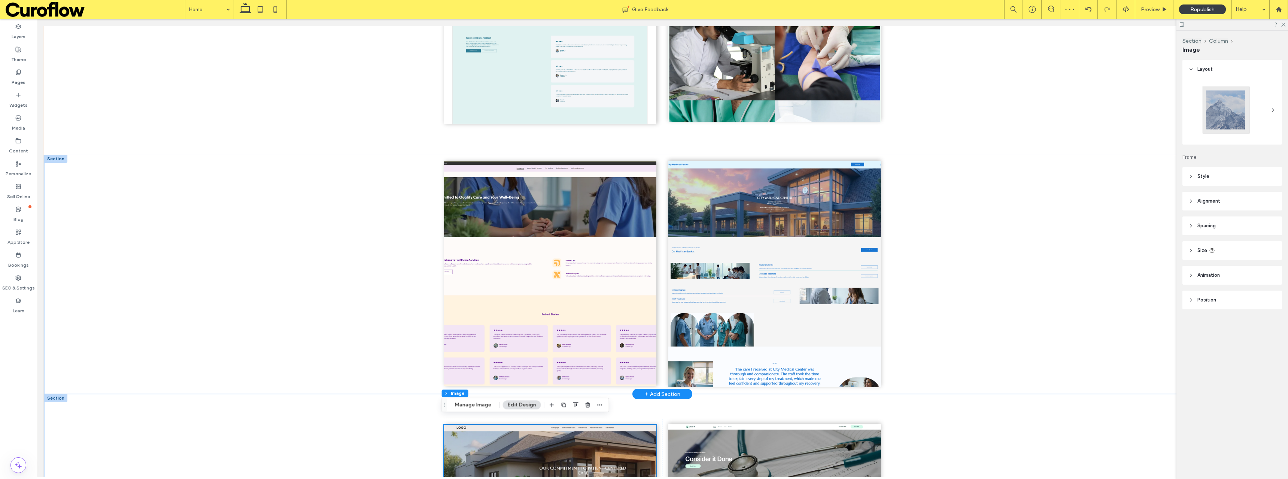
scroll to position [300, 0]
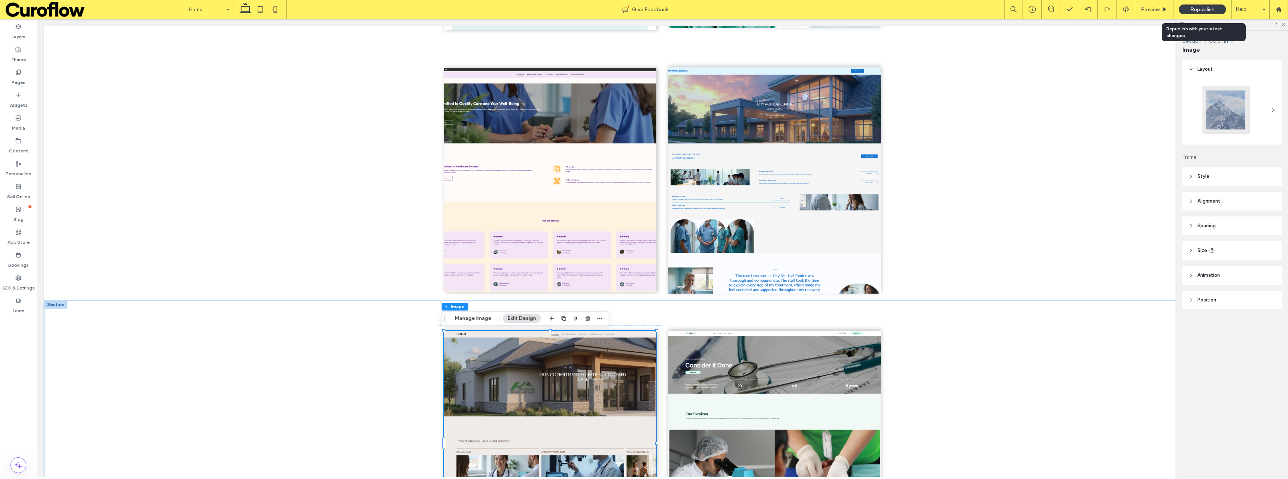
click at [1213, 6] on span "Republish" at bounding box center [1203, 9] width 24 height 6
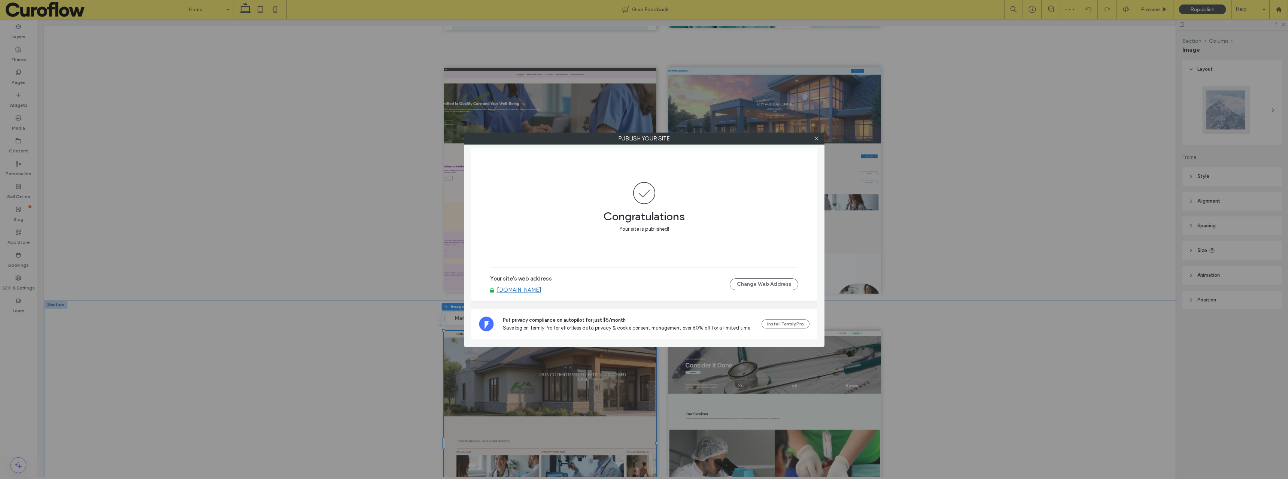
click at [542, 287] on link "templates.curoflow.com" at bounding box center [519, 289] width 45 height 7
click at [813, 136] on div at bounding box center [816, 138] width 11 height 11
click at [818, 137] on icon at bounding box center [817, 139] width 6 height 6
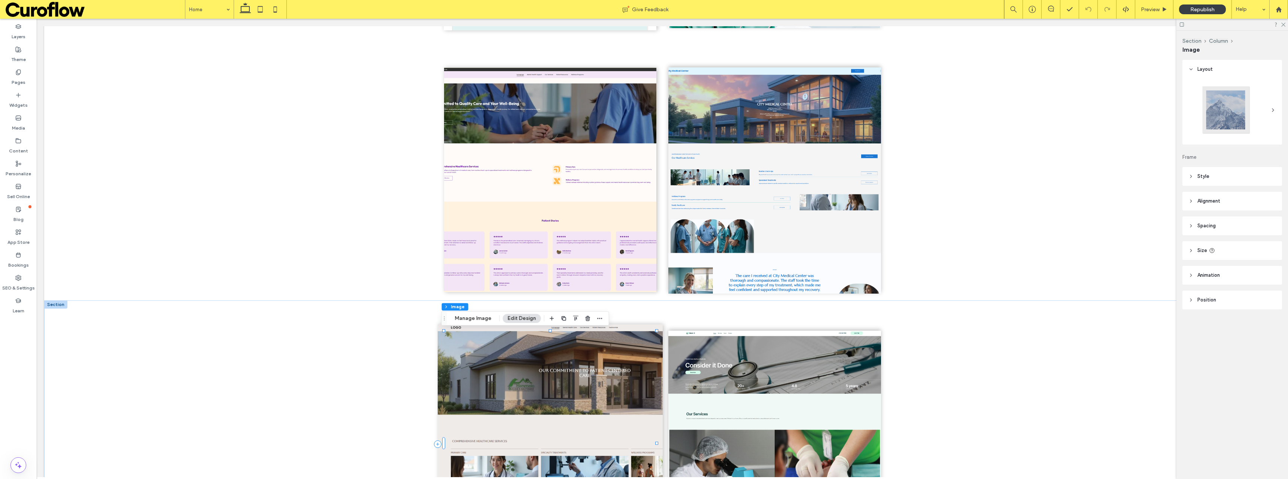
click at [586, 360] on img at bounding box center [550, 443] width 225 height 238
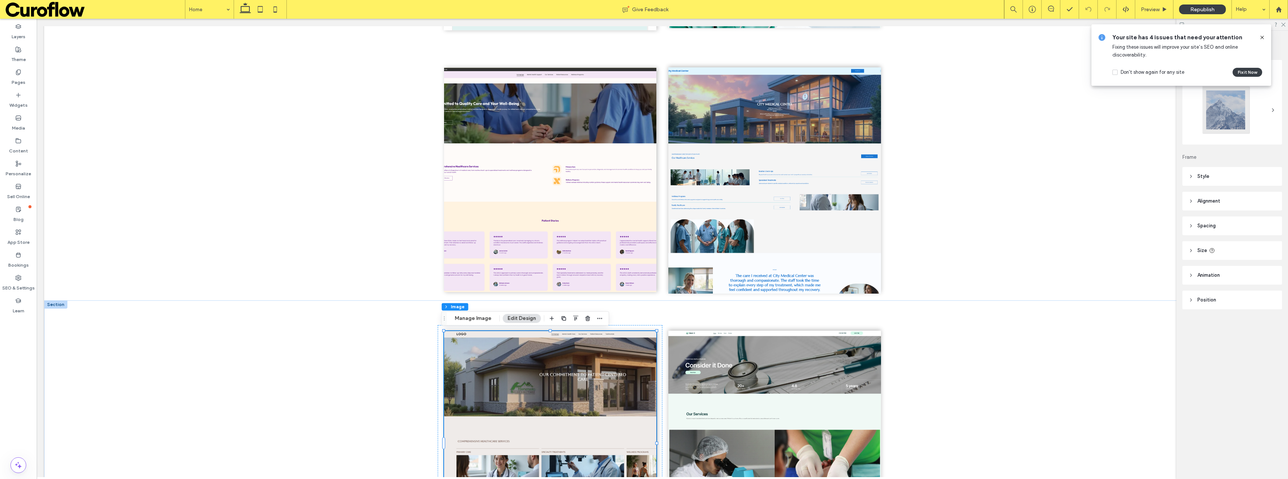
click at [1275, 109] on icon at bounding box center [1273, 110] width 6 height 6
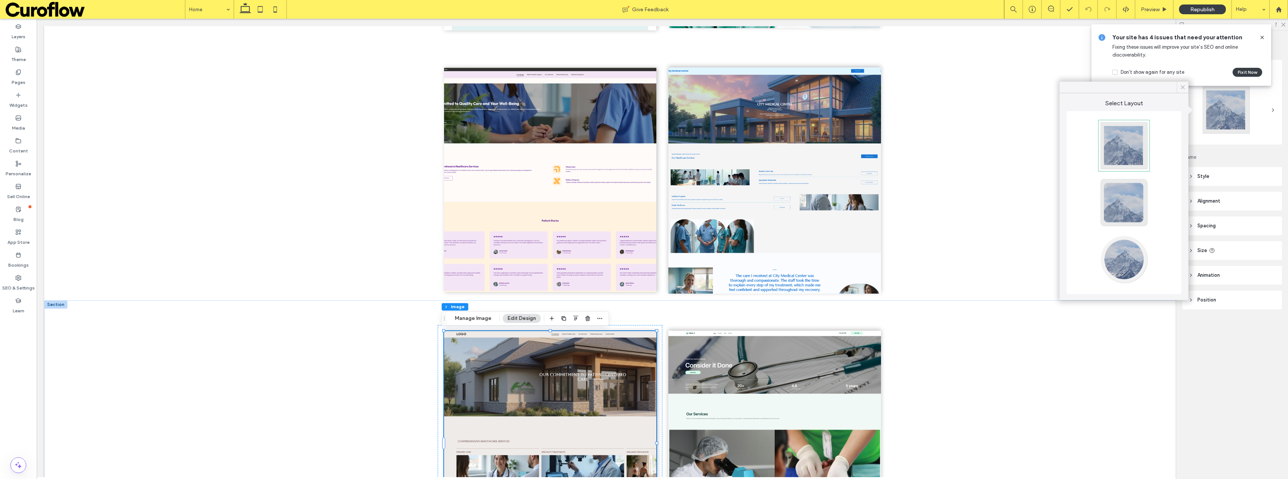
click at [1180, 90] on icon at bounding box center [1183, 87] width 7 height 7
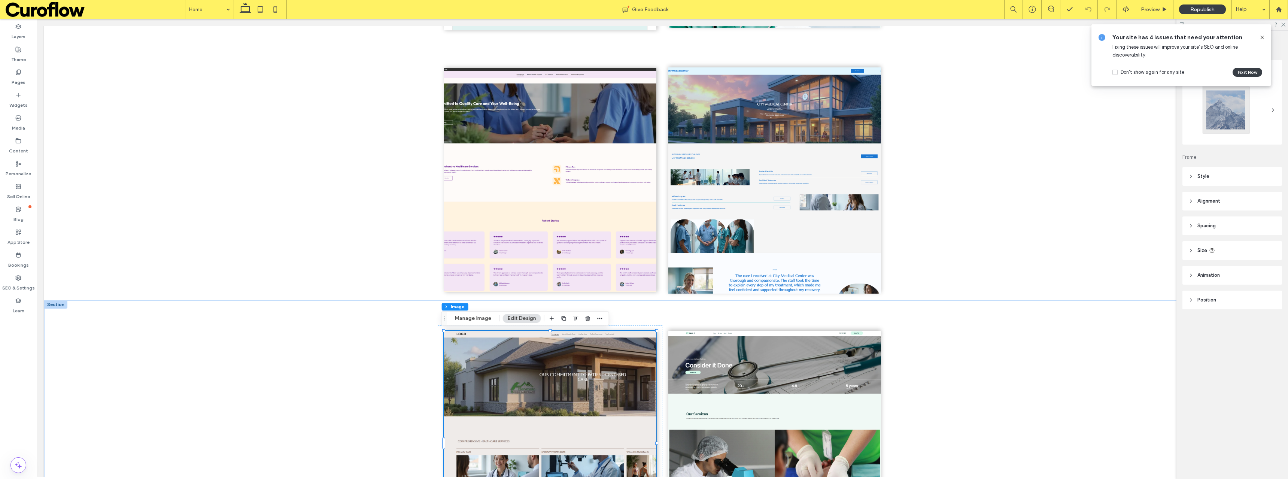
click at [1262, 37] on icon at bounding box center [1262, 37] width 6 height 6
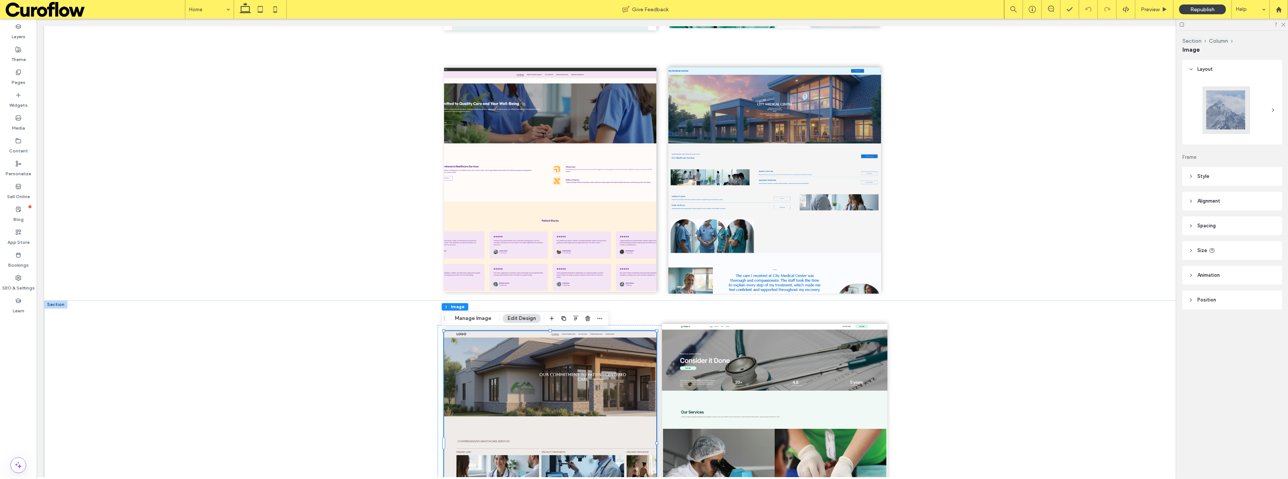
click at [812, 378] on img at bounding box center [774, 444] width 225 height 240
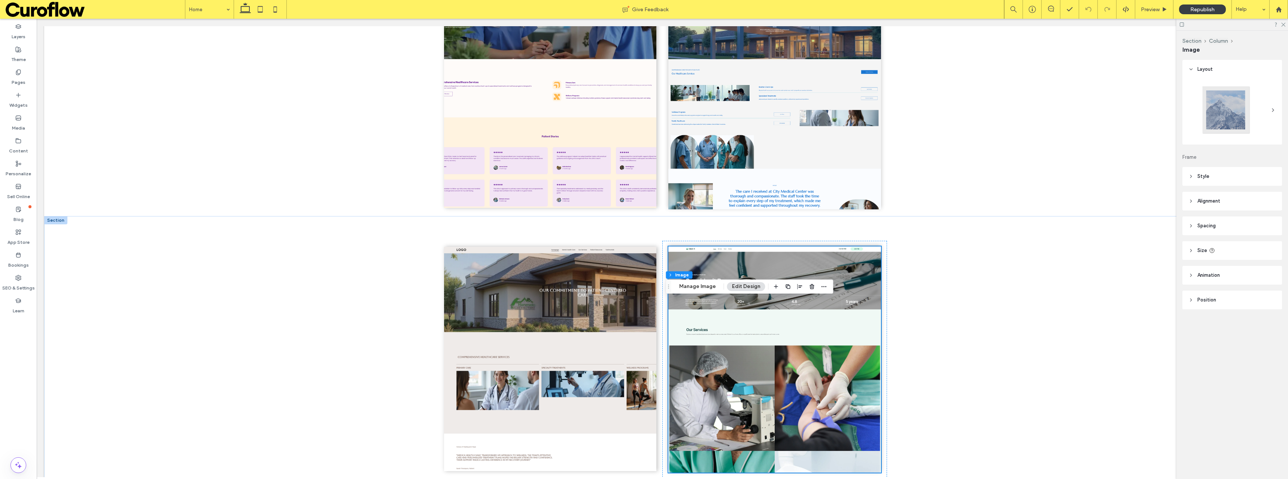
scroll to position [421, 0]
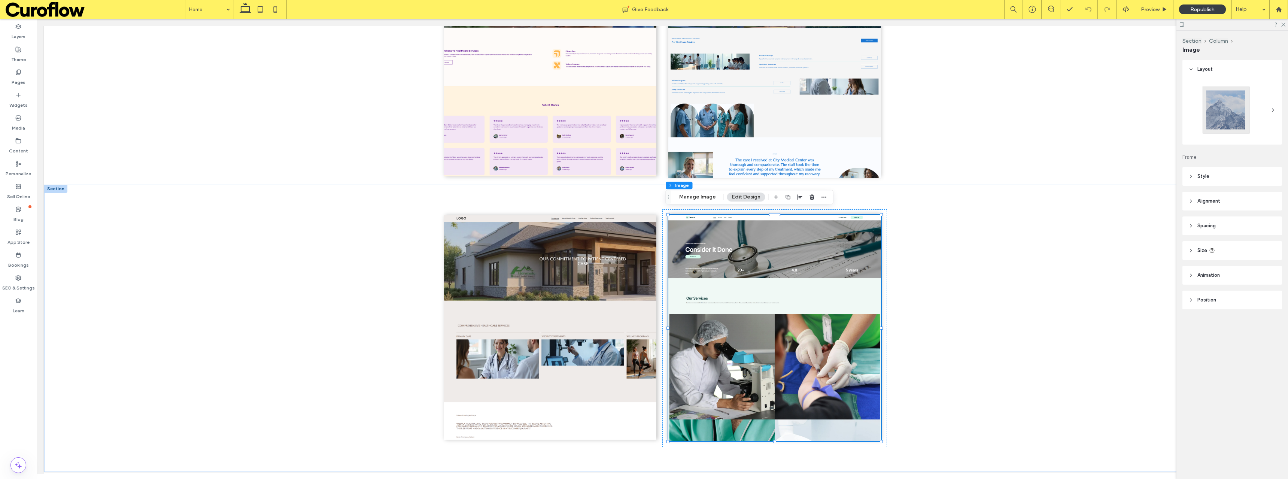
click at [75, 6] on span at bounding box center [82, 9] width 153 height 15
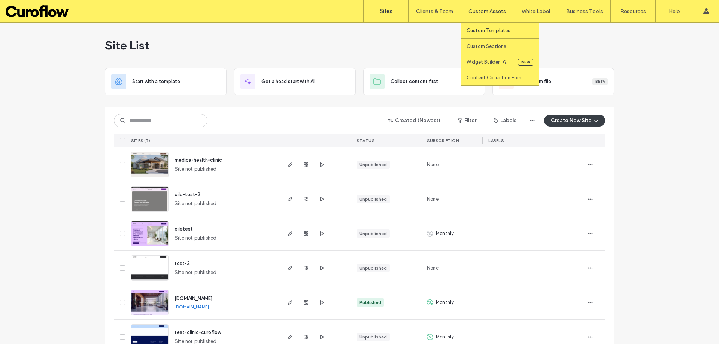
click at [488, 29] on label "Custom Templates" at bounding box center [489, 31] width 44 height 6
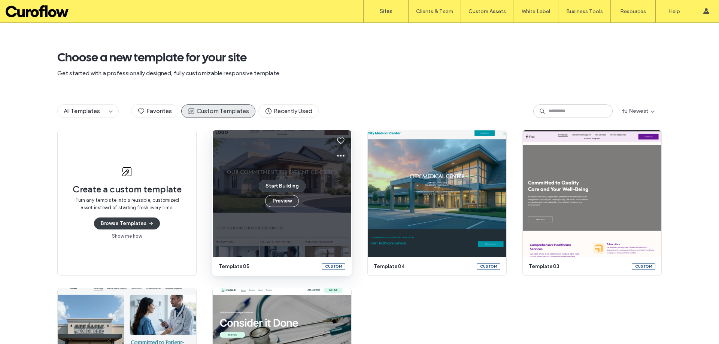
click at [336, 158] on icon at bounding box center [340, 155] width 9 height 9
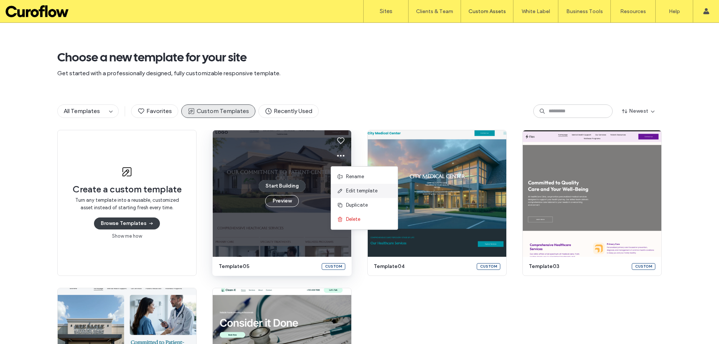
click at [349, 189] on span "Edit template" at bounding box center [361, 190] width 31 height 7
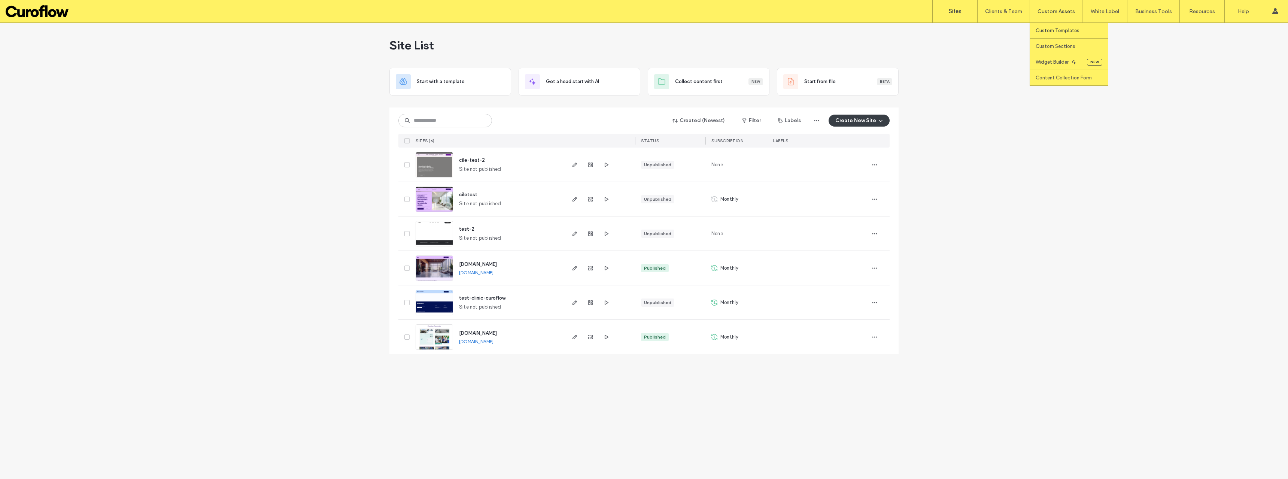
click at [1064, 29] on label "Custom Templates" at bounding box center [1058, 31] width 44 height 6
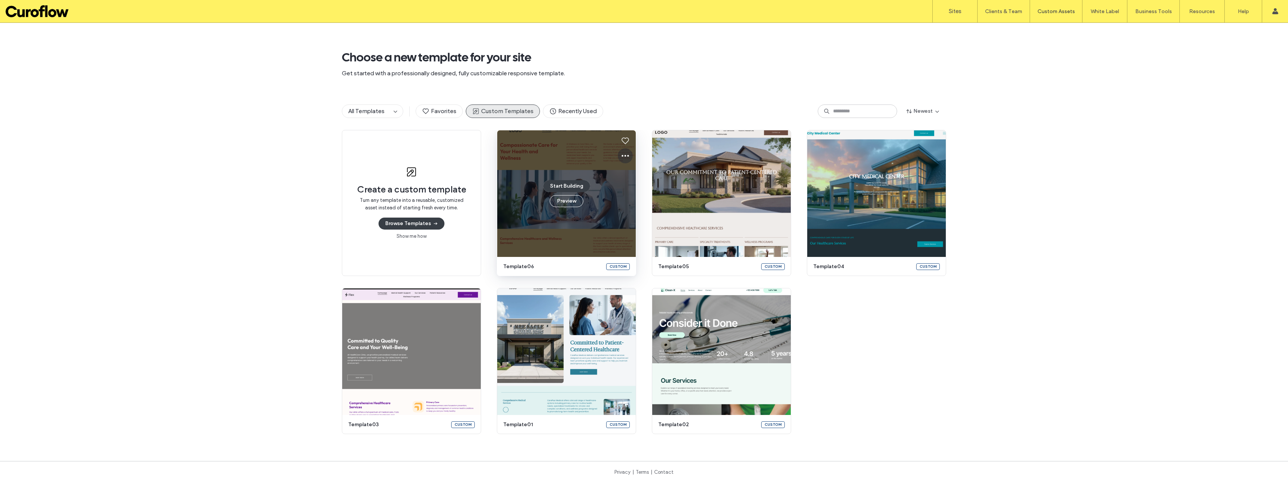
click at [624, 157] on icon at bounding box center [625, 155] width 9 height 9
click at [643, 190] on span "Edit template" at bounding box center [646, 190] width 31 height 7
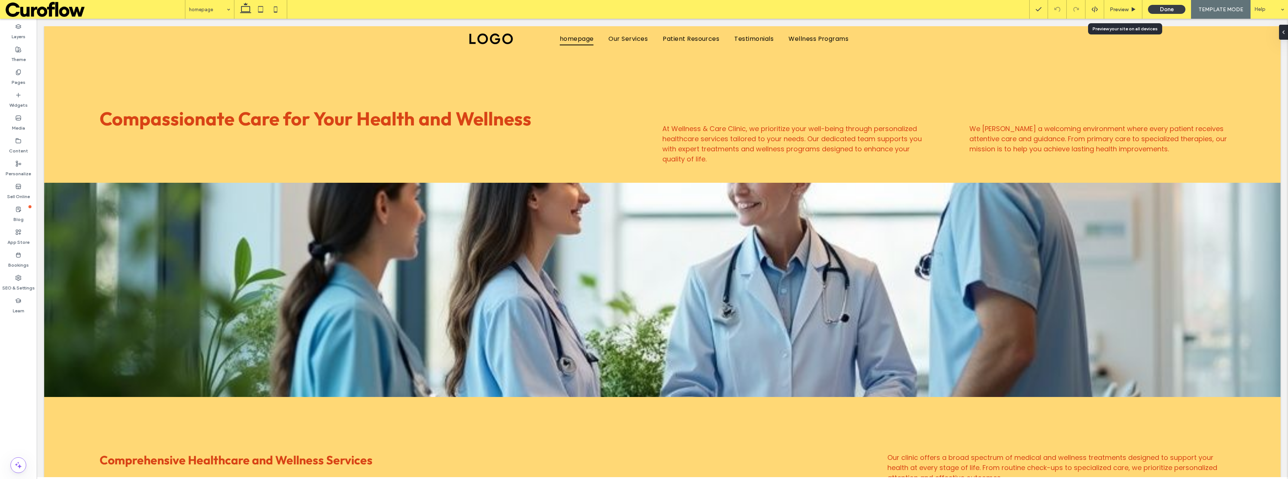
click at [1124, 13] on div "Preview" at bounding box center [1123, 9] width 38 height 19
click at [1119, 10] on span "Preview" at bounding box center [1119, 9] width 19 height 6
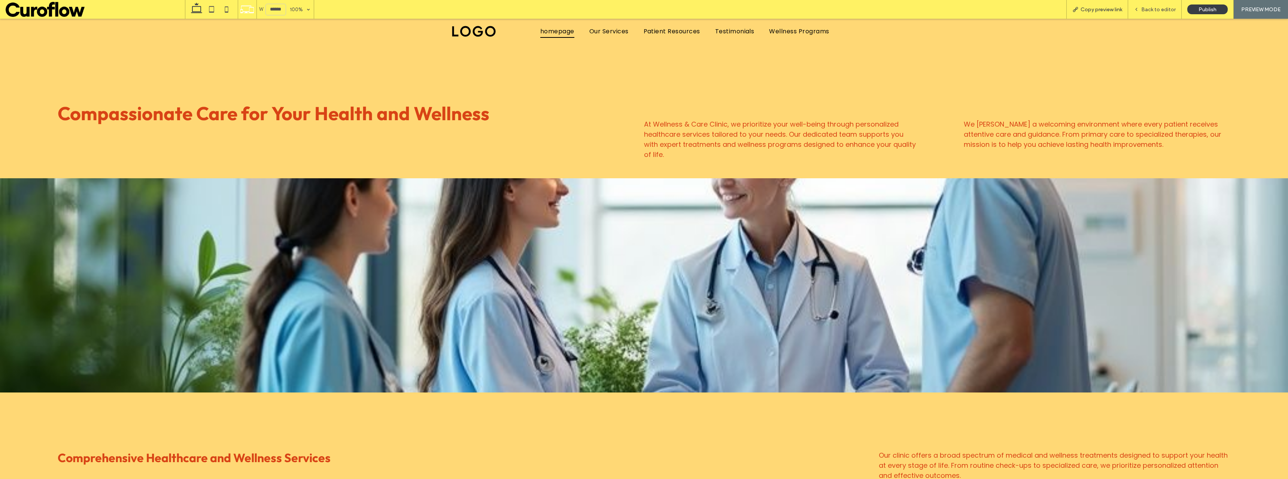
click at [1101, 6] on span "Copy preview link" at bounding box center [1102, 9] width 42 height 6
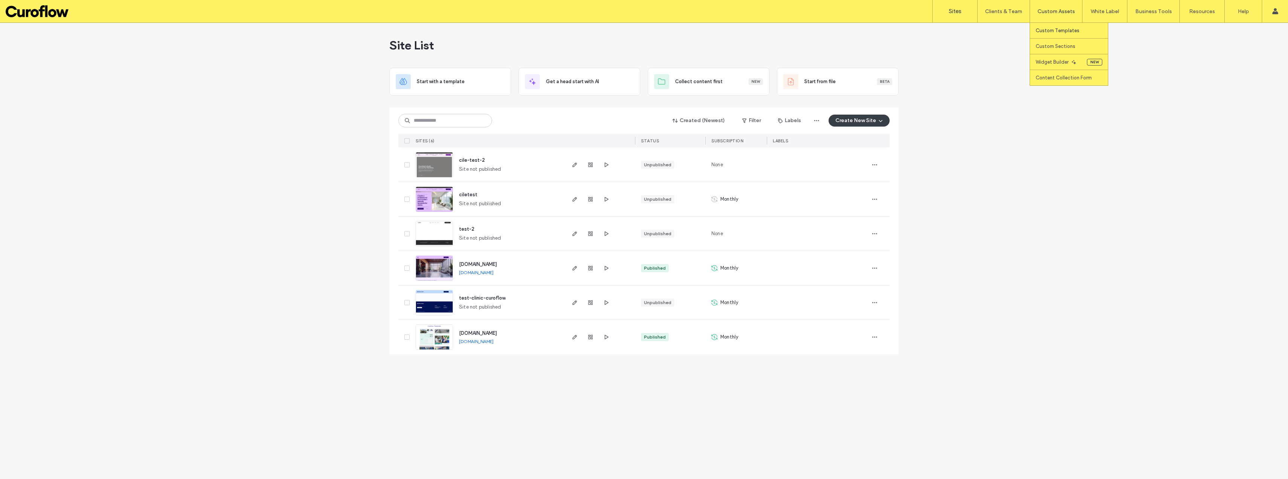
click at [1061, 37] on link "Custom Templates" at bounding box center [1072, 30] width 72 height 15
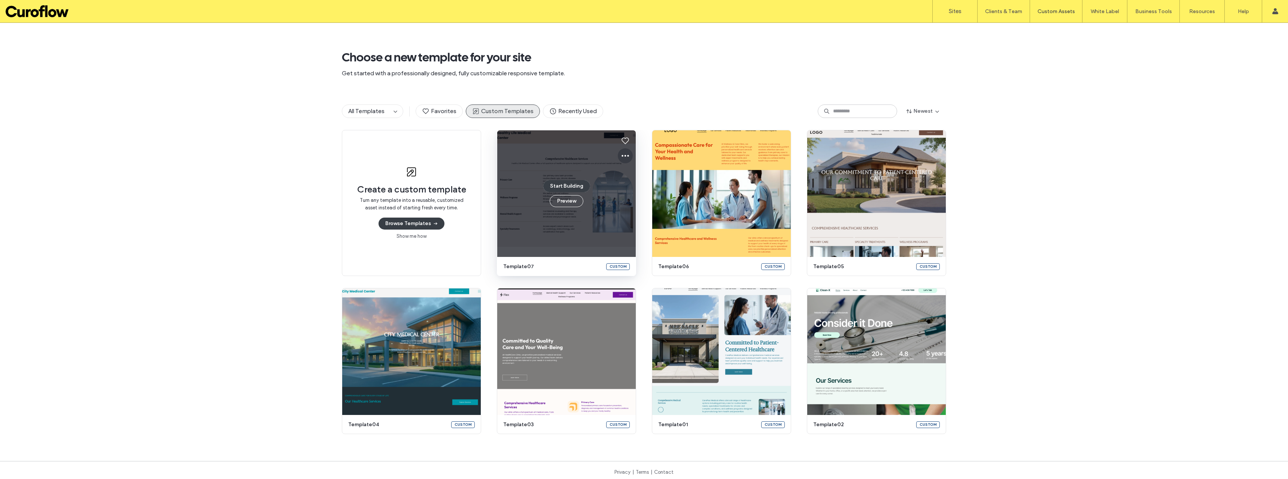
click at [621, 157] on icon at bounding box center [625, 155] width 9 height 9
click at [637, 190] on span "Edit template" at bounding box center [646, 190] width 31 height 7
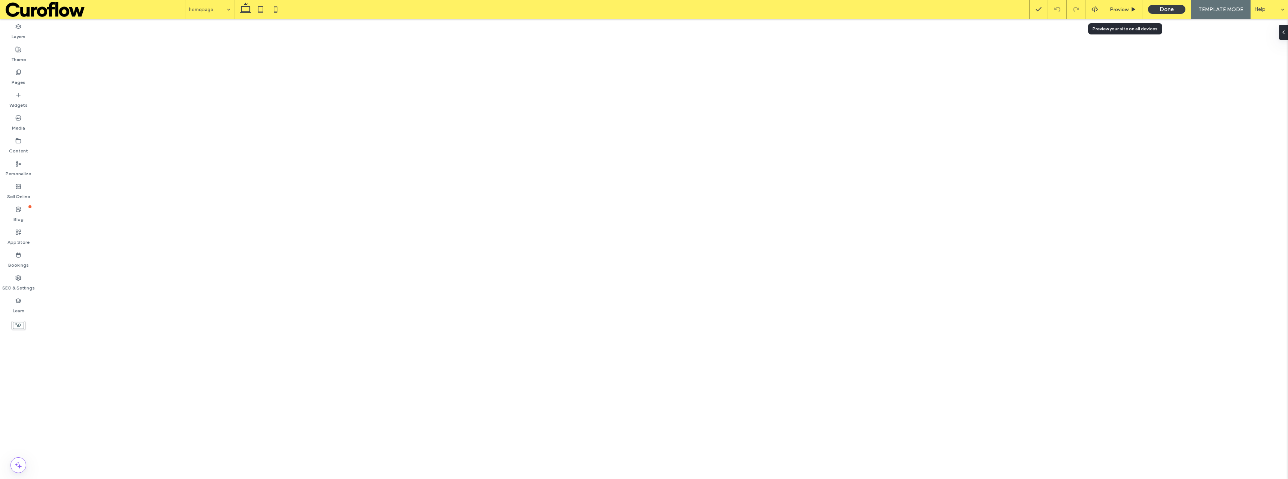
click at [1125, 12] on span "Preview" at bounding box center [1119, 9] width 19 height 6
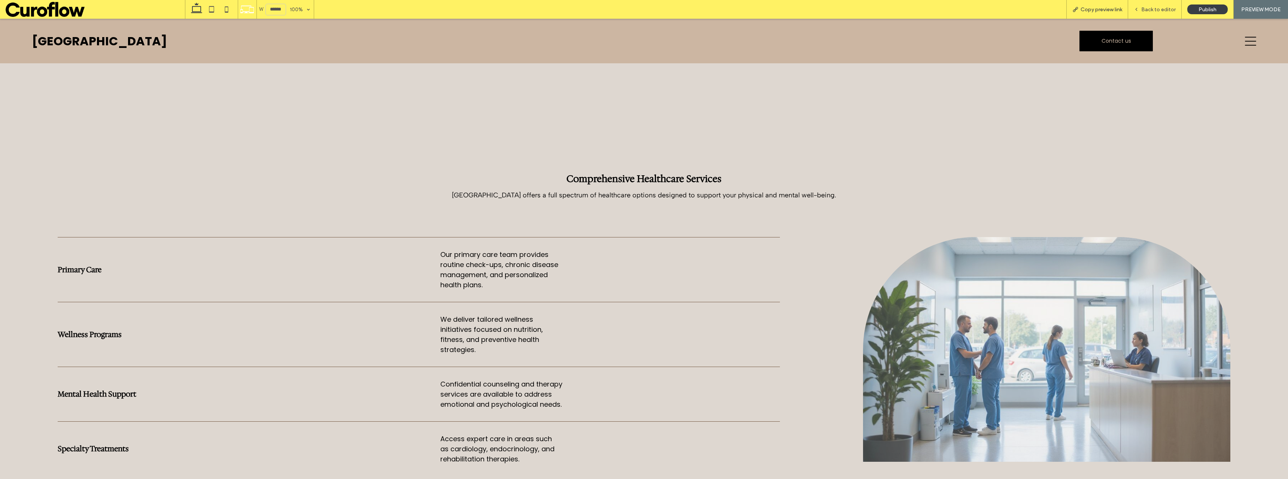
click at [1084, 6] on span "Copy preview link" at bounding box center [1102, 9] width 42 height 6
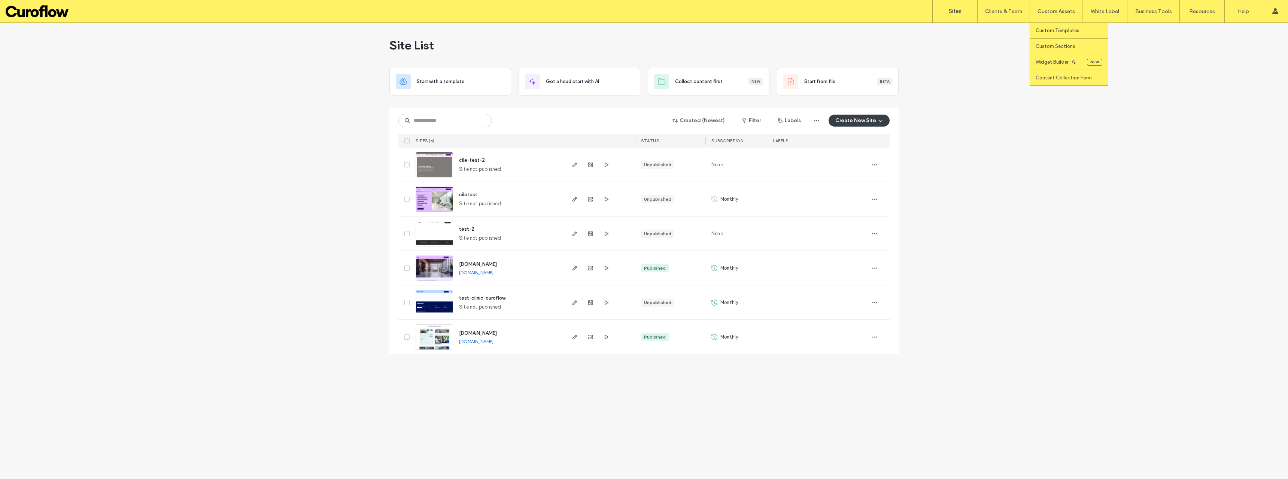
click at [1051, 25] on link "Custom Templates" at bounding box center [1072, 30] width 72 height 15
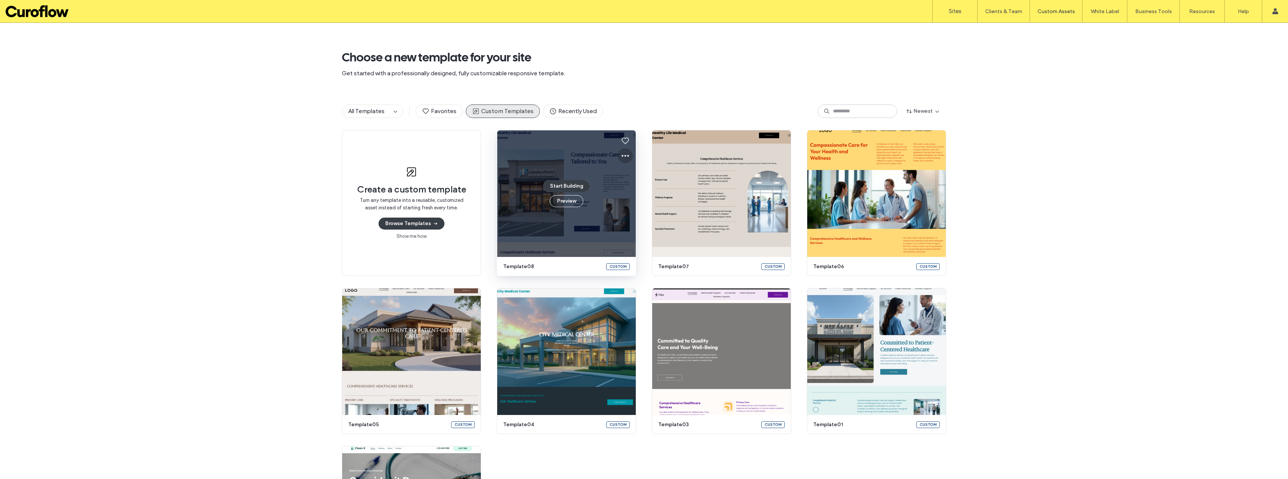
click at [621, 155] on icon at bounding box center [625, 155] width 9 height 9
click at [636, 194] on span "Edit template" at bounding box center [646, 190] width 31 height 7
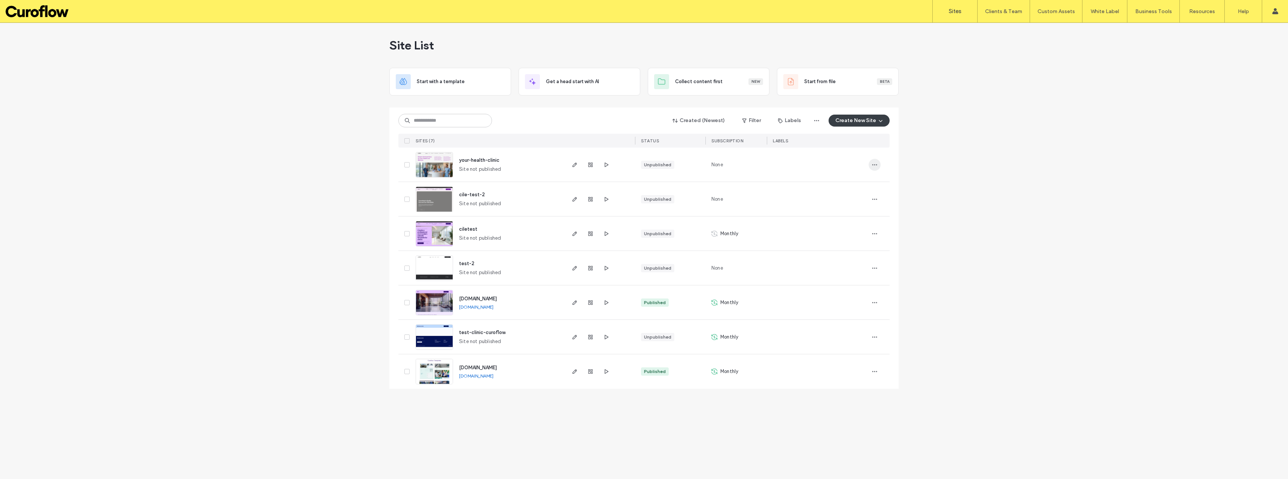
click at [878, 166] on span "button" at bounding box center [875, 165] width 12 height 12
click at [850, 263] on span "Delete Site" at bounding box center [840, 259] width 25 height 7
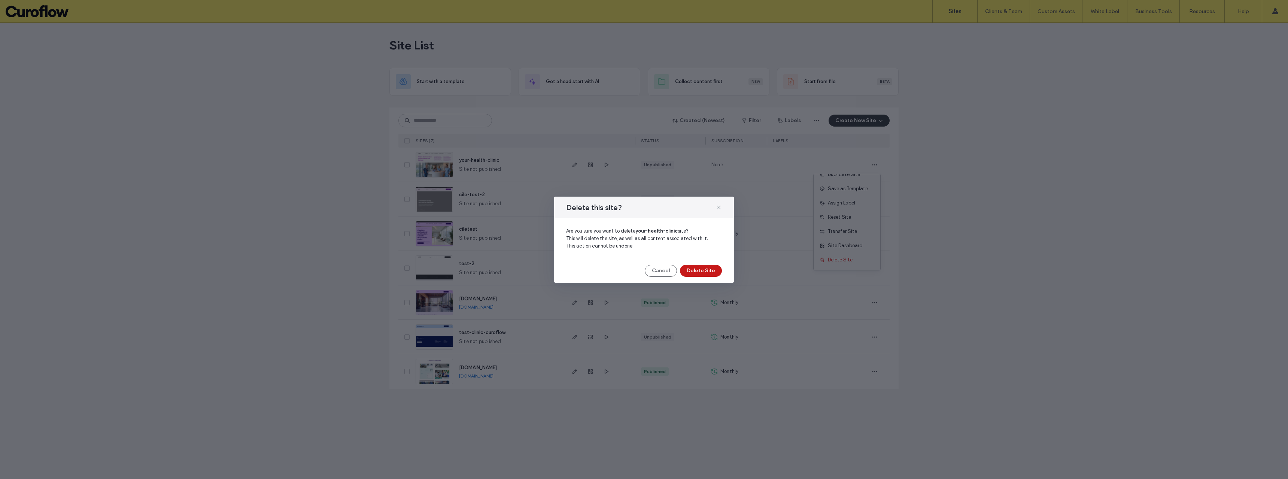
click at [714, 269] on button "Delete Site" at bounding box center [701, 271] width 42 height 12
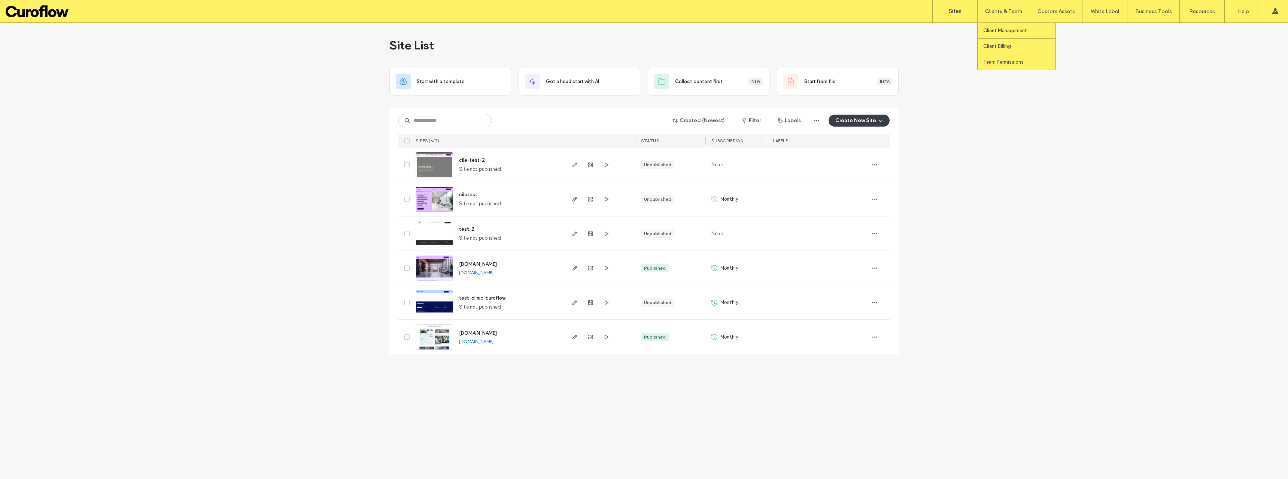
click at [1004, 36] on link "Client Management" at bounding box center [1019, 30] width 72 height 15
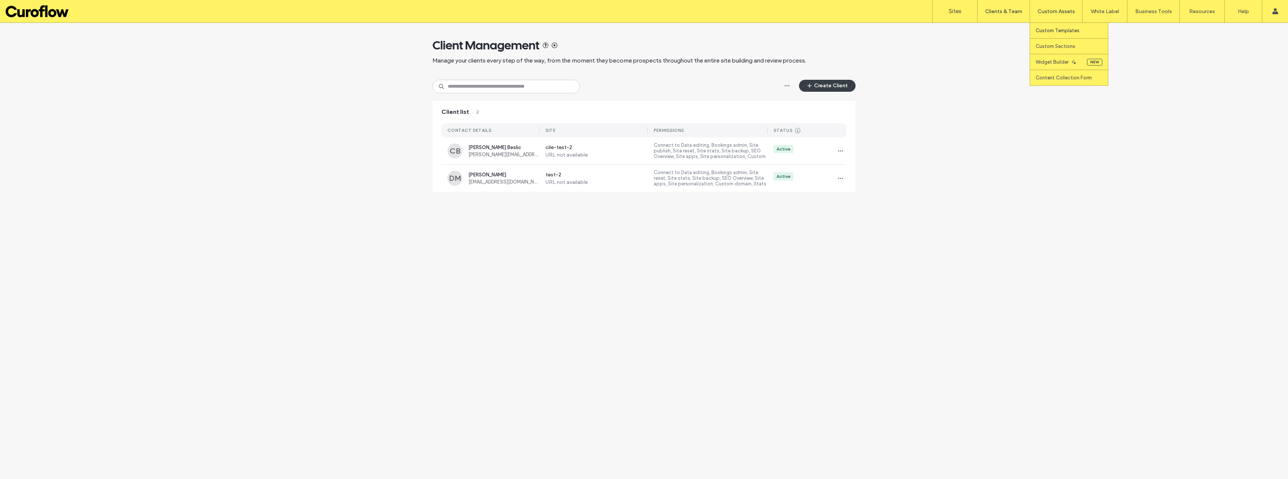
click at [1059, 27] on link "Custom Templates" at bounding box center [1072, 30] width 72 height 15
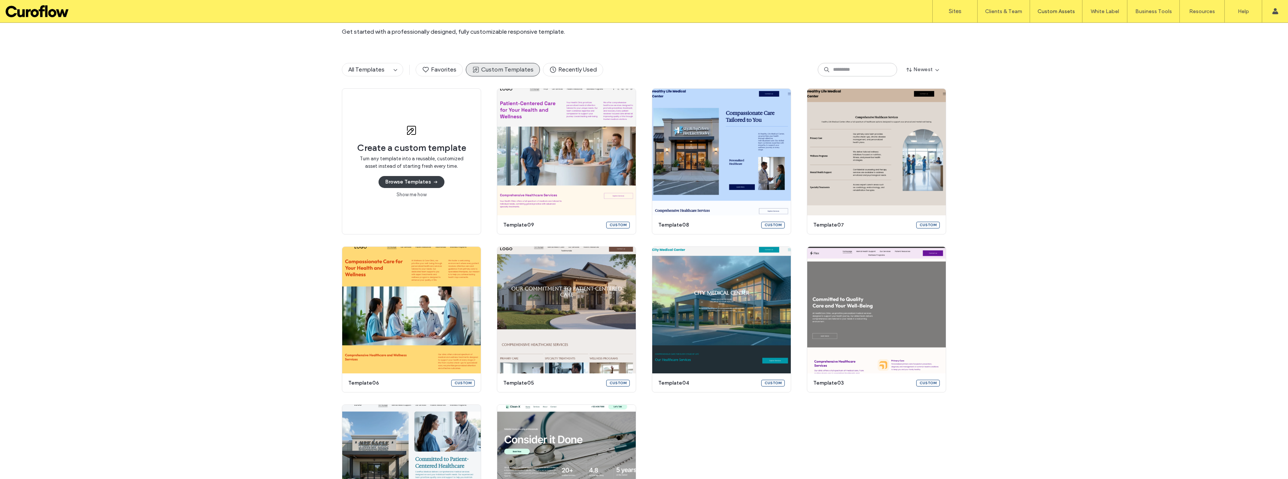
scroll to position [37, 0]
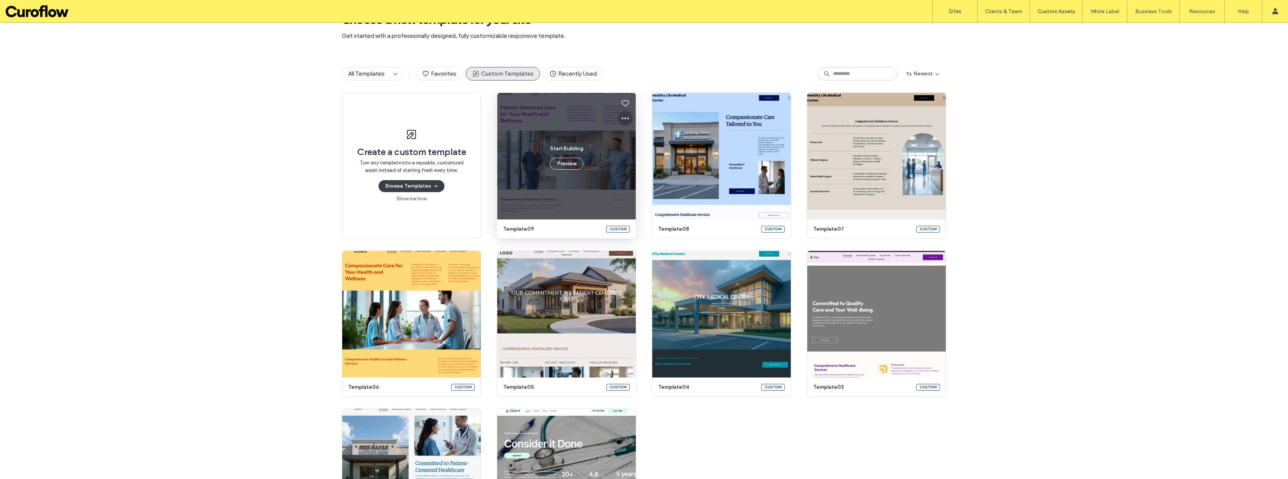
click at [621, 120] on icon at bounding box center [625, 118] width 9 height 9
click at [632, 149] on div "Edit template" at bounding box center [649, 153] width 67 height 14
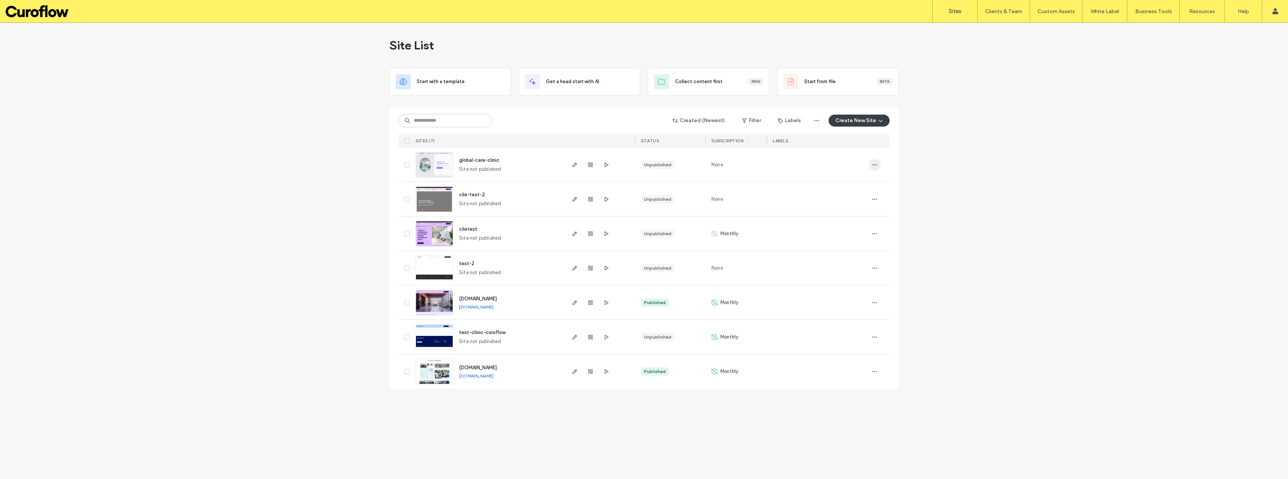
click at [875, 165] on use "button" at bounding box center [875, 164] width 5 height 1
click at [836, 255] on div "Delete Site" at bounding box center [847, 260] width 67 height 14
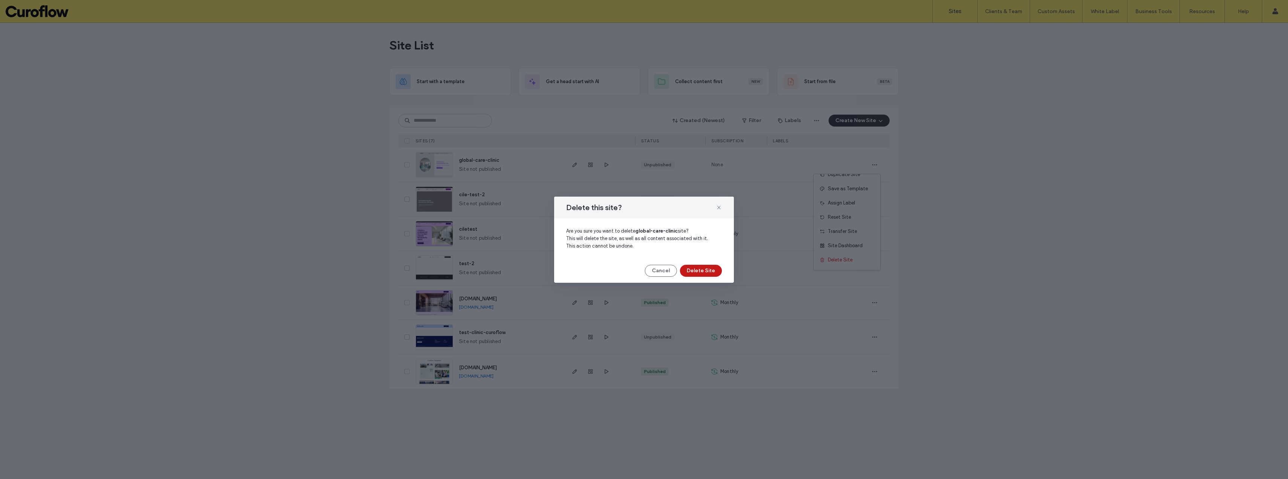
click at [697, 269] on button "Delete Site" at bounding box center [701, 271] width 42 height 12
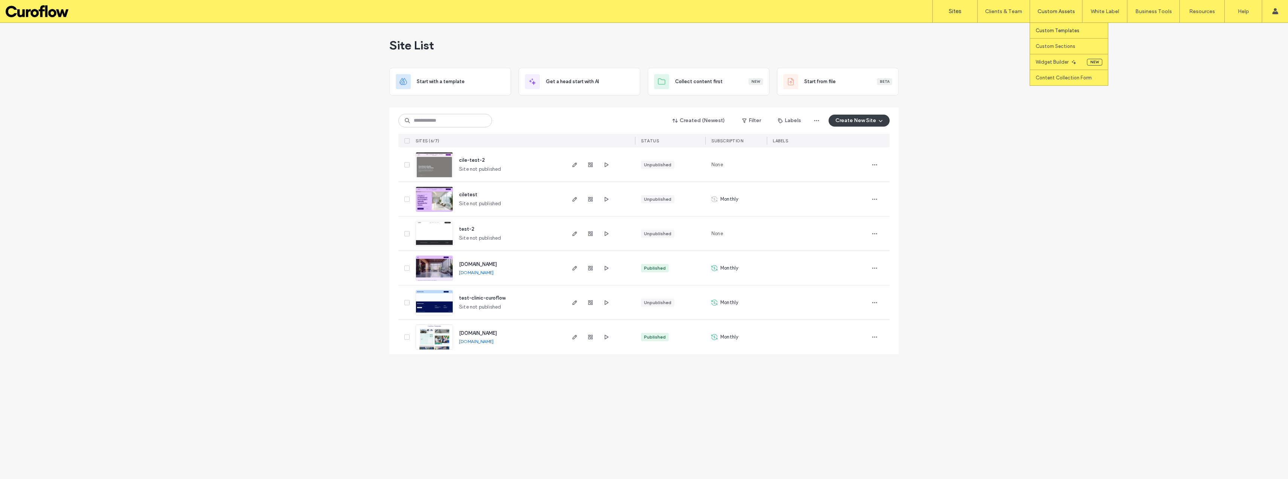
click at [1058, 30] on label "Custom Templates" at bounding box center [1058, 31] width 44 height 6
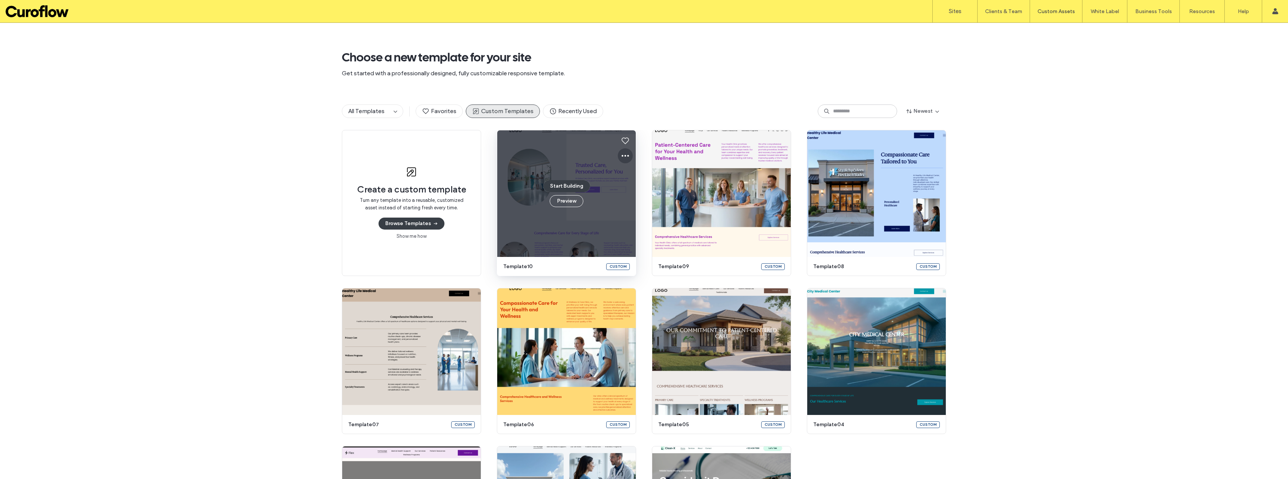
click at [621, 156] on icon at bounding box center [625, 155] width 9 height 9
click at [634, 188] on span "Edit template" at bounding box center [646, 190] width 31 height 7
